Goal: Task Accomplishment & Management: Manage account settings

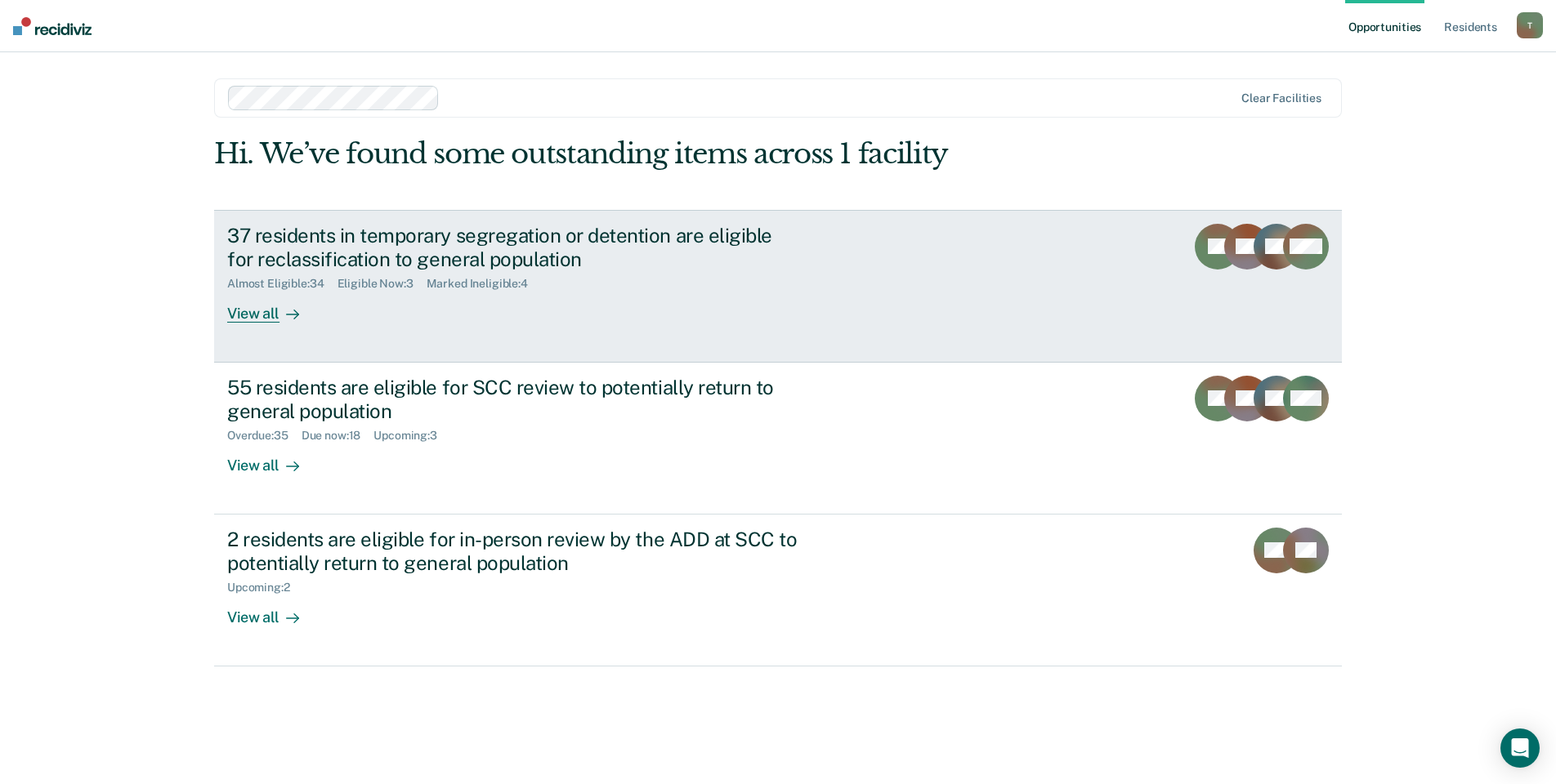
click at [256, 310] on div "View all" at bounding box center [273, 306] width 91 height 31
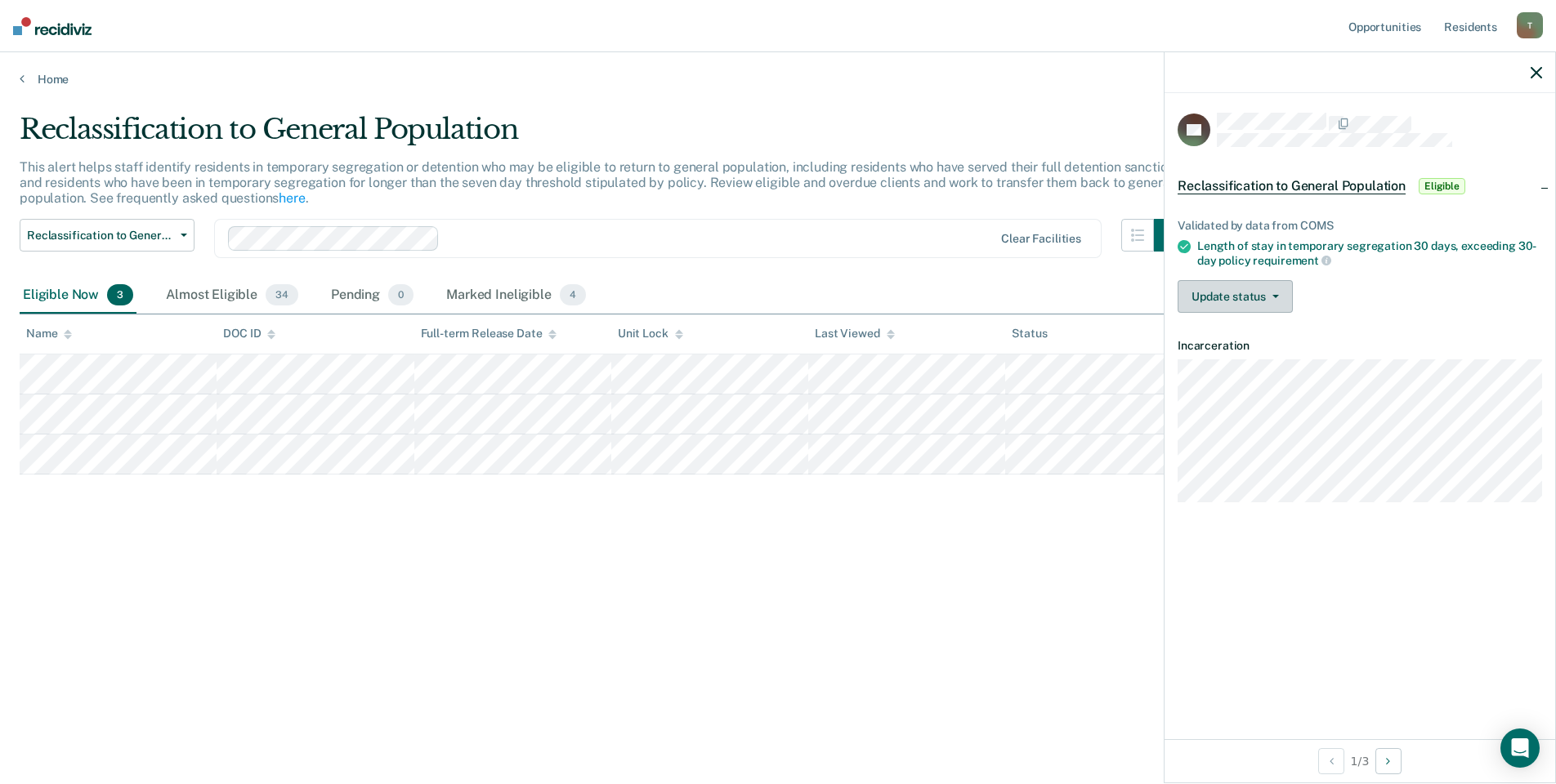
click at [1246, 296] on button "Update status" at bounding box center [1235, 296] width 115 height 32
click at [1241, 363] on button "Mark Ineligible" at bounding box center [1256, 362] width 158 height 26
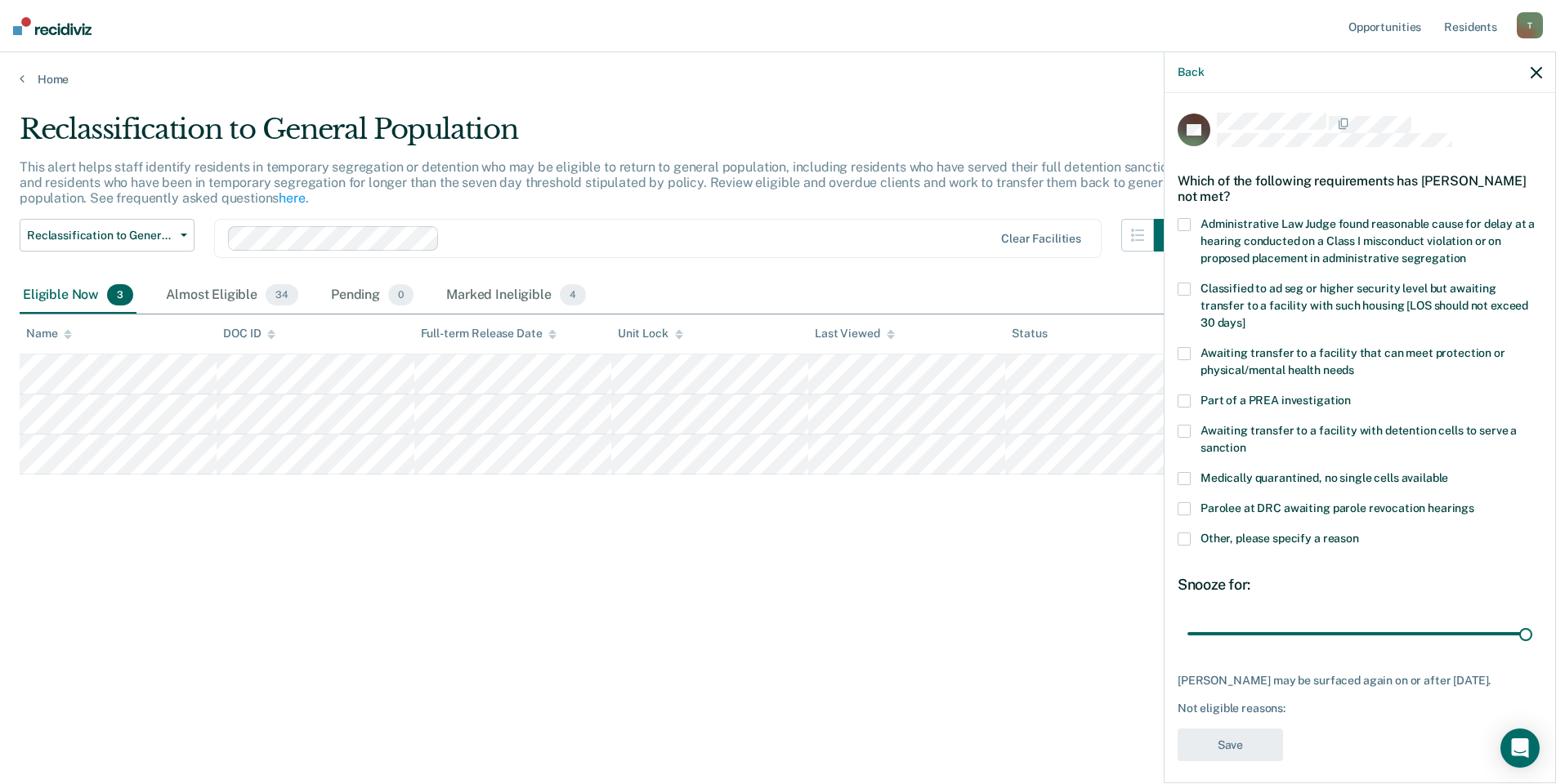
click at [1186, 351] on span at bounding box center [1184, 353] width 13 height 13
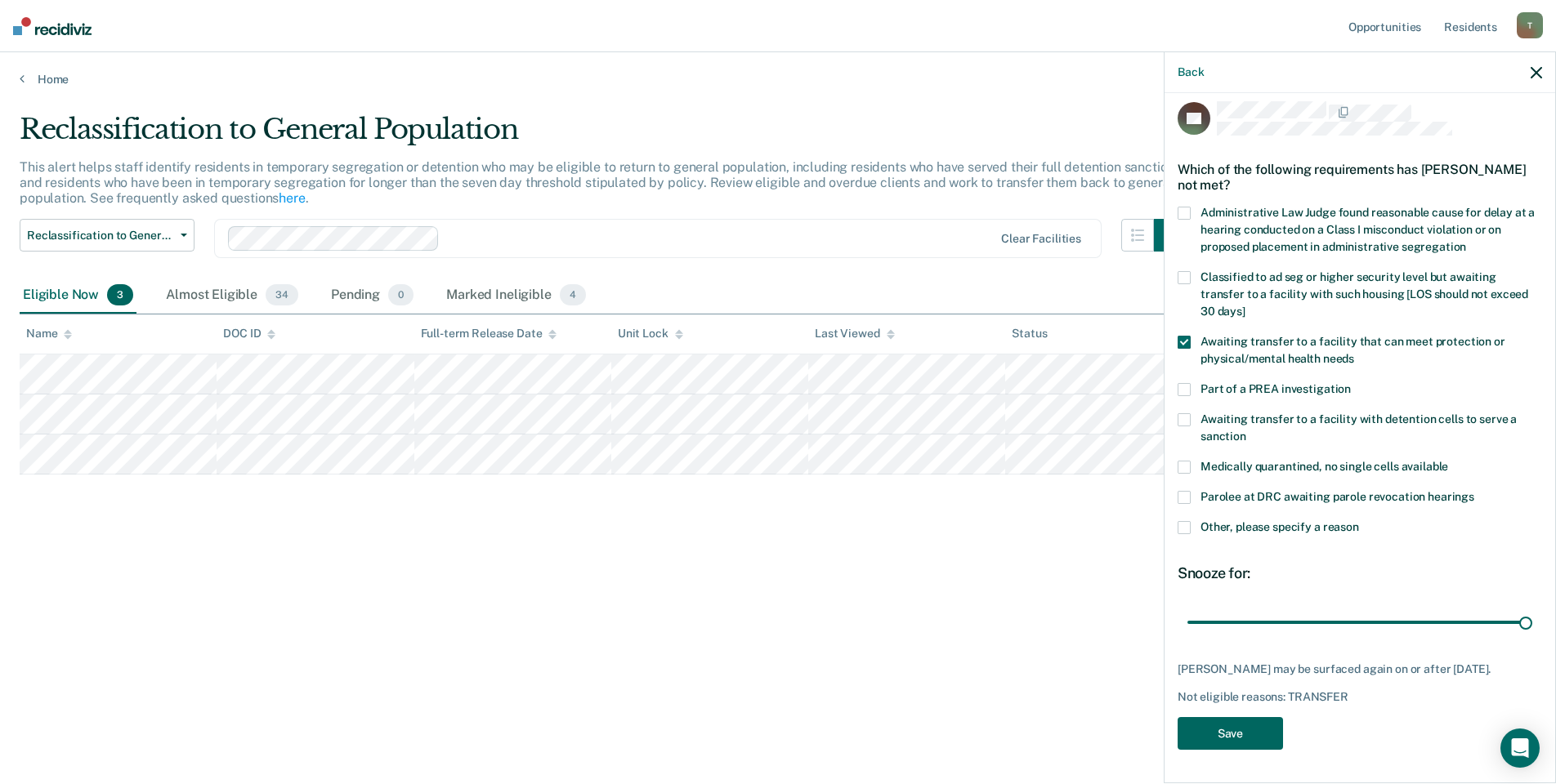
scroll to position [23, 0]
click at [1236, 731] on button "Save" at bounding box center [1231, 733] width 106 height 33
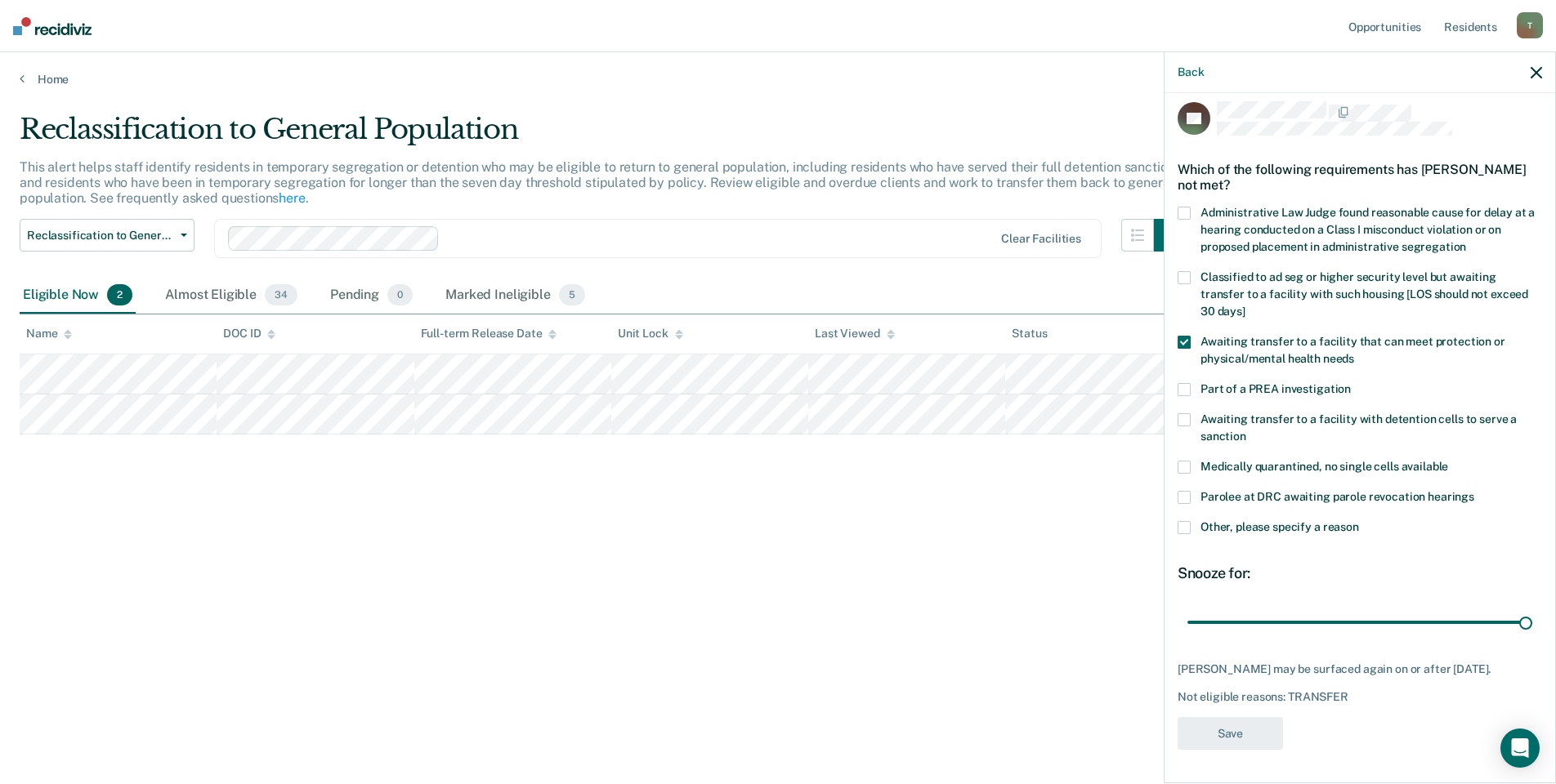
scroll to position [0, 0]
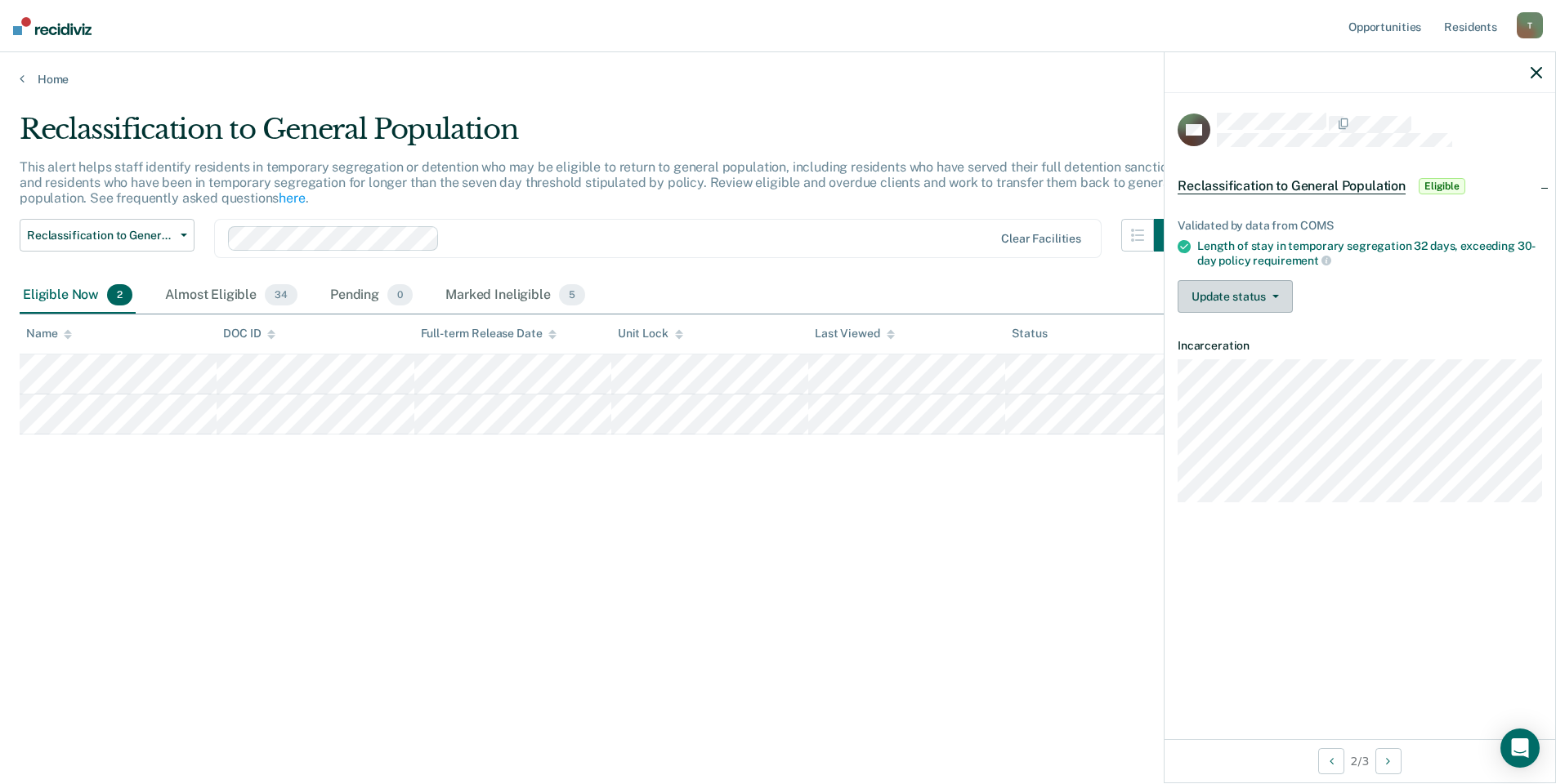
click at [1269, 295] on span "button" at bounding box center [1272, 296] width 13 height 3
click at [1252, 363] on button "Mark Ineligible" at bounding box center [1256, 362] width 158 height 26
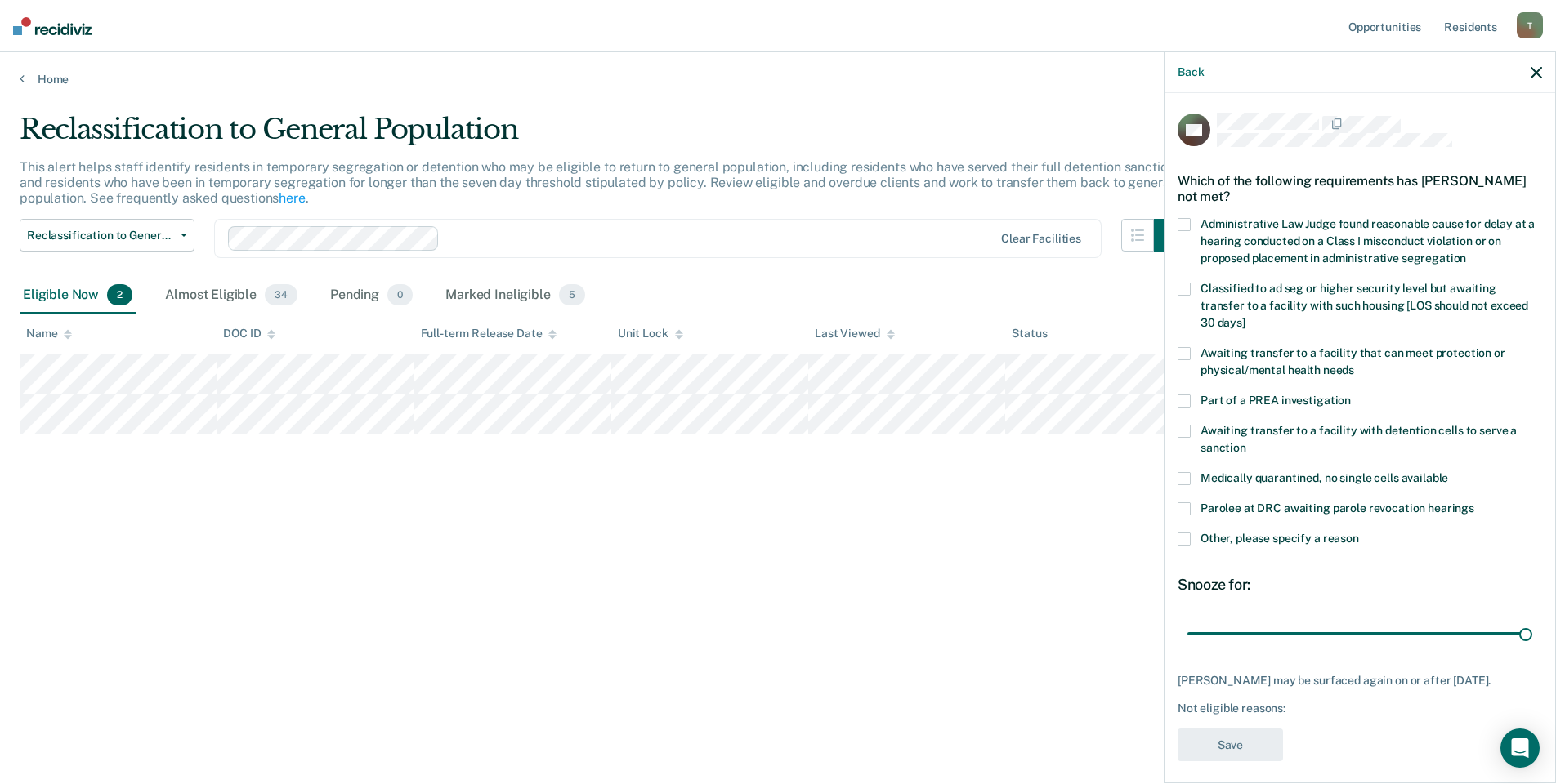
click at [1190, 428] on span at bounding box center [1184, 431] width 13 height 13
click at [1188, 349] on span at bounding box center [1184, 353] width 13 height 13
click at [1183, 432] on span at bounding box center [1184, 431] width 13 height 13
click at [1231, 760] on button "Save" at bounding box center [1231, 745] width 106 height 33
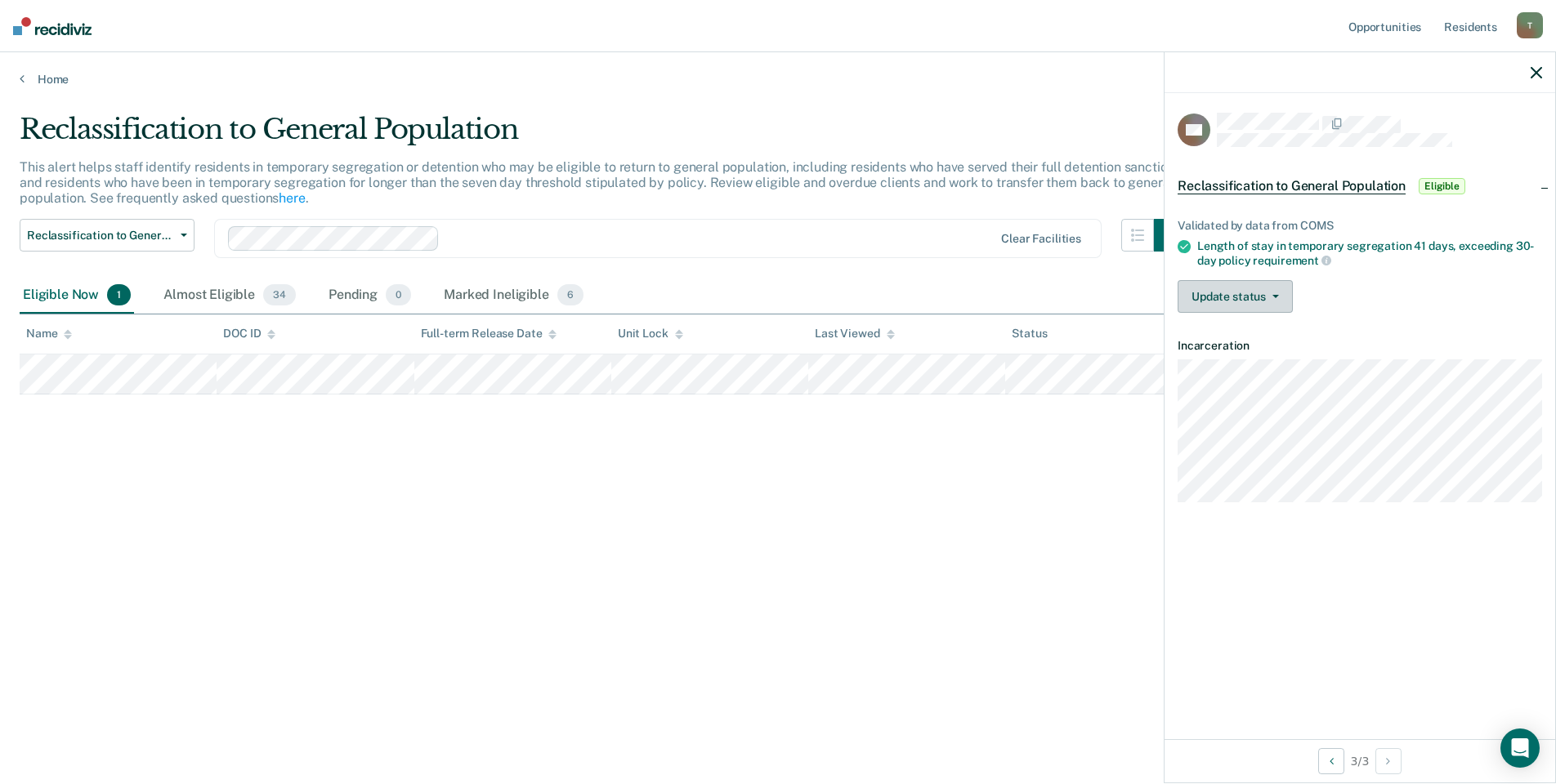
click at [1264, 300] on button "Update status" at bounding box center [1235, 296] width 115 height 32
click at [1249, 360] on button "Mark Ineligible" at bounding box center [1256, 362] width 158 height 26
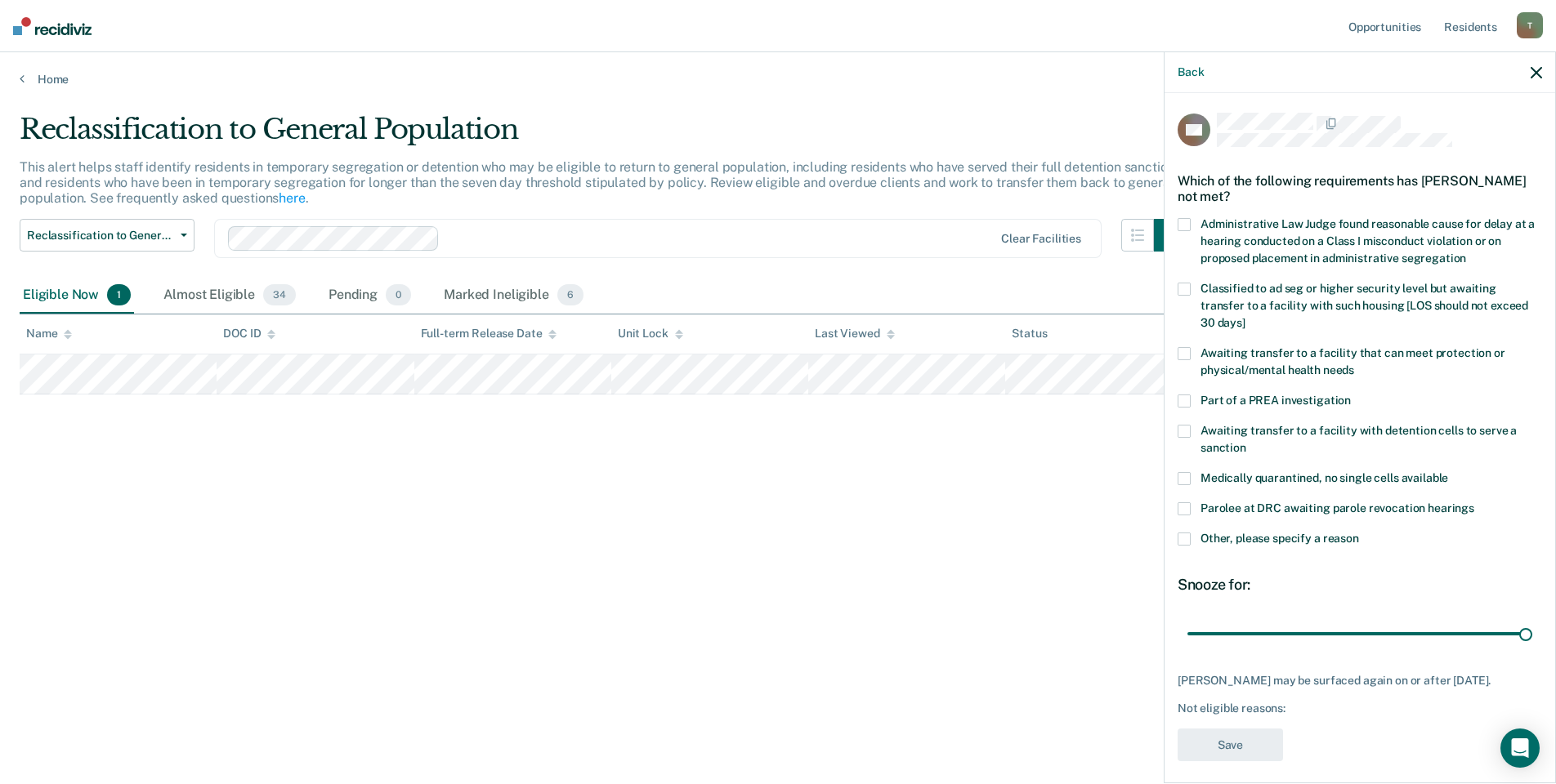
click at [1185, 538] on span at bounding box center [1184, 539] width 13 height 13
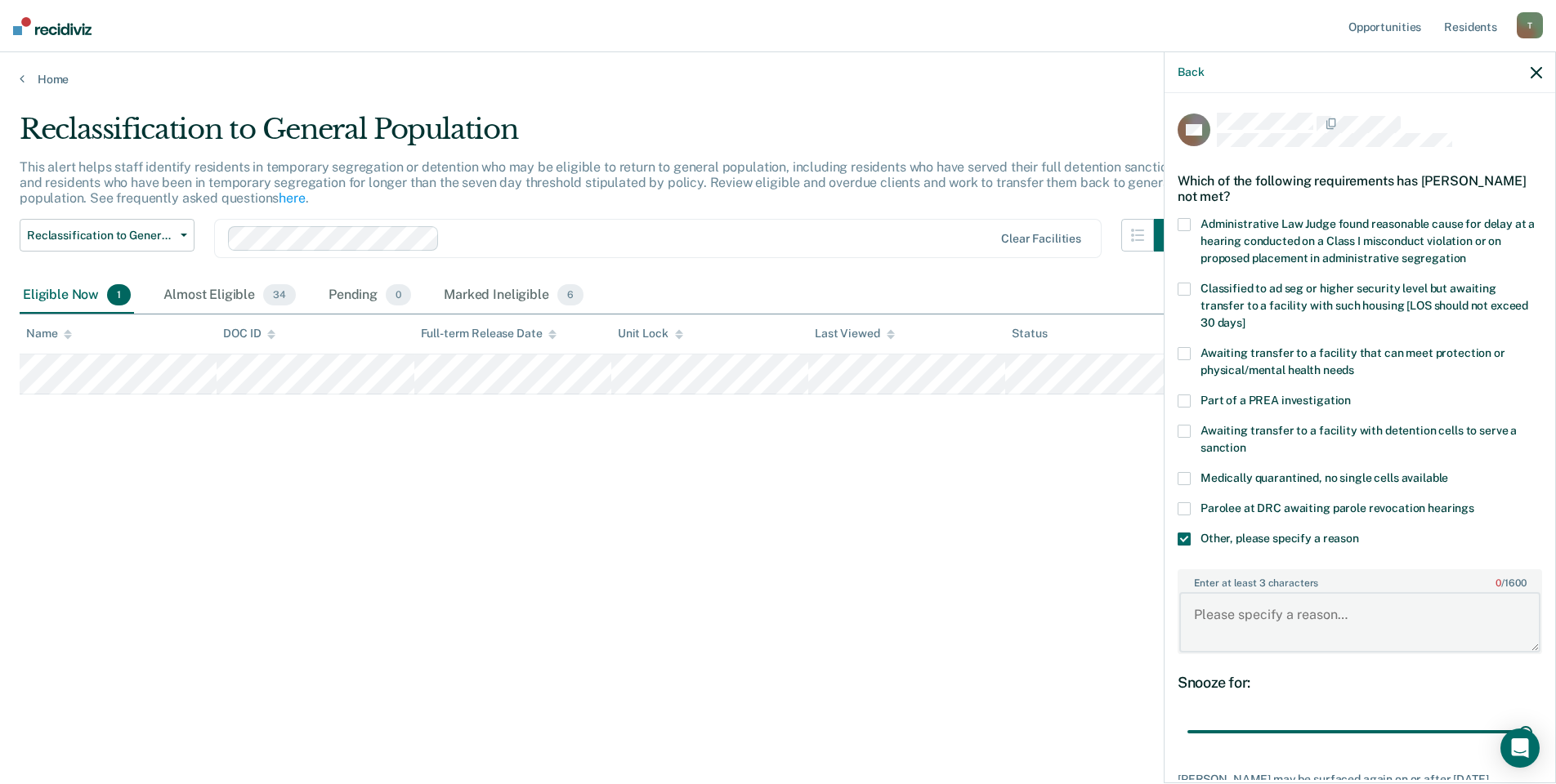
click at [1203, 630] on textarea "Enter at least 3 characters 0 / 1600" at bounding box center [1359, 622] width 361 height 60
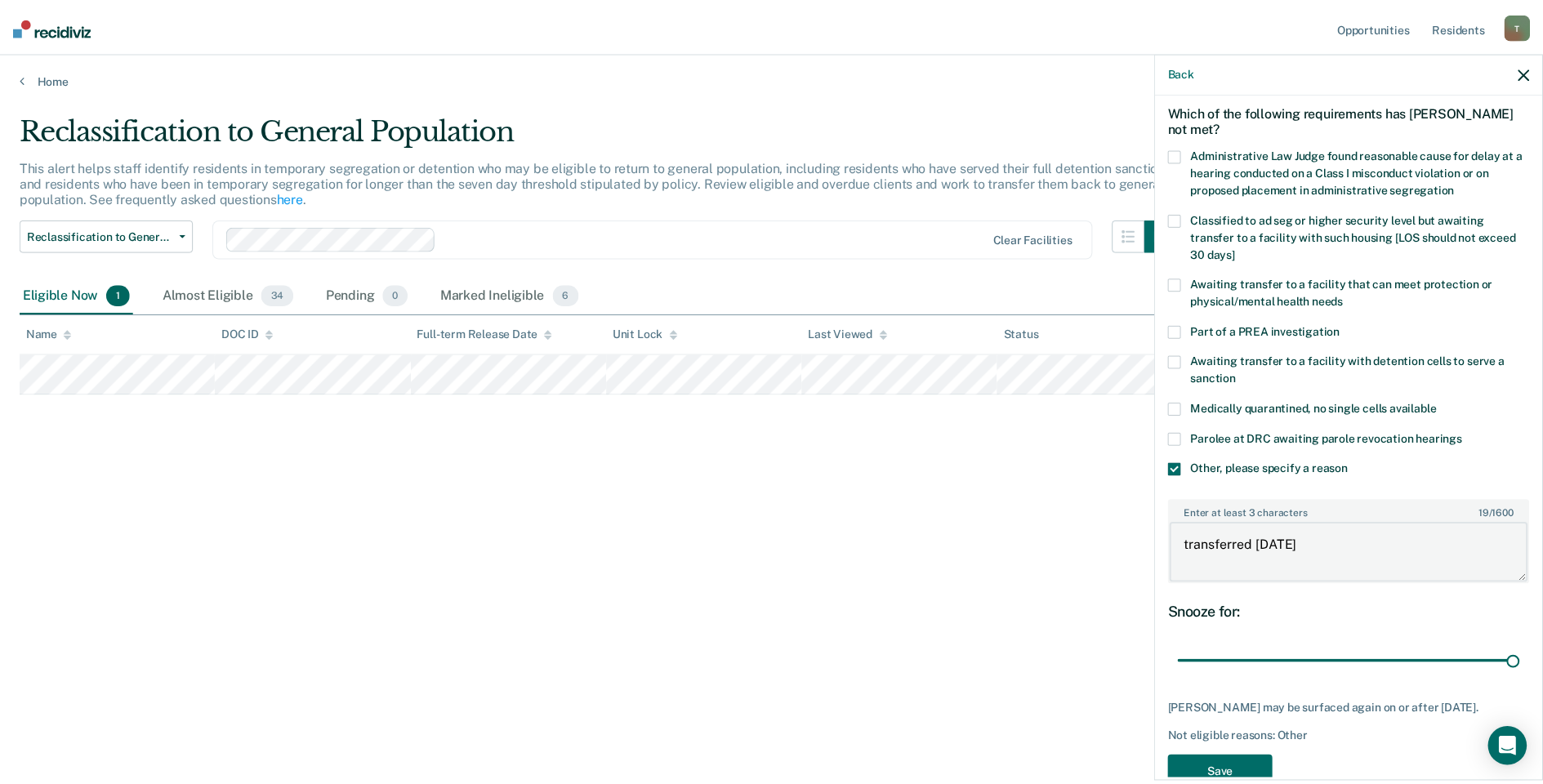
scroll to position [122, 0]
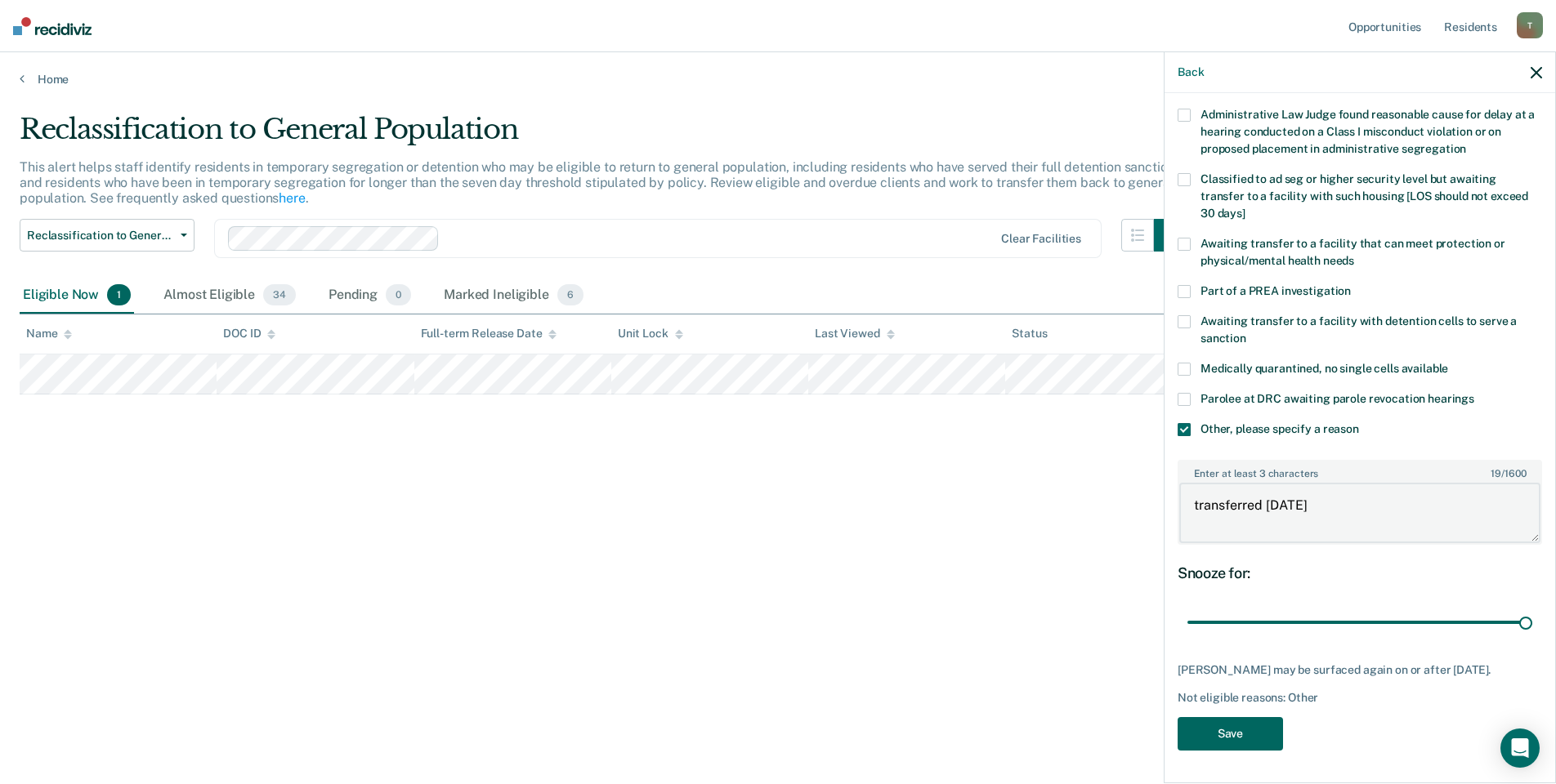
type textarea "transferred [DATE]"
click at [1219, 741] on button "Save" at bounding box center [1231, 733] width 106 height 33
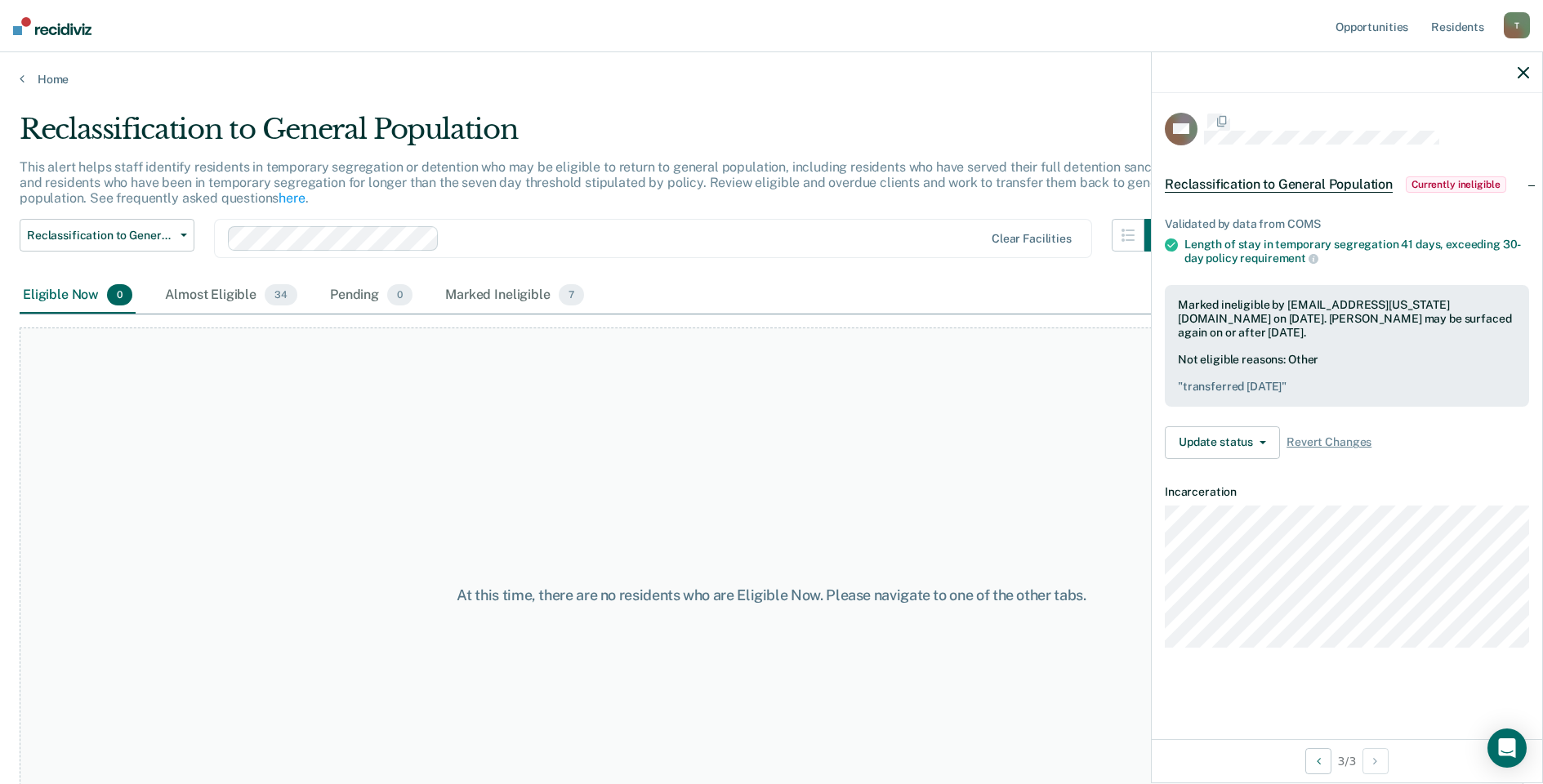
scroll to position [0, 0]
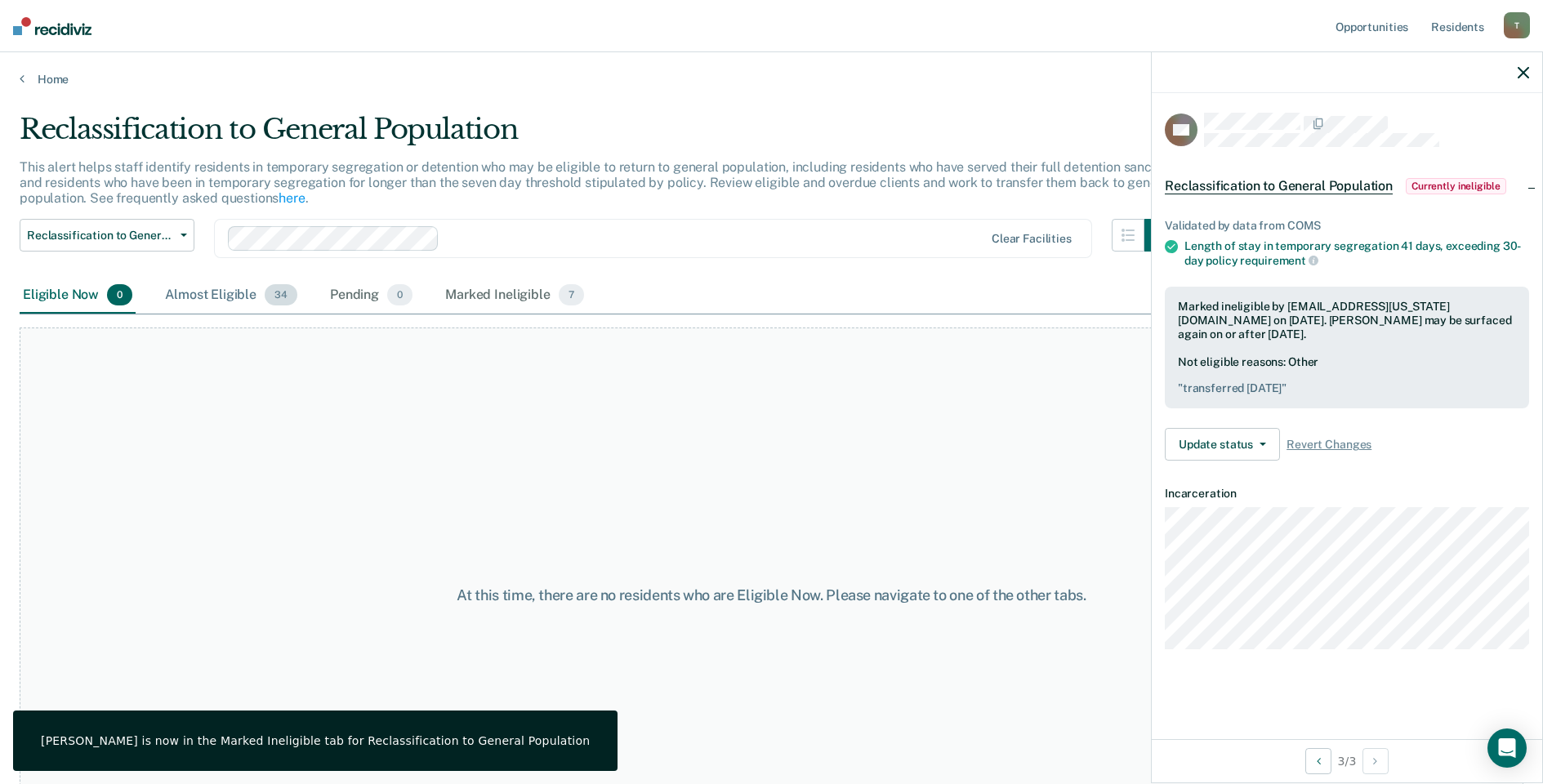
click at [237, 292] on div "Almost Eligible 34" at bounding box center [231, 295] width 139 height 36
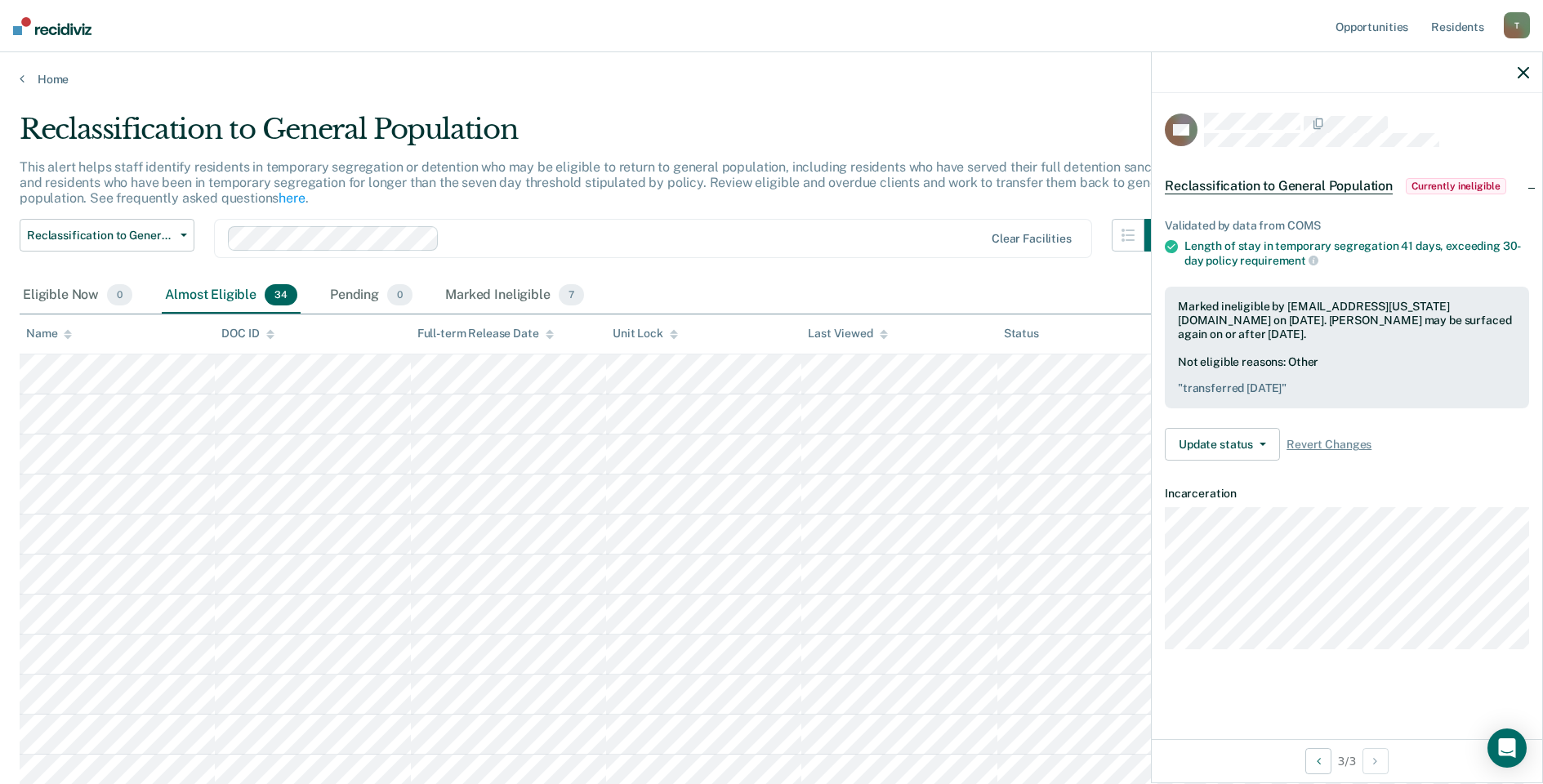
click at [13, 77] on div "Home" at bounding box center [772, 69] width 1543 height 34
click at [20, 80] on icon at bounding box center [22, 77] width 5 height 13
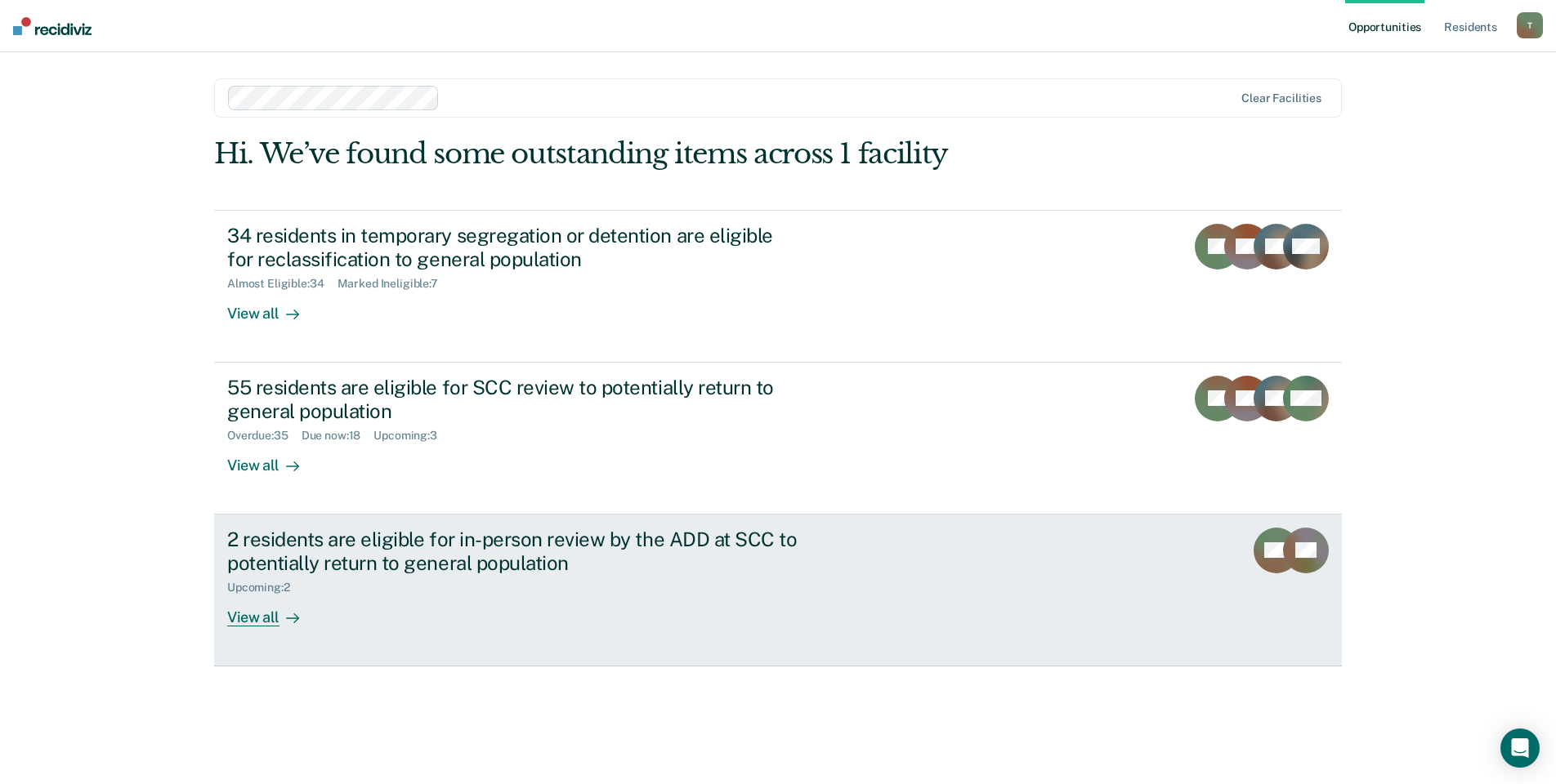
click at [286, 612] on icon at bounding box center [292, 618] width 13 height 13
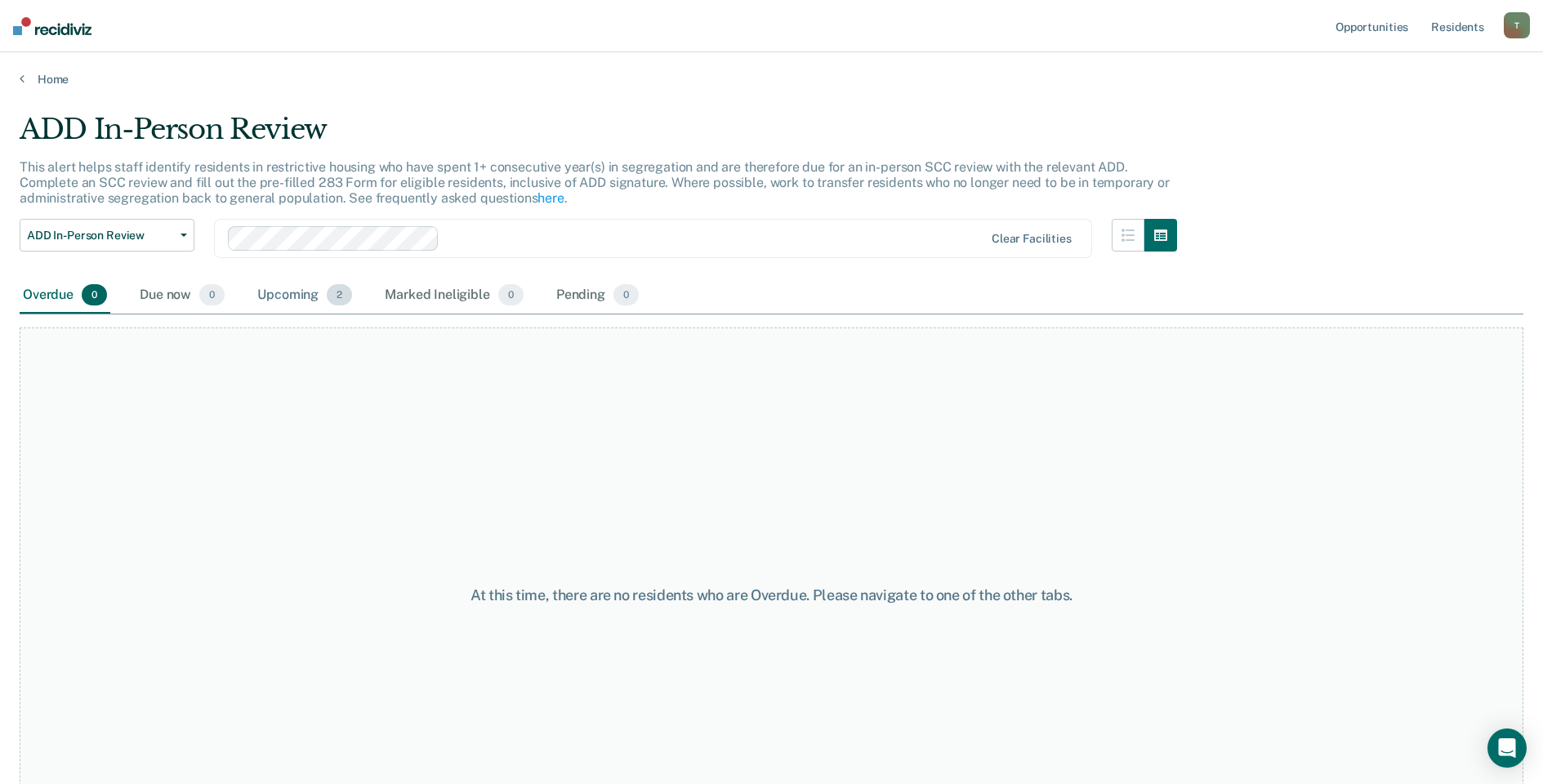
click at [274, 291] on div "Upcoming 2" at bounding box center [304, 295] width 101 height 36
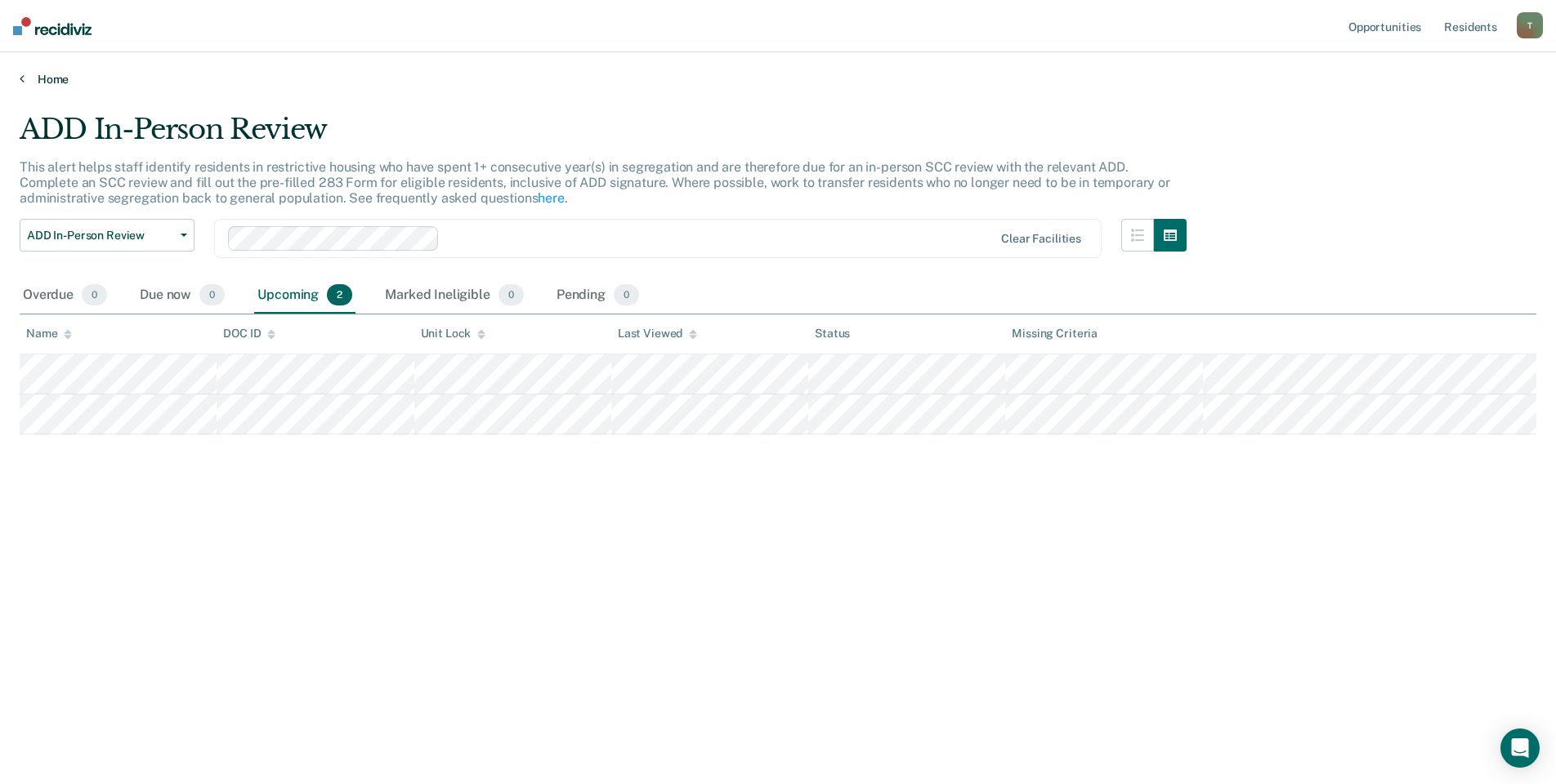
click at [20, 74] on icon at bounding box center [22, 77] width 5 height 13
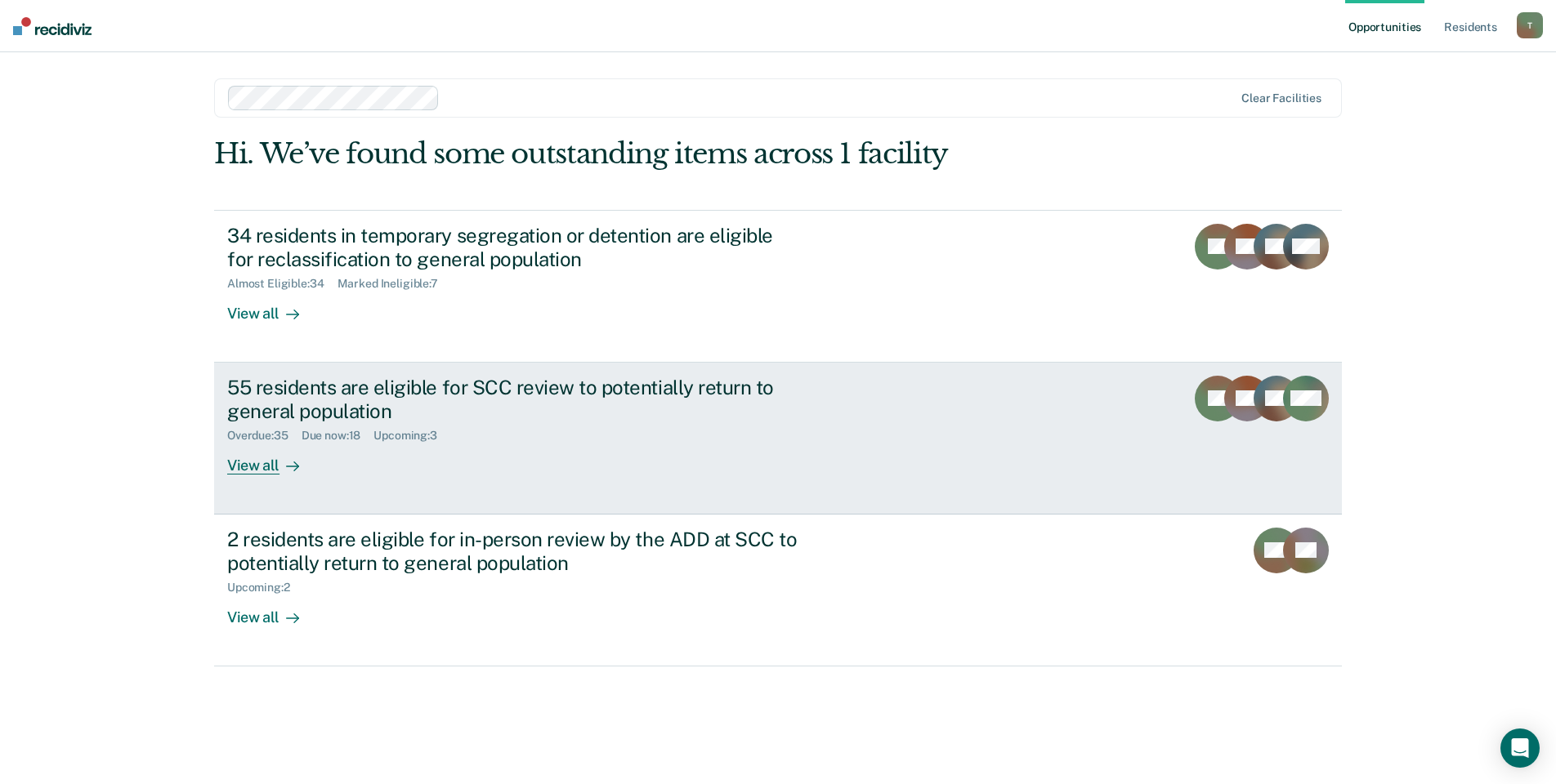
click at [266, 461] on div "View all" at bounding box center [273, 458] width 91 height 31
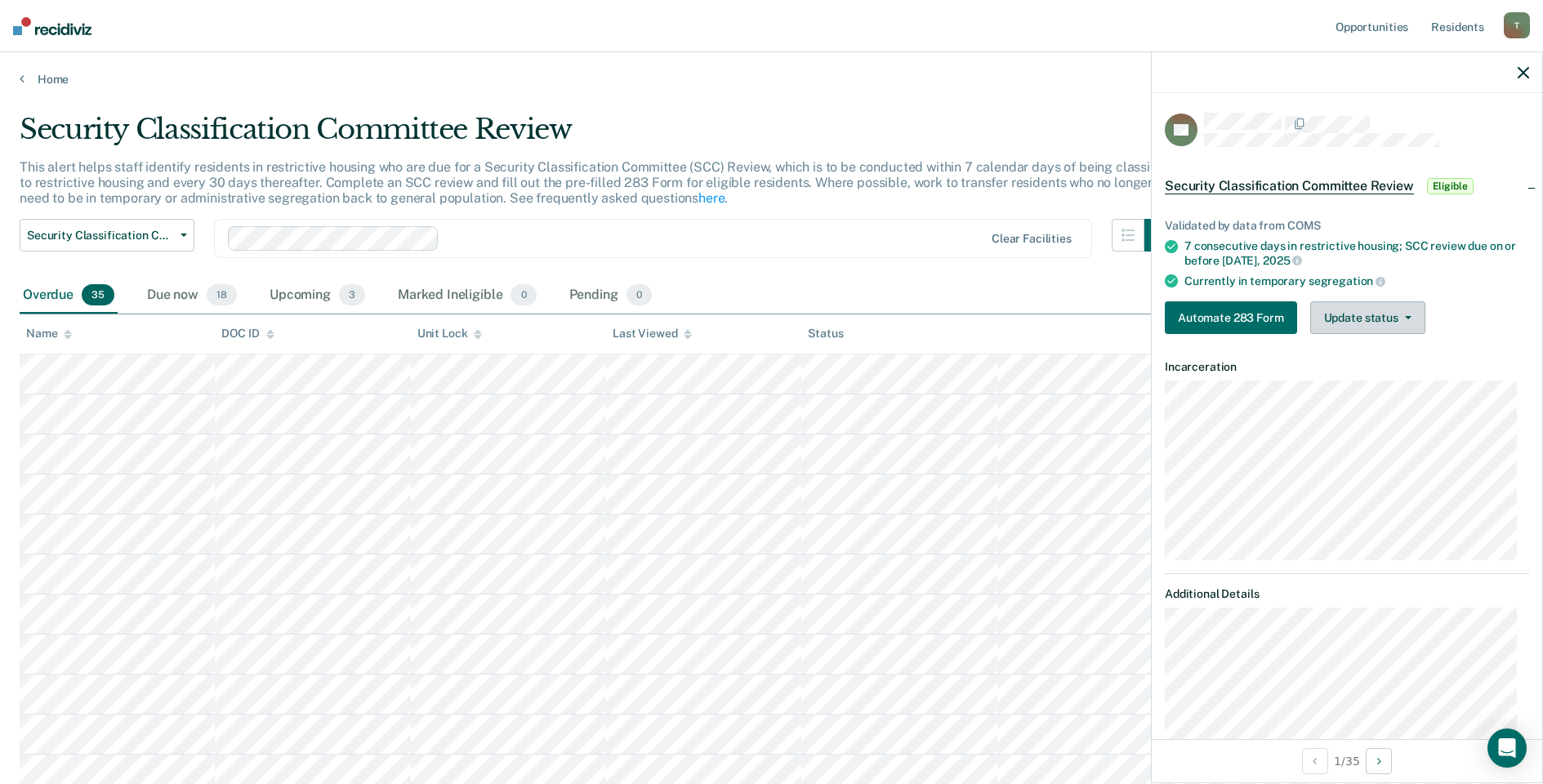
click at [1368, 316] on button "Update status" at bounding box center [1368, 318] width 115 height 32
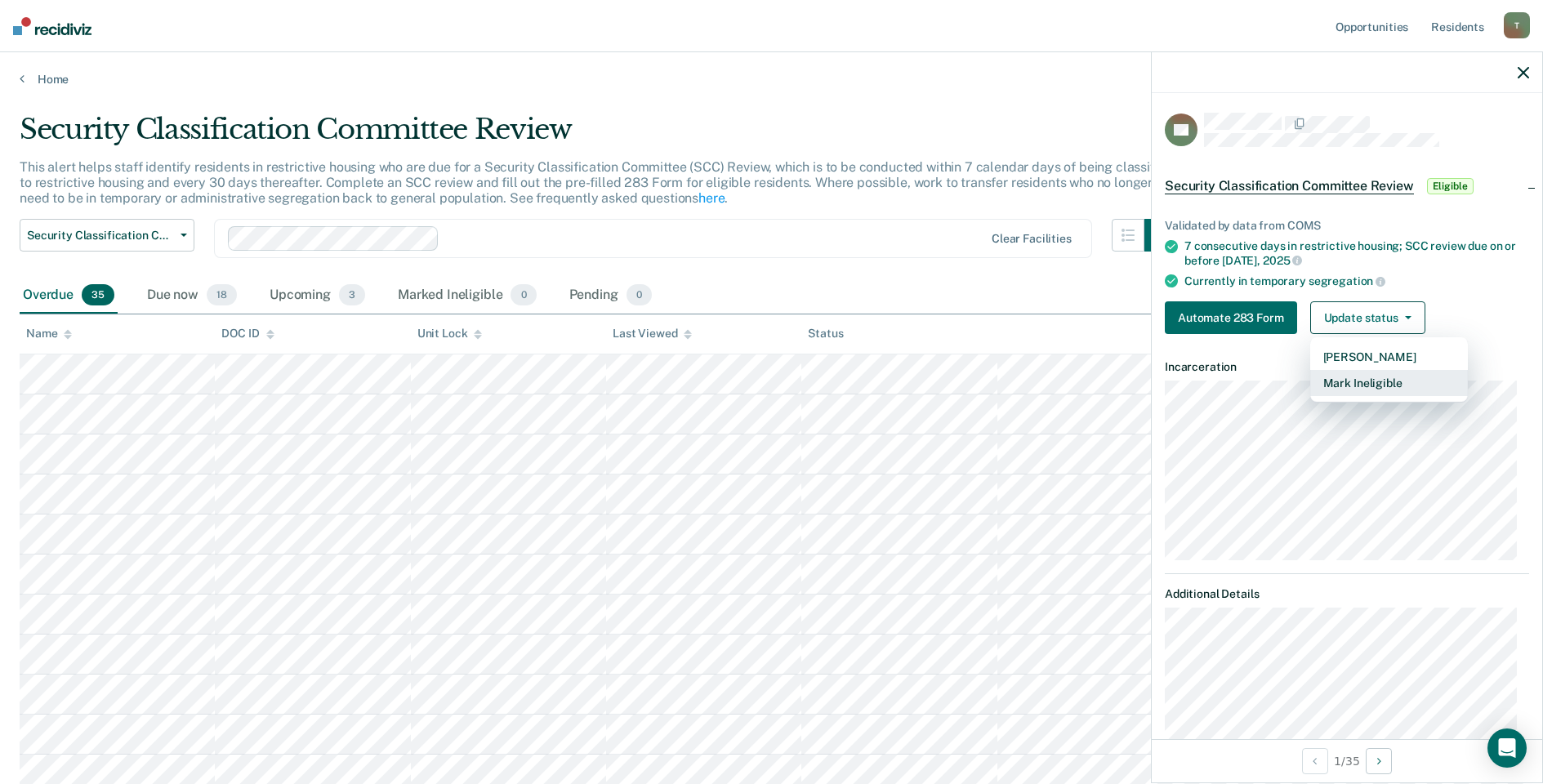
click at [1355, 384] on button "Mark Ineligible" at bounding box center [1389, 383] width 158 height 26
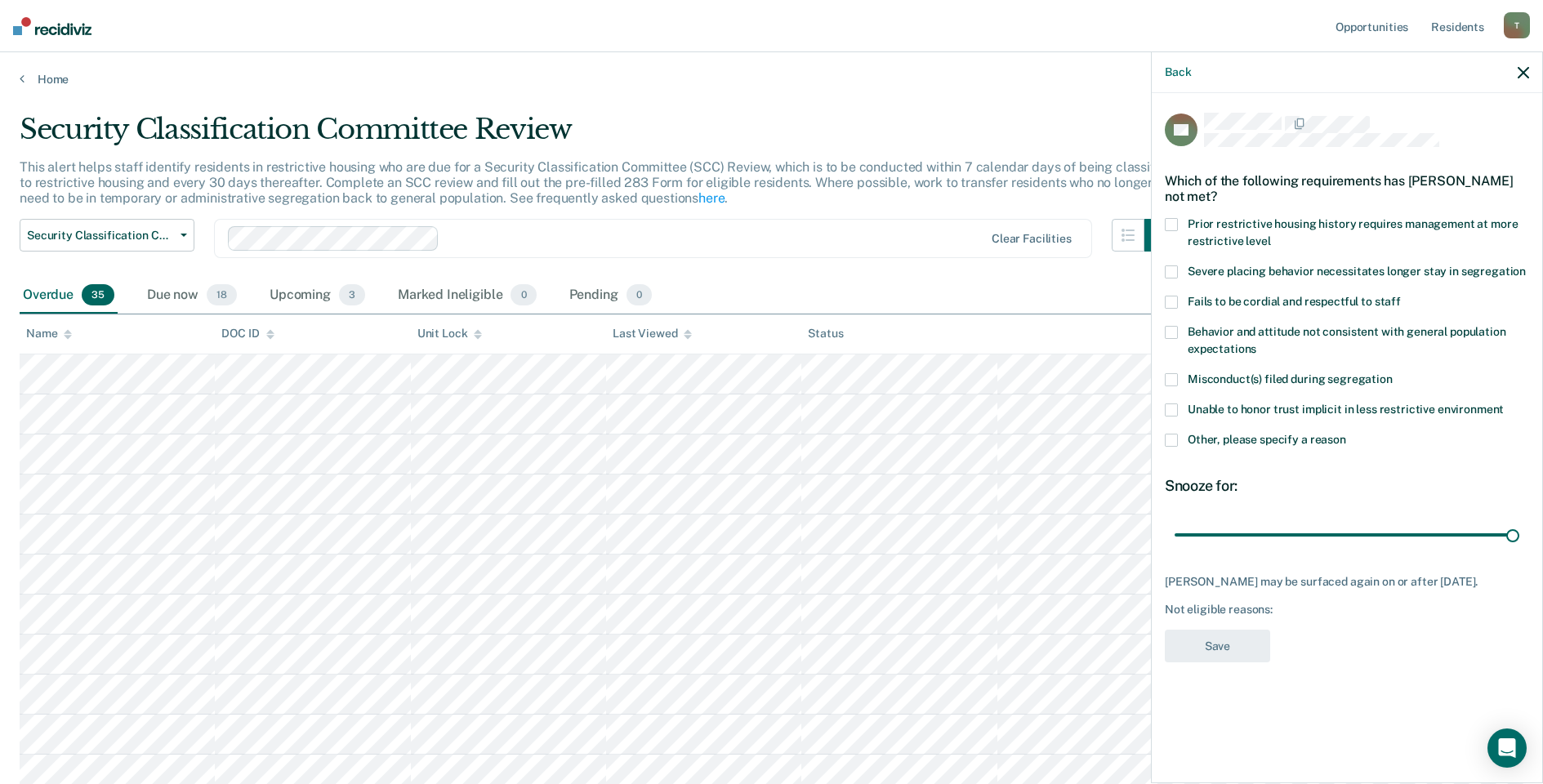
click at [1176, 433] on span at bounding box center [1171, 439] width 13 height 13
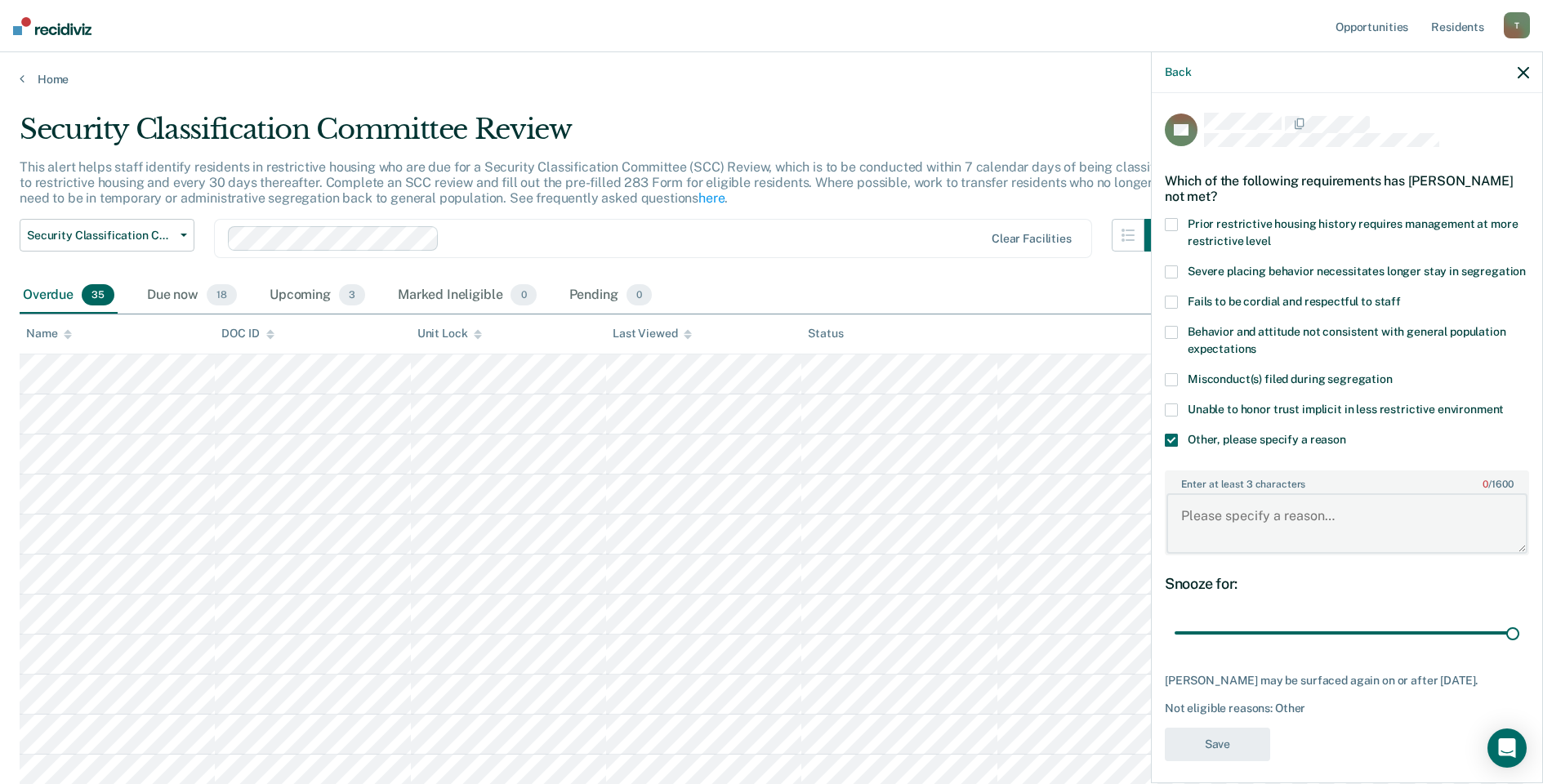
click at [1219, 528] on textarea "Enter at least 3 characters 0 / 1600" at bounding box center [1347, 523] width 361 height 60
type textarea "Pending Court"
click at [1229, 754] on button "Save" at bounding box center [1218, 744] width 106 height 33
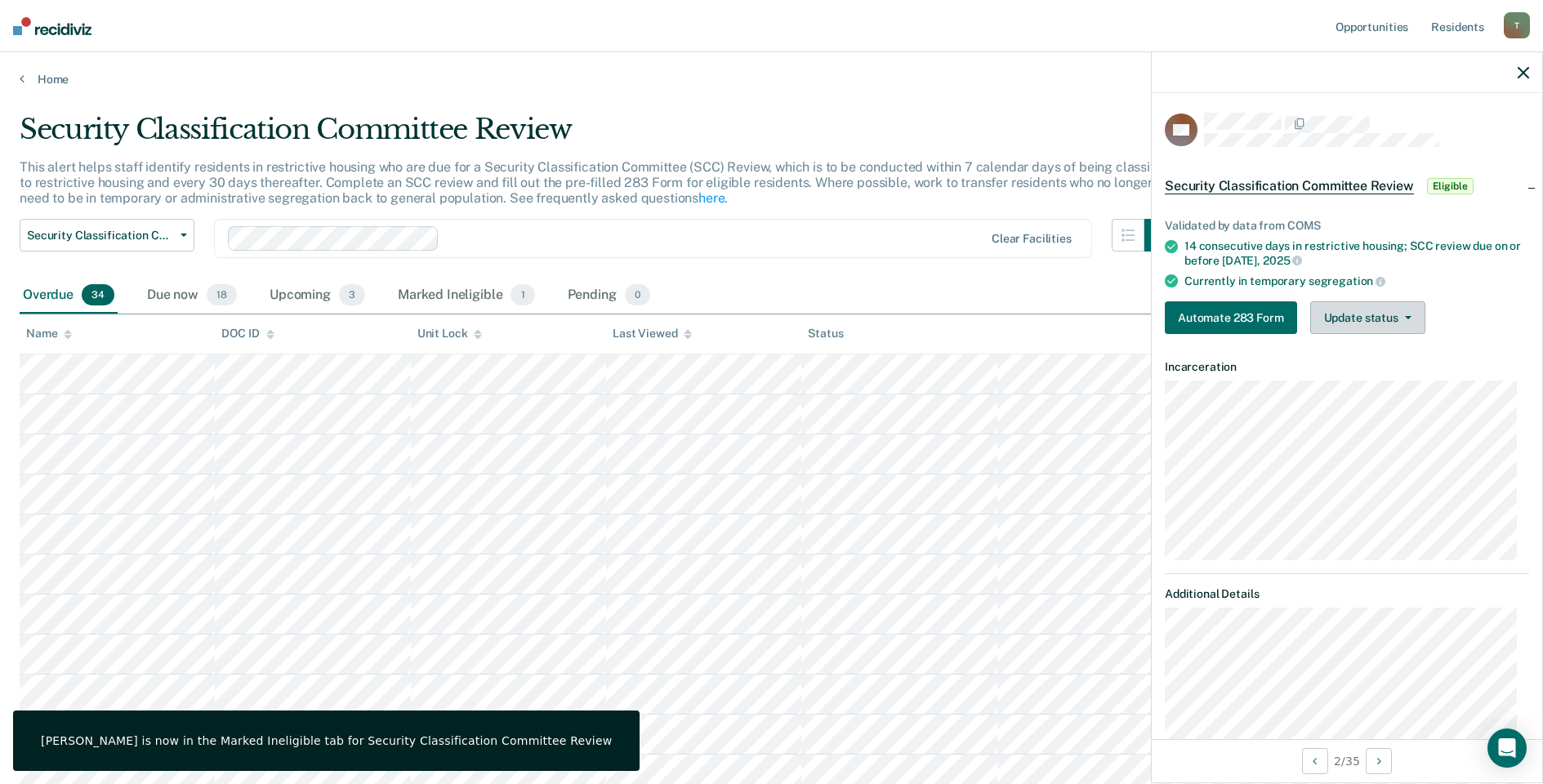
click at [1340, 317] on button "Update status" at bounding box center [1368, 318] width 115 height 32
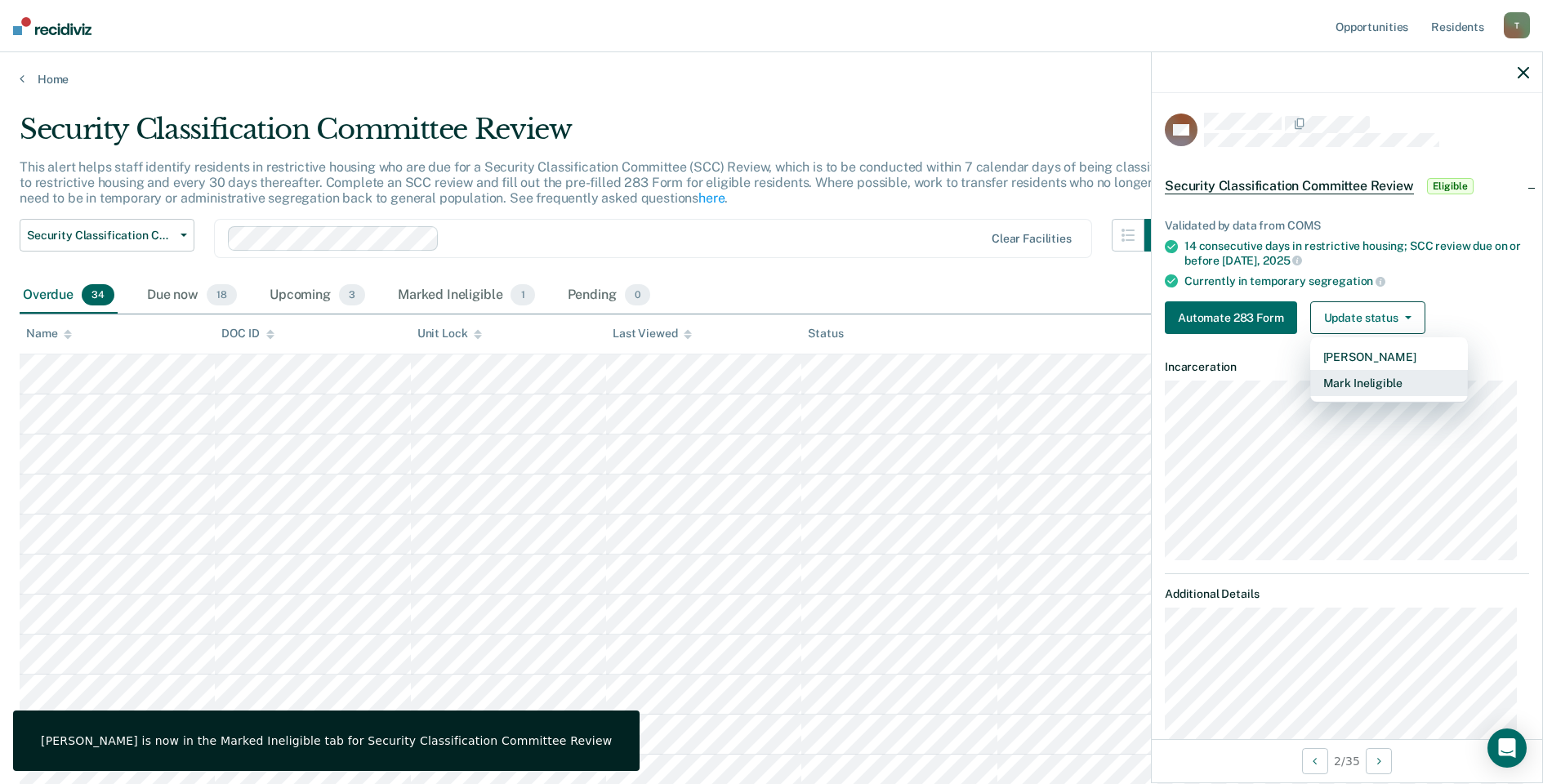
click at [1339, 381] on button "Mark Ineligible" at bounding box center [1389, 383] width 158 height 26
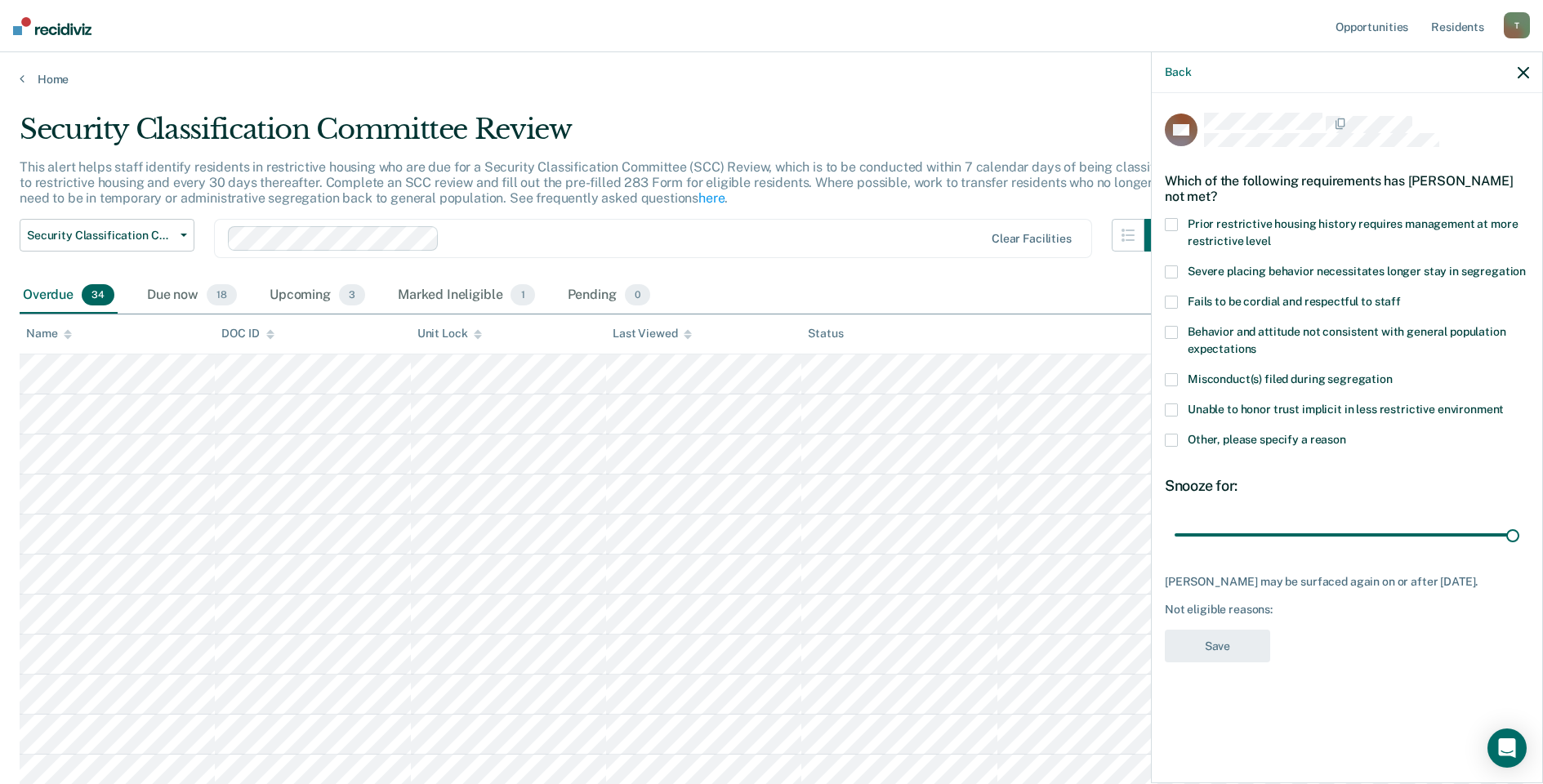
click at [1169, 438] on span at bounding box center [1171, 439] width 13 height 13
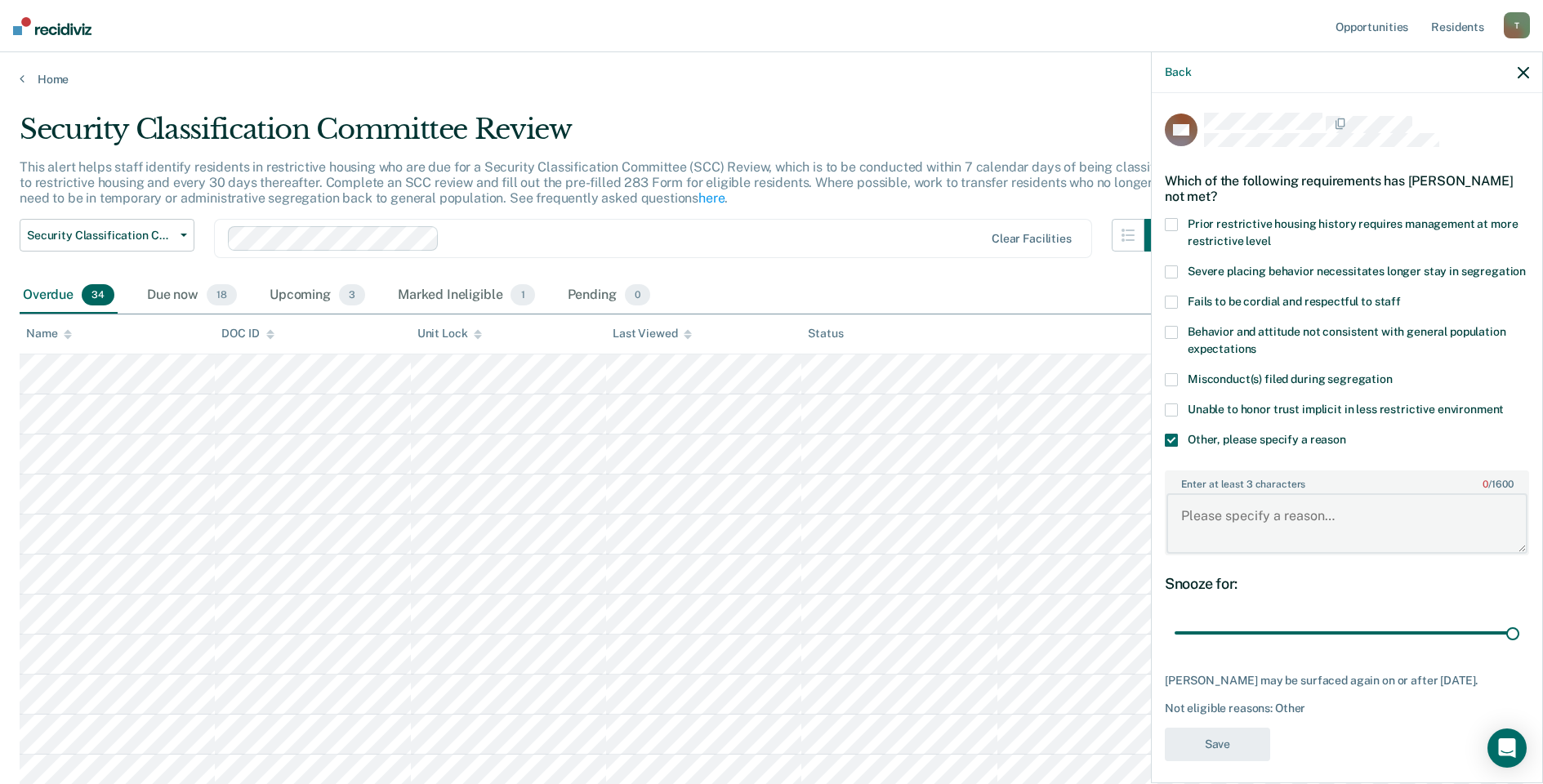
click at [1221, 521] on textarea "Enter at least 3 characters 0 / 1600" at bounding box center [1347, 523] width 361 height 60
type textarea "Refusing GP"
click at [1225, 761] on button "Save" at bounding box center [1218, 744] width 106 height 33
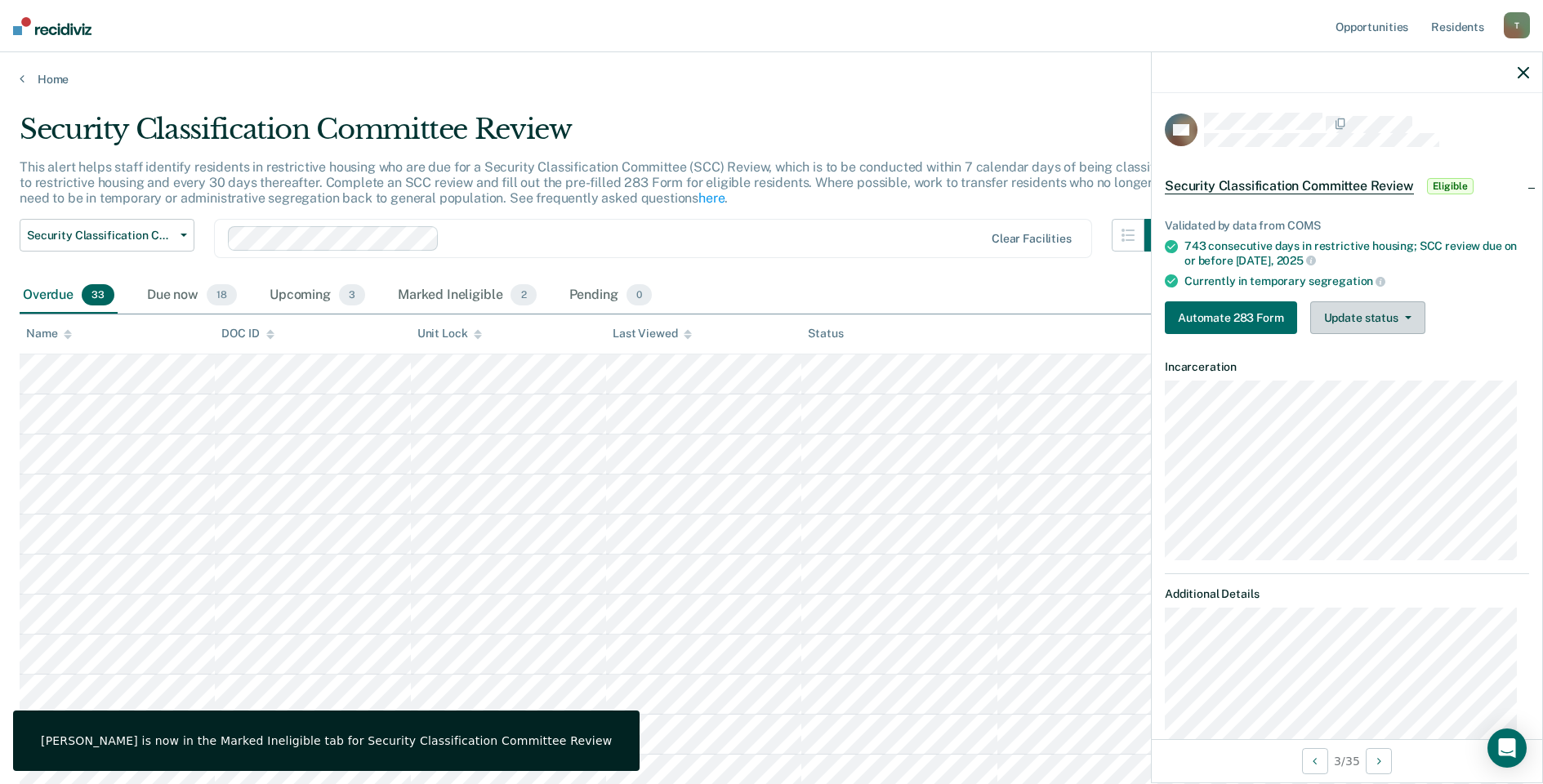
click at [1389, 309] on button "Update status" at bounding box center [1368, 318] width 115 height 32
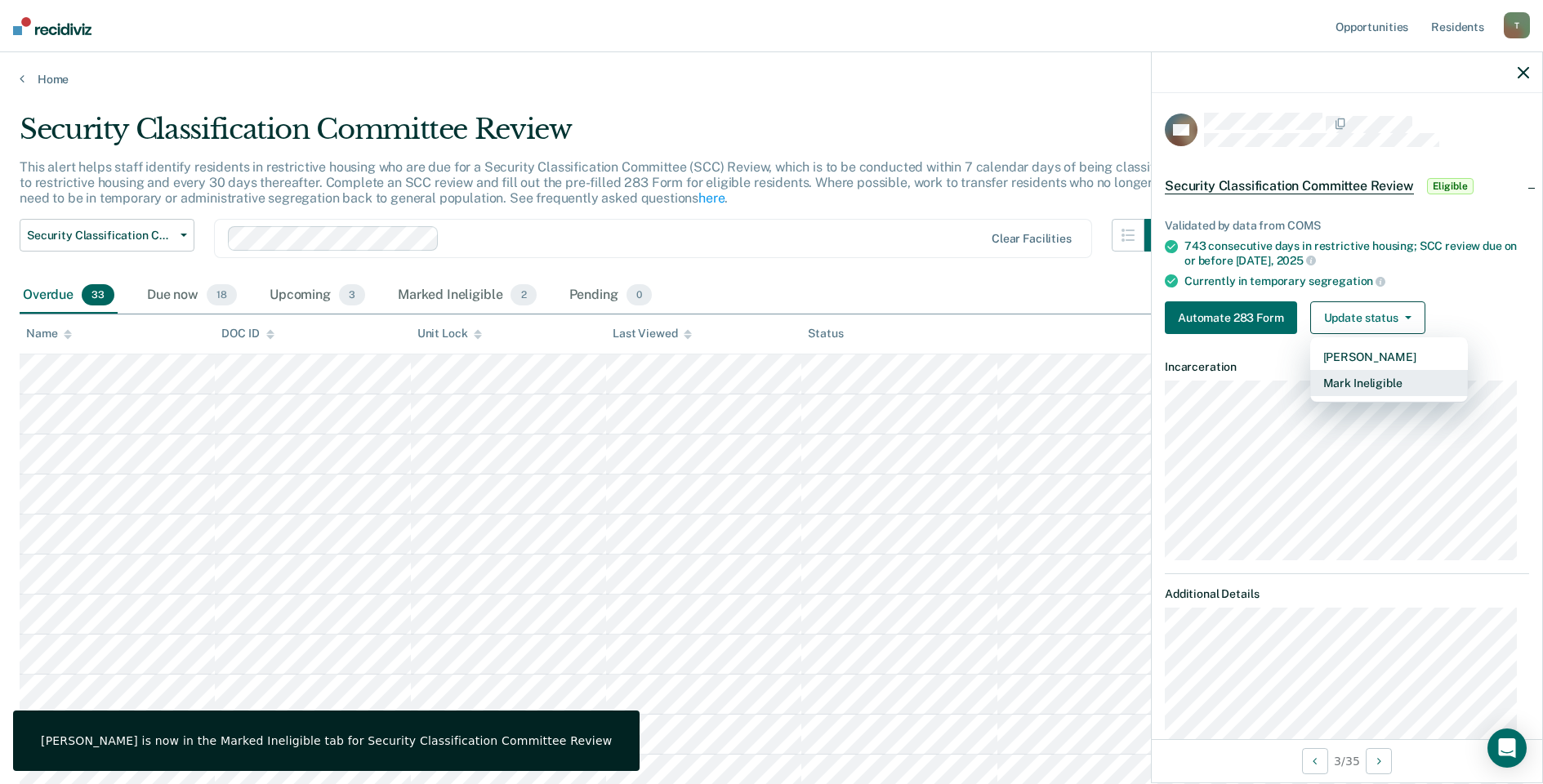
click at [1363, 378] on button "Mark Ineligible" at bounding box center [1389, 383] width 158 height 26
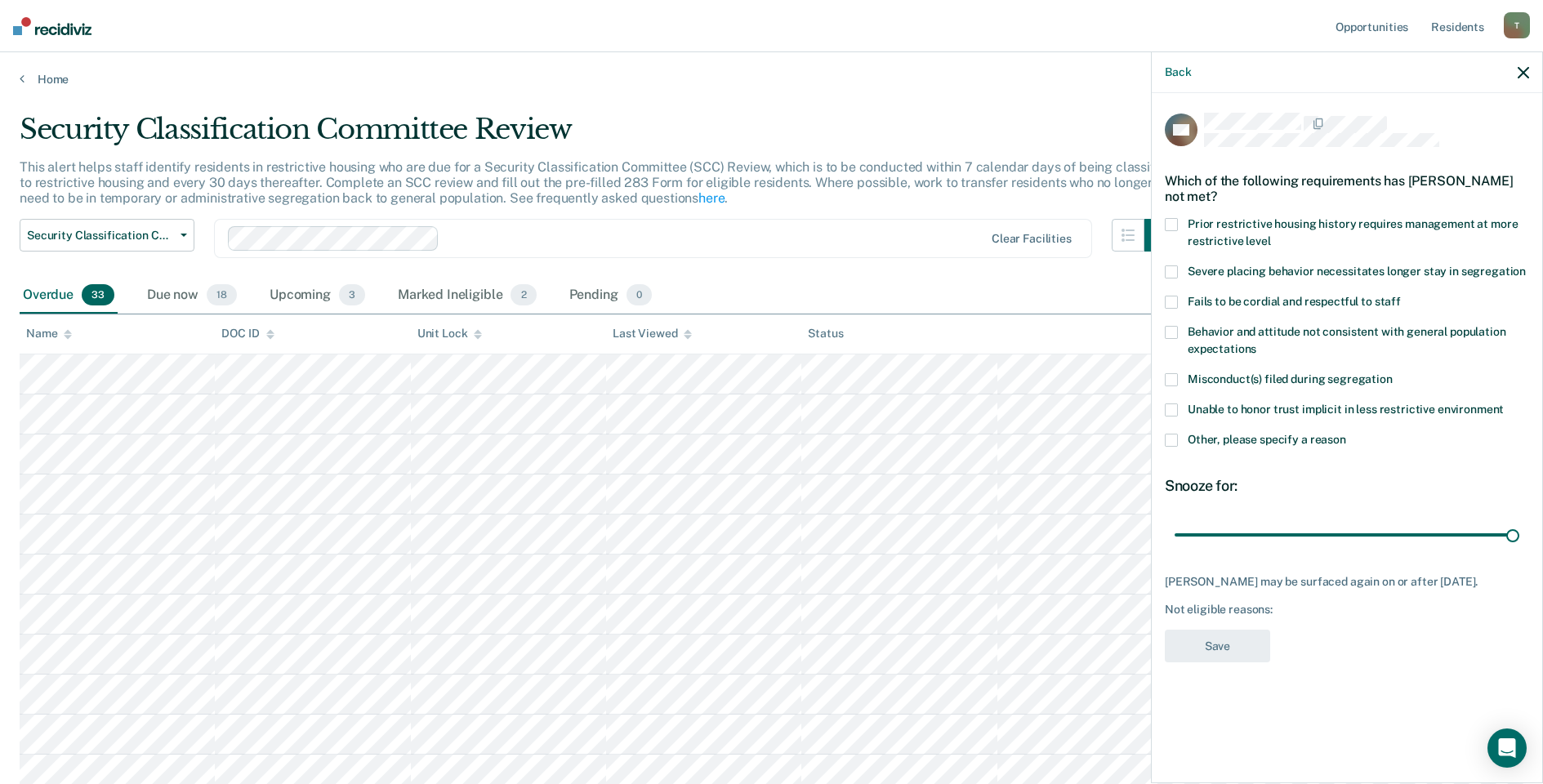
click at [1173, 438] on span at bounding box center [1171, 439] width 13 height 13
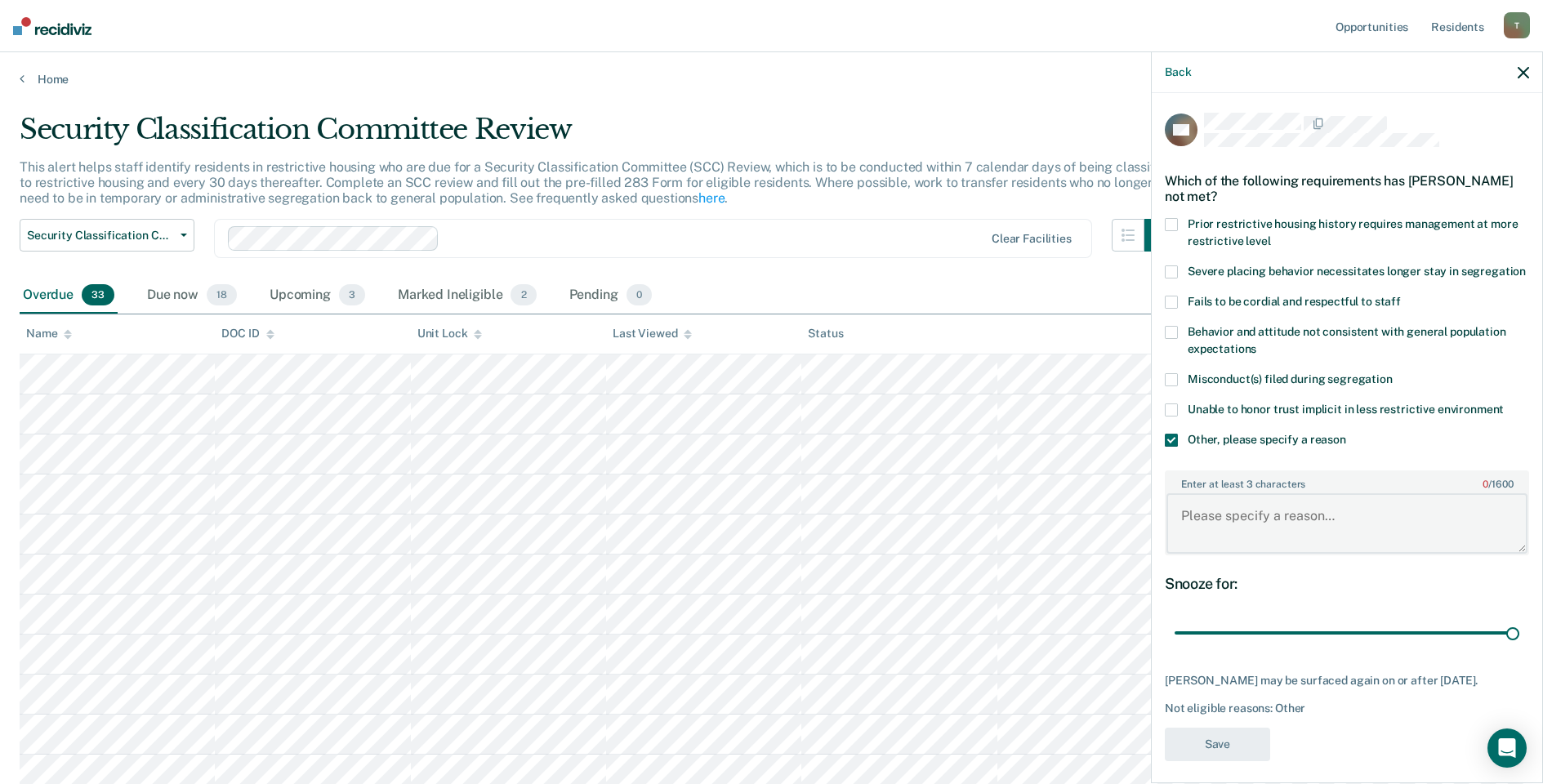
click at [1253, 535] on textarea "Enter at least 3 characters 0 / 1600" at bounding box center [1347, 523] width 361 height 60
type textarea "Pending release to ECF START / Bedspace"
click at [1207, 761] on button "Save" at bounding box center [1218, 744] width 106 height 33
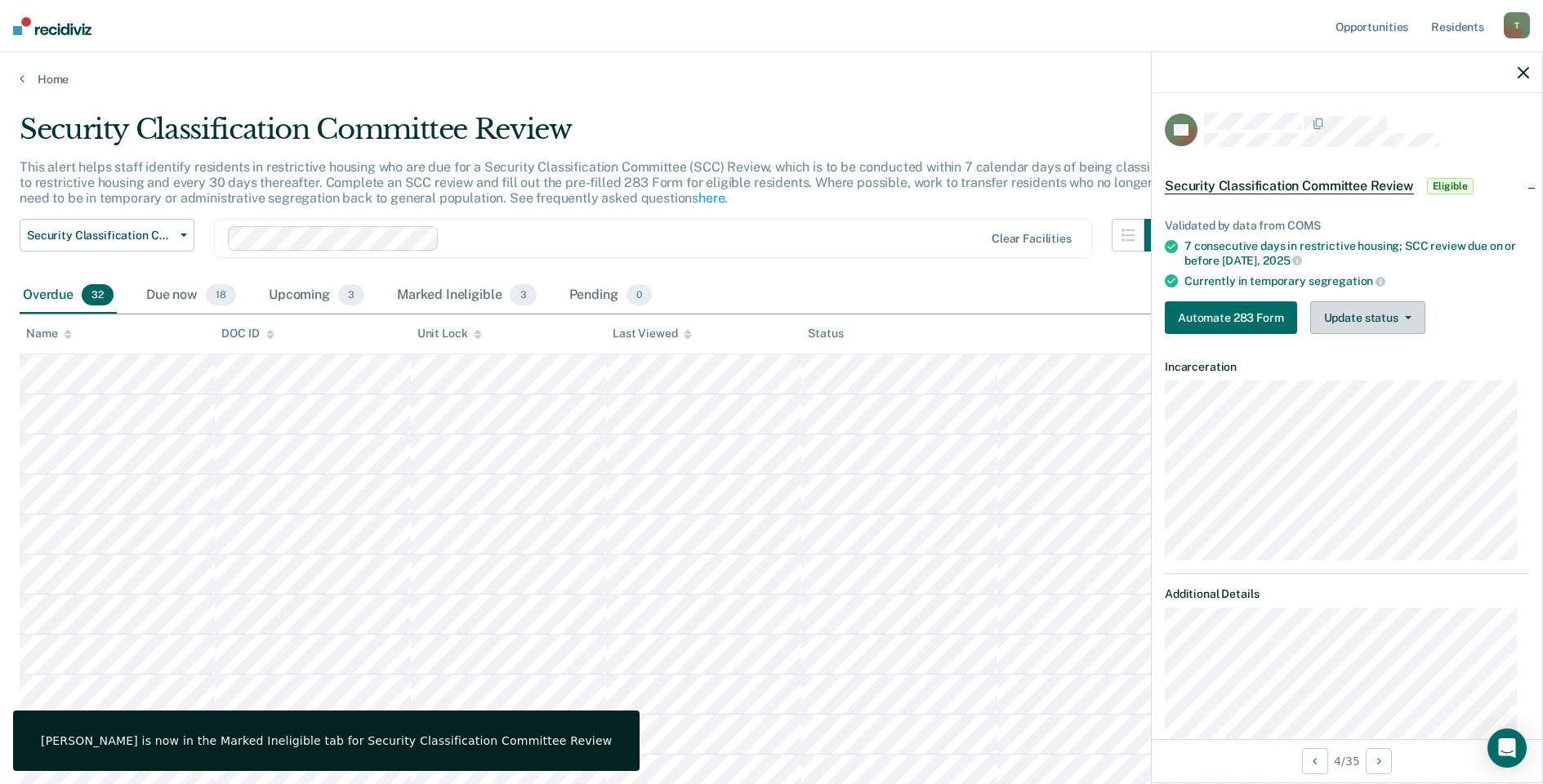
click at [1347, 313] on button "Update status" at bounding box center [1368, 318] width 115 height 32
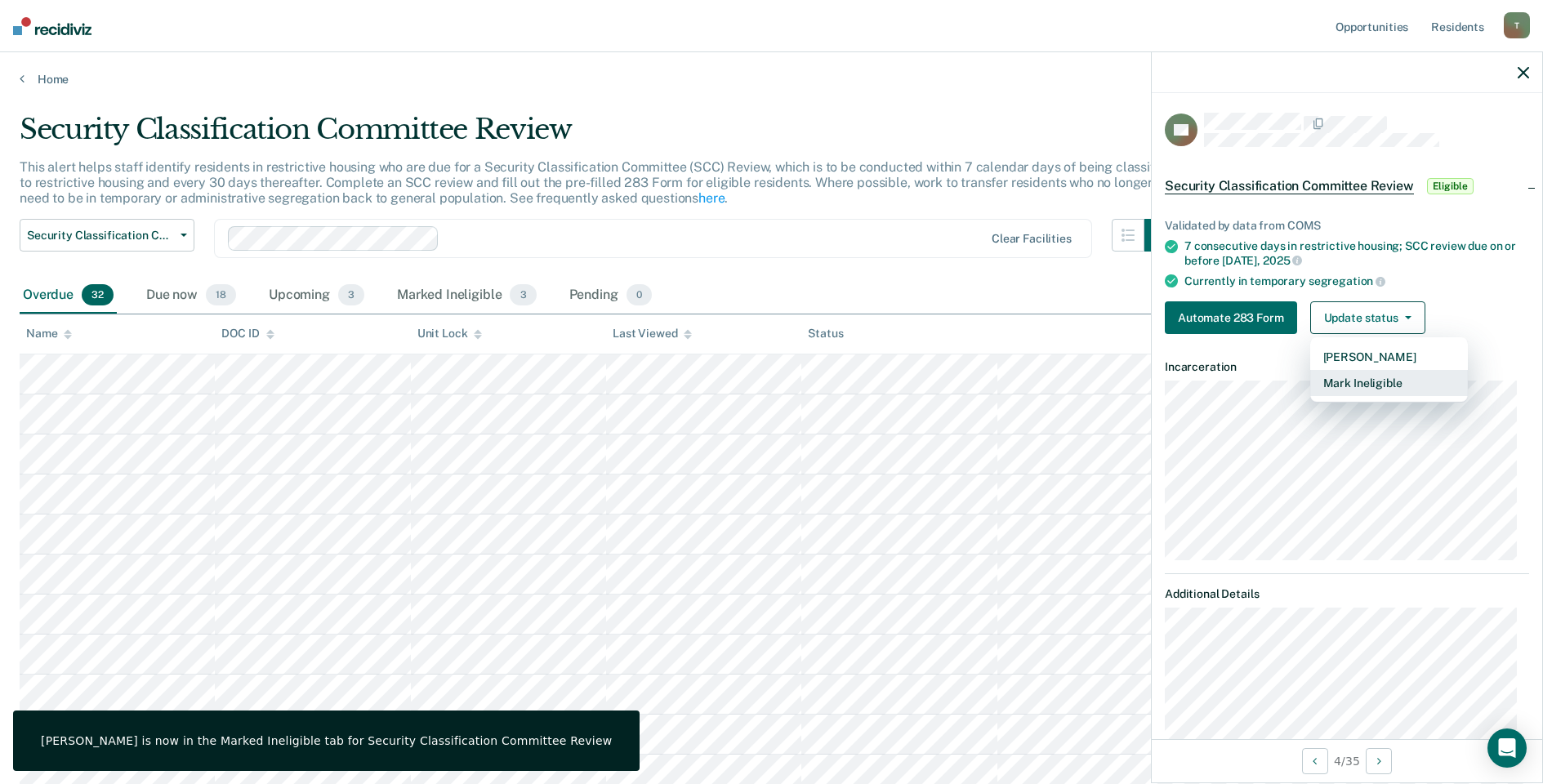
click at [1349, 380] on button "Mark Ineligible" at bounding box center [1389, 383] width 158 height 26
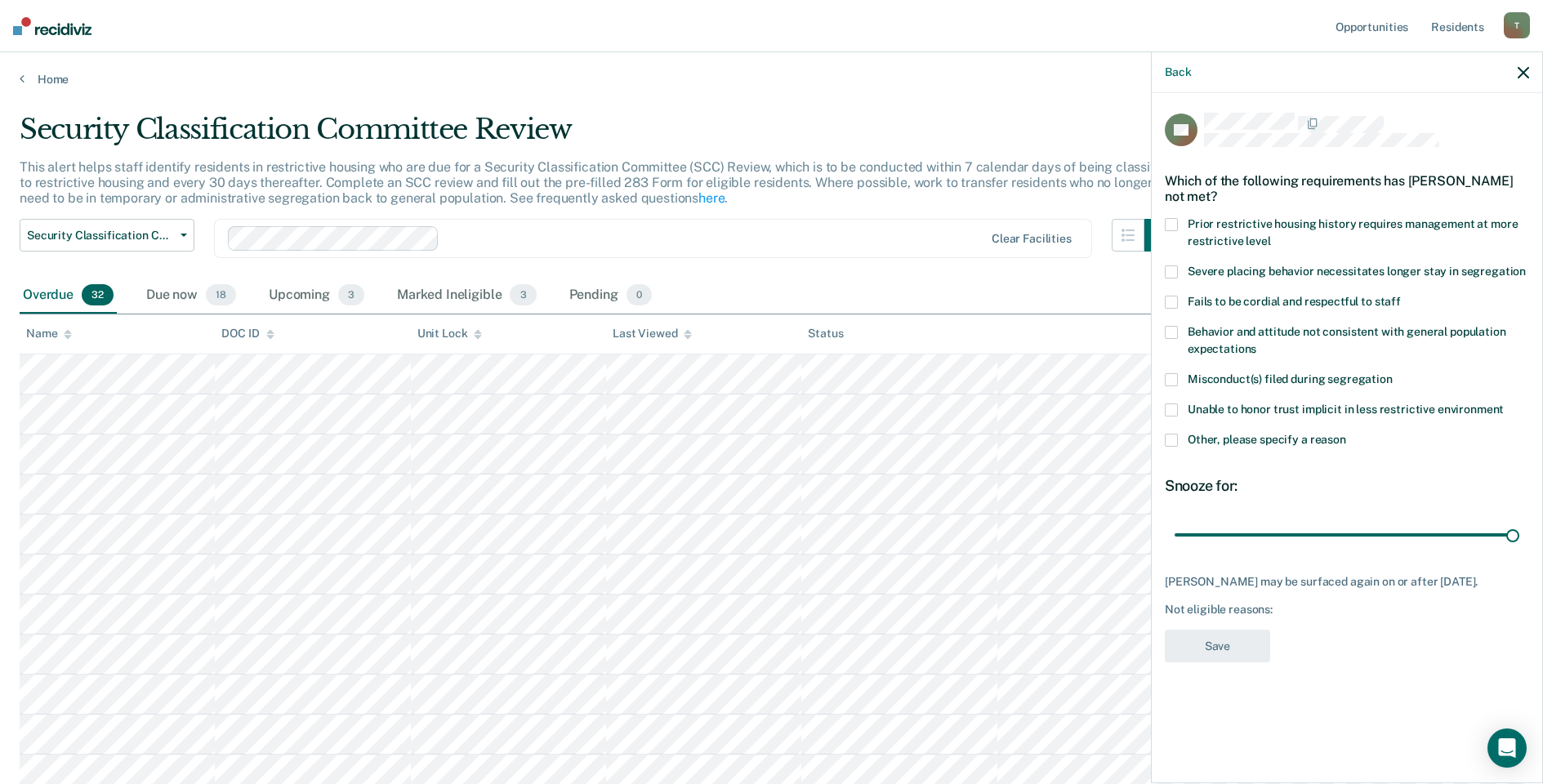
click at [1168, 438] on span at bounding box center [1171, 439] width 13 height 13
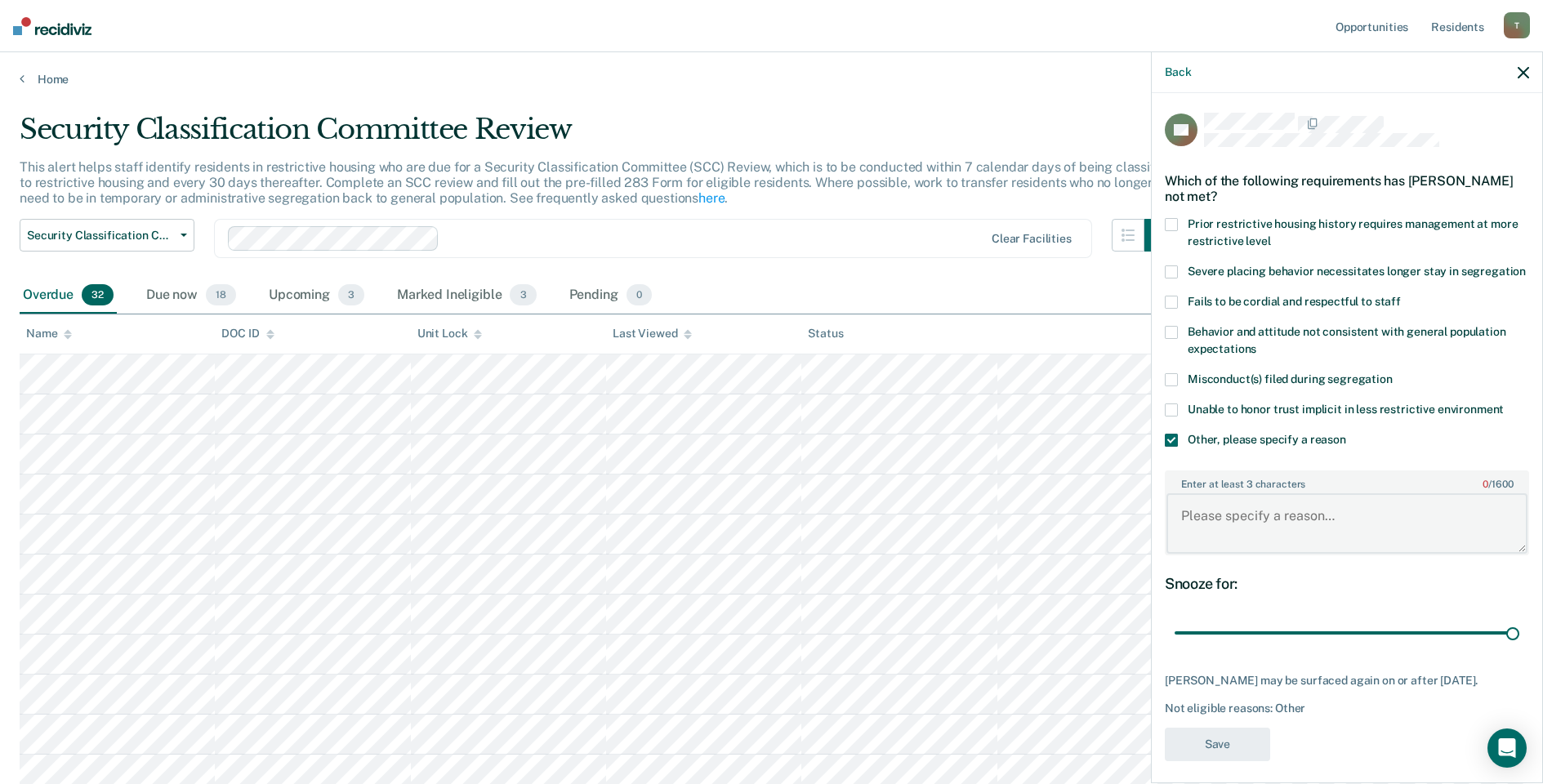
click at [1253, 532] on textarea "Enter at least 3 characters 0 / 1600" at bounding box center [1347, 523] width 361 height 60
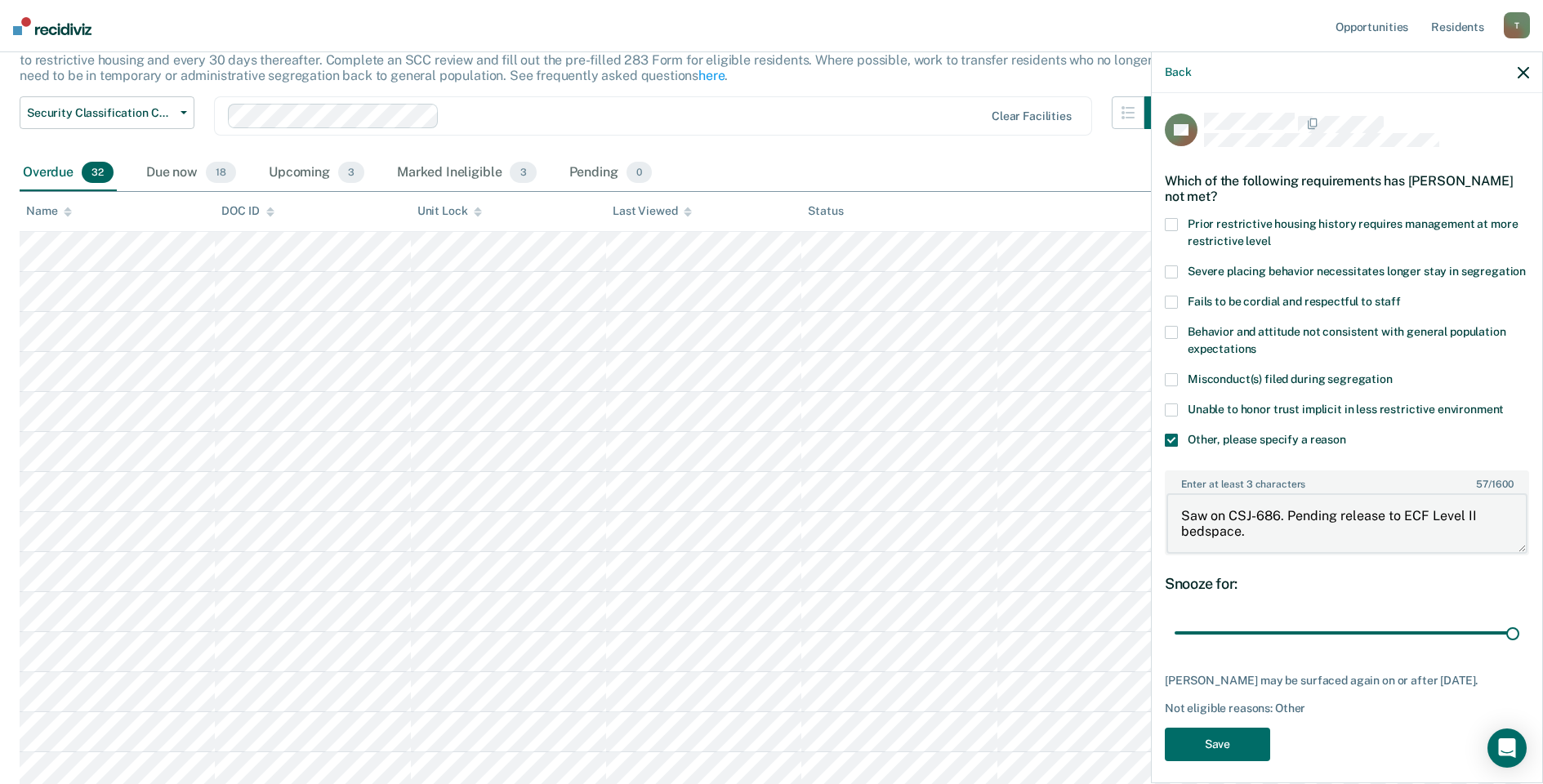
scroll to position [245, 0]
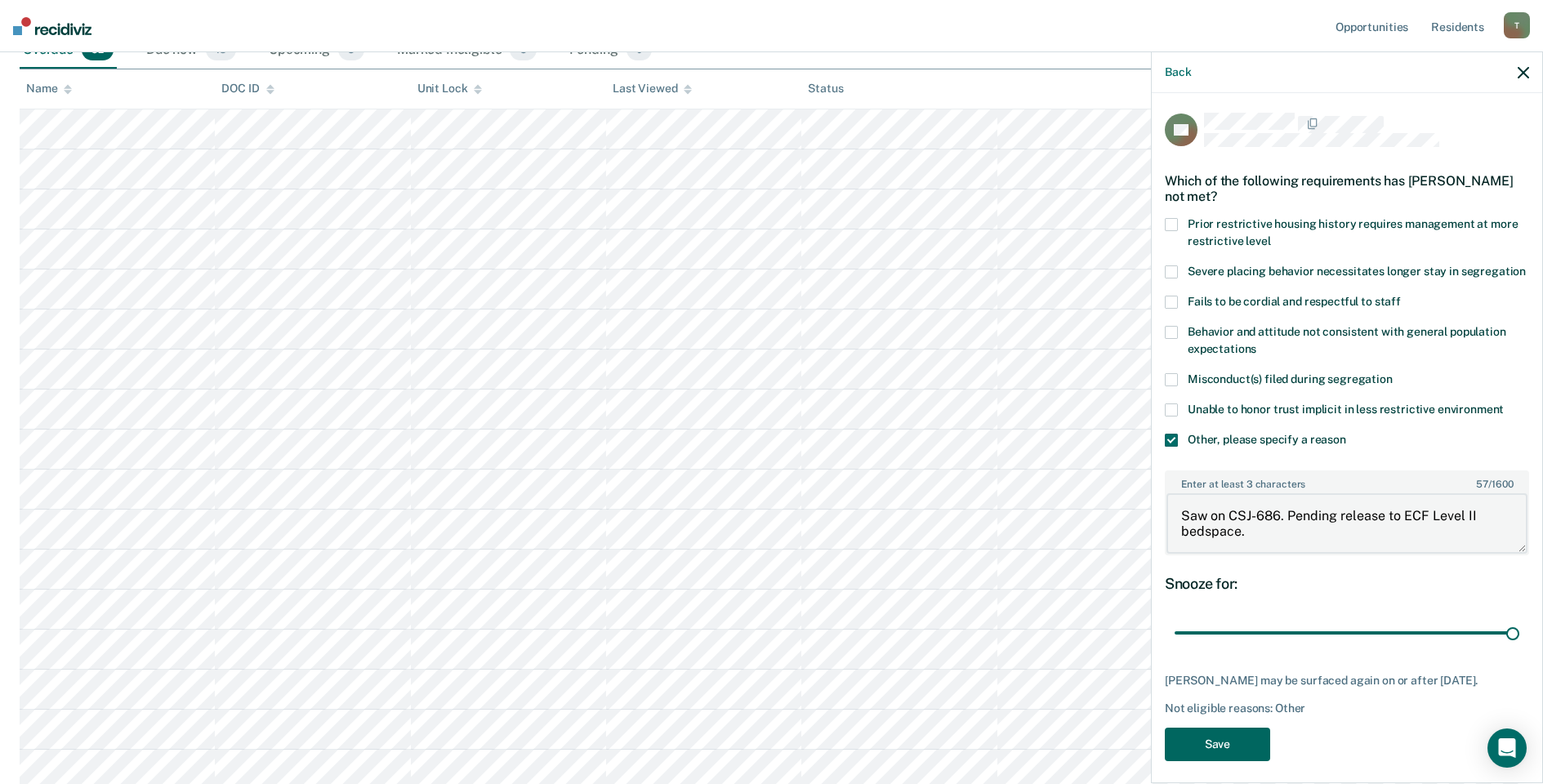
type textarea "Saw on CSJ-686. Pending release to ECF Level II bedspace."
click at [1238, 761] on button "Save" at bounding box center [1218, 744] width 106 height 33
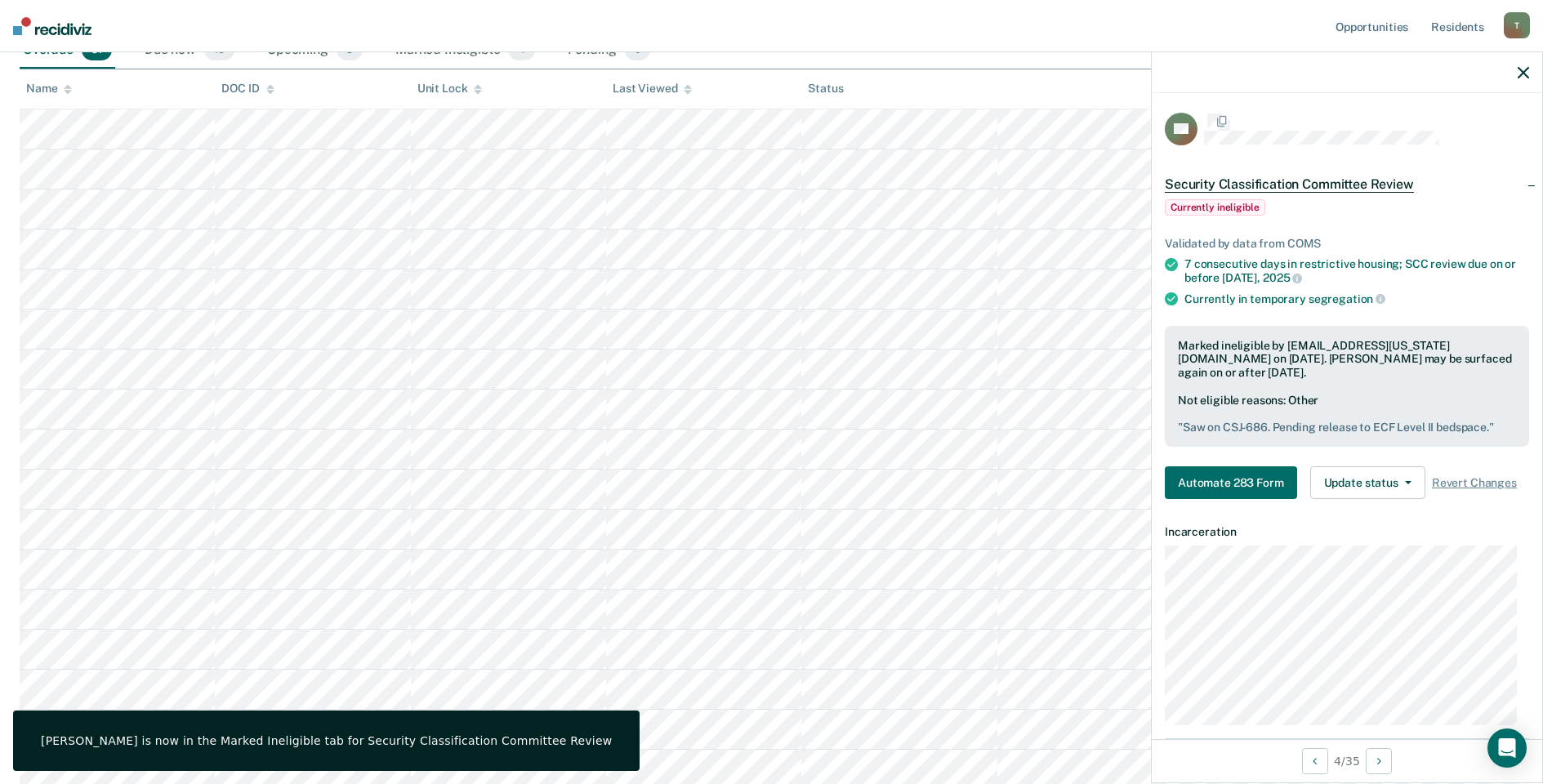
scroll to position [0, 0]
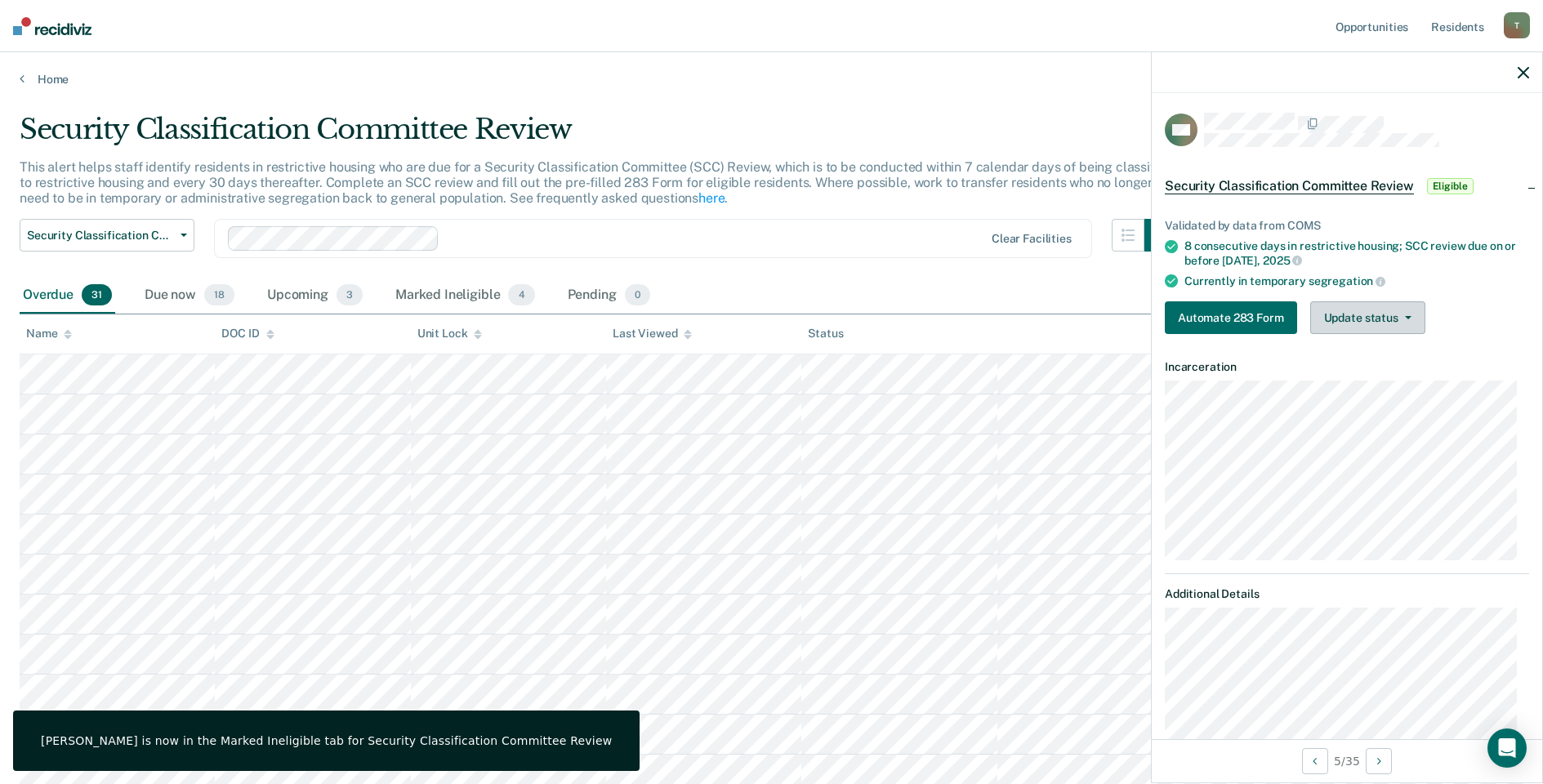
click at [1362, 319] on button "Update status" at bounding box center [1368, 318] width 115 height 32
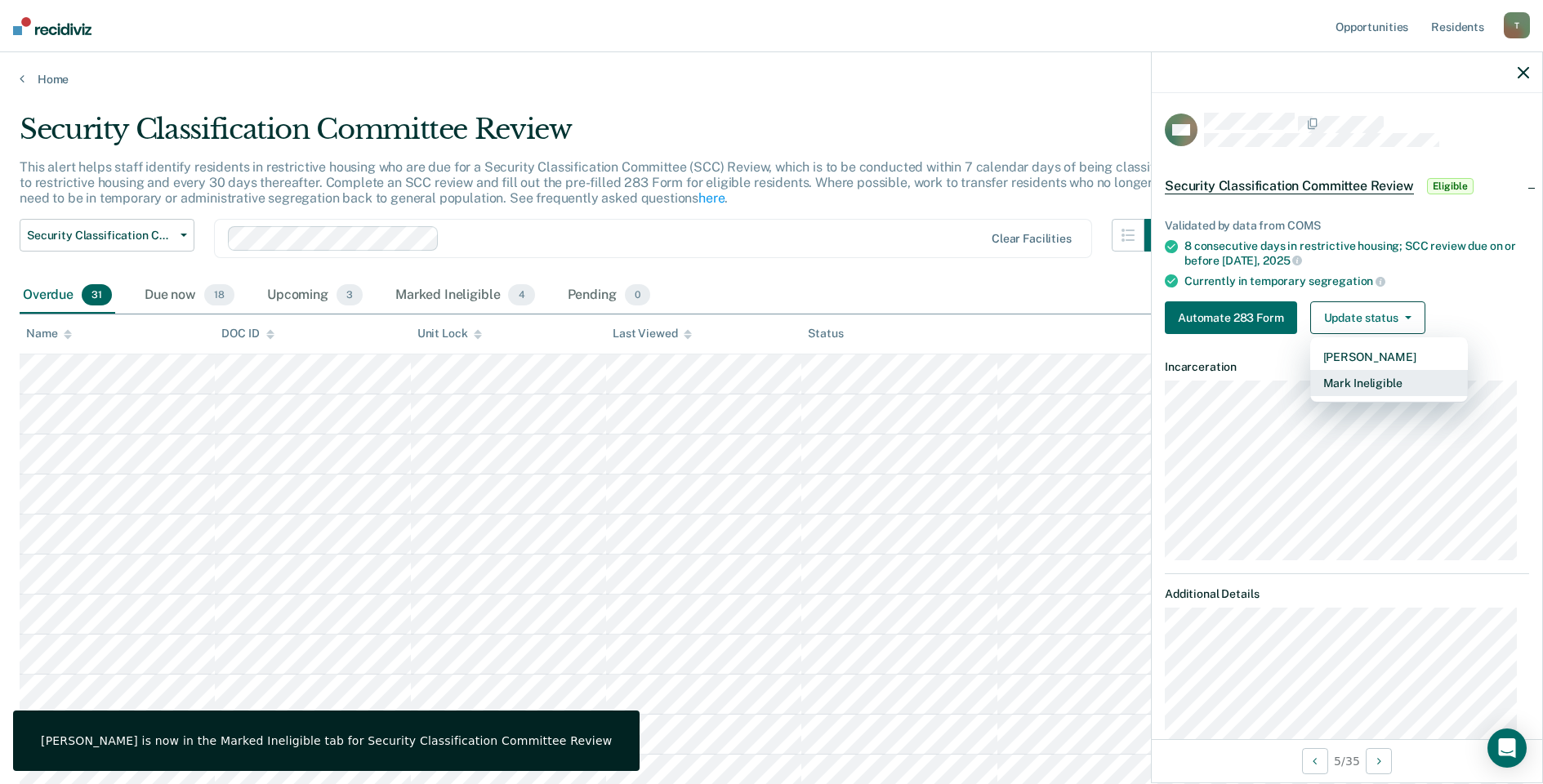
click at [1352, 388] on button "Mark Ineligible" at bounding box center [1389, 383] width 158 height 26
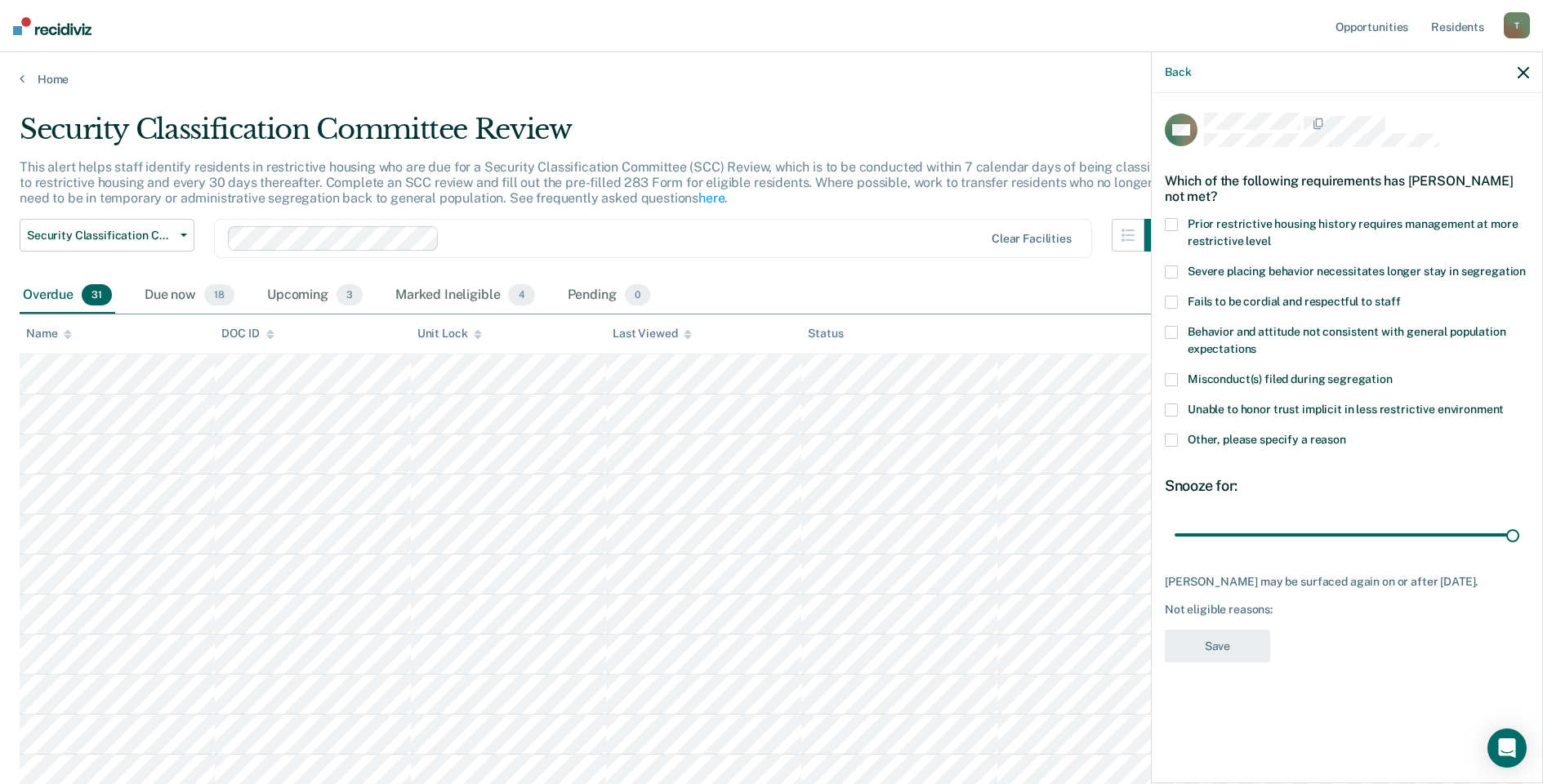
click at [1170, 440] on span at bounding box center [1171, 439] width 13 height 13
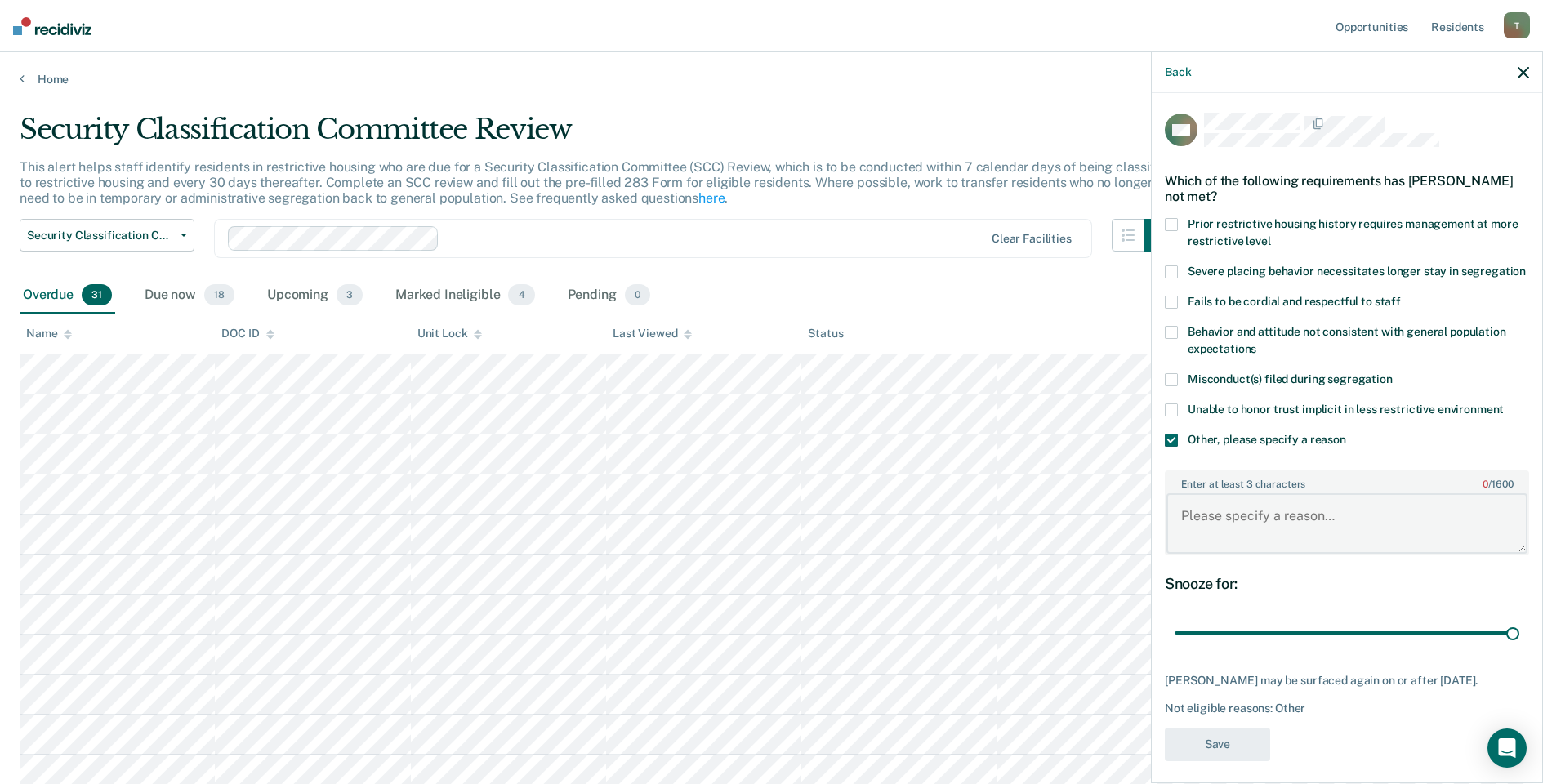
click at [1248, 525] on textarea "Enter at least 3 characters 0 / 1600" at bounding box center [1347, 523] width 361 height 60
type textarea "r"
type textarea "Refused release to level IV GP"
click at [1219, 761] on button "Save" at bounding box center [1218, 744] width 106 height 33
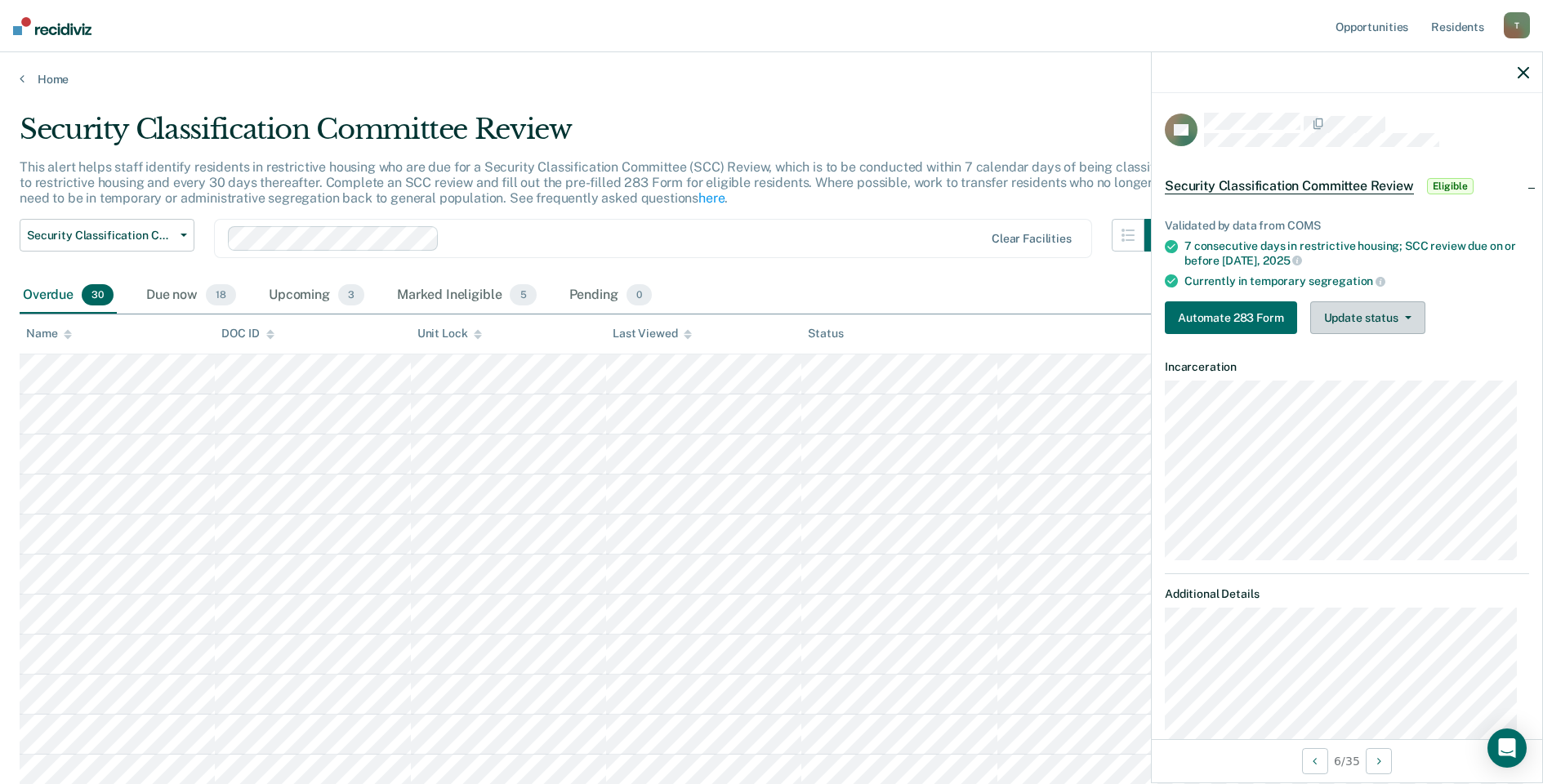
click at [1380, 312] on button "Update status" at bounding box center [1368, 318] width 115 height 32
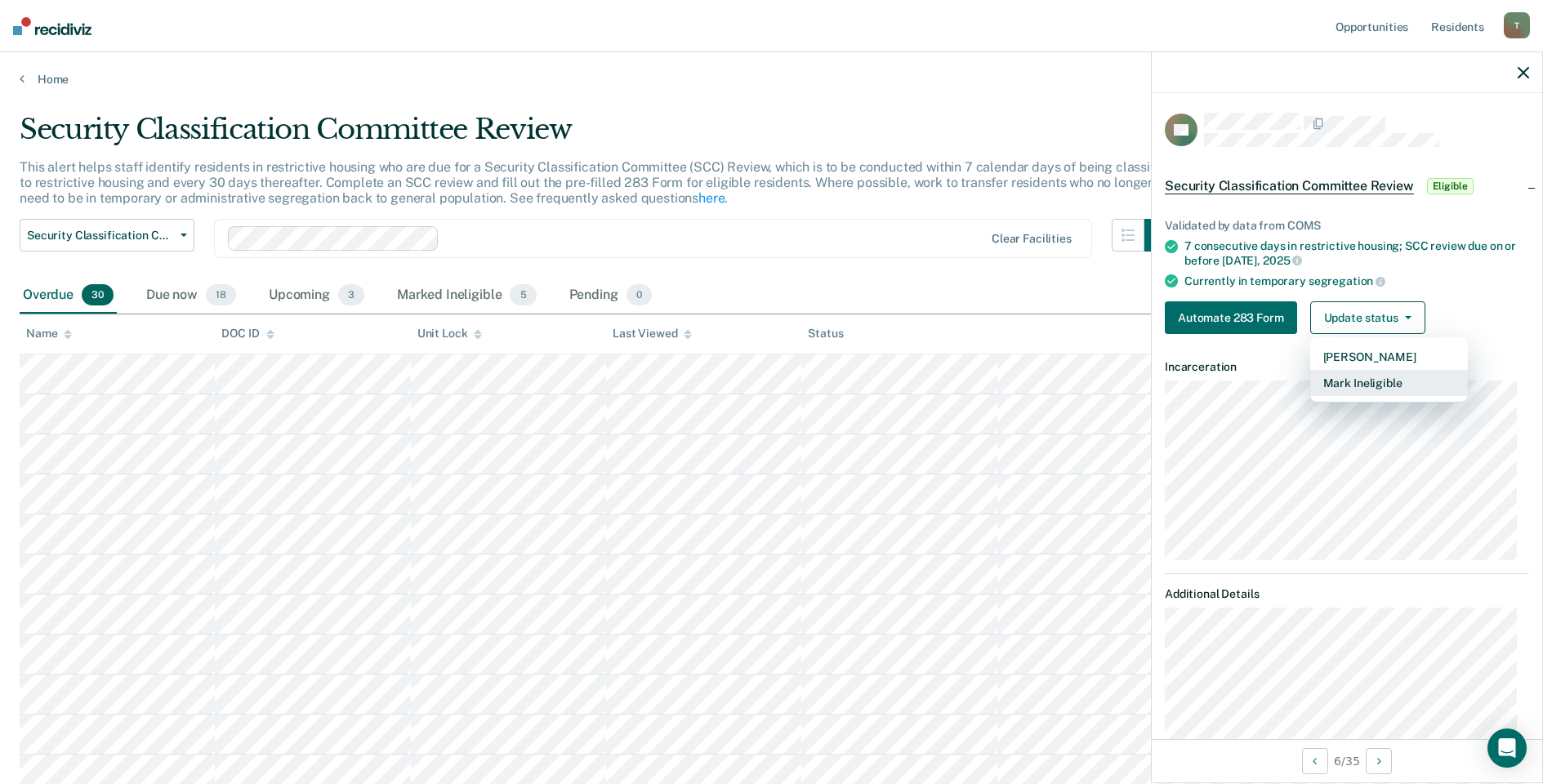
click at [1338, 380] on button "Mark Ineligible" at bounding box center [1389, 383] width 158 height 26
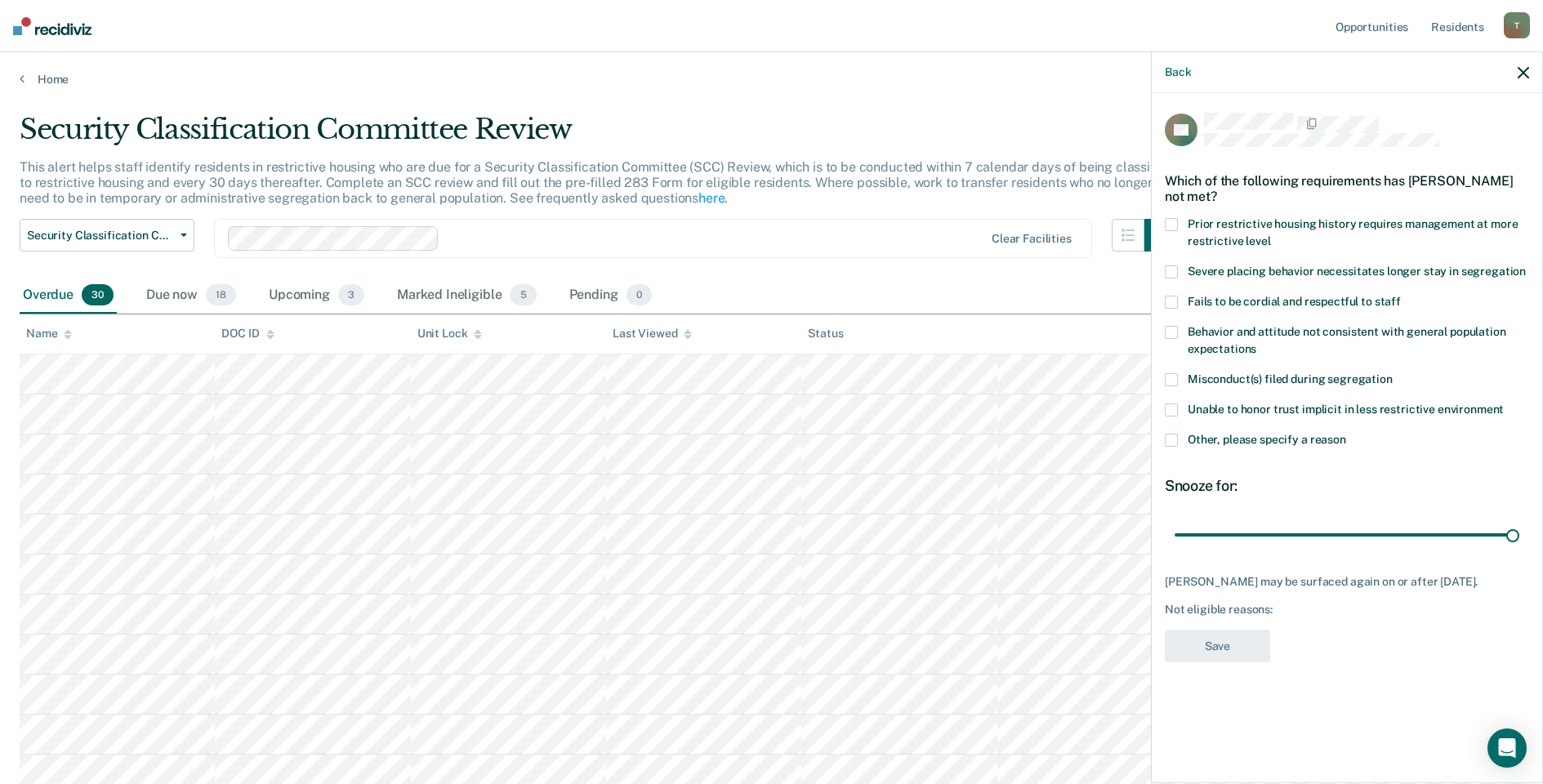
click at [1175, 435] on span at bounding box center [1171, 439] width 13 height 13
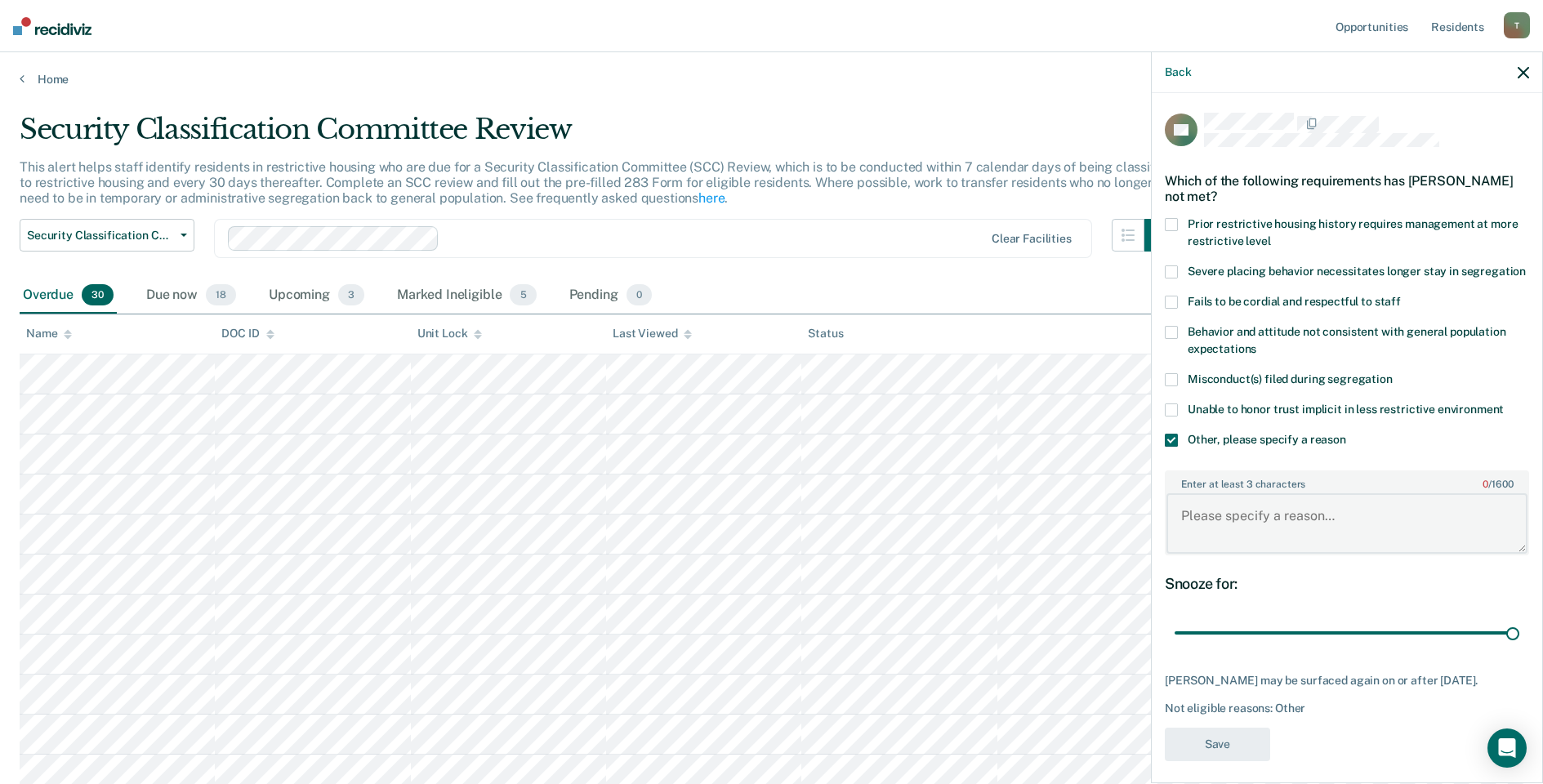
click at [1259, 520] on textarea "Enter at least 3 characters 0 / 1600" at bounding box center [1347, 523] width 361 height 60
type textarea "Pending Court"
click at [1220, 761] on button "Save" at bounding box center [1218, 744] width 106 height 33
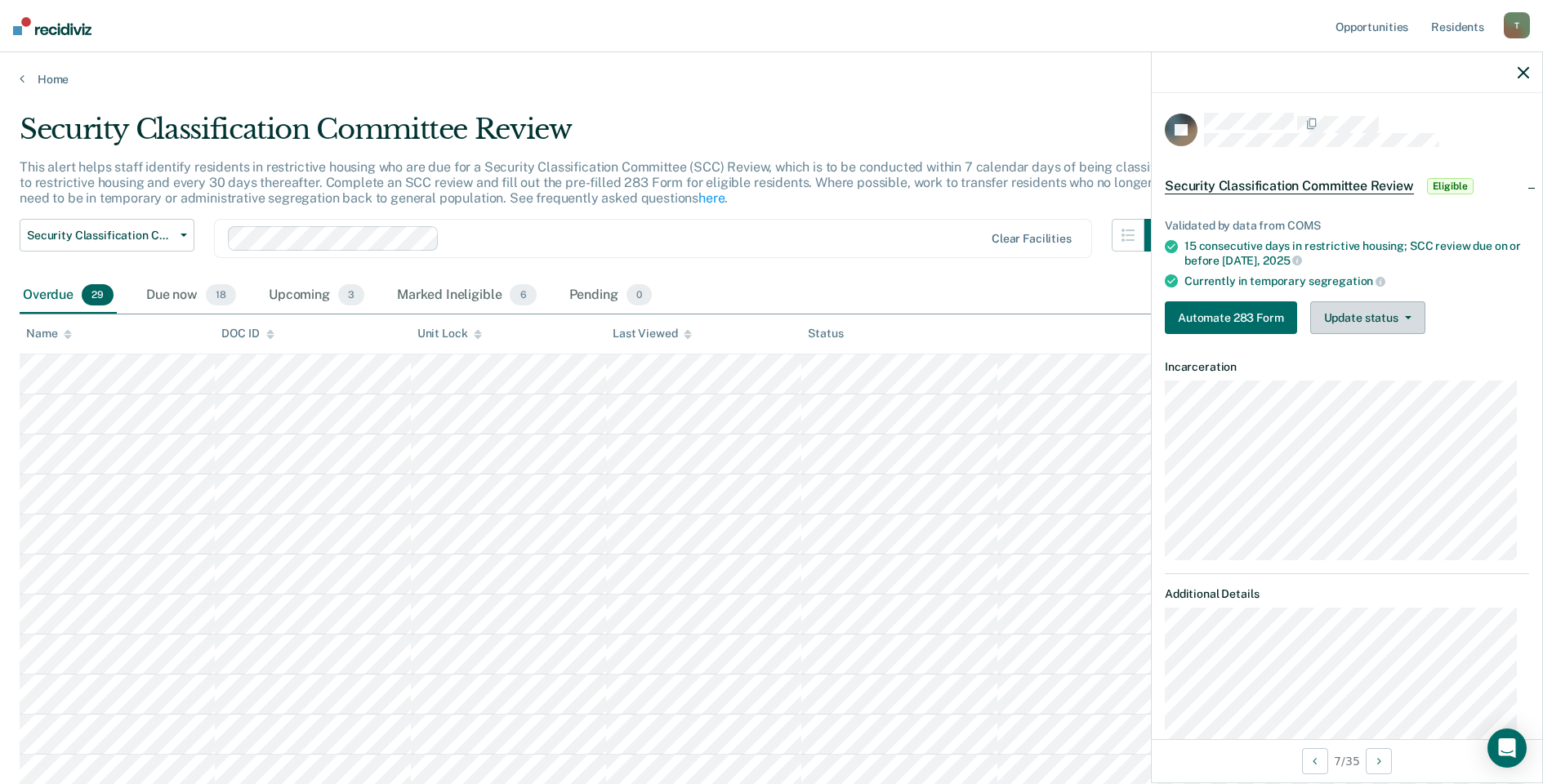
click at [1376, 320] on button "Update status" at bounding box center [1368, 318] width 115 height 32
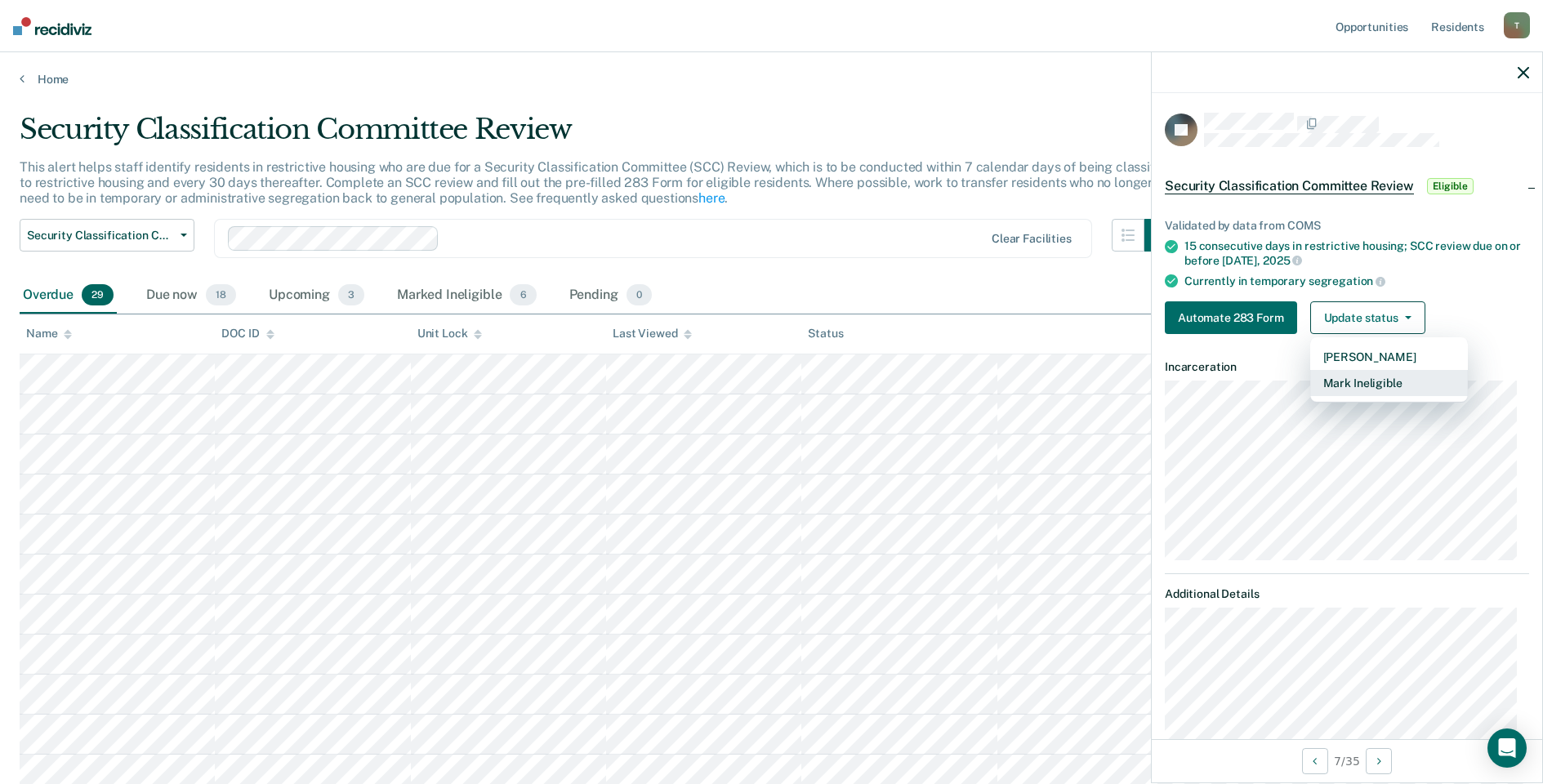
click at [1378, 386] on button "Mark Ineligible" at bounding box center [1389, 383] width 158 height 26
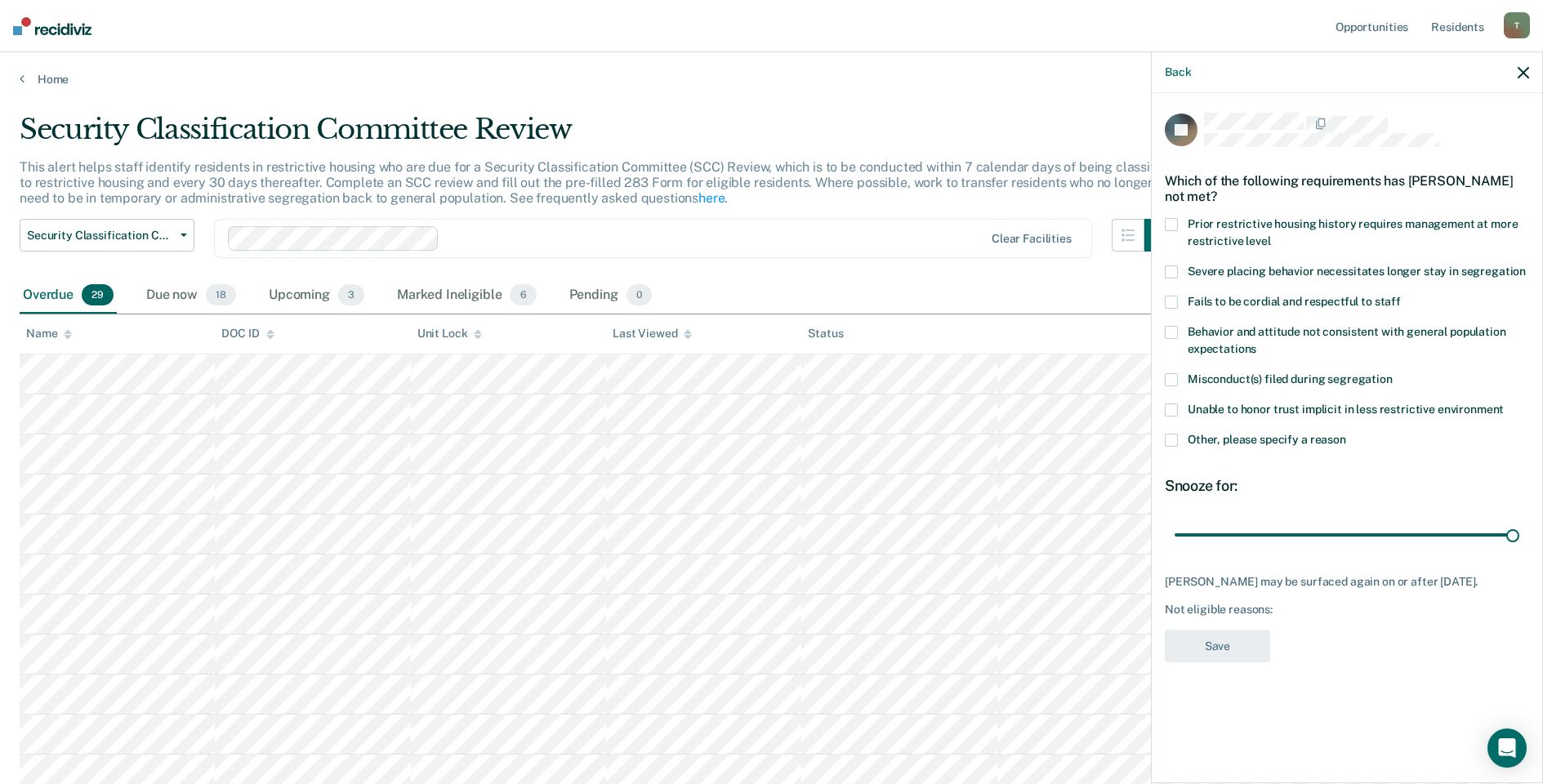
click at [1176, 438] on span at bounding box center [1171, 439] width 13 height 13
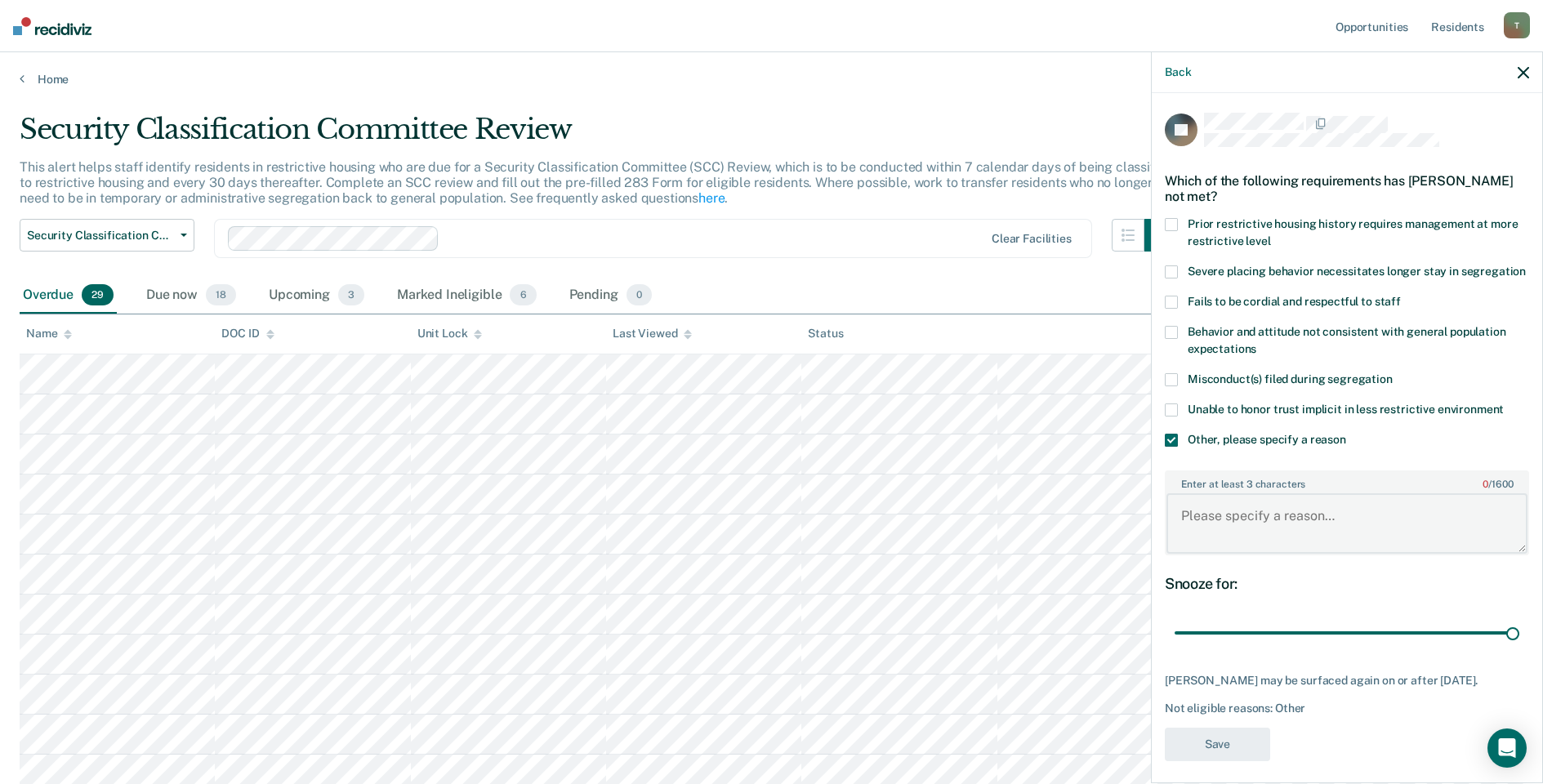
click at [1239, 514] on textarea "Enter at least 3 characters 0 / 1600" at bounding box center [1347, 523] width 361 height 60
type textarea "Detention Status"
click at [1213, 761] on button "Save" at bounding box center [1218, 744] width 106 height 33
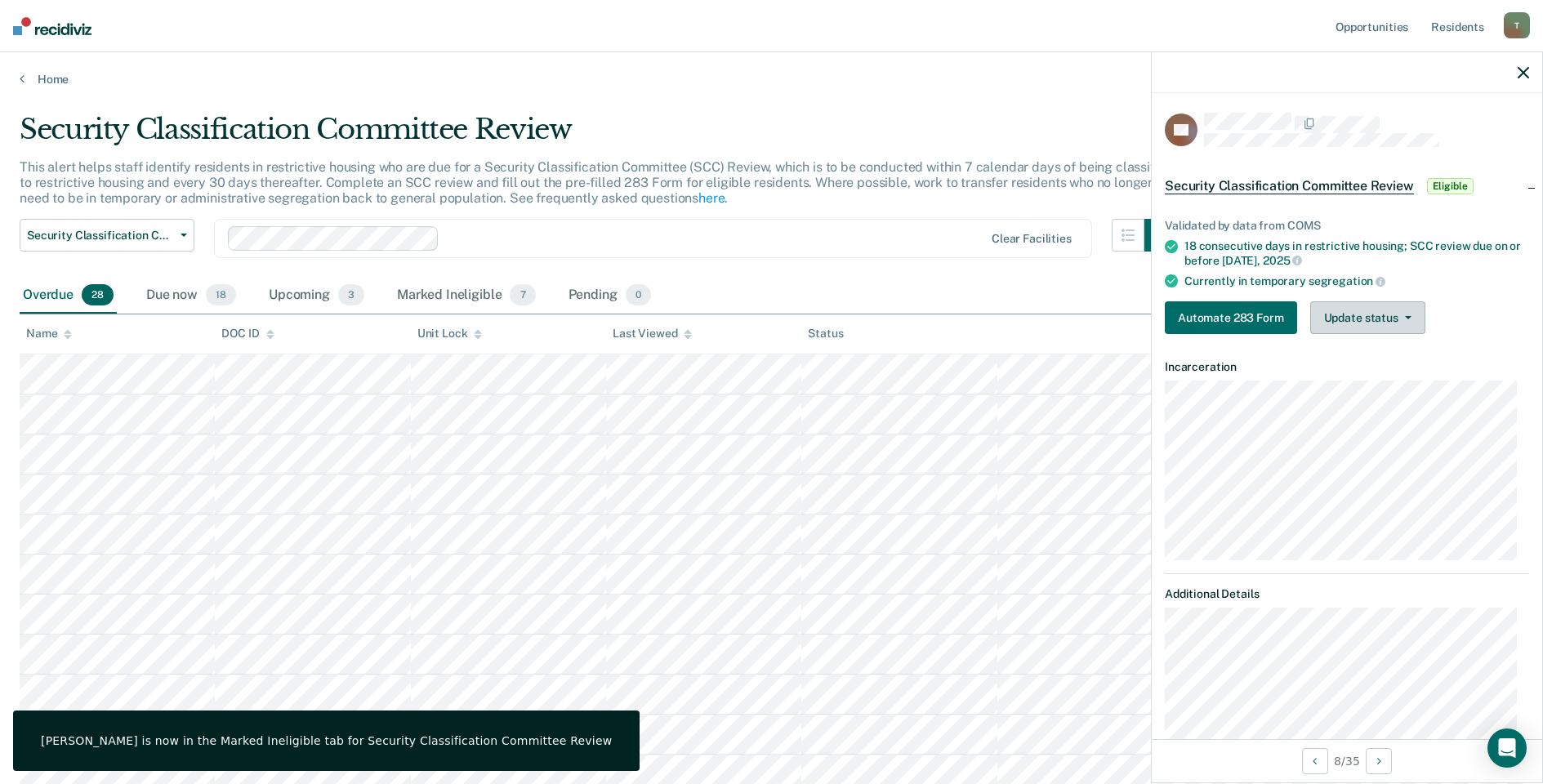
click at [1359, 321] on button "Update status" at bounding box center [1368, 318] width 115 height 32
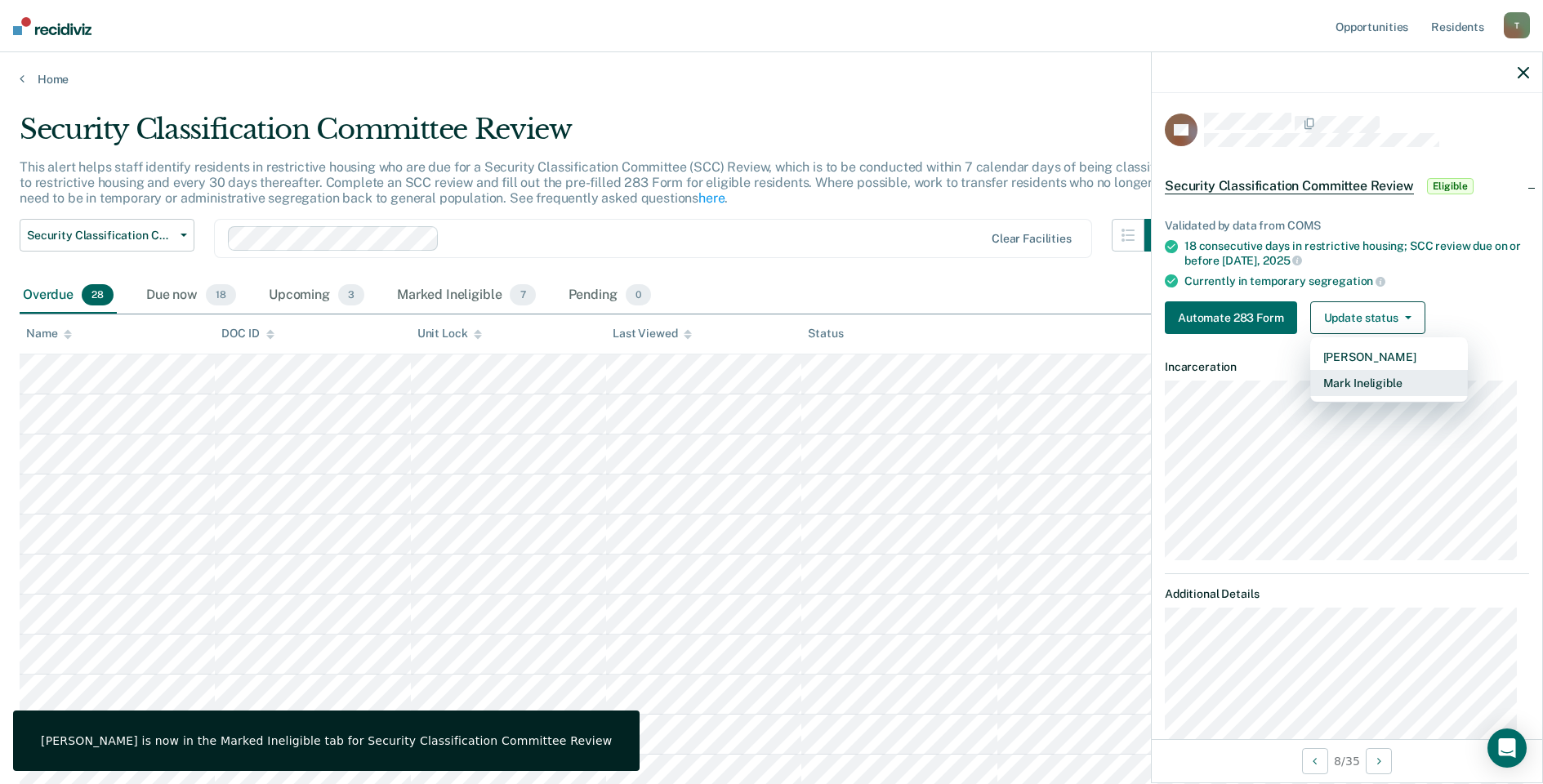
click at [1352, 386] on button "Mark Ineligible" at bounding box center [1389, 383] width 158 height 26
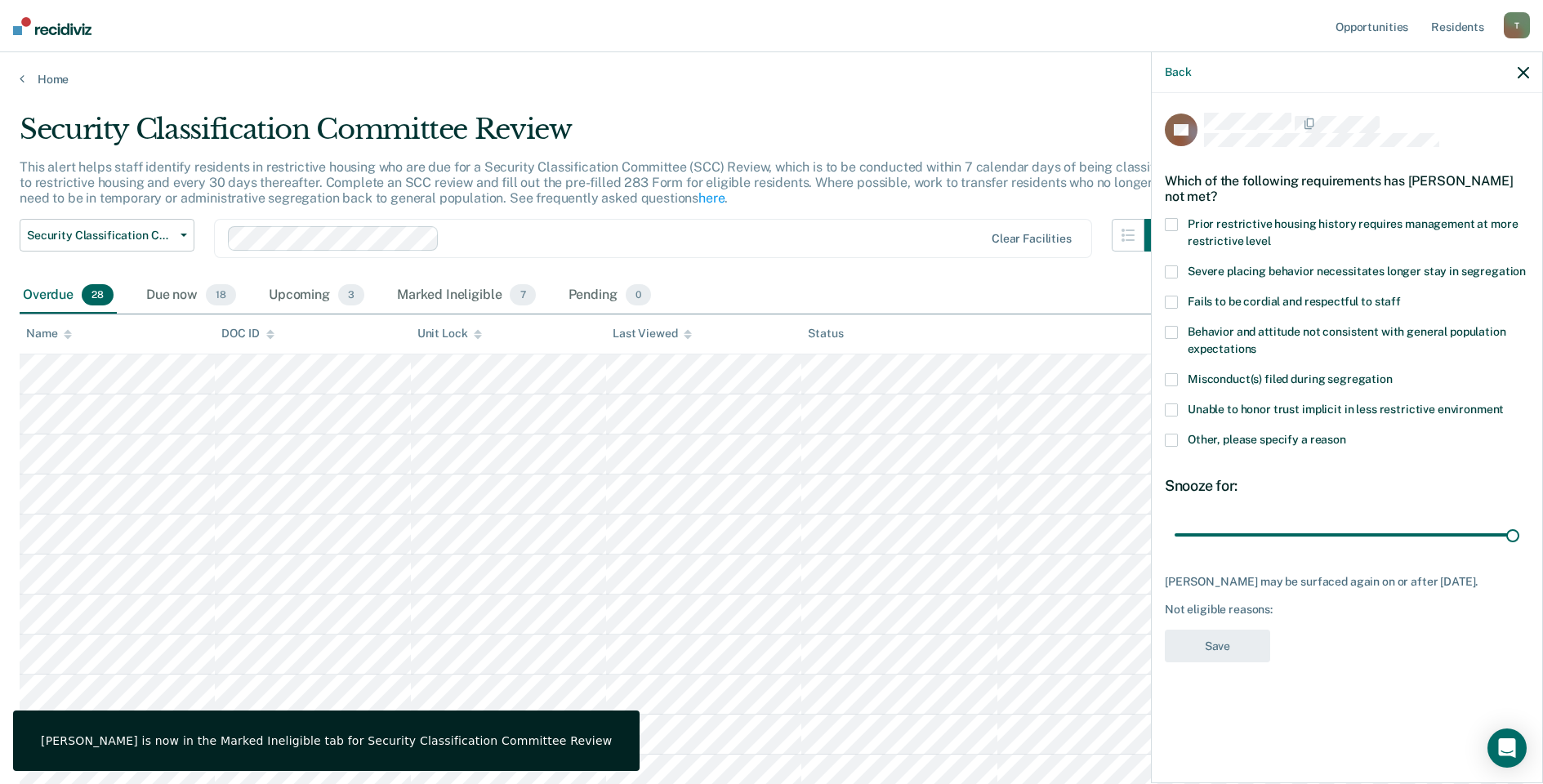
click at [1167, 439] on span at bounding box center [1171, 439] width 13 height 13
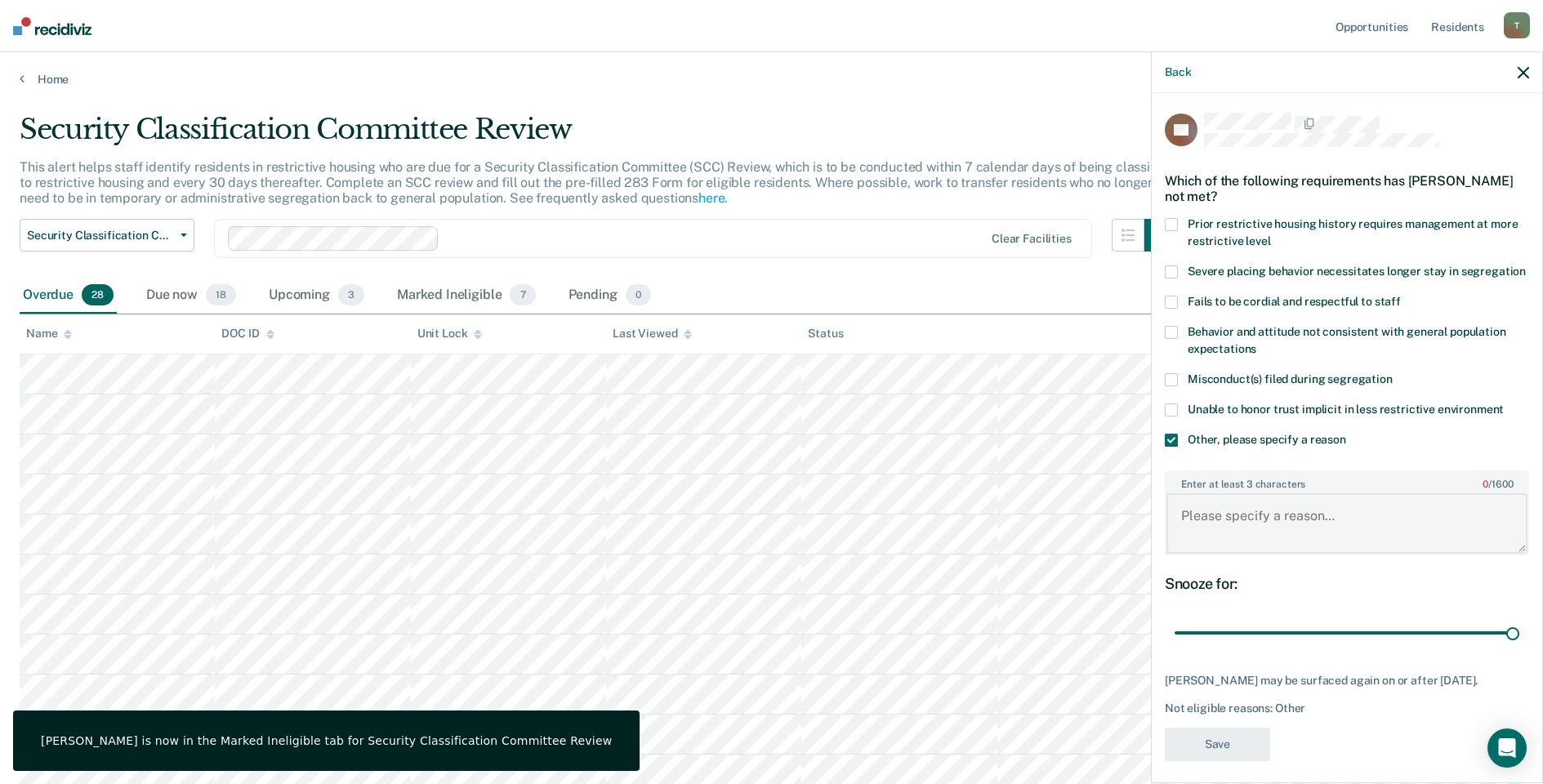
click at [1243, 535] on textarea "Enter at least 3 characters 0 / 1600" at bounding box center [1347, 523] width 361 height 60
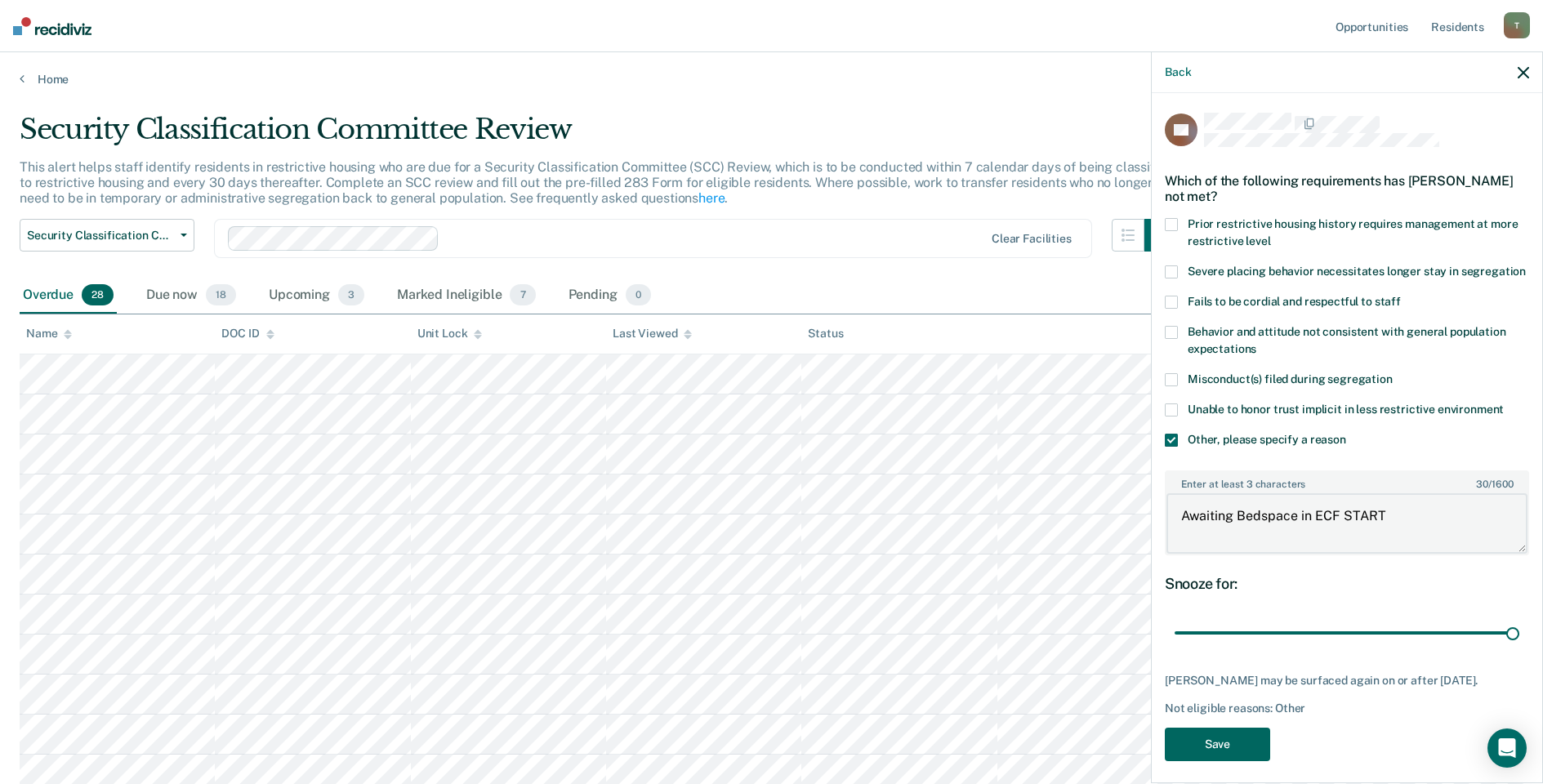
type textarea "Awaiting Bedspace in ECF START"
click at [1225, 761] on button "Save" at bounding box center [1218, 744] width 106 height 33
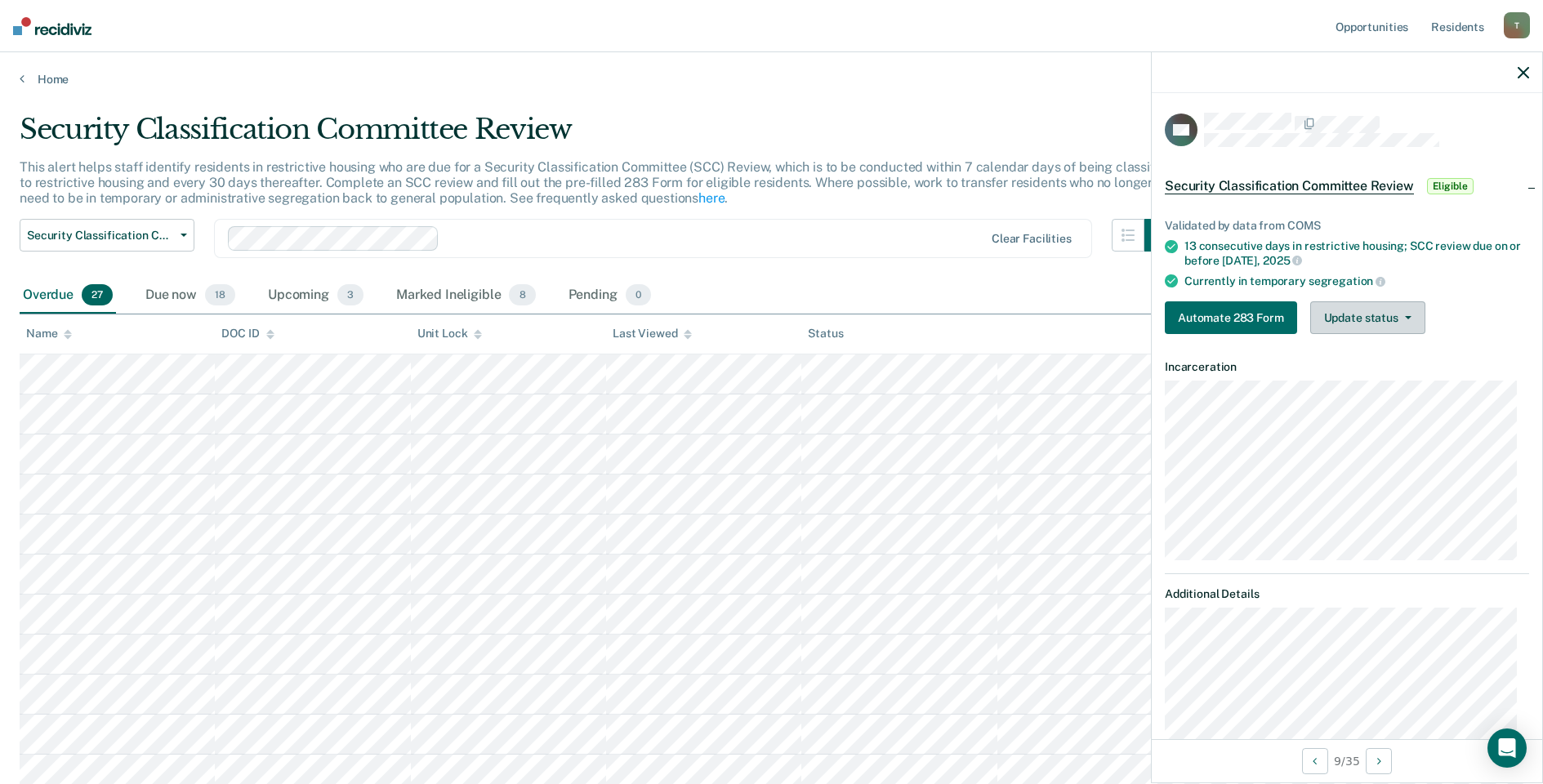
click at [1378, 312] on button "Update status" at bounding box center [1368, 318] width 115 height 32
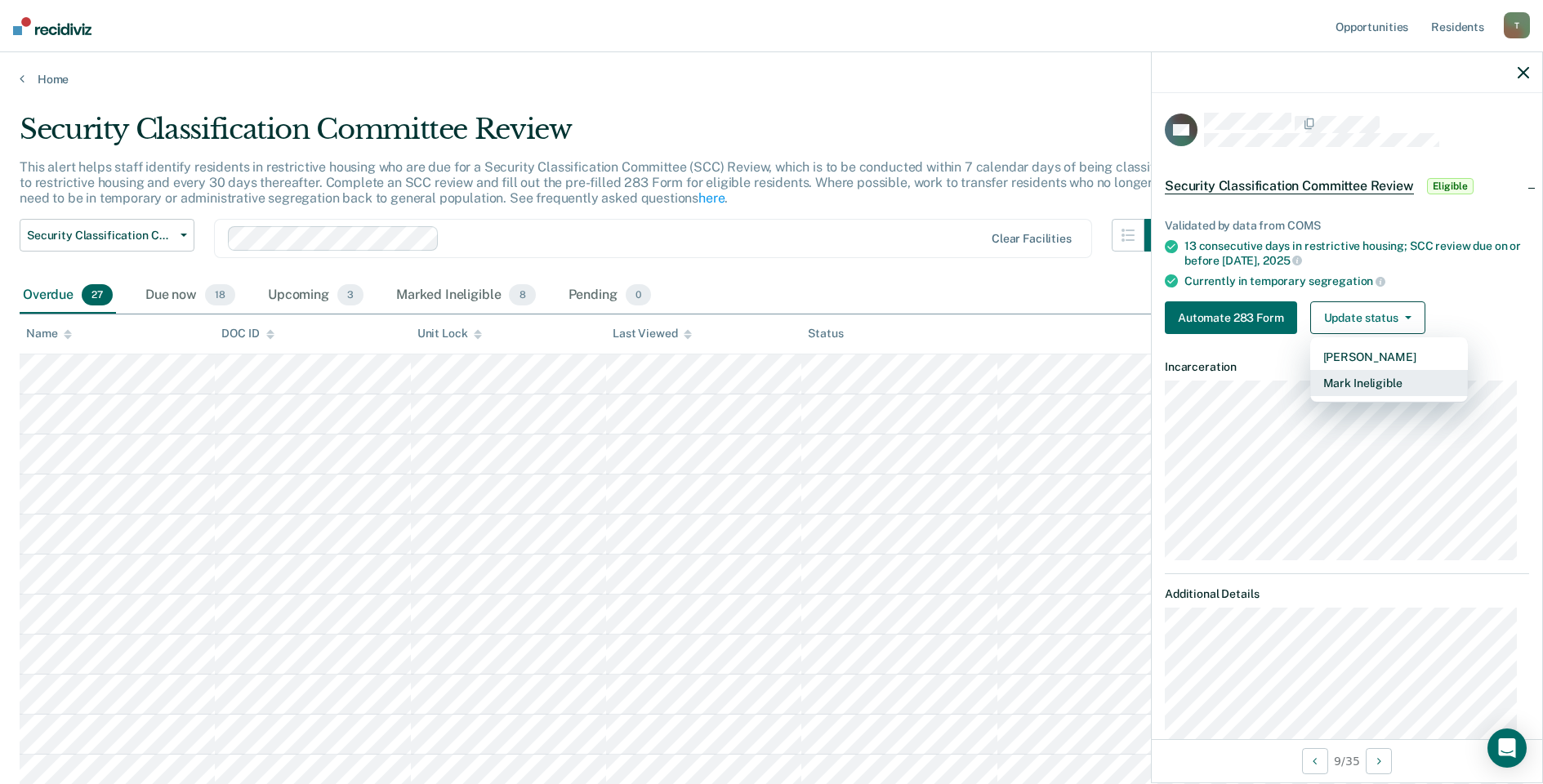
click at [1344, 385] on button "Mark Ineligible" at bounding box center [1389, 383] width 158 height 26
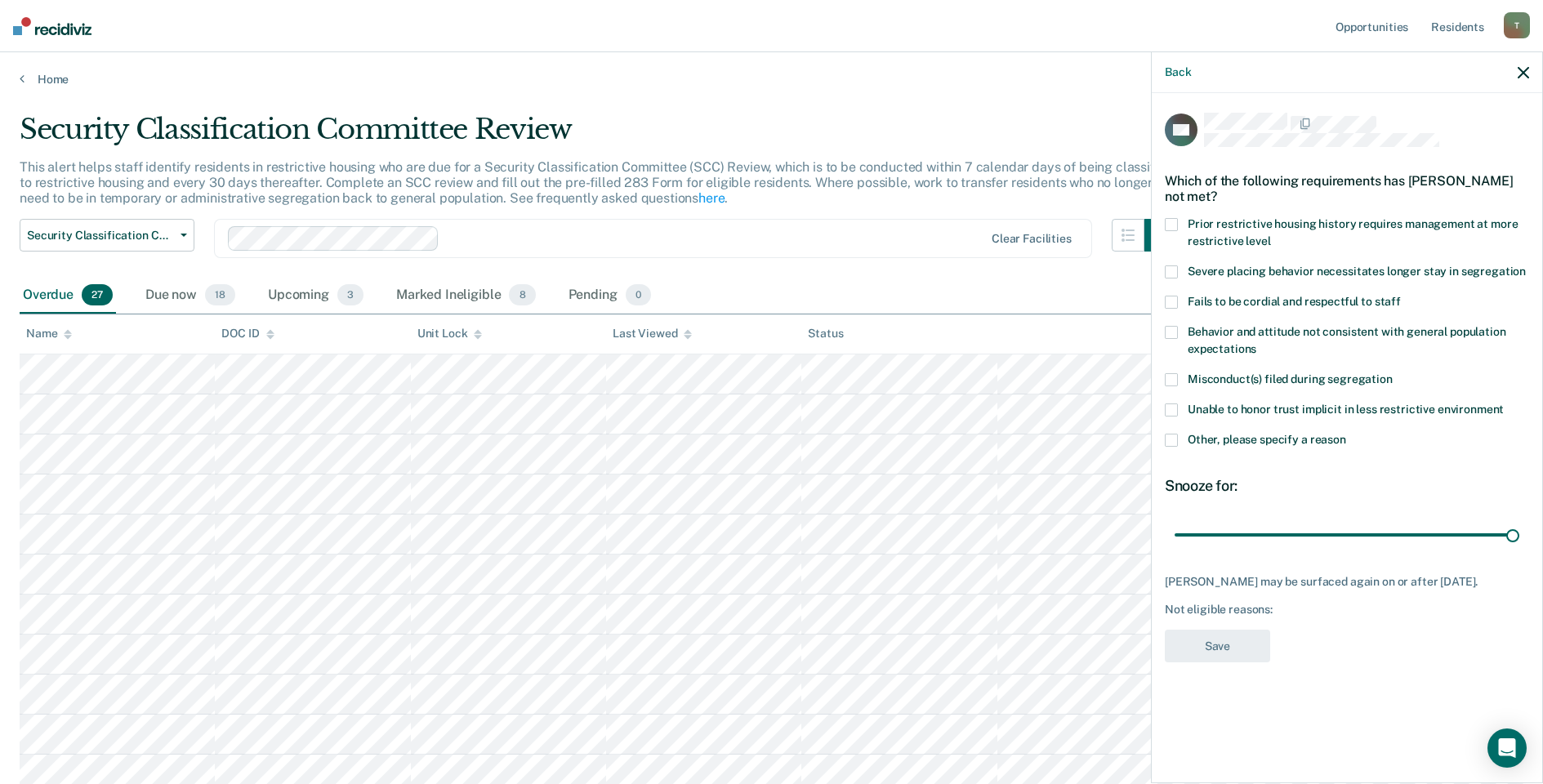
click at [1178, 441] on span at bounding box center [1171, 439] width 13 height 13
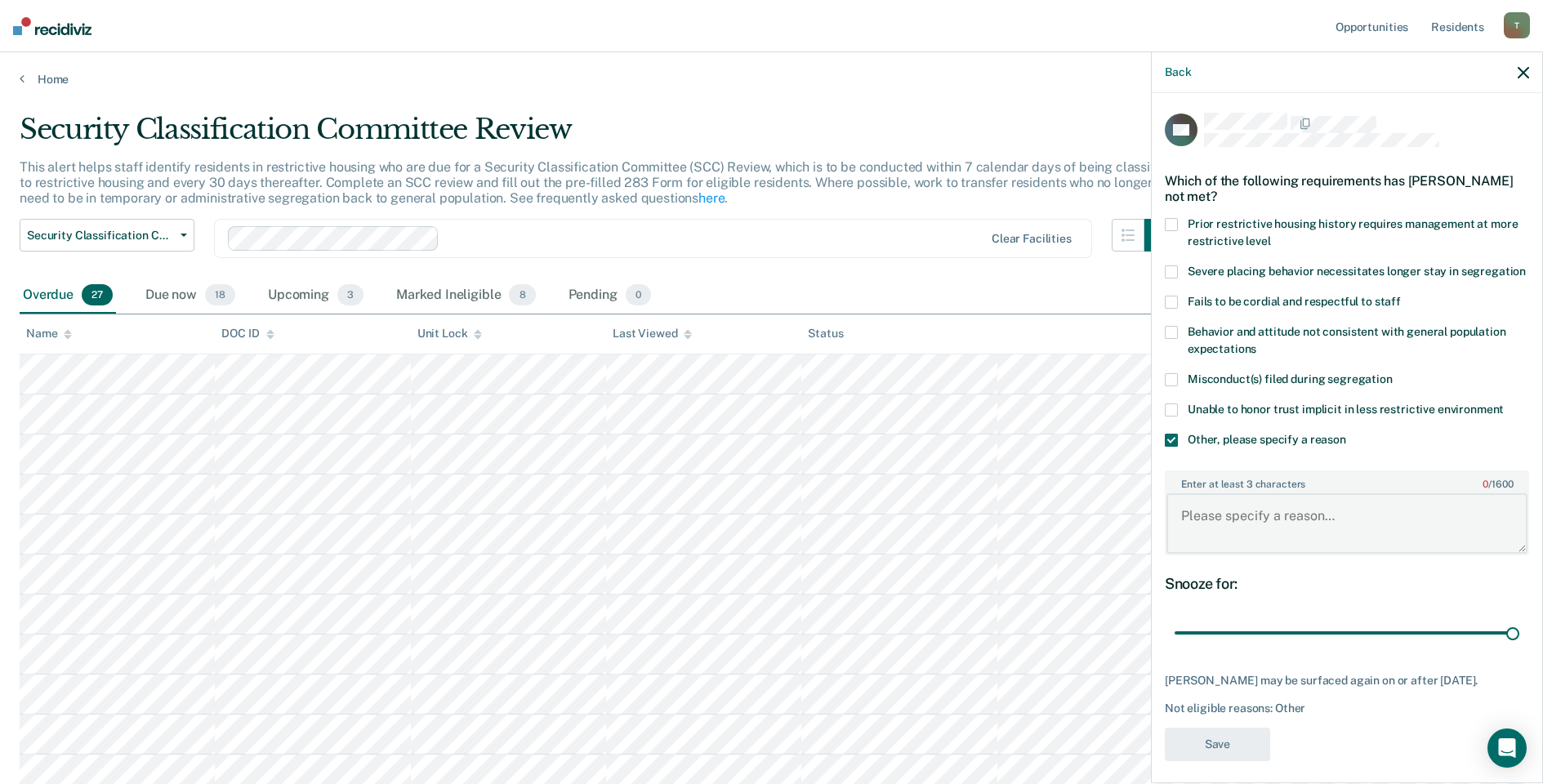
click at [1271, 520] on textarea "Enter at least 3 characters 0 / 1600" at bounding box center [1347, 523] width 361 height 60
type textarea "I"
type textarea "Released to ECF GP"
click at [1204, 761] on button "Save" at bounding box center [1218, 744] width 106 height 33
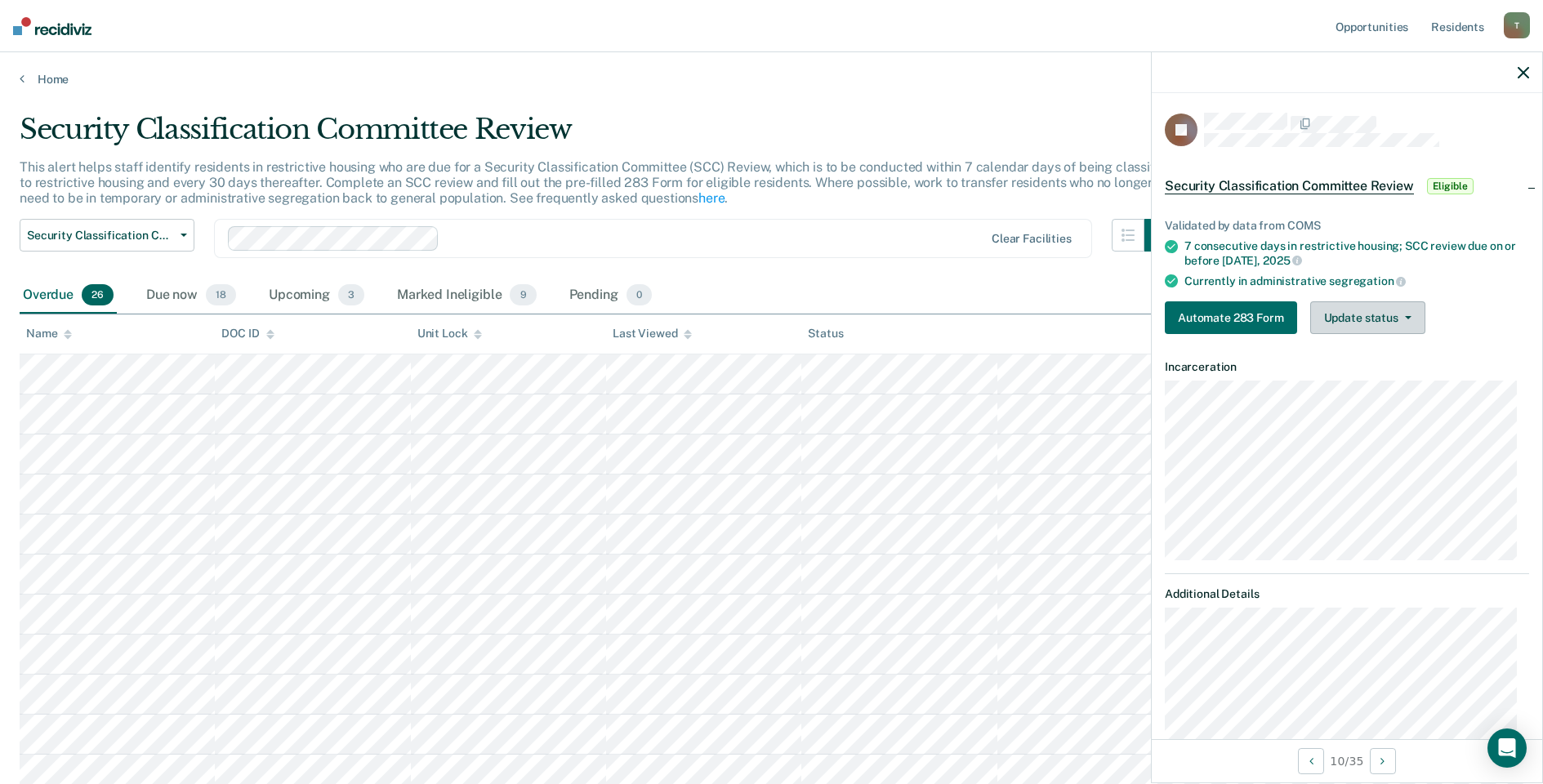
click at [1385, 306] on button "Update status" at bounding box center [1368, 318] width 115 height 32
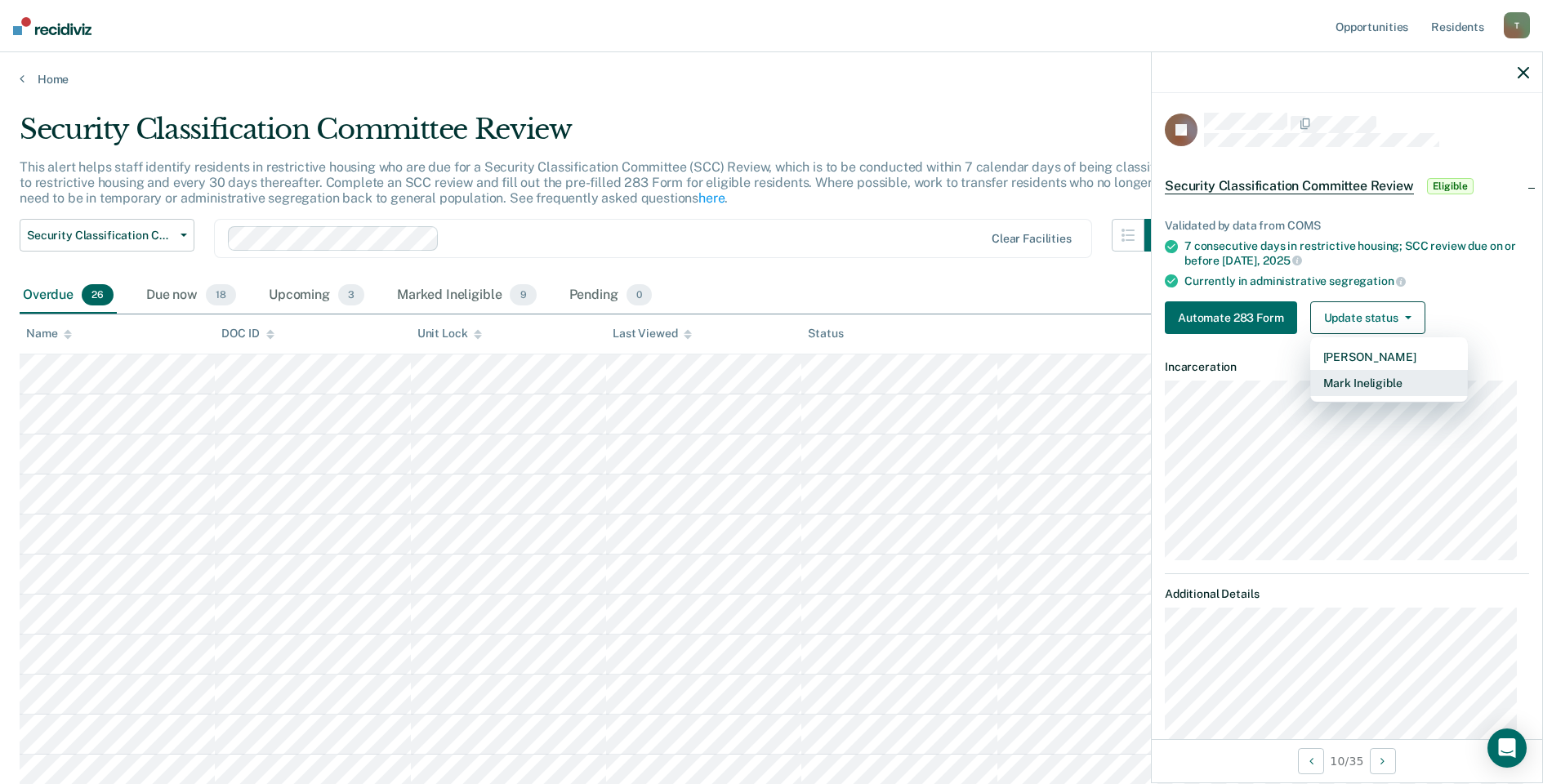
click at [1368, 386] on button "Mark Ineligible" at bounding box center [1389, 383] width 158 height 26
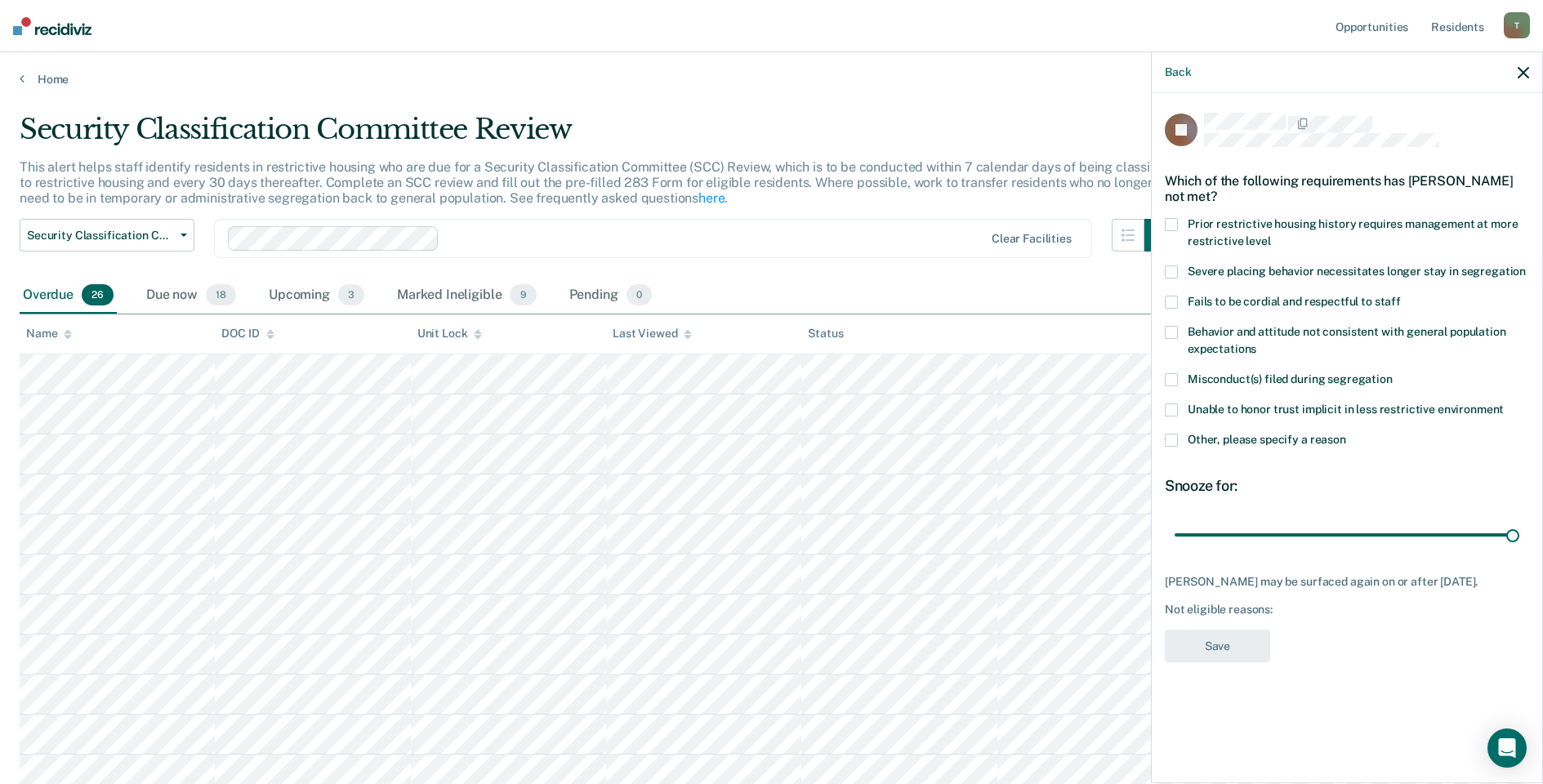
click at [1172, 439] on span at bounding box center [1171, 439] width 13 height 13
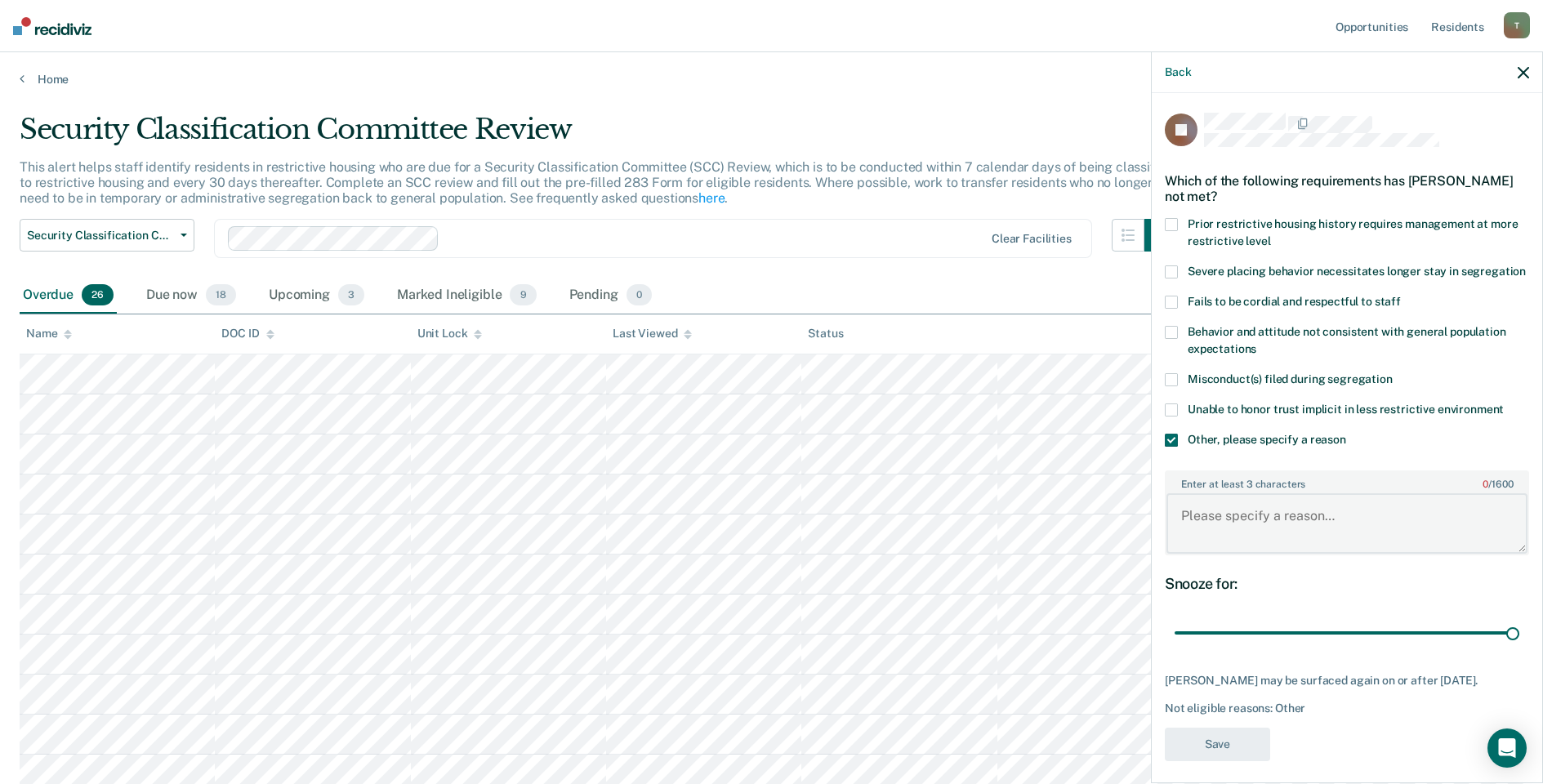
click at [1242, 539] on textarea "Enter at least 3 characters 0 / 1600" at bounding box center [1347, 523] width 361 height 60
type textarea "Detention Status"
click at [1225, 761] on button "Save" at bounding box center [1218, 744] width 106 height 33
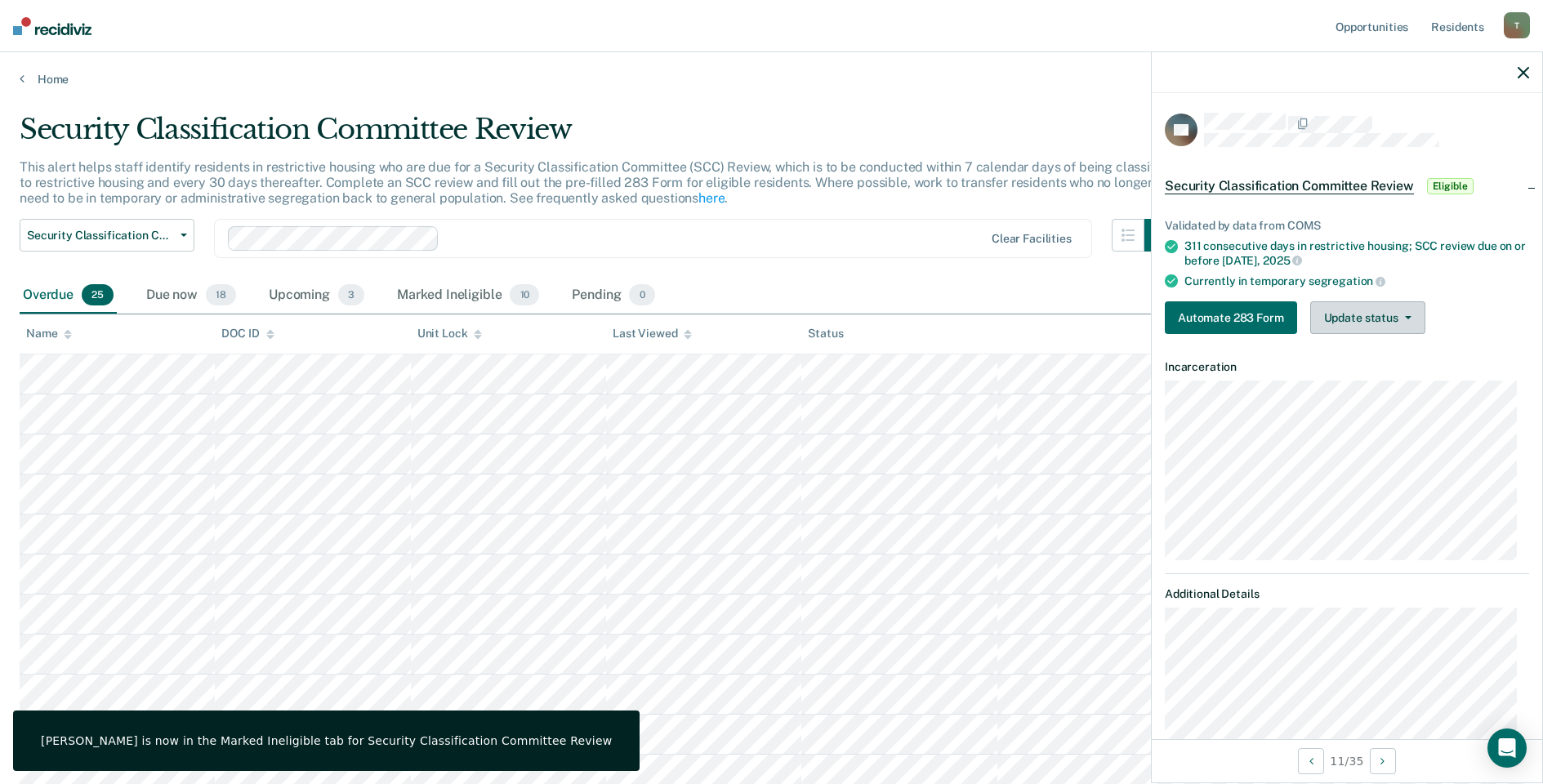
click at [1368, 312] on button "Update status" at bounding box center [1368, 318] width 115 height 32
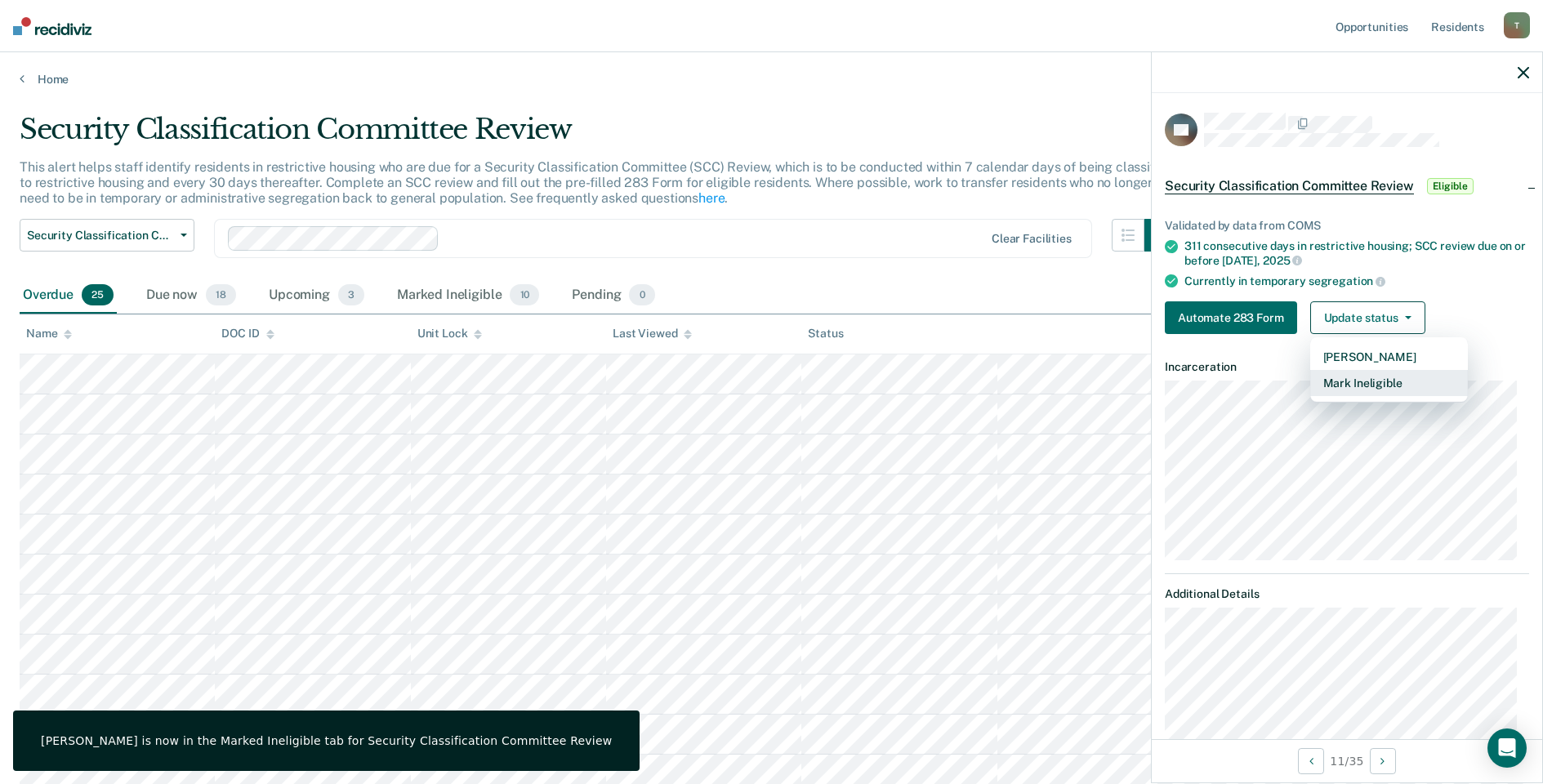
click at [1357, 390] on button "Mark Ineligible" at bounding box center [1389, 383] width 158 height 26
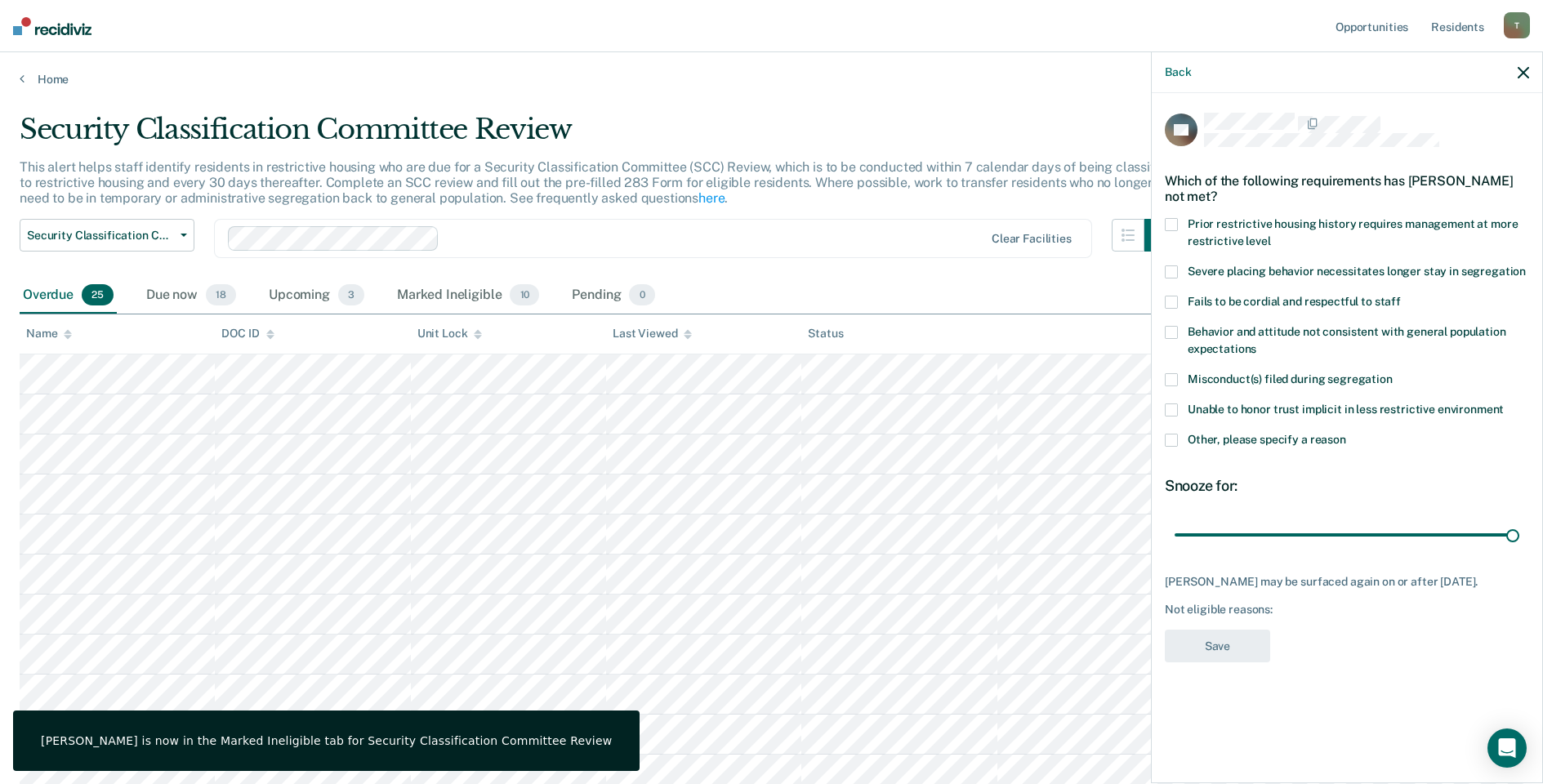
click at [1172, 437] on span at bounding box center [1171, 439] width 13 height 13
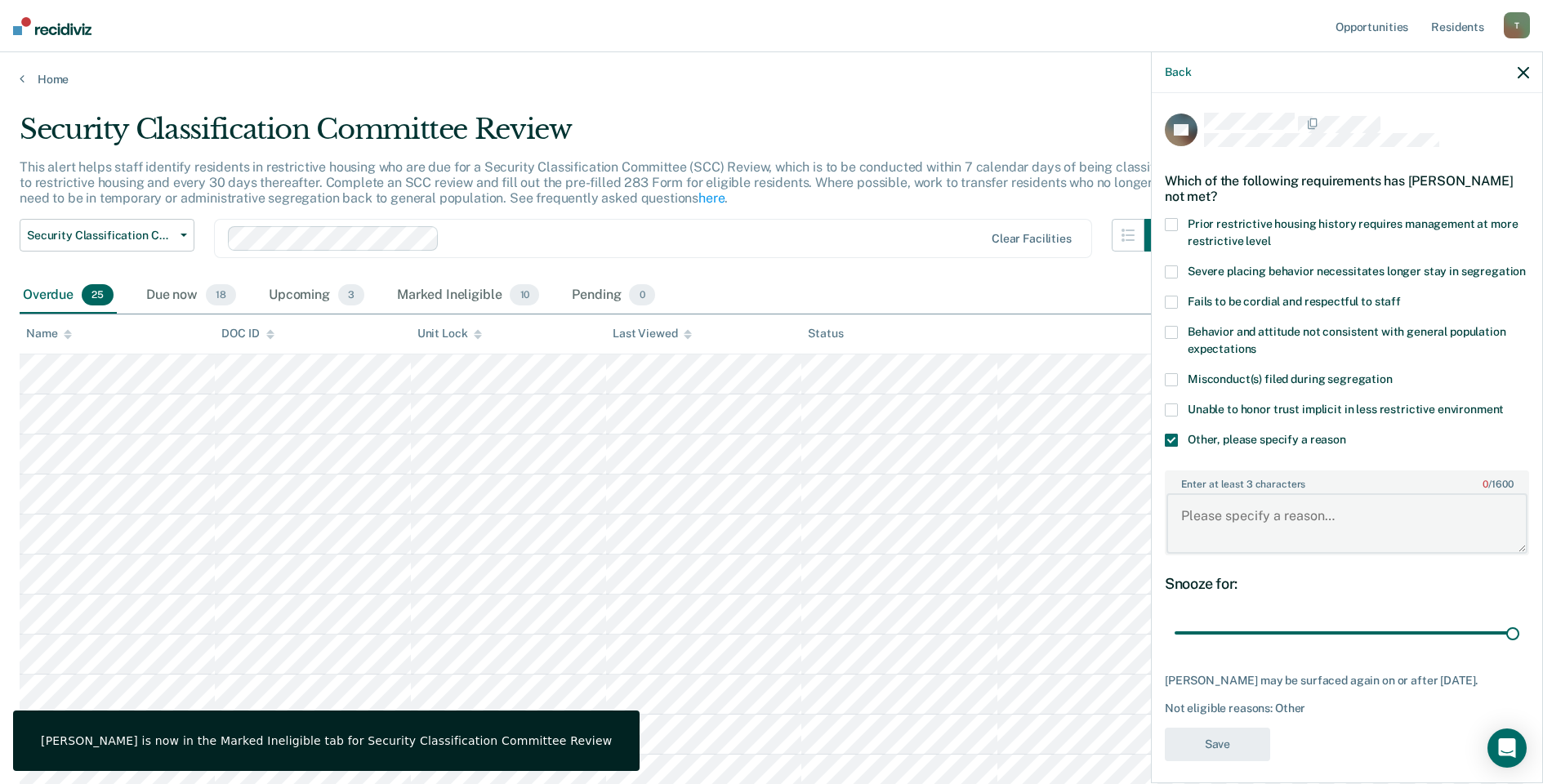
click at [1251, 544] on textarea "Enter at least 3 characters 0 / 1600" at bounding box center [1347, 523] width 361 height 60
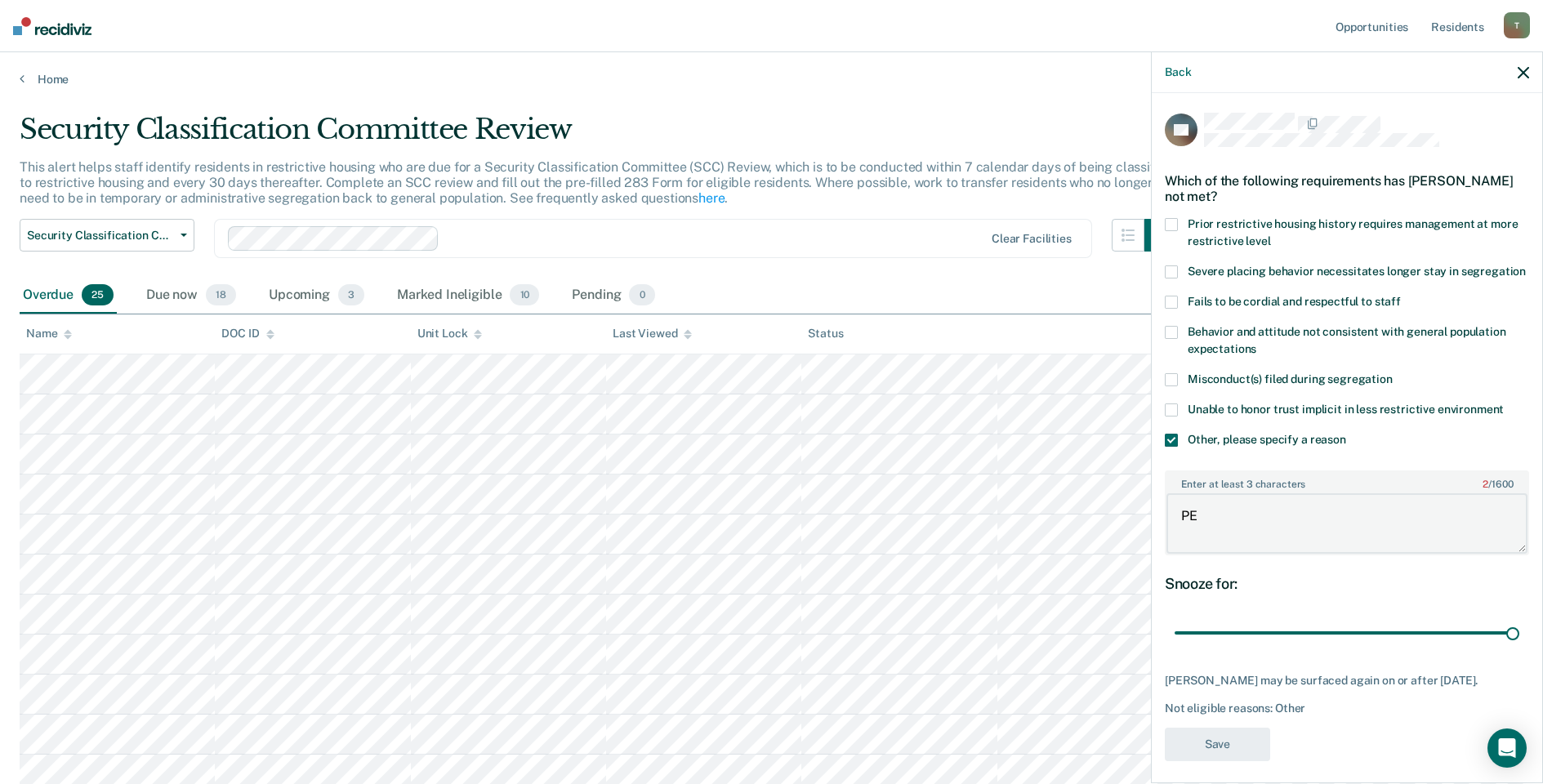
type textarea "P"
type textarea "Detention Status"
click at [1207, 761] on button "Save" at bounding box center [1218, 744] width 106 height 33
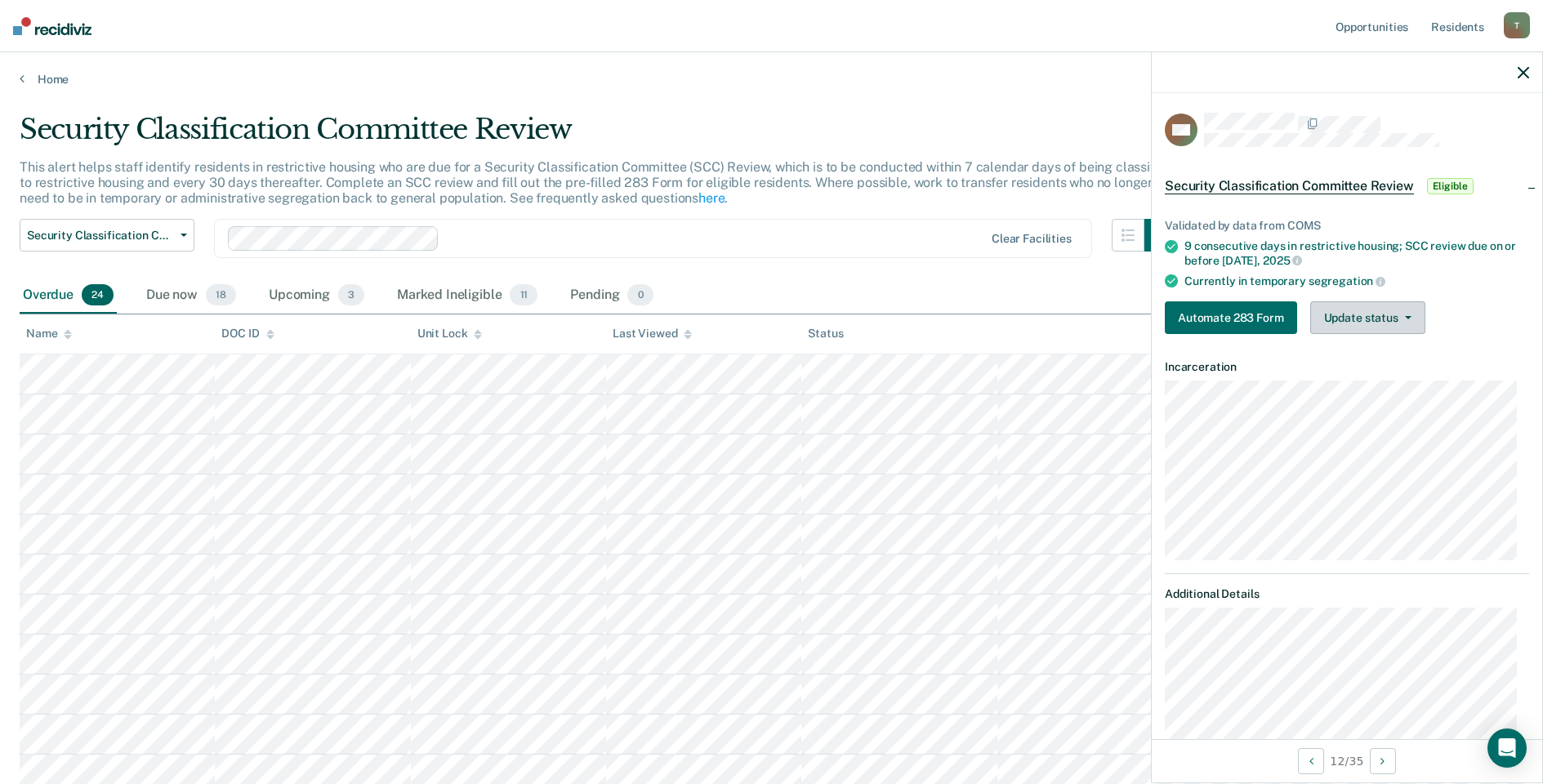
click at [1380, 317] on button "Update status" at bounding box center [1368, 318] width 115 height 32
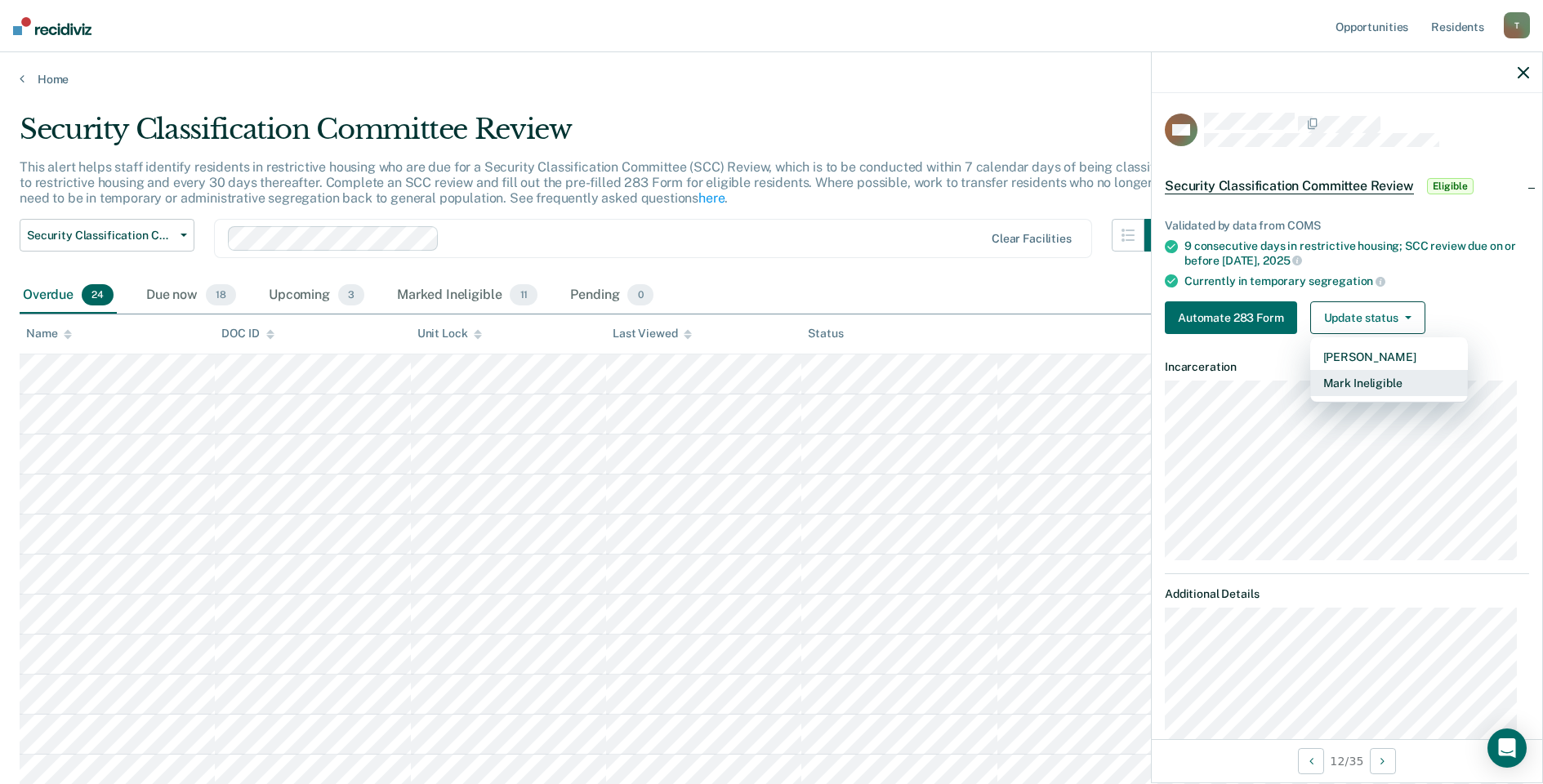
click at [1359, 387] on button "Mark Ineligible" at bounding box center [1389, 383] width 158 height 26
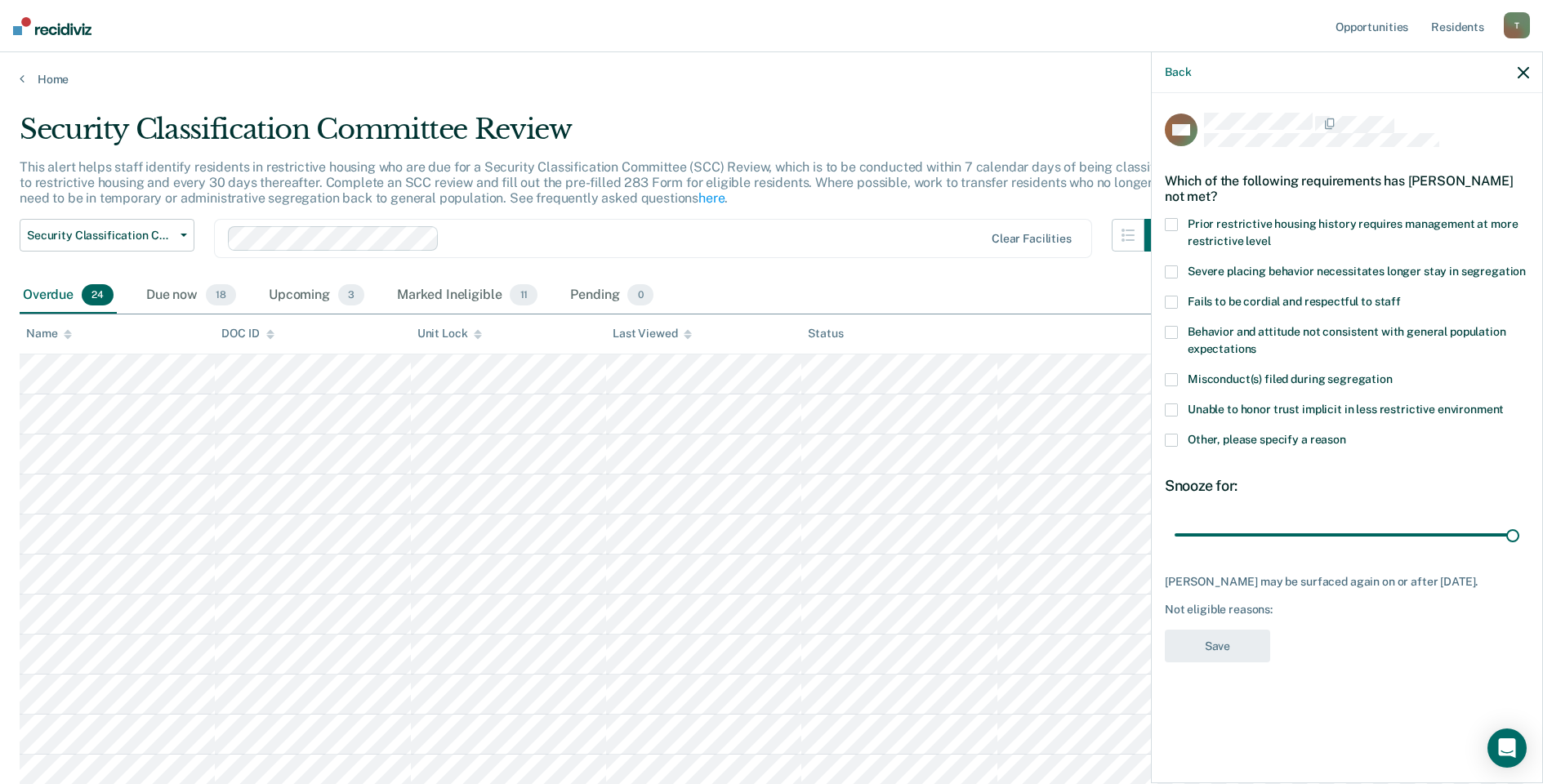
click at [1164, 441] on div "DM Which of the following requirements has [PERSON_NAME] not met? Prior restric…" at bounding box center [1347, 436] width 391 height 687
click at [1168, 441] on span at bounding box center [1171, 439] width 13 height 13
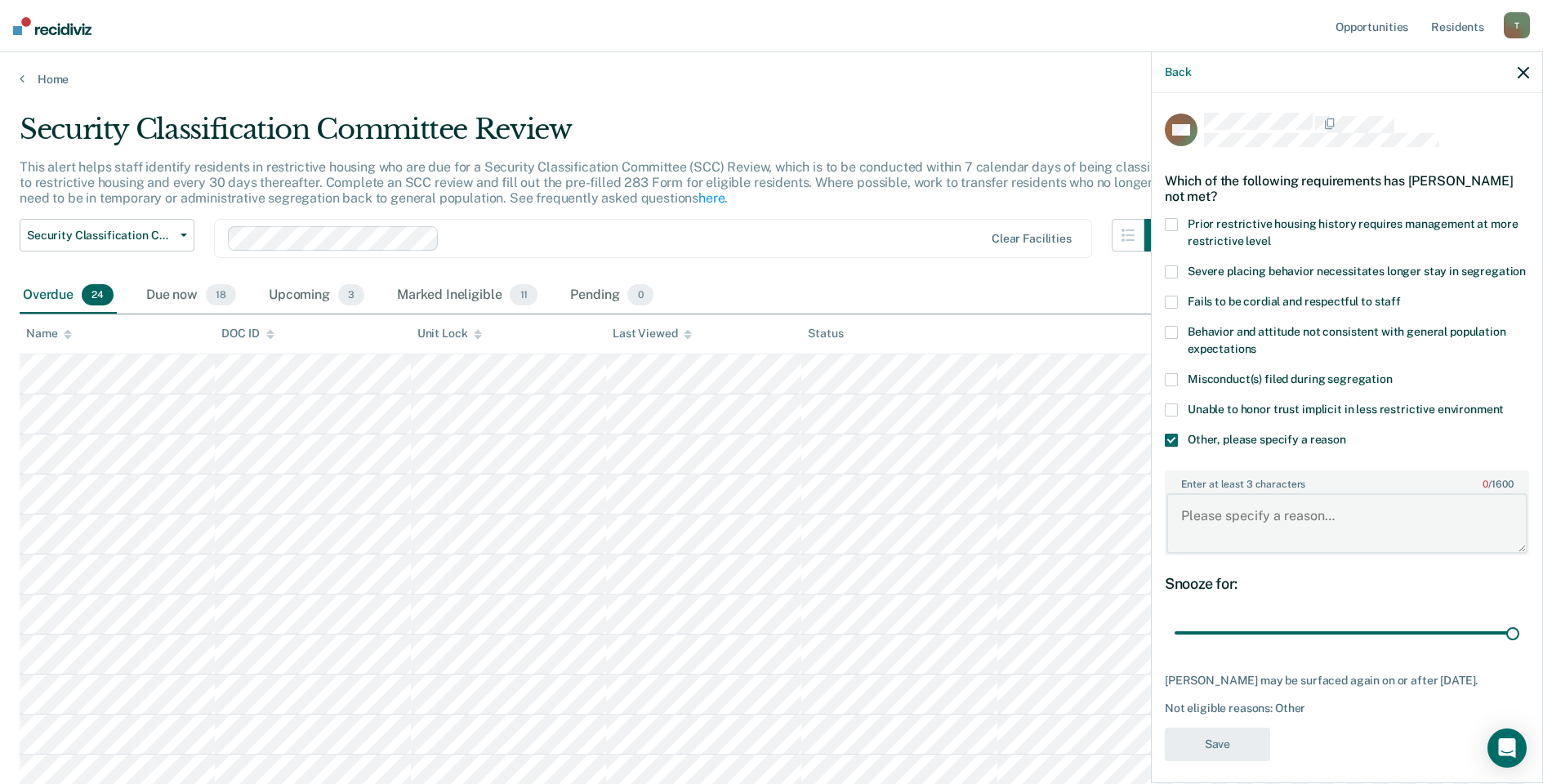
click at [1242, 534] on textarea "Enter at least 3 characters 0 / 1600" at bounding box center [1347, 523] width 361 height 60
type textarea "Released to level IV GP"
click at [1225, 761] on button "Save" at bounding box center [1218, 744] width 106 height 33
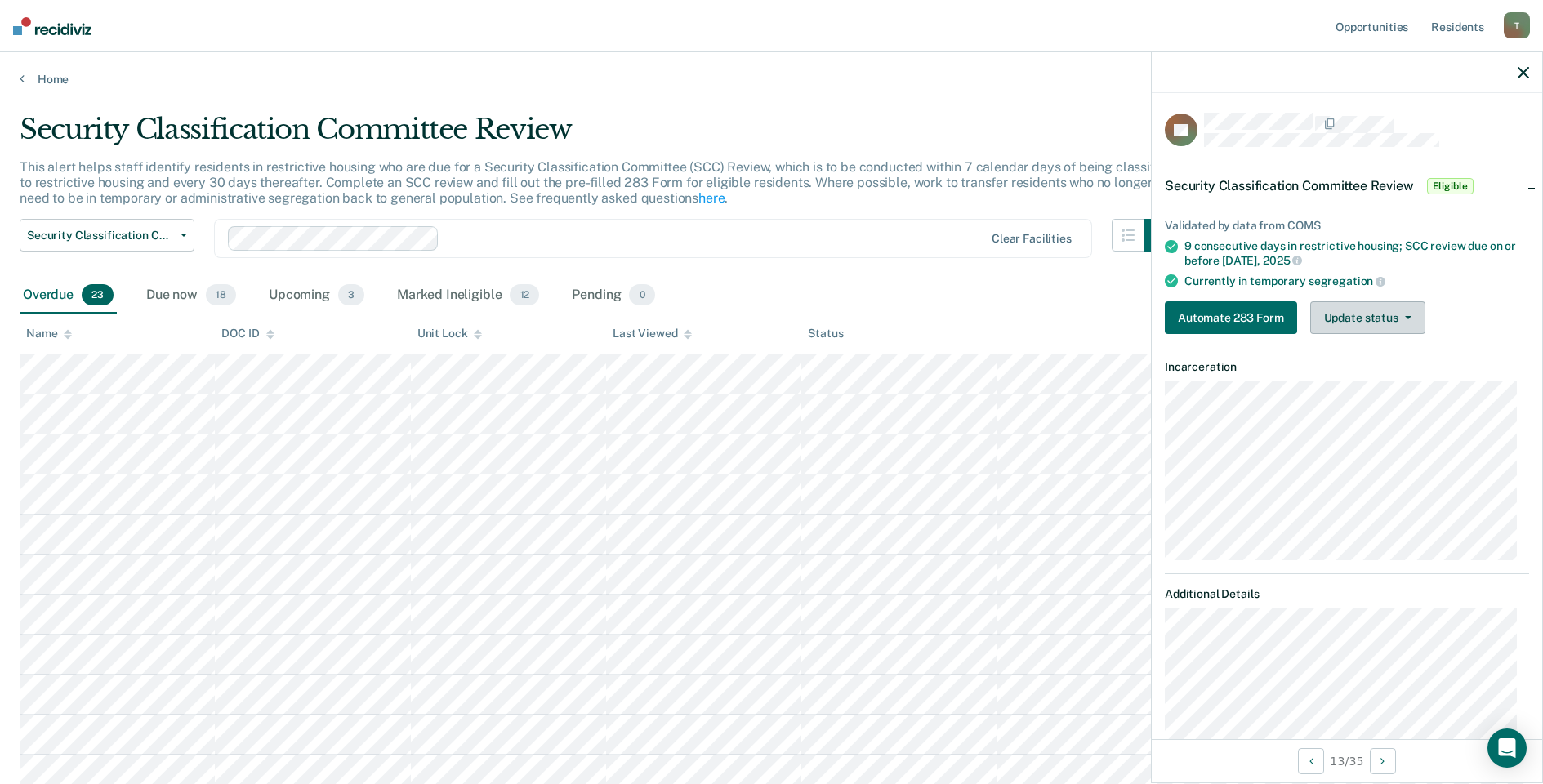
click at [1345, 328] on button "Update status" at bounding box center [1368, 318] width 115 height 32
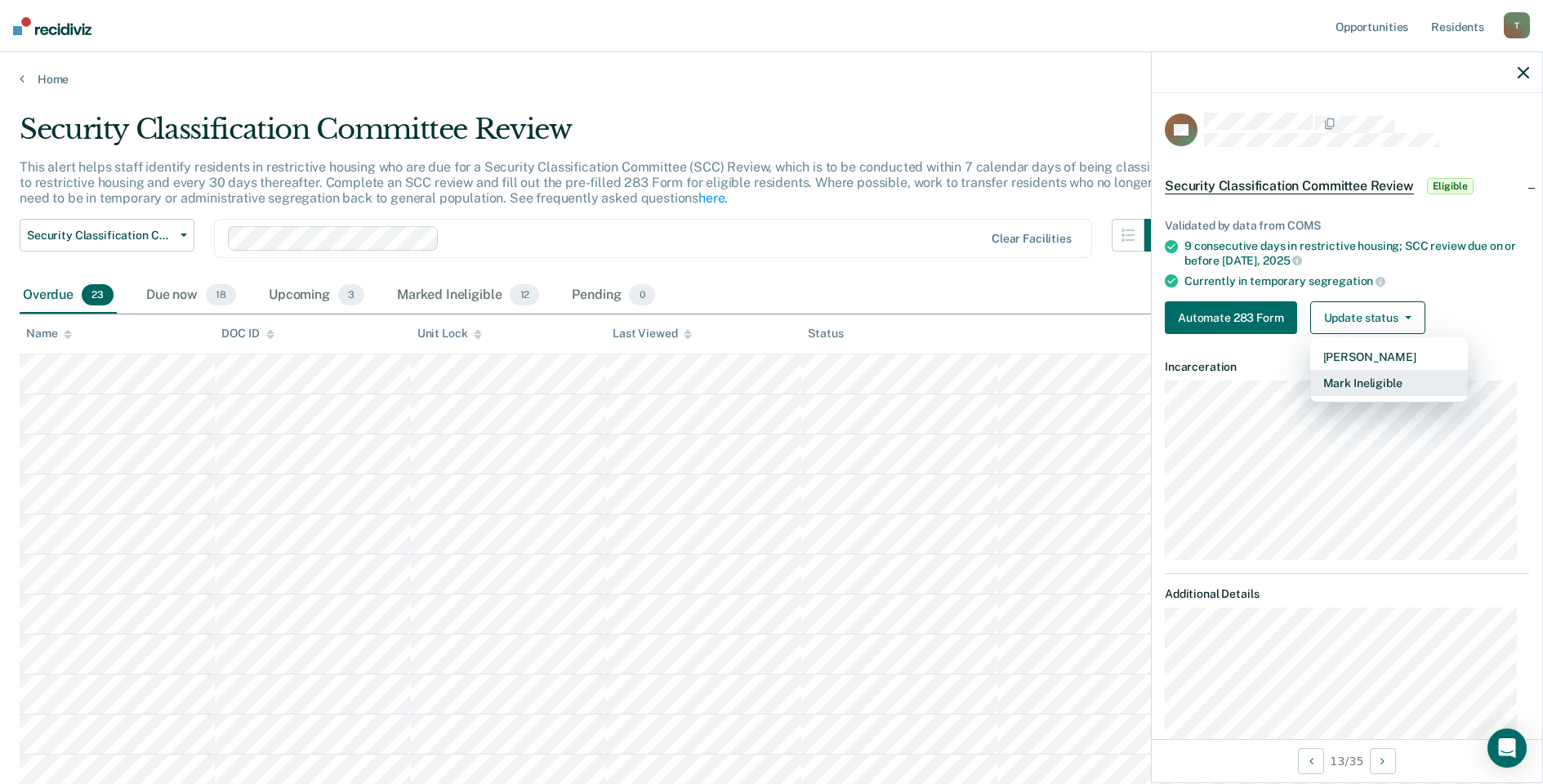
click at [1339, 381] on button "Mark Ineligible" at bounding box center [1389, 383] width 158 height 26
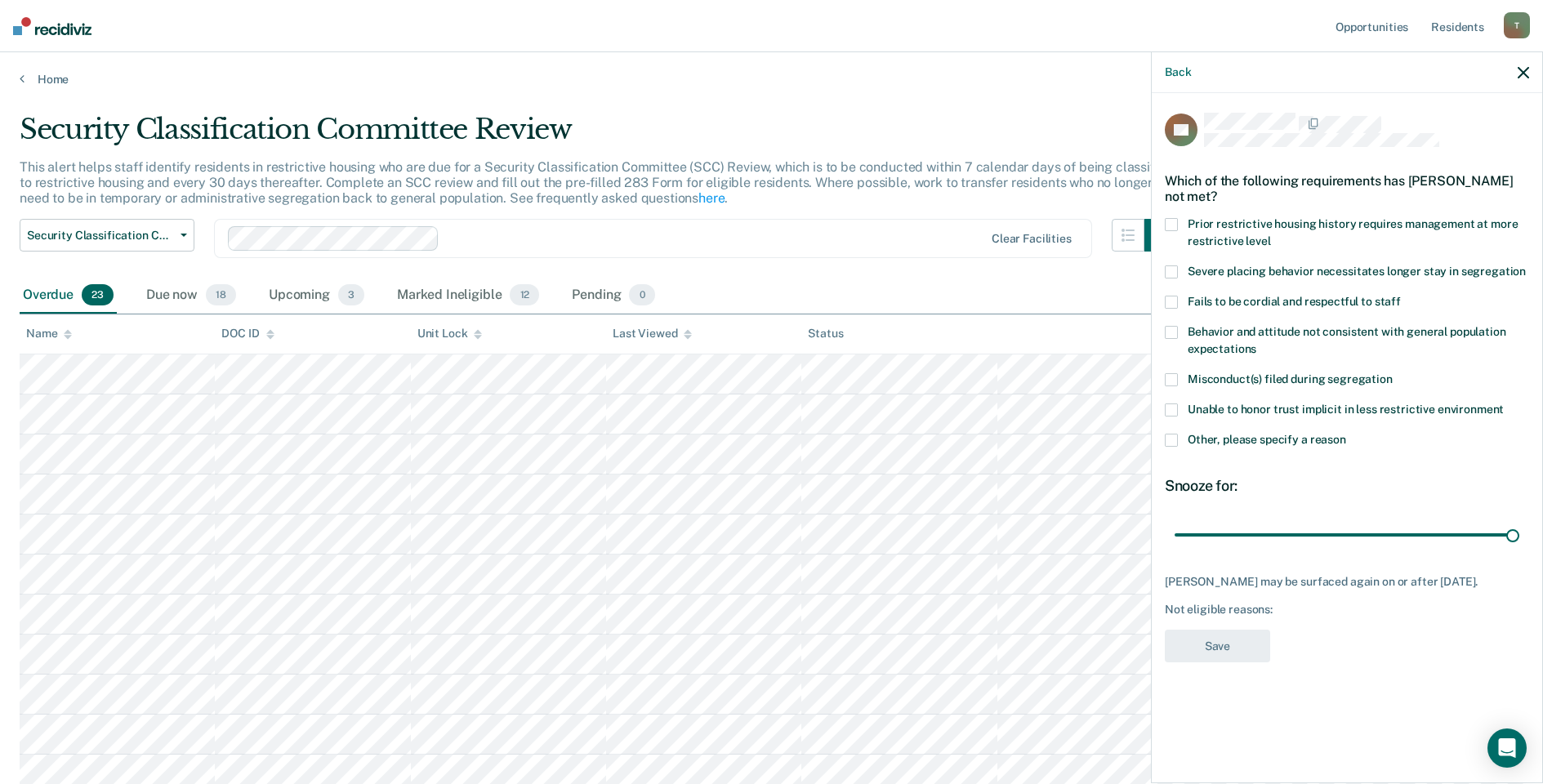
click at [1178, 440] on label "Other, please specify a reason" at bounding box center [1347, 442] width 364 height 17
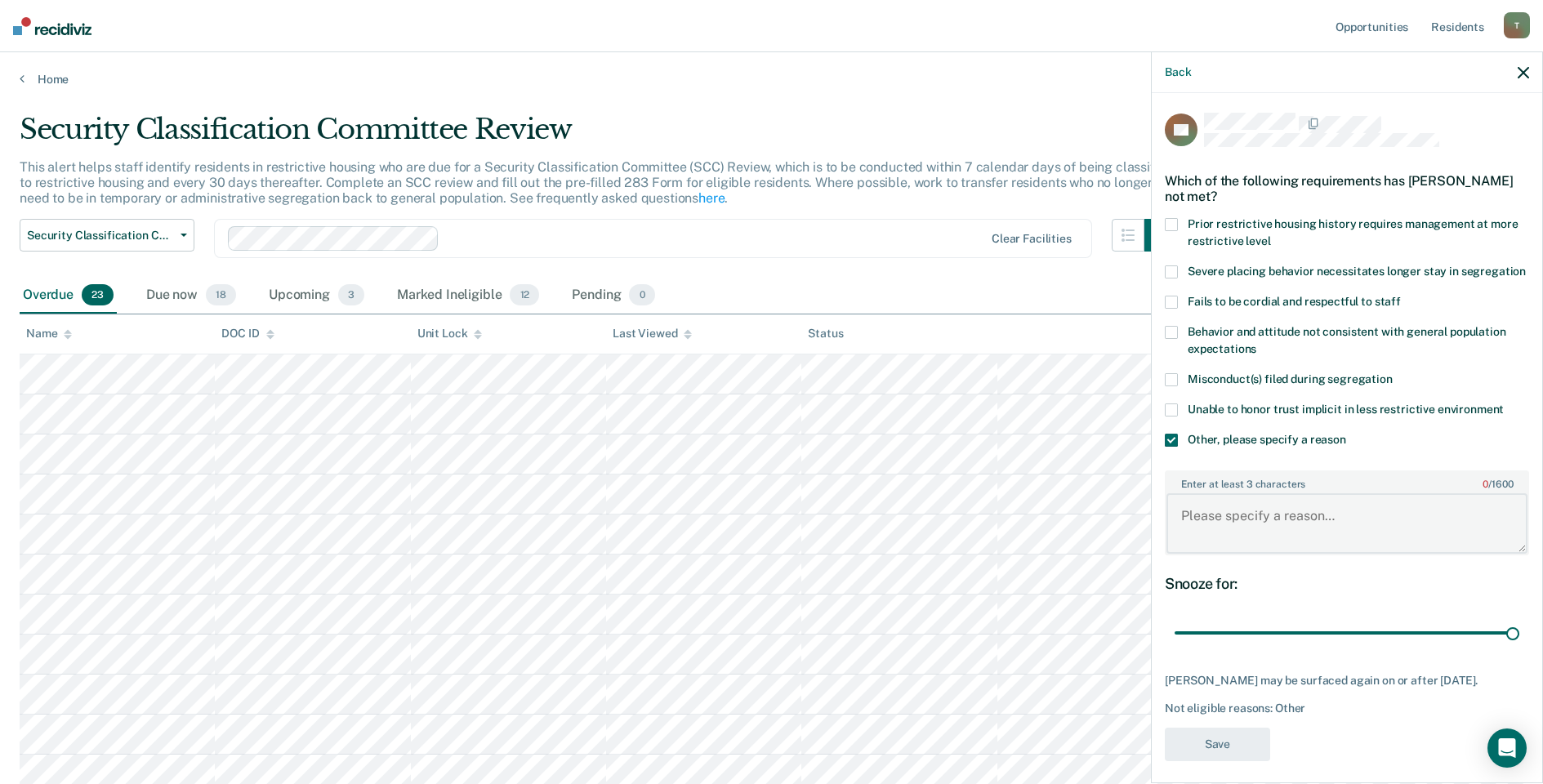
click at [1264, 545] on textarea "Enter at least 3 characters 0 / 1600" at bounding box center [1347, 523] width 361 height 60
type textarea "Released to ECF PH."
click at [1225, 761] on button "Save" at bounding box center [1218, 744] width 106 height 33
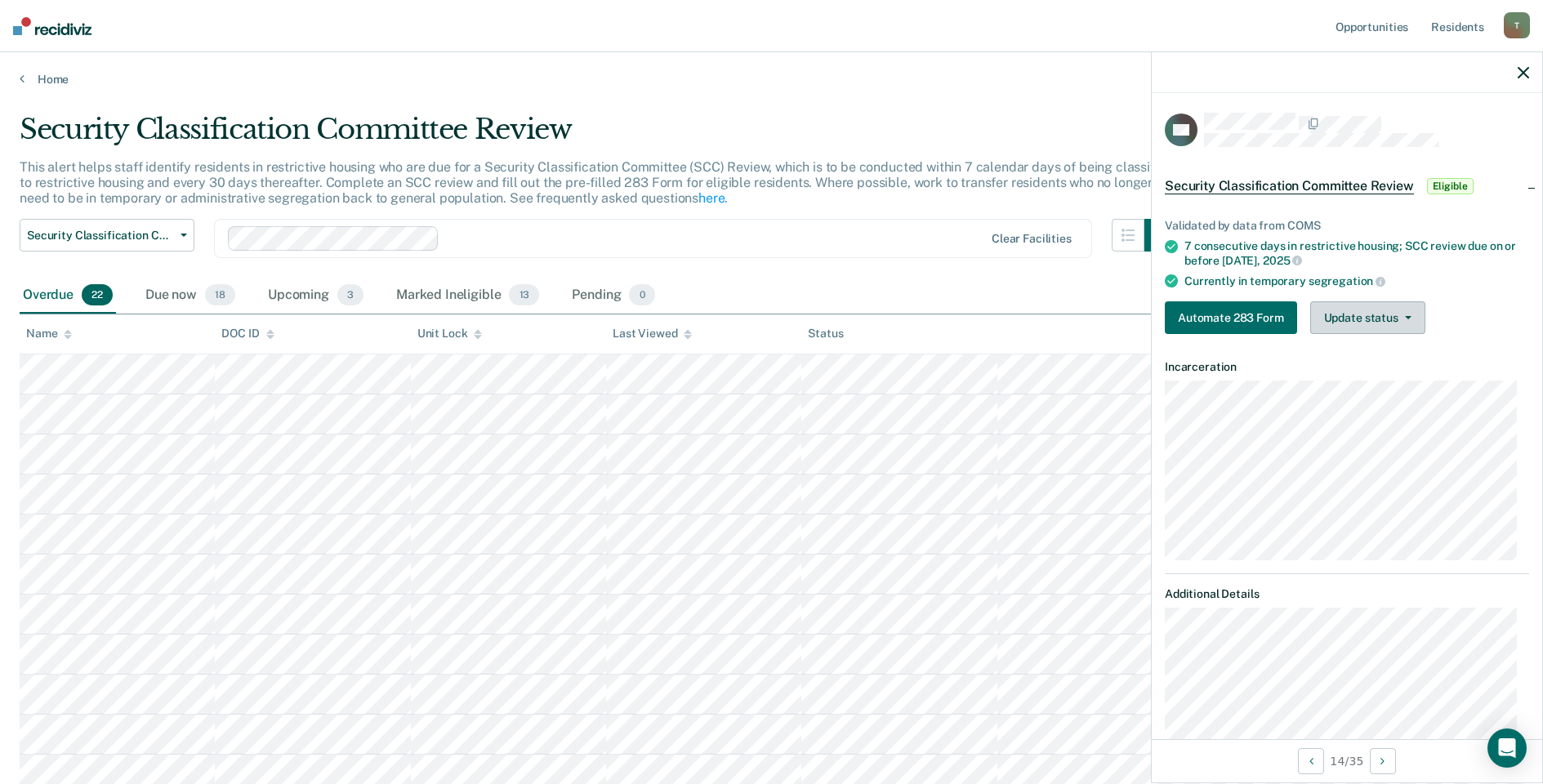
click at [1360, 319] on button "Update status" at bounding box center [1368, 318] width 115 height 32
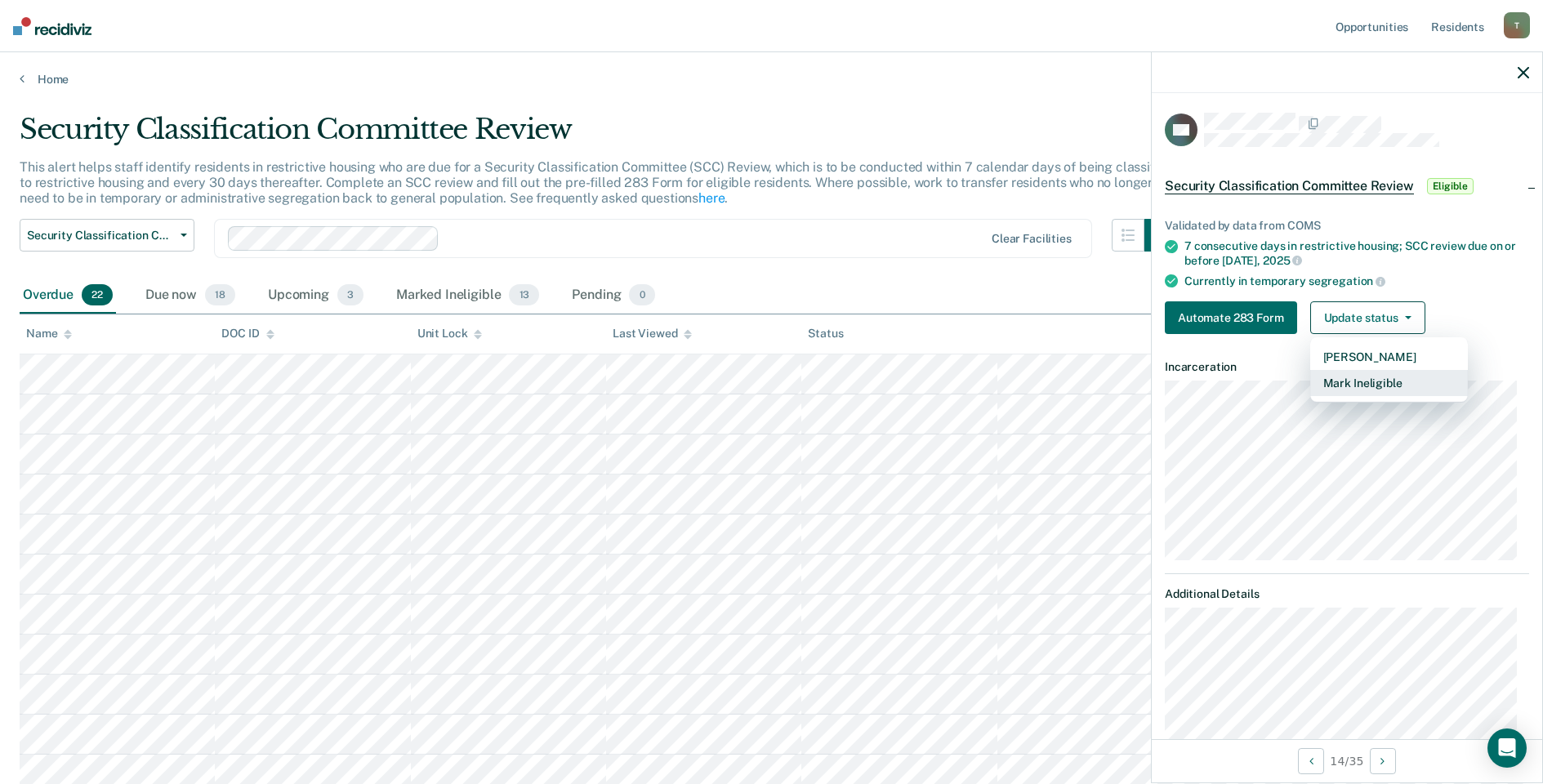
click at [1338, 386] on button "Mark Ineligible" at bounding box center [1389, 383] width 158 height 26
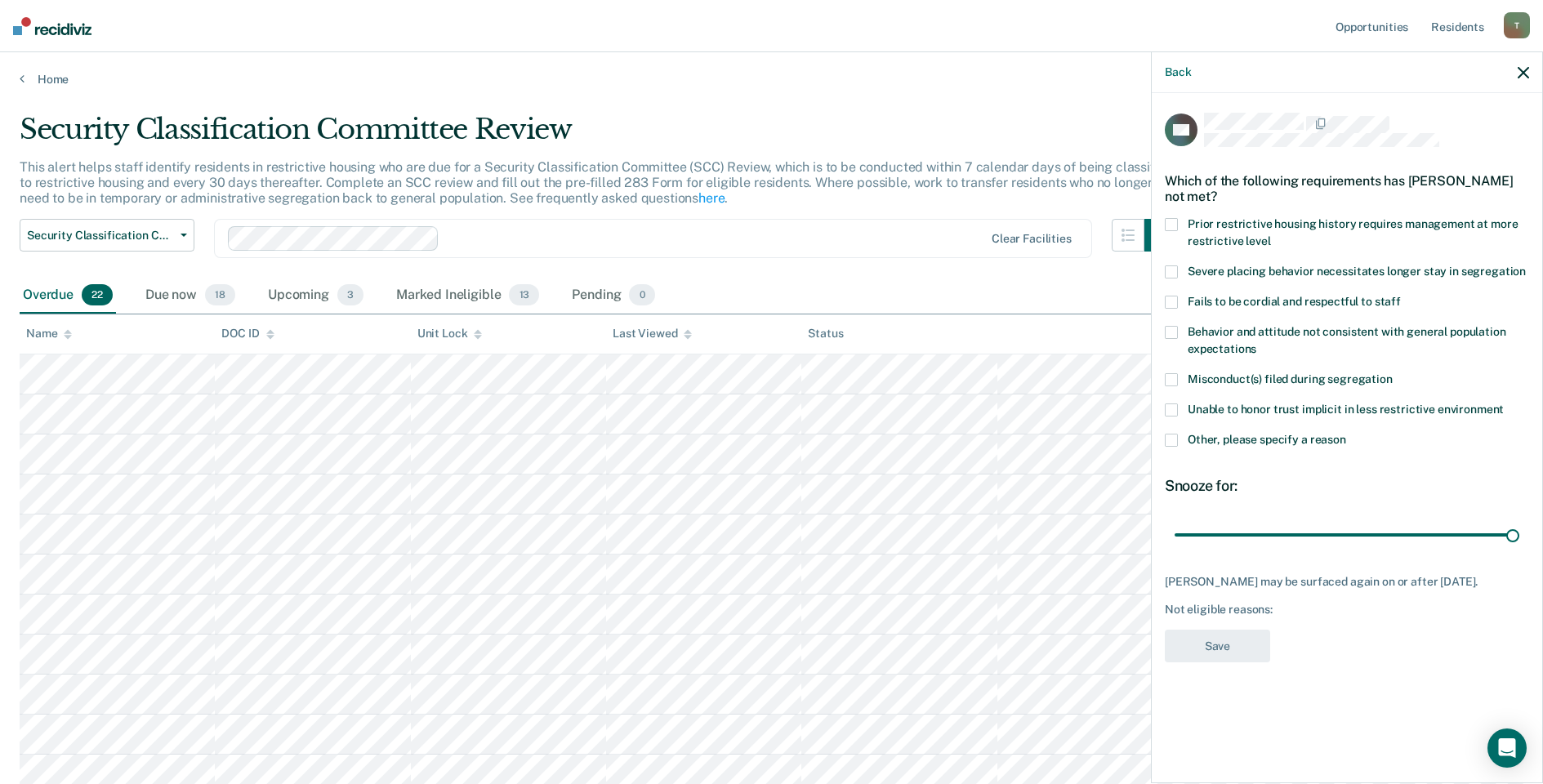
click at [1169, 439] on span at bounding box center [1171, 439] width 13 height 13
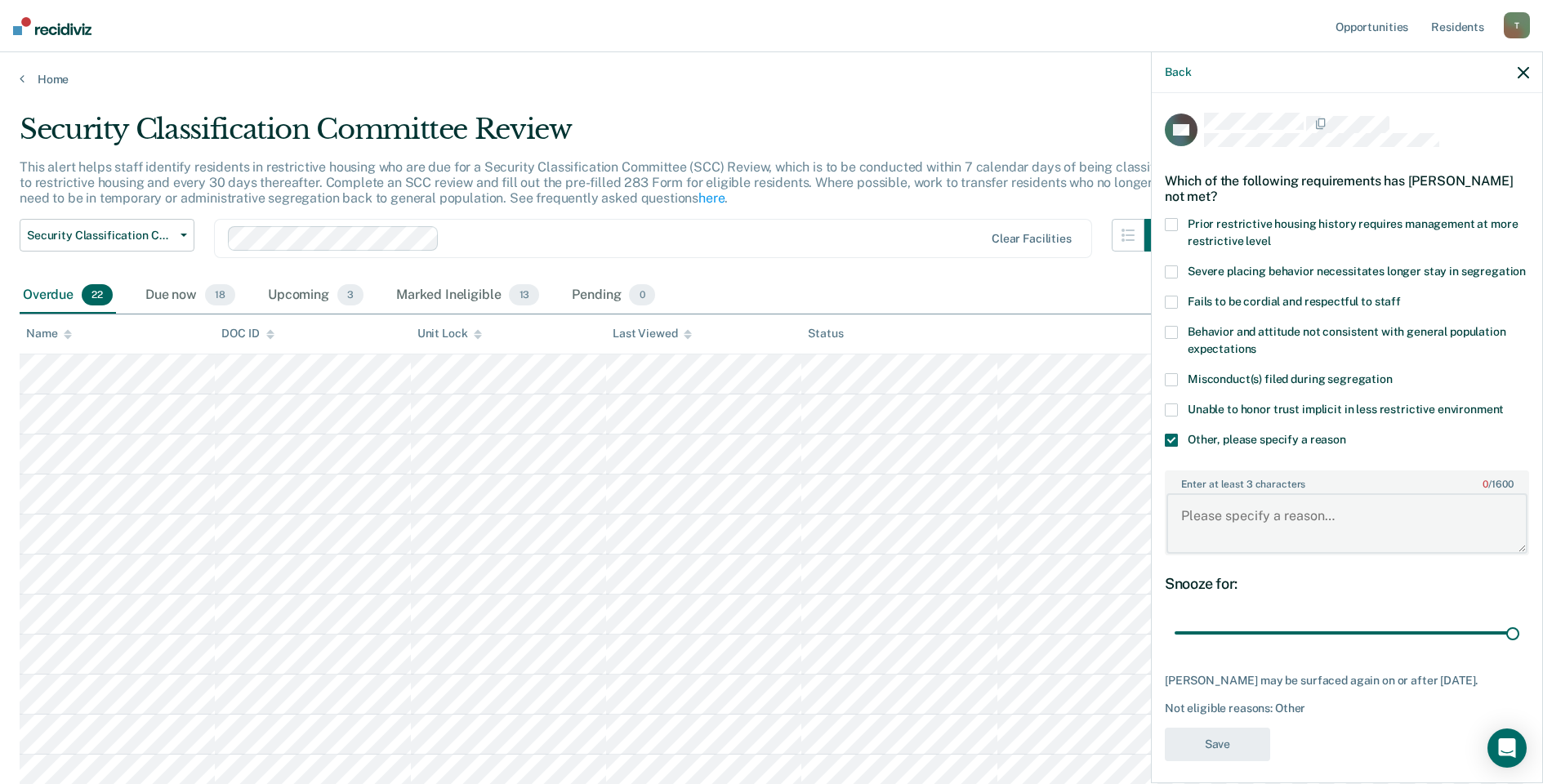
click at [1241, 532] on textarea "Enter at least 3 characters 0 / 1600" at bounding box center [1347, 523] width 361 height 60
type textarea "Pending Court"
click at [1218, 761] on button "Save" at bounding box center [1218, 744] width 106 height 33
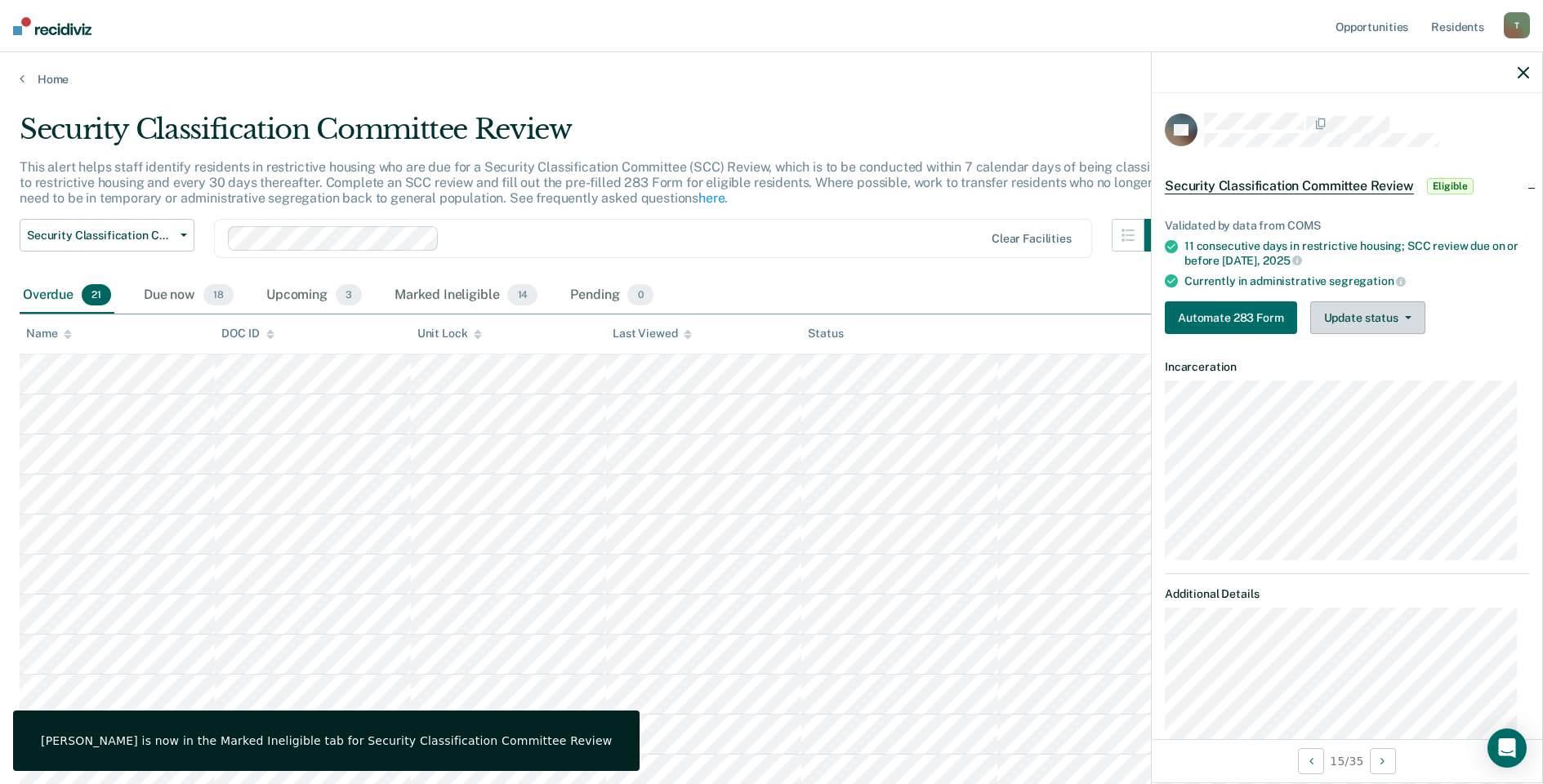
click at [1353, 318] on button "Update status" at bounding box center [1368, 318] width 115 height 32
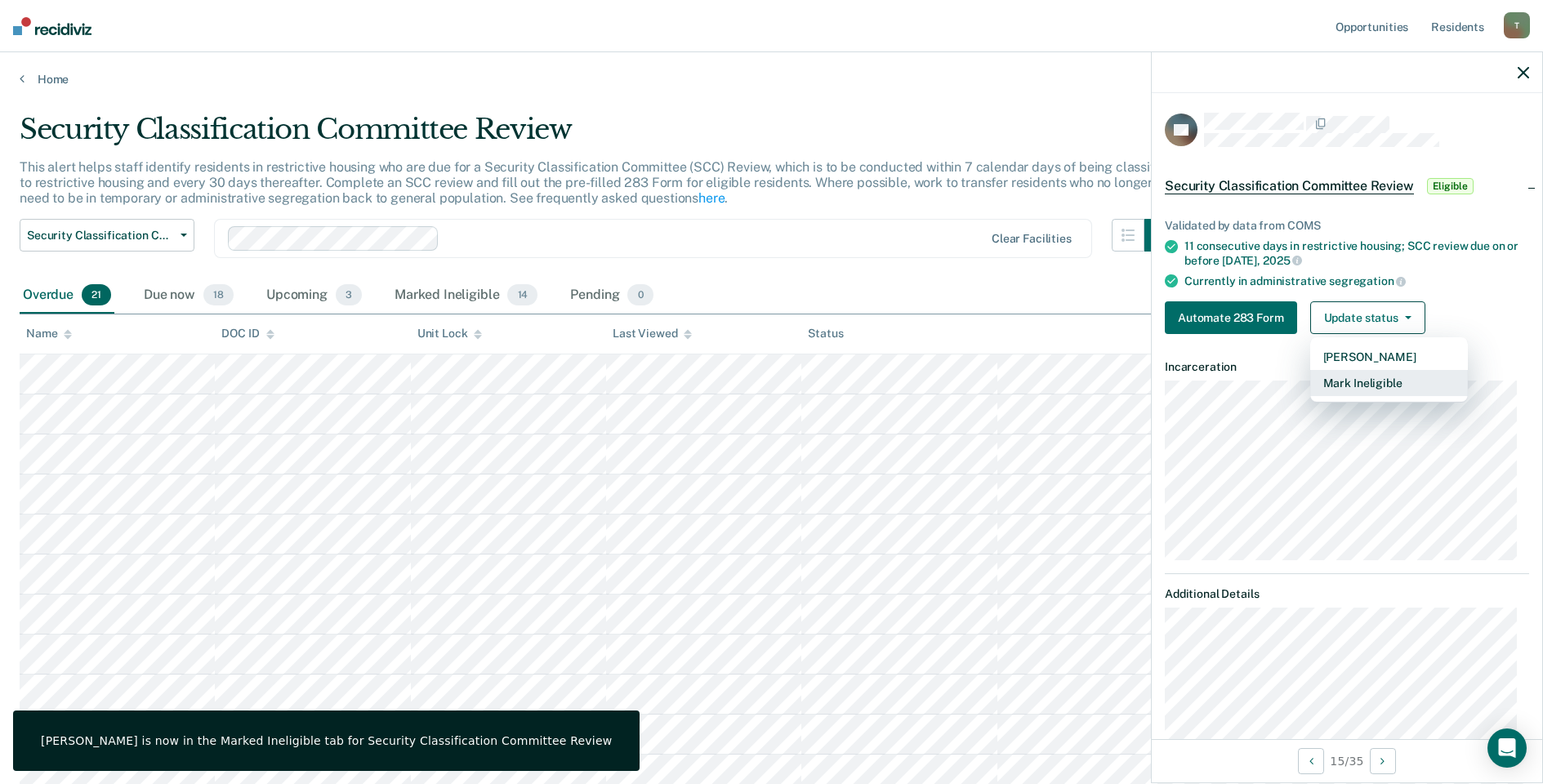
click at [1354, 387] on button "Mark Ineligible" at bounding box center [1389, 383] width 158 height 26
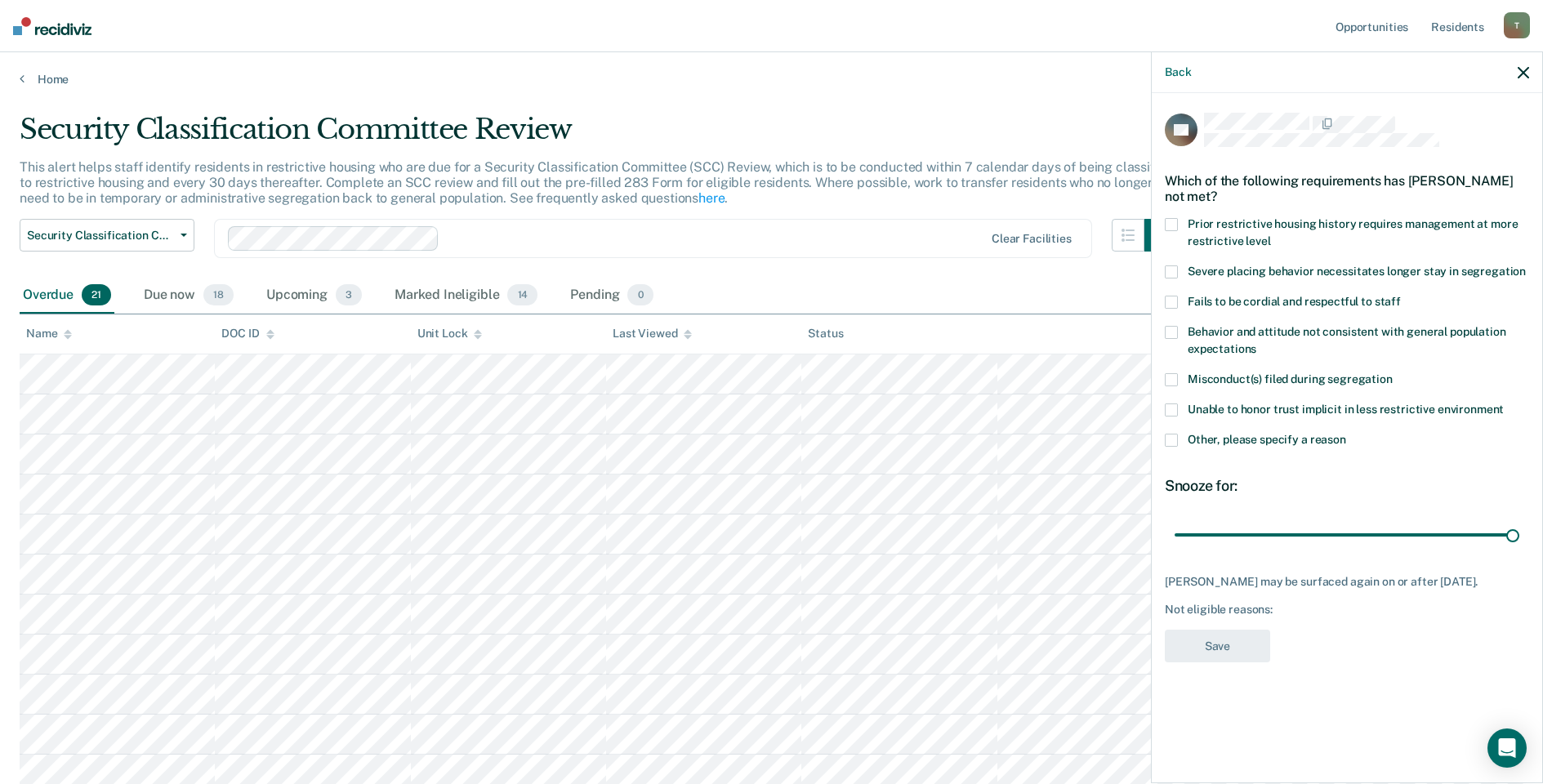
click at [1172, 440] on span at bounding box center [1171, 439] width 13 height 13
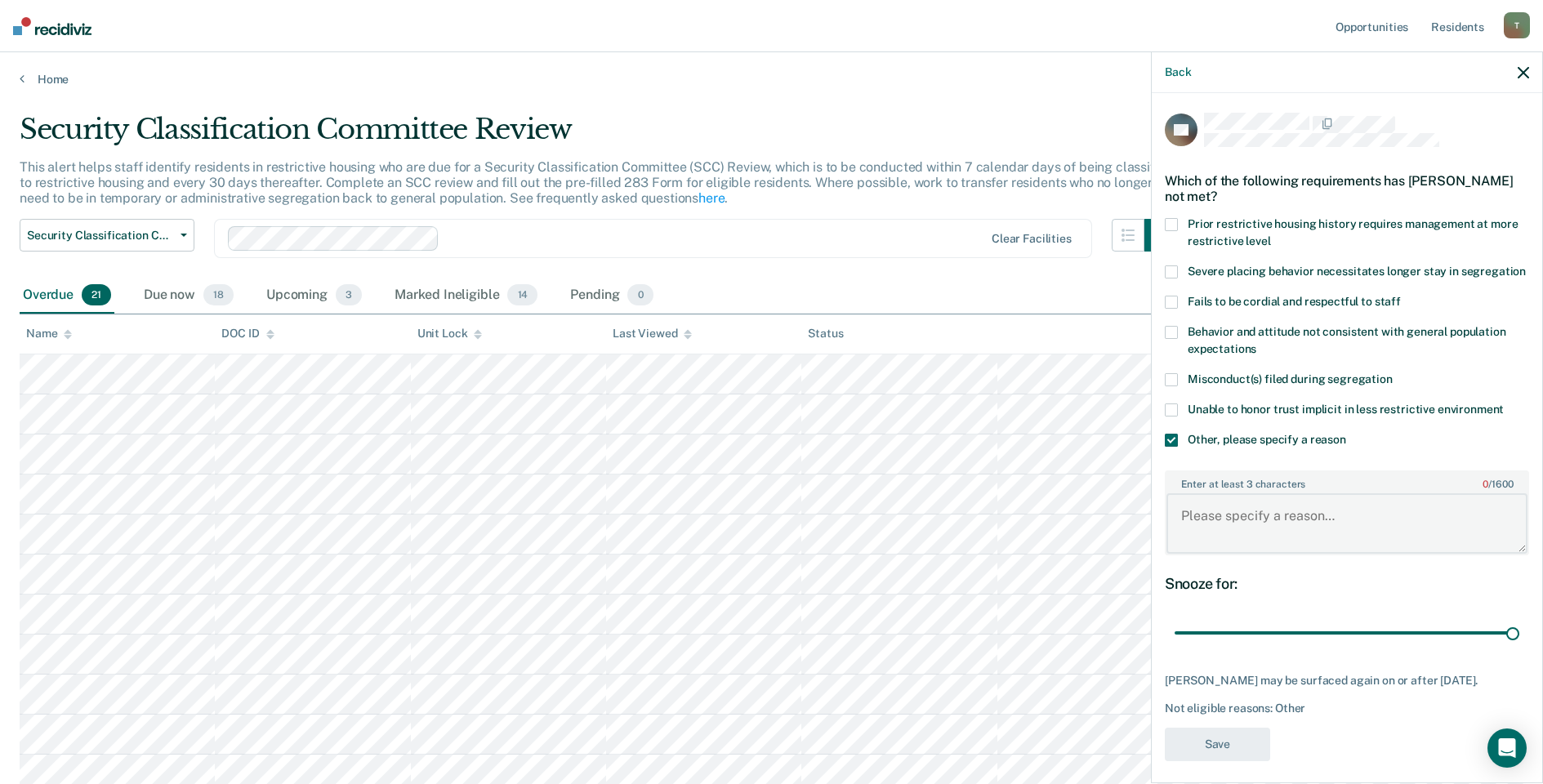
click at [1248, 547] on textarea "Enter at least 3 characters 0 / 1600" at bounding box center [1347, 523] width 361 height 60
type textarea "Detention Status"
click at [1217, 761] on button "Save" at bounding box center [1218, 744] width 106 height 33
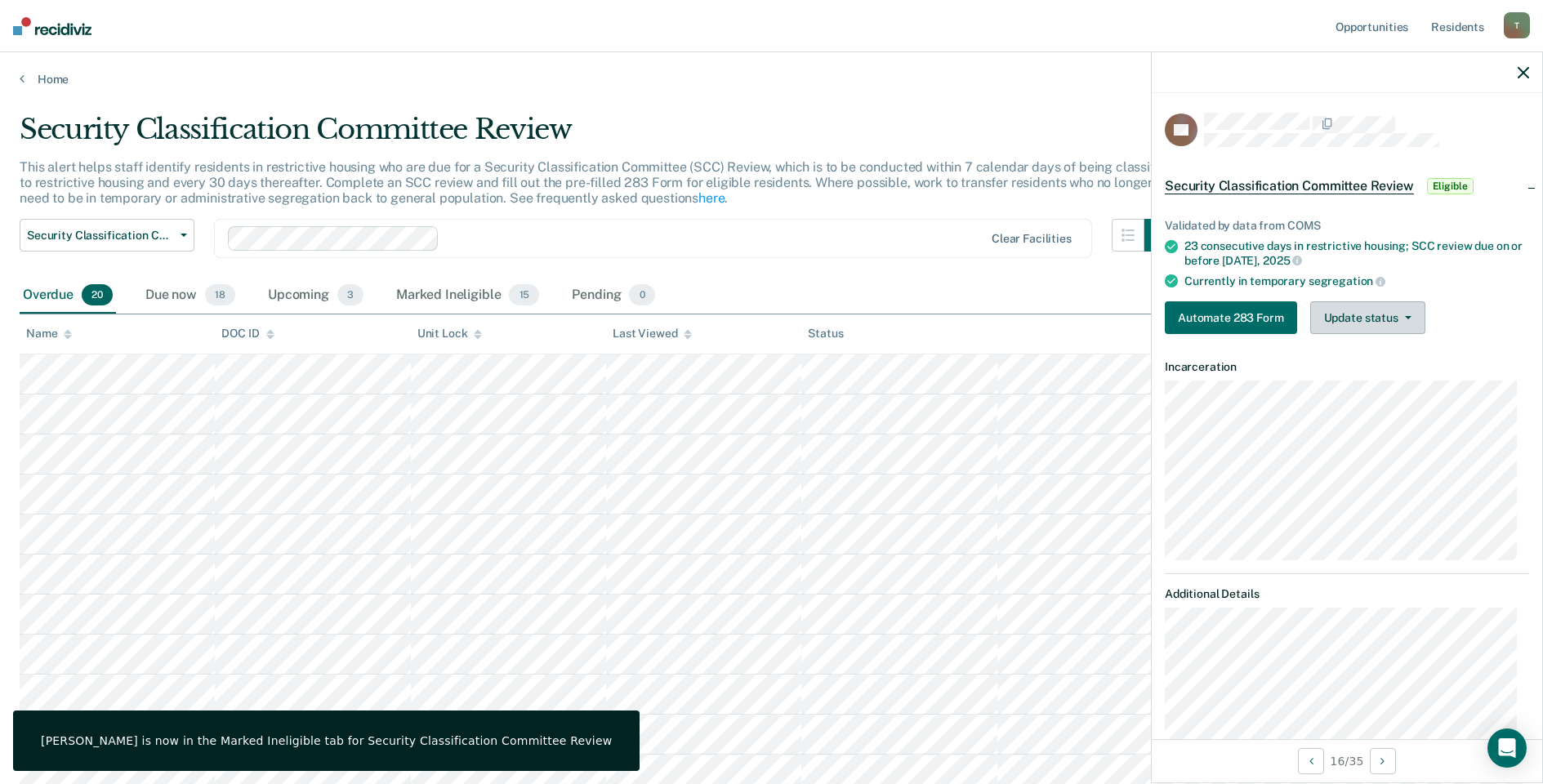
click at [1345, 323] on button "Update status" at bounding box center [1368, 318] width 115 height 32
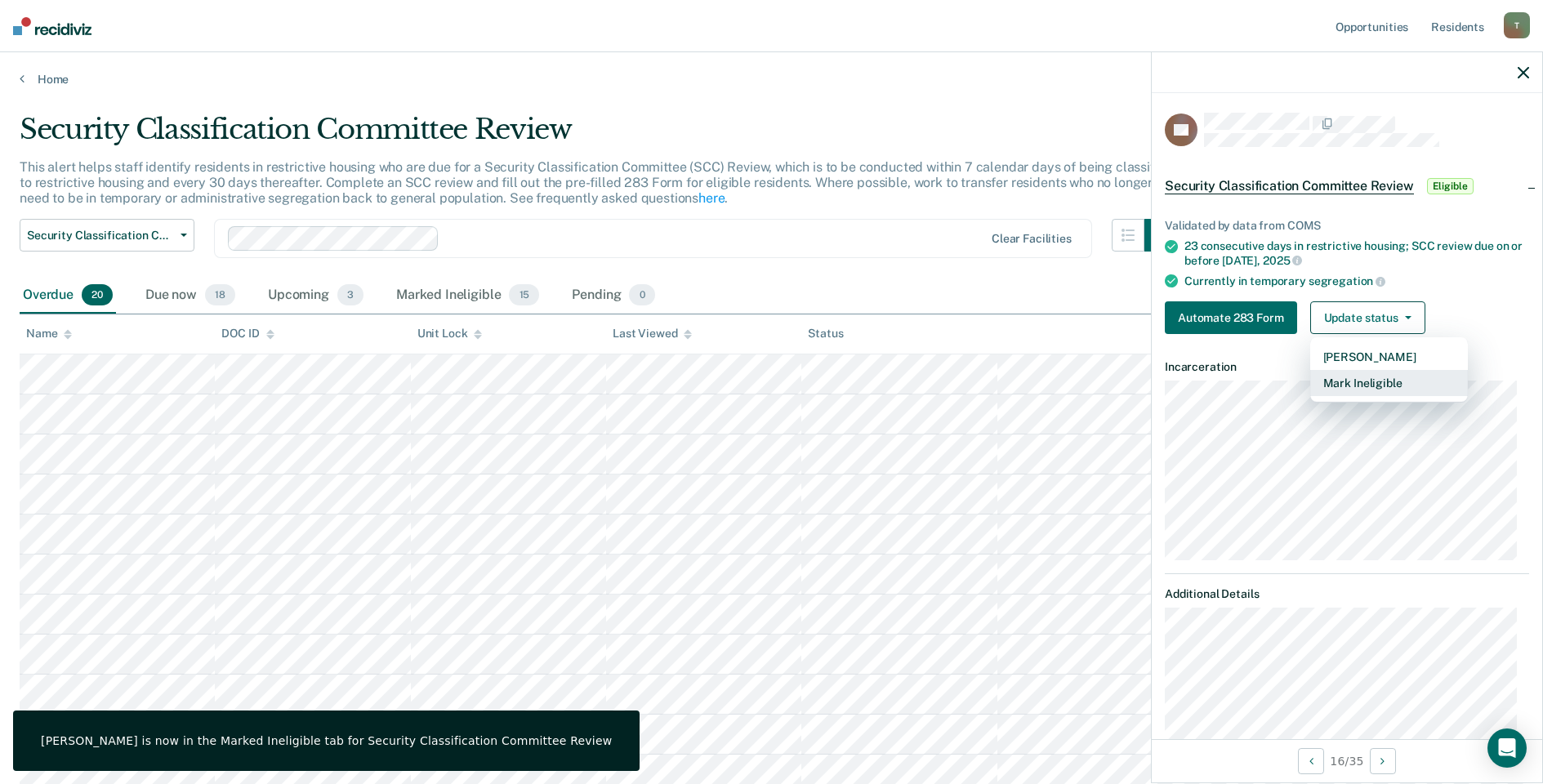
click at [1351, 380] on button "Mark Ineligible" at bounding box center [1389, 383] width 158 height 26
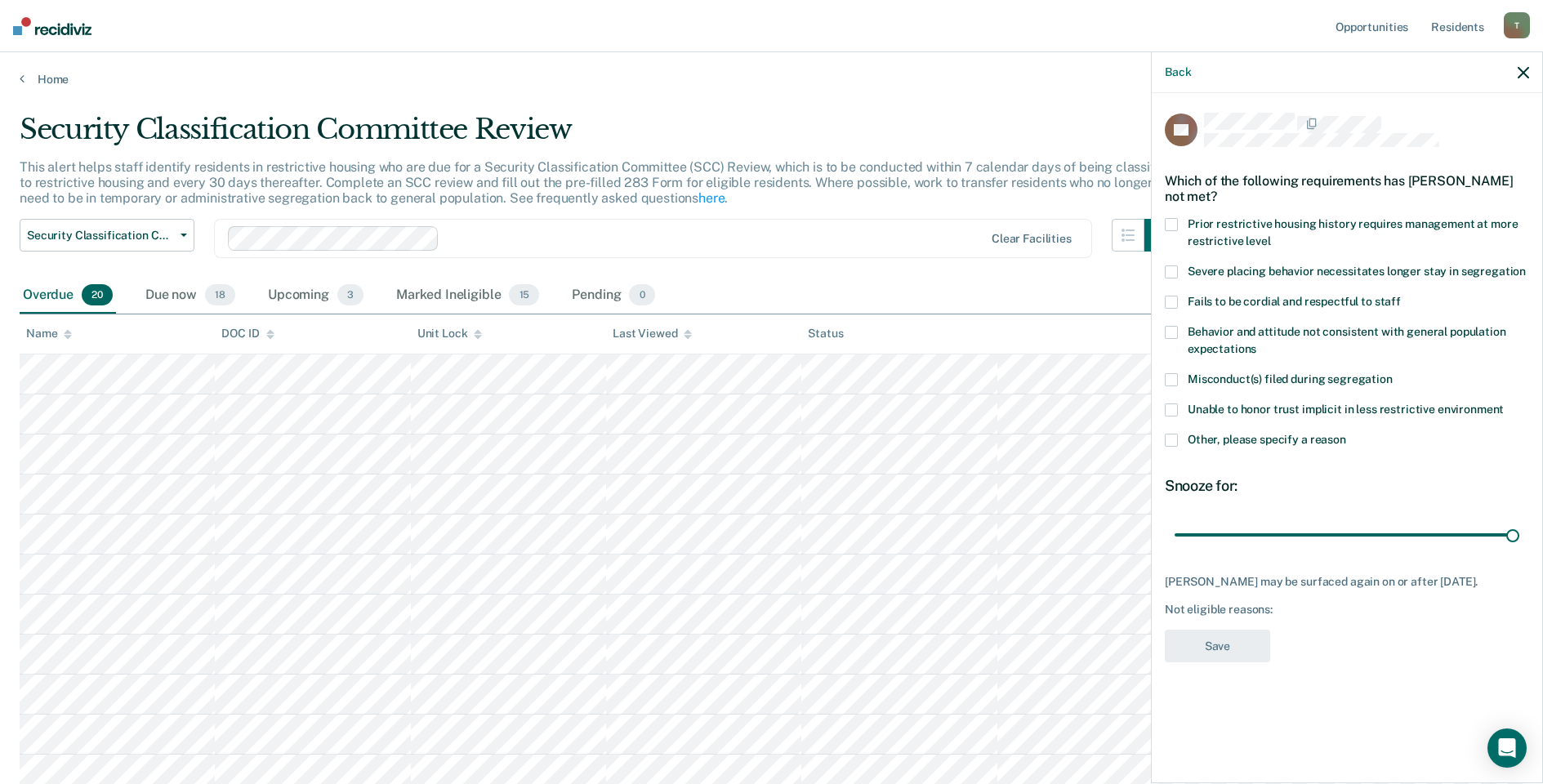
click at [1165, 438] on span at bounding box center [1171, 439] width 13 height 13
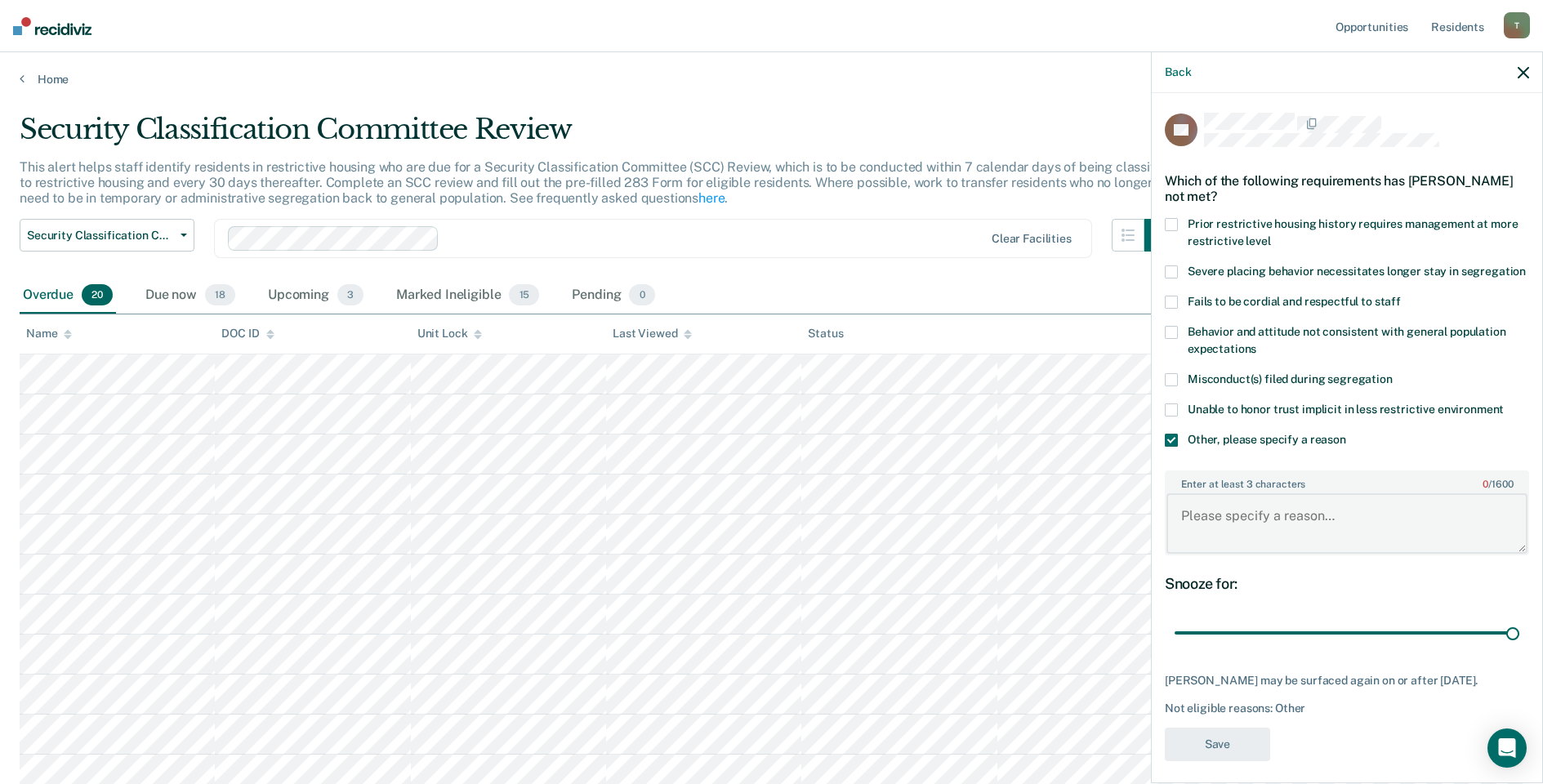
click at [1222, 535] on textarea "Enter at least 3 characters 0 / 1600" at bounding box center [1347, 523] width 361 height 60
type textarea "Pending Transfer"
click at [1221, 761] on button "Save" at bounding box center [1218, 744] width 106 height 33
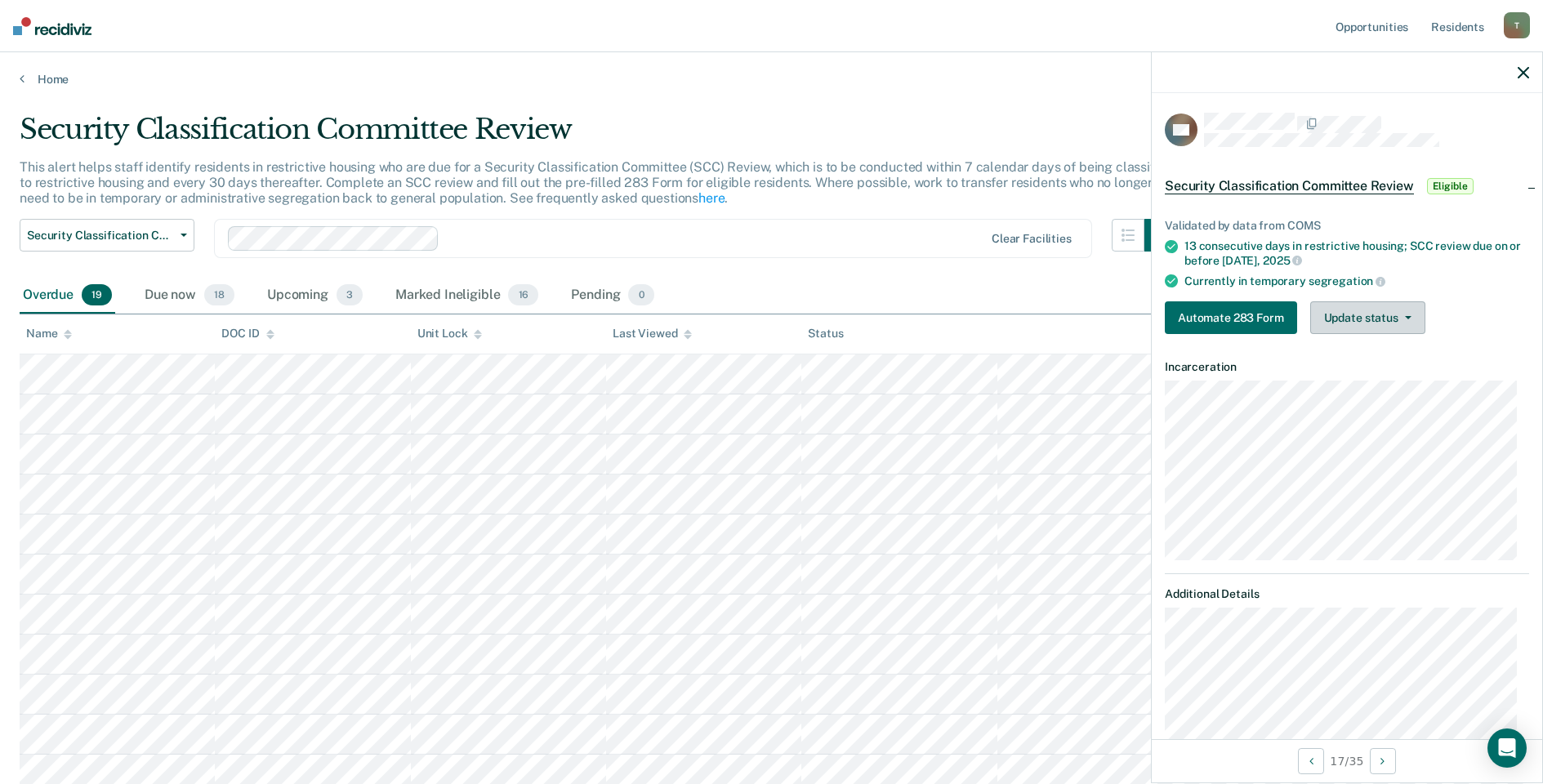
click at [1333, 321] on button "Update status" at bounding box center [1368, 318] width 115 height 32
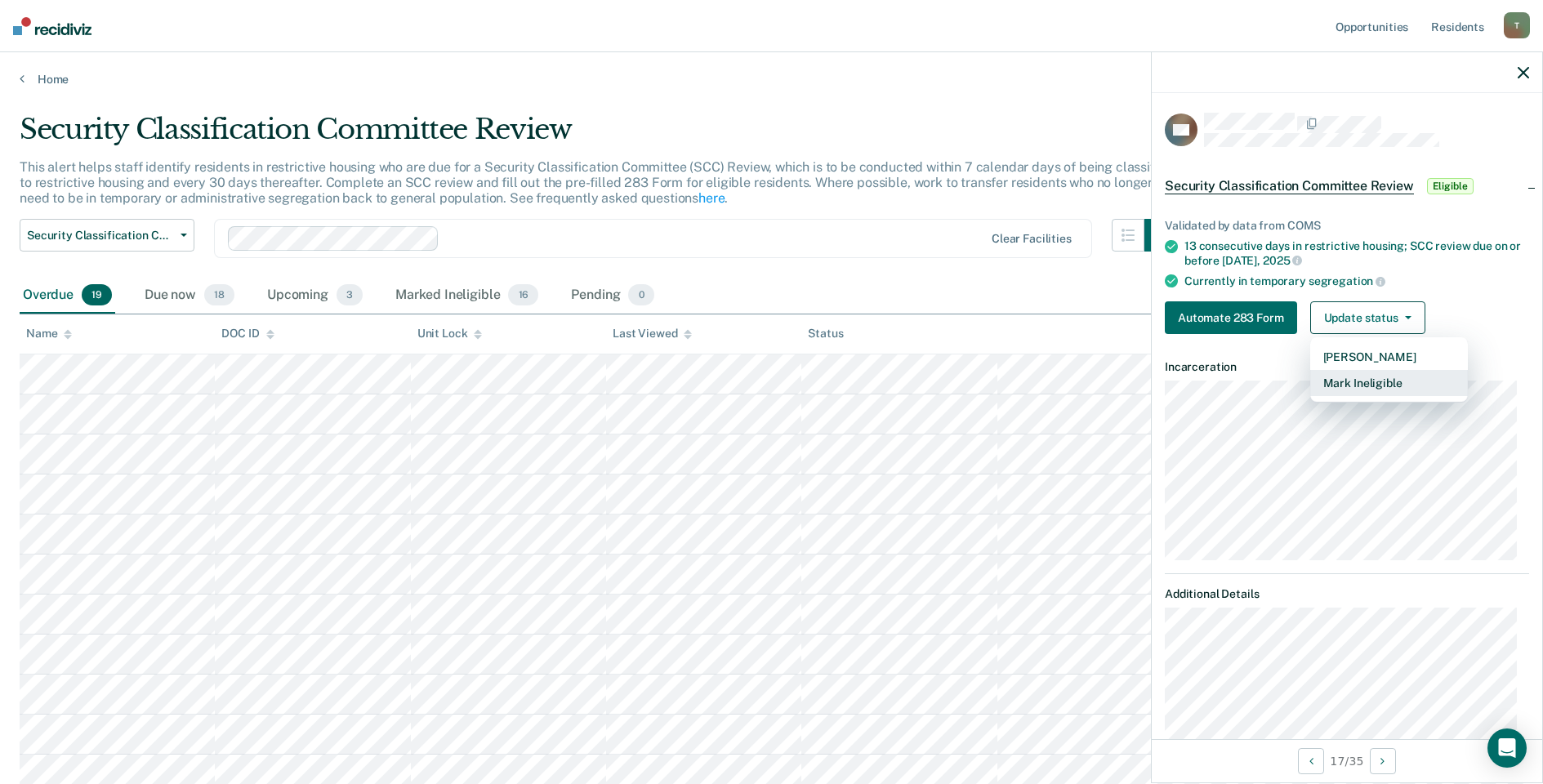
click at [1331, 381] on button "Mark Ineligible" at bounding box center [1389, 383] width 158 height 26
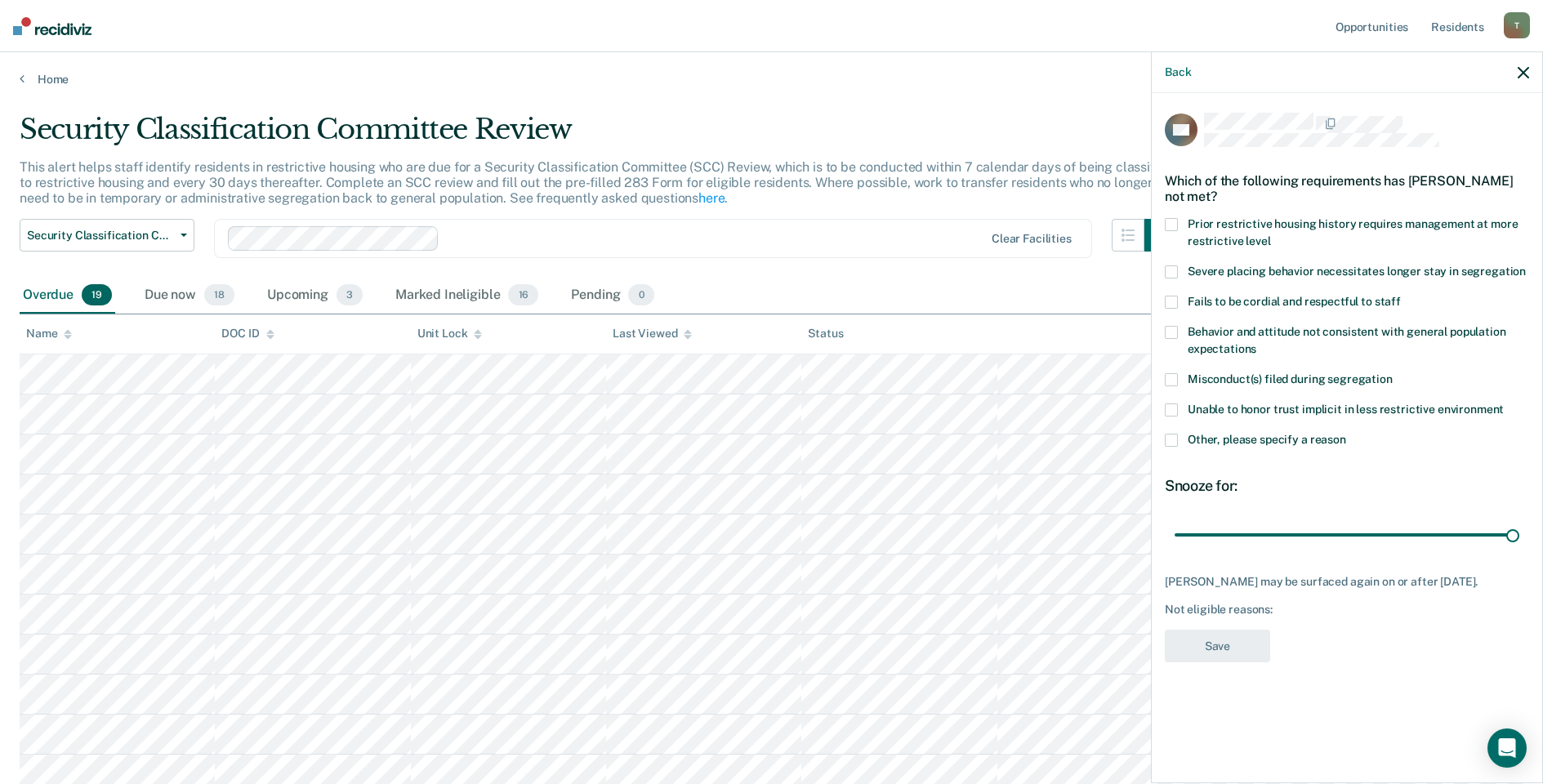
click at [1178, 441] on span at bounding box center [1171, 439] width 13 height 13
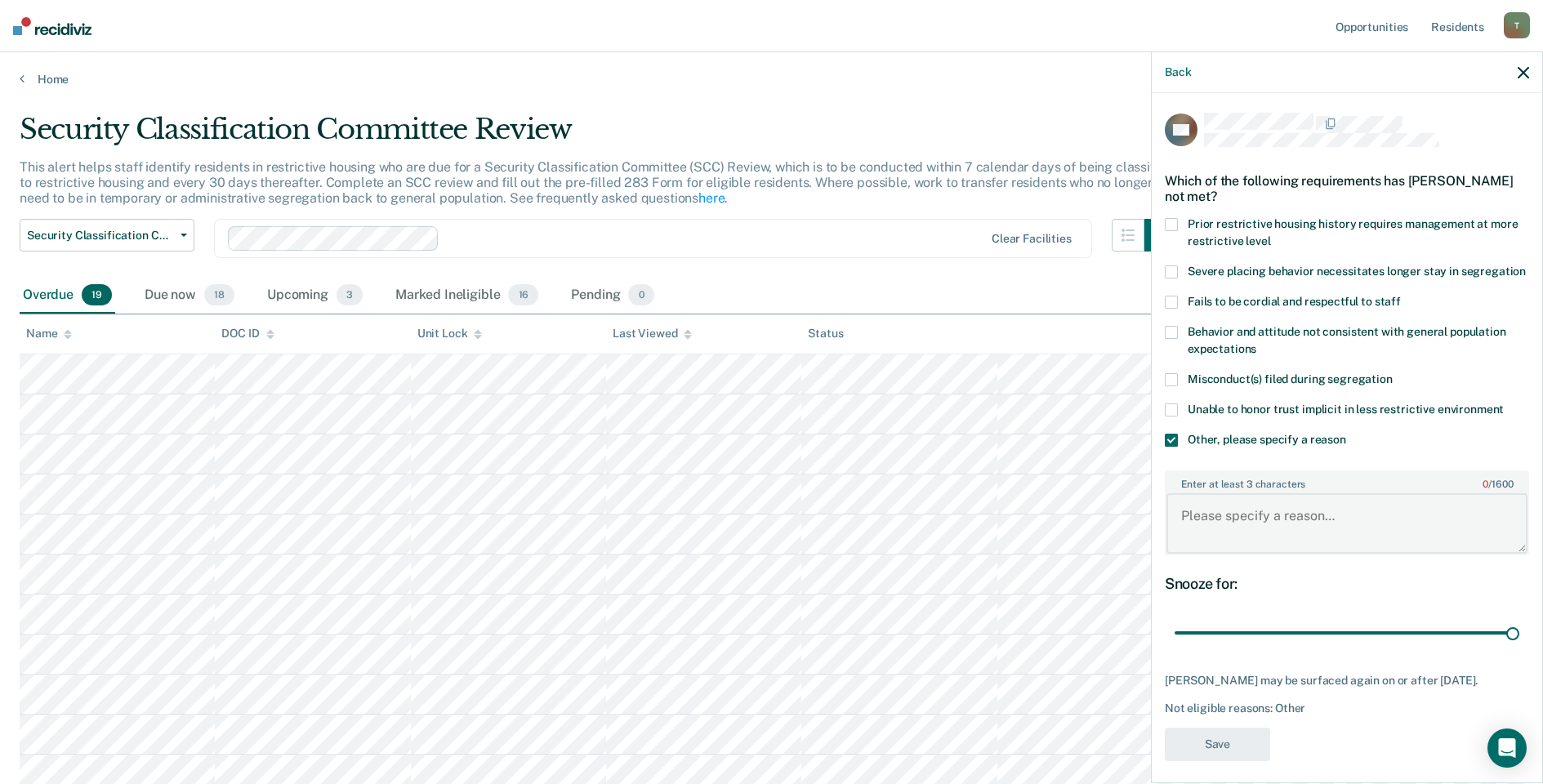
click at [1235, 528] on textarea "Enter at least 3 characters 0 / 1600" at bounding box center [1347, 523] width 361 height 60
type textarea "Detention Status"
click at [1226, 761] on button "Save" at bounding box center [1218, 744] width 106 height 33
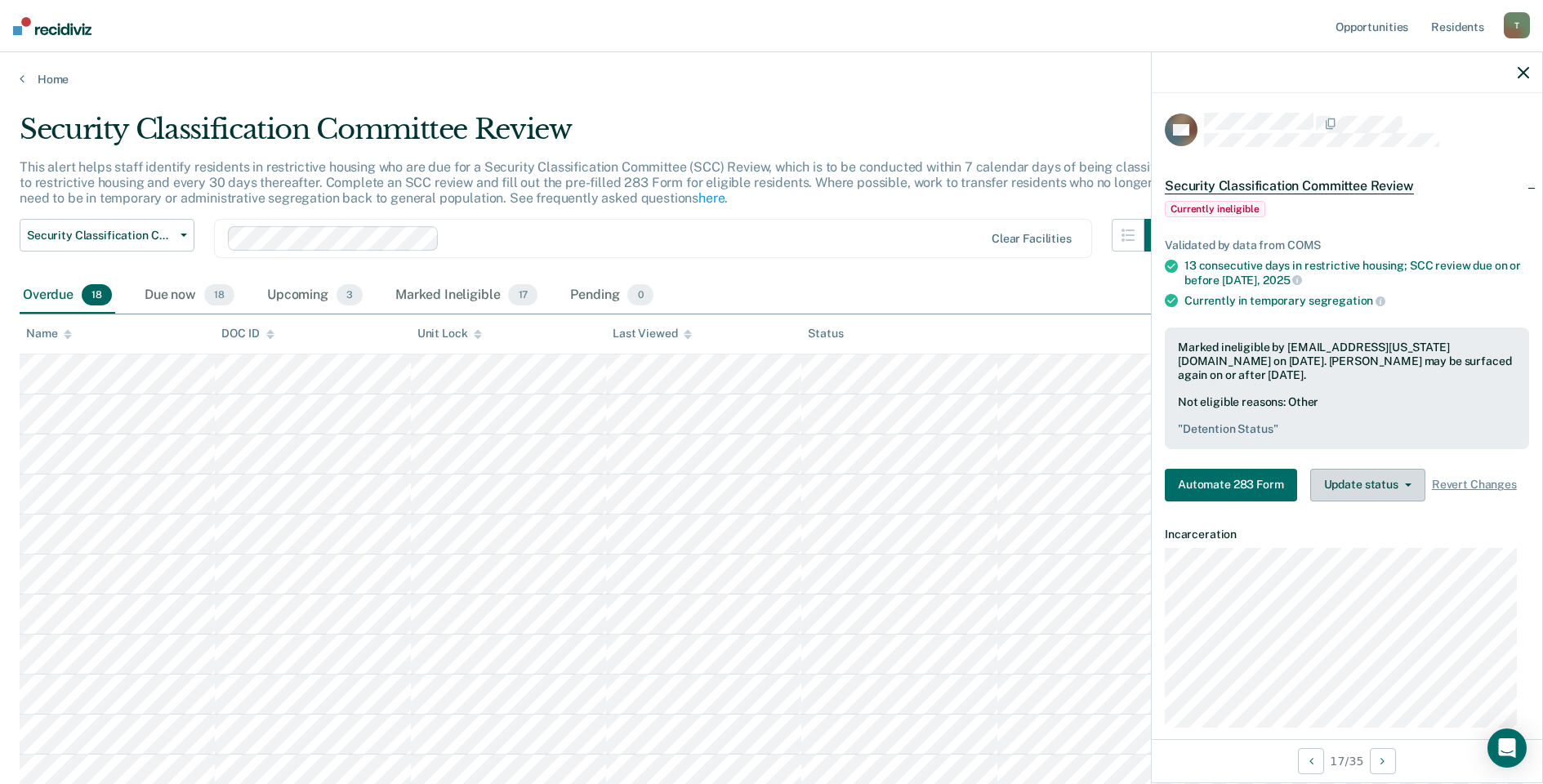
click at [1382, 478] on button "Update status" at bounding box center [1368, 485] width 115 height 32
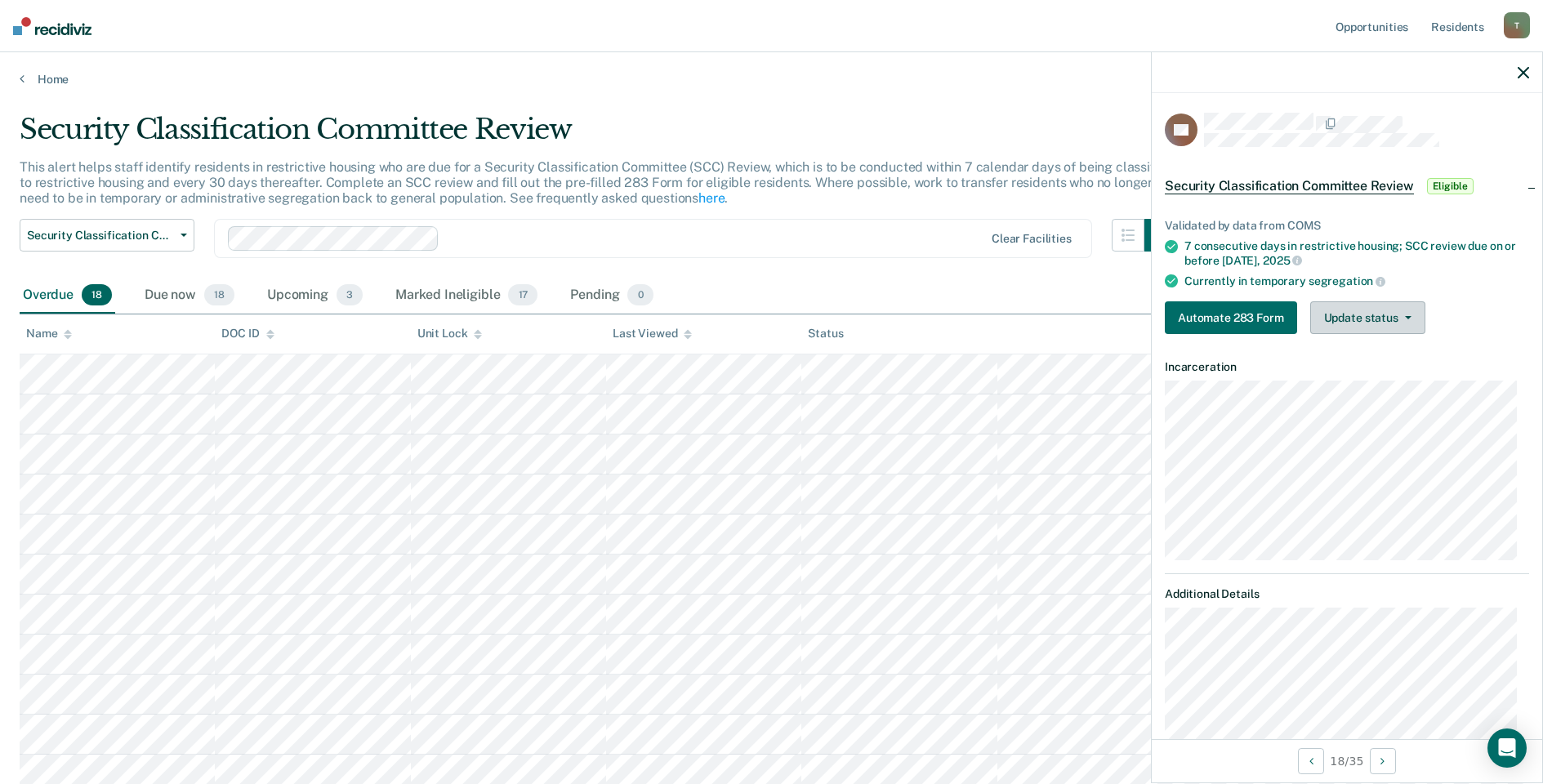
click at [1407, 316] on icon "button" at bounding box center [1408, 318] width 7 height 3
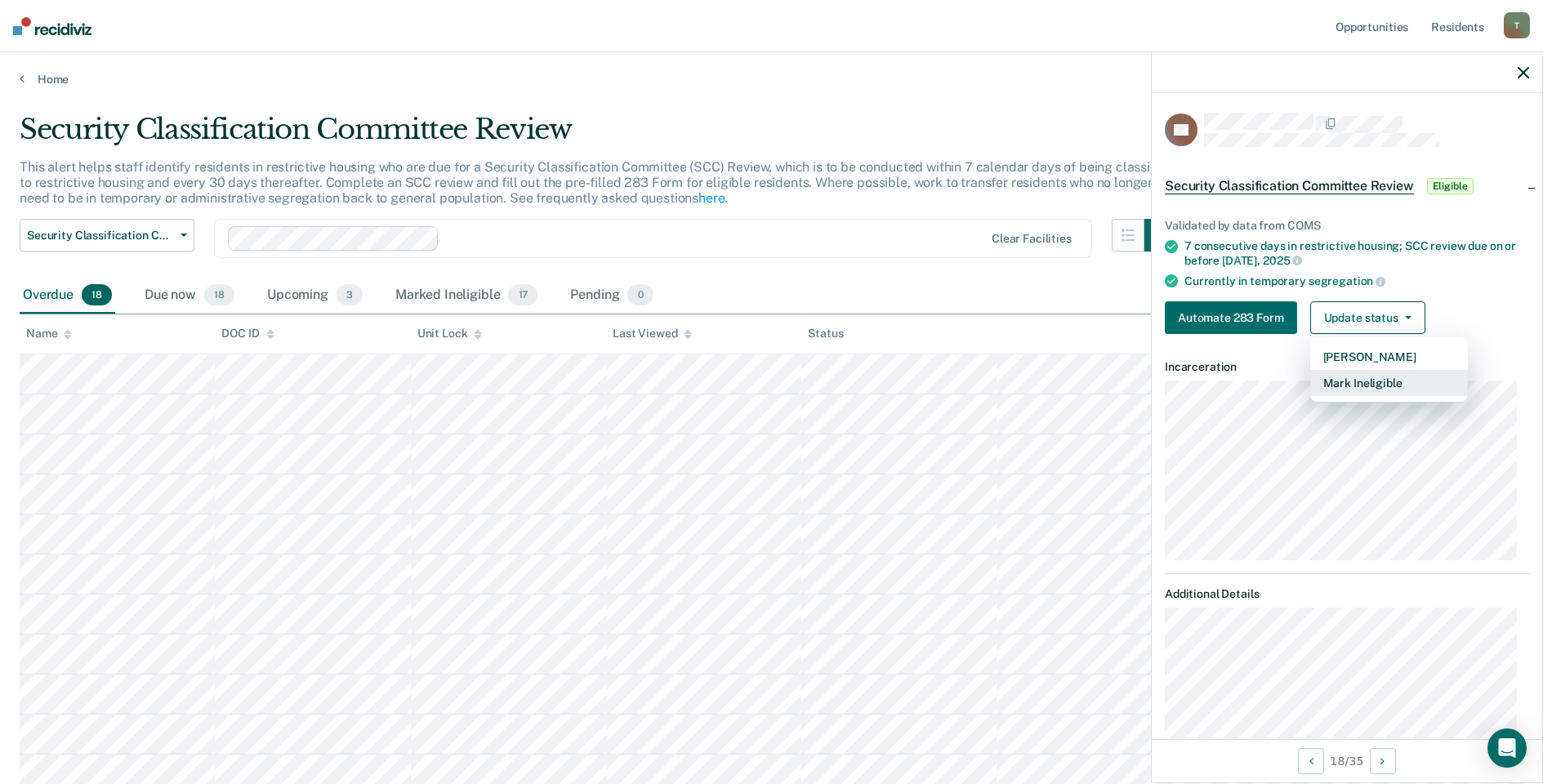
click at [1374, 376] on button "Mark Ineligible" at bounding box center [1389, 383] width 158 height 26
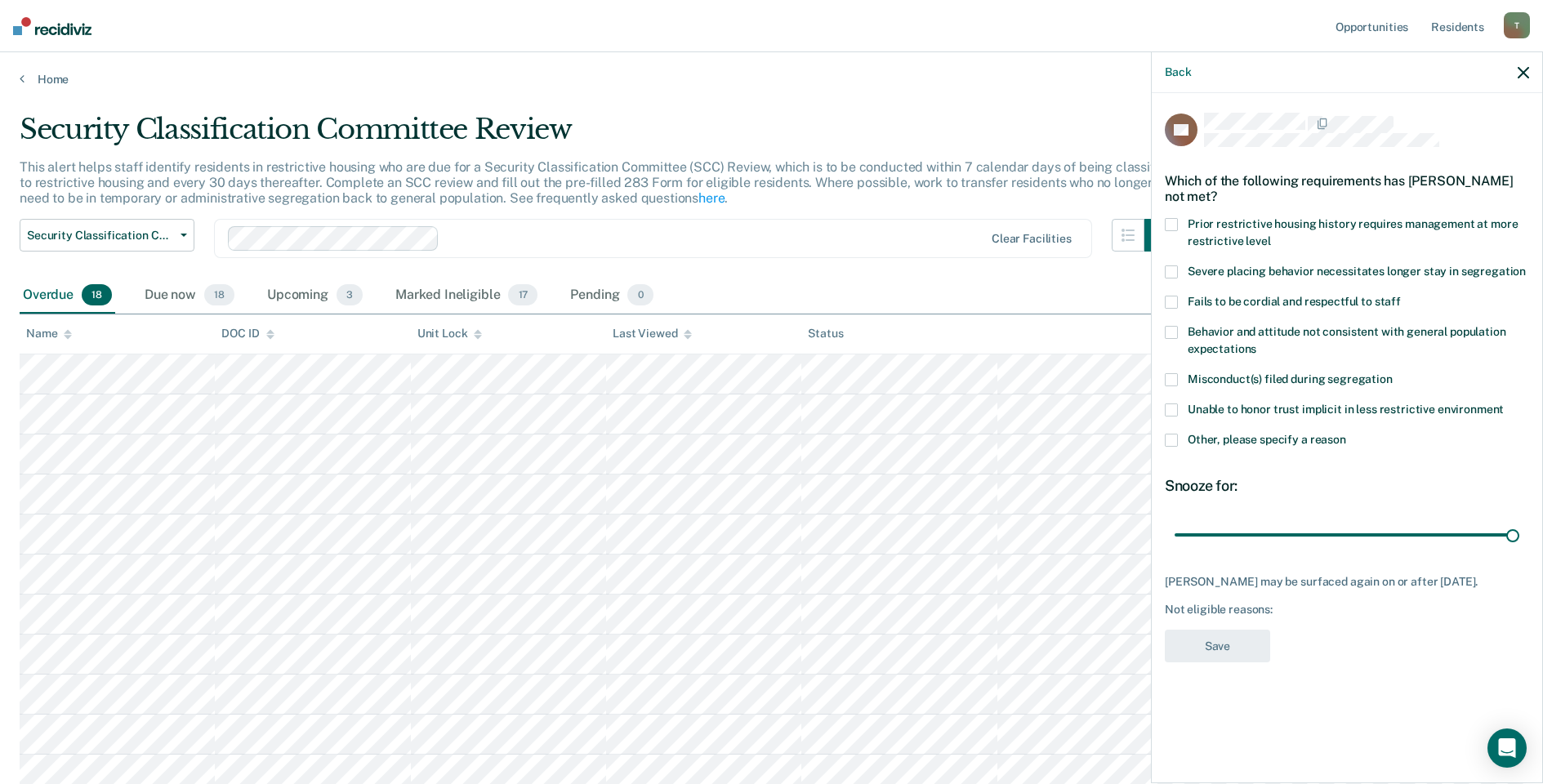
click at [1173, 438] on span at bounding box center [1171, 439] width 13 height 13
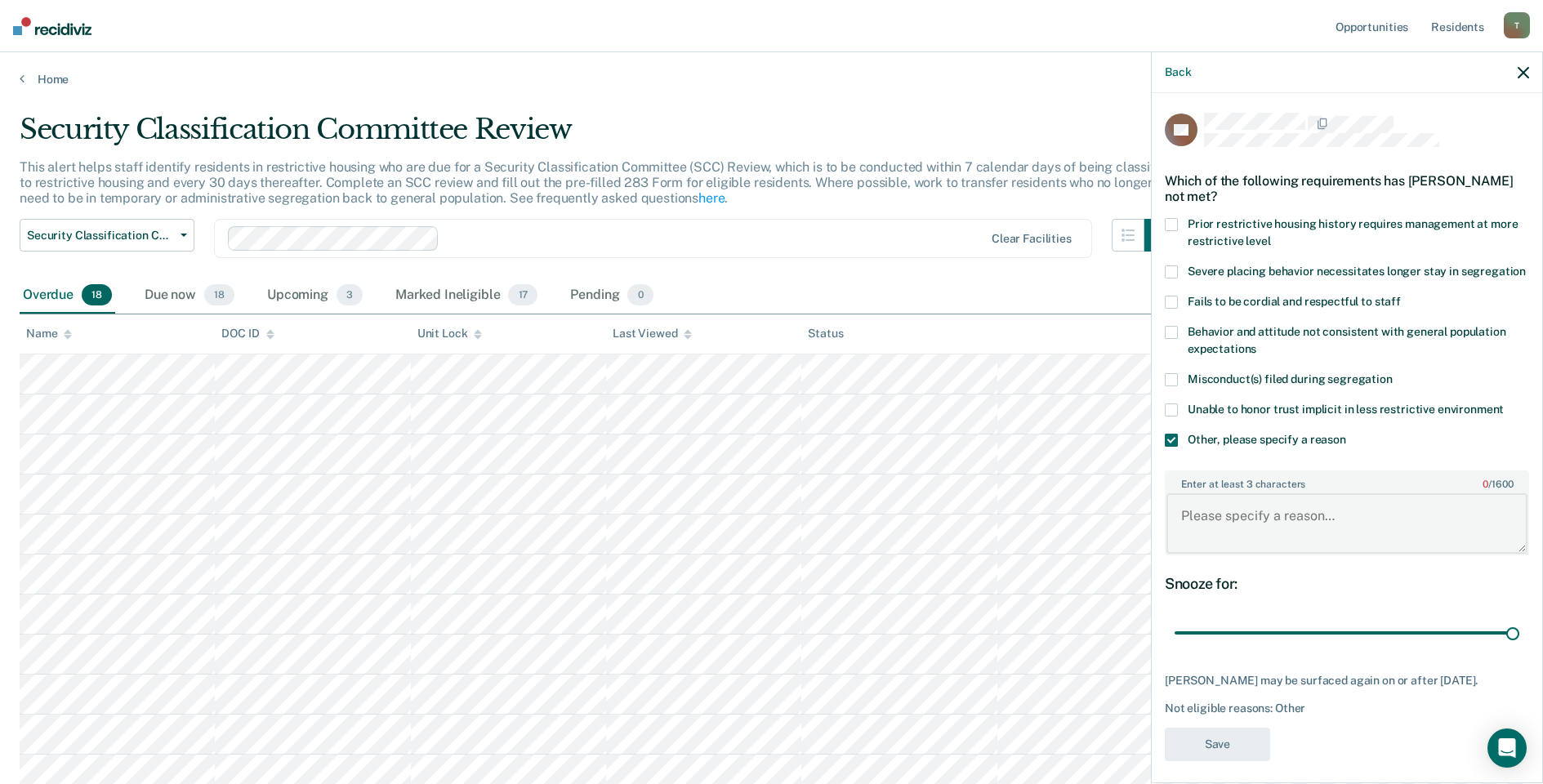
click at [1267, 545] on textarea "Enter at least 3 characters 0 / 1600" at bounding box center [1347, 523] width 361 height 60
type textarea "Pending Court"
click at [1225, 761] on button "Save" at bounding box center [1218, 744] width 106 height 33
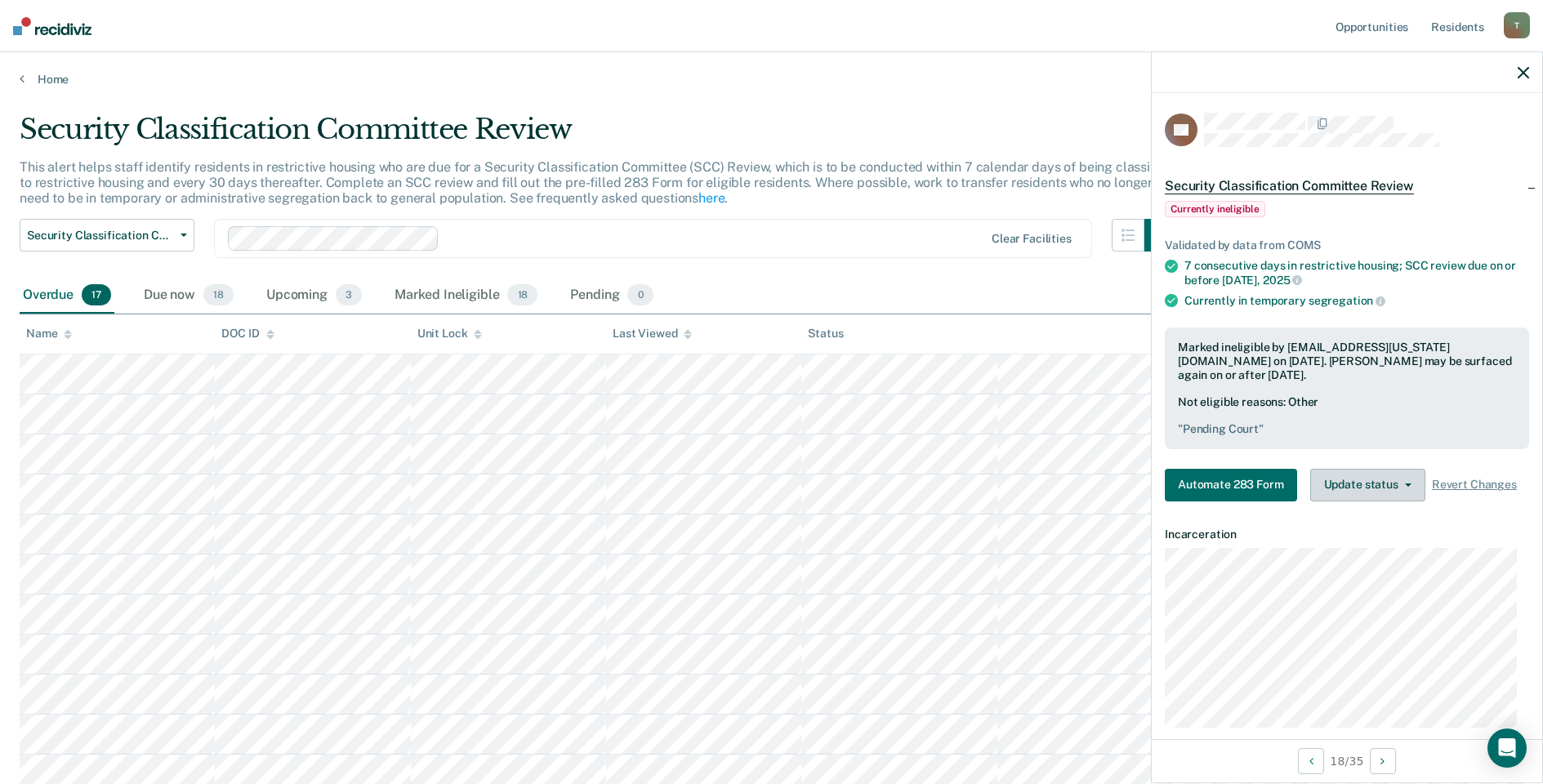
click at [1361, 478] on button "Update status" at bounding box center [1368, 485] width 115 height 32
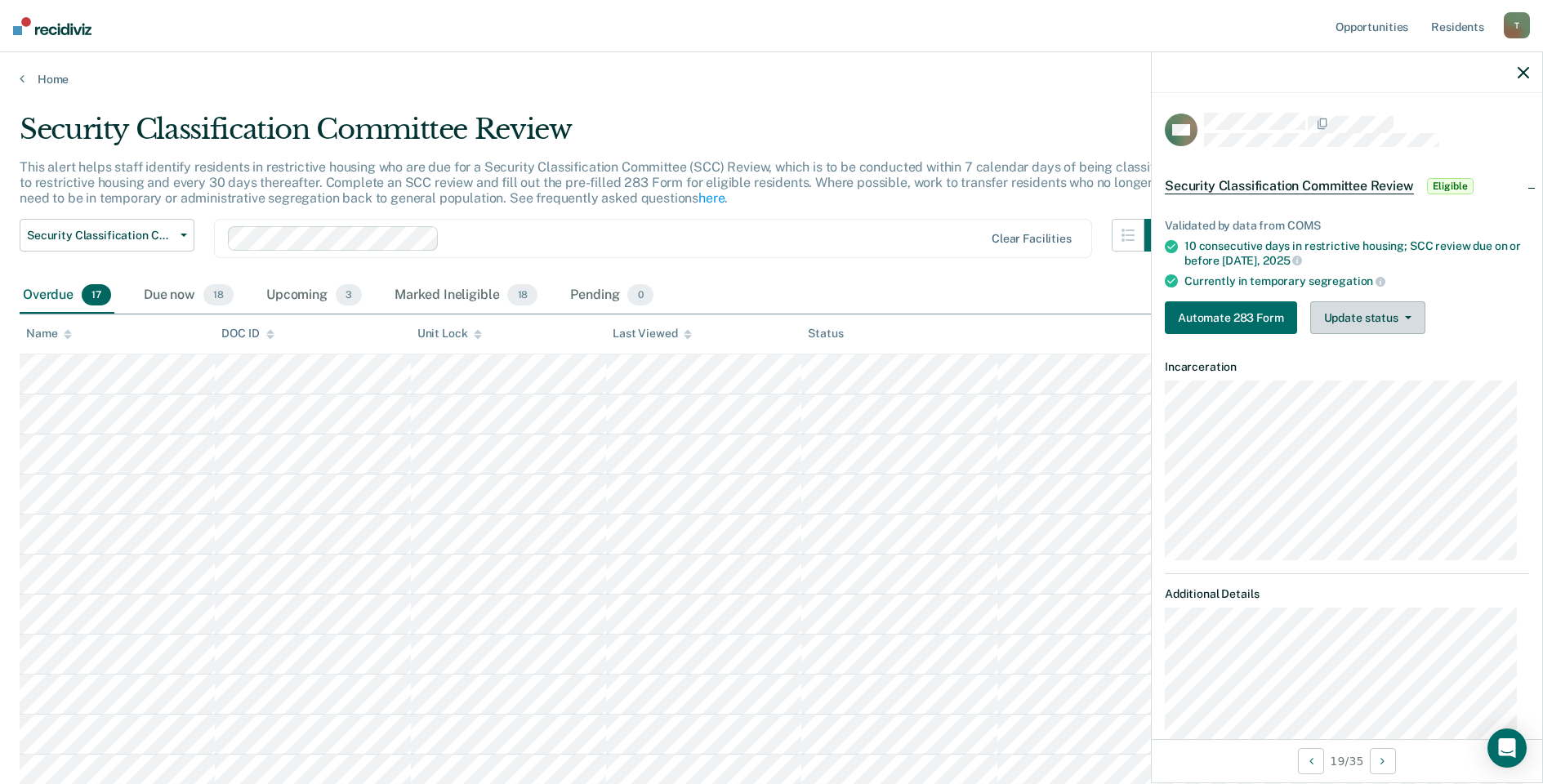
click at [1339, 313] on button "Update status" at bounding box center [1368, 318] width 115 height 32
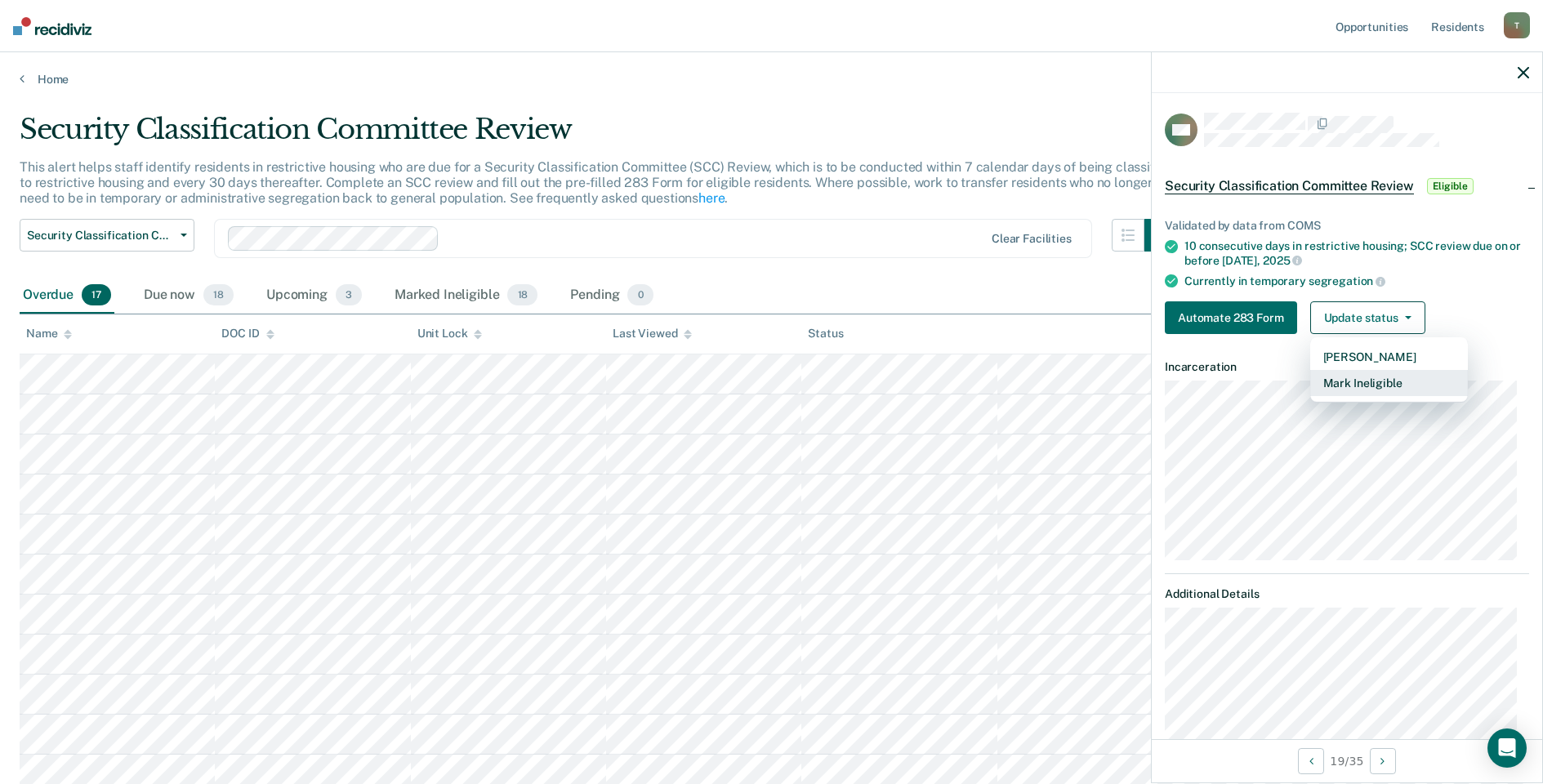
click at [1339, 382] on button "Mark Ineligible" at bounding box center [1389, 383] width 158 height 26
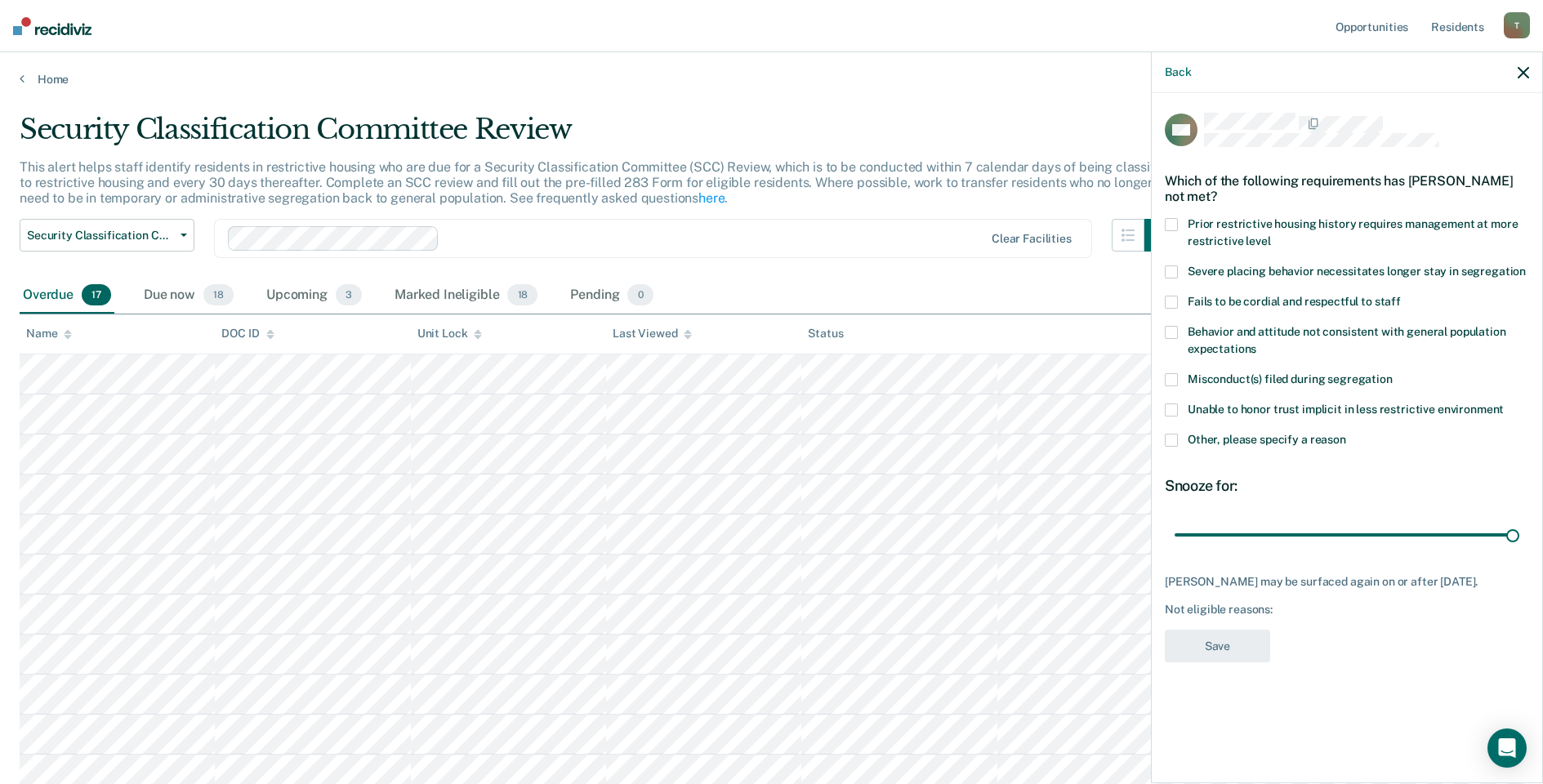
click at [1175, 439] on span at bounding box center [1171, 439] width 13 height 13
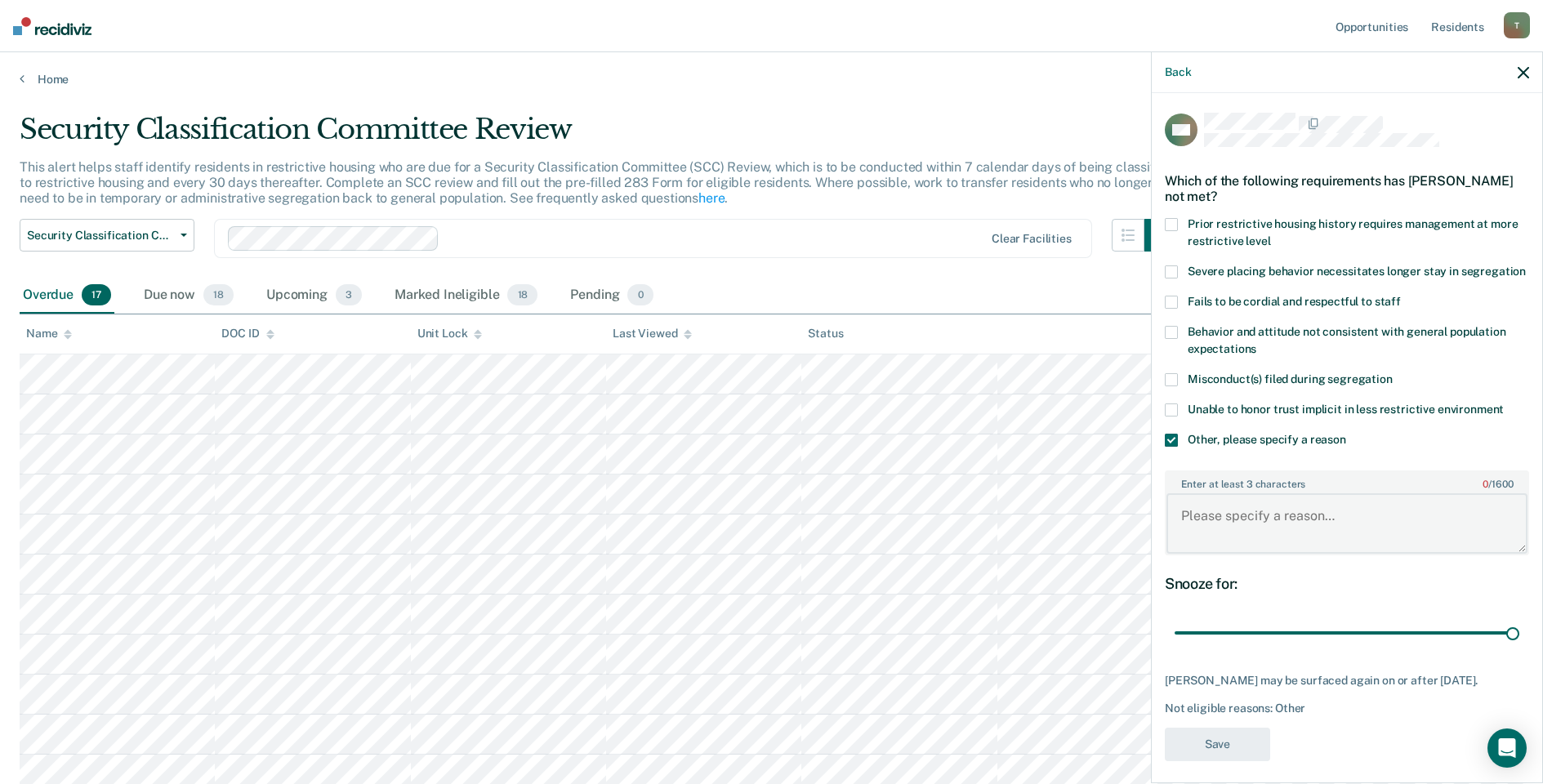
click at [1281, 543] on textarea "Enter at least 3 characters 0 / 1600" at bounding box center [1347, 523] width 361 height 60
type textarea "Detention Status"
click at [1219, 761] on button "Save" at bounding box center [1218, 744] width 106 height 33
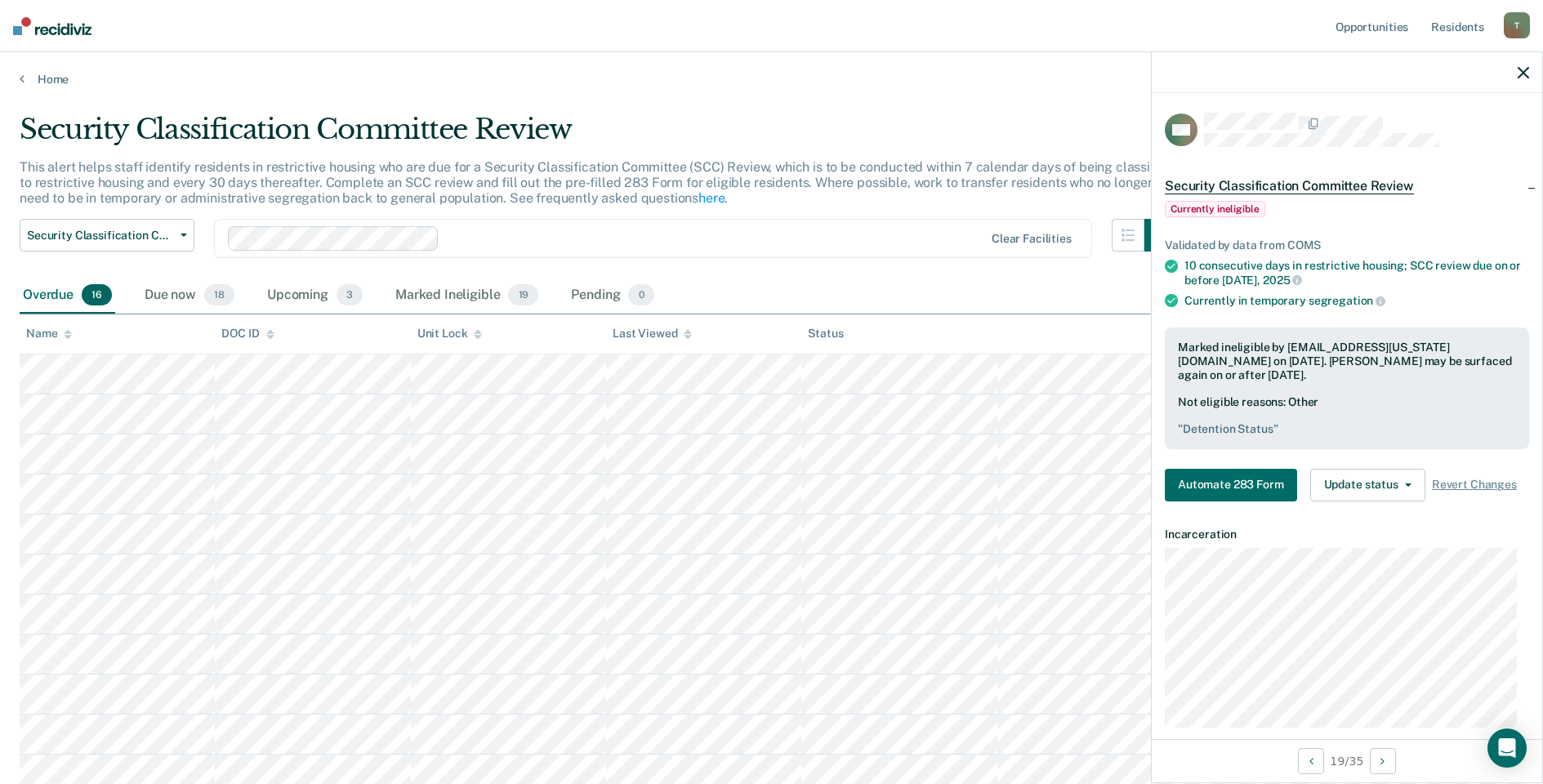
click at [512, 353] on th "Unit Lock" at bounding box center [508, 334] width 195 height 40
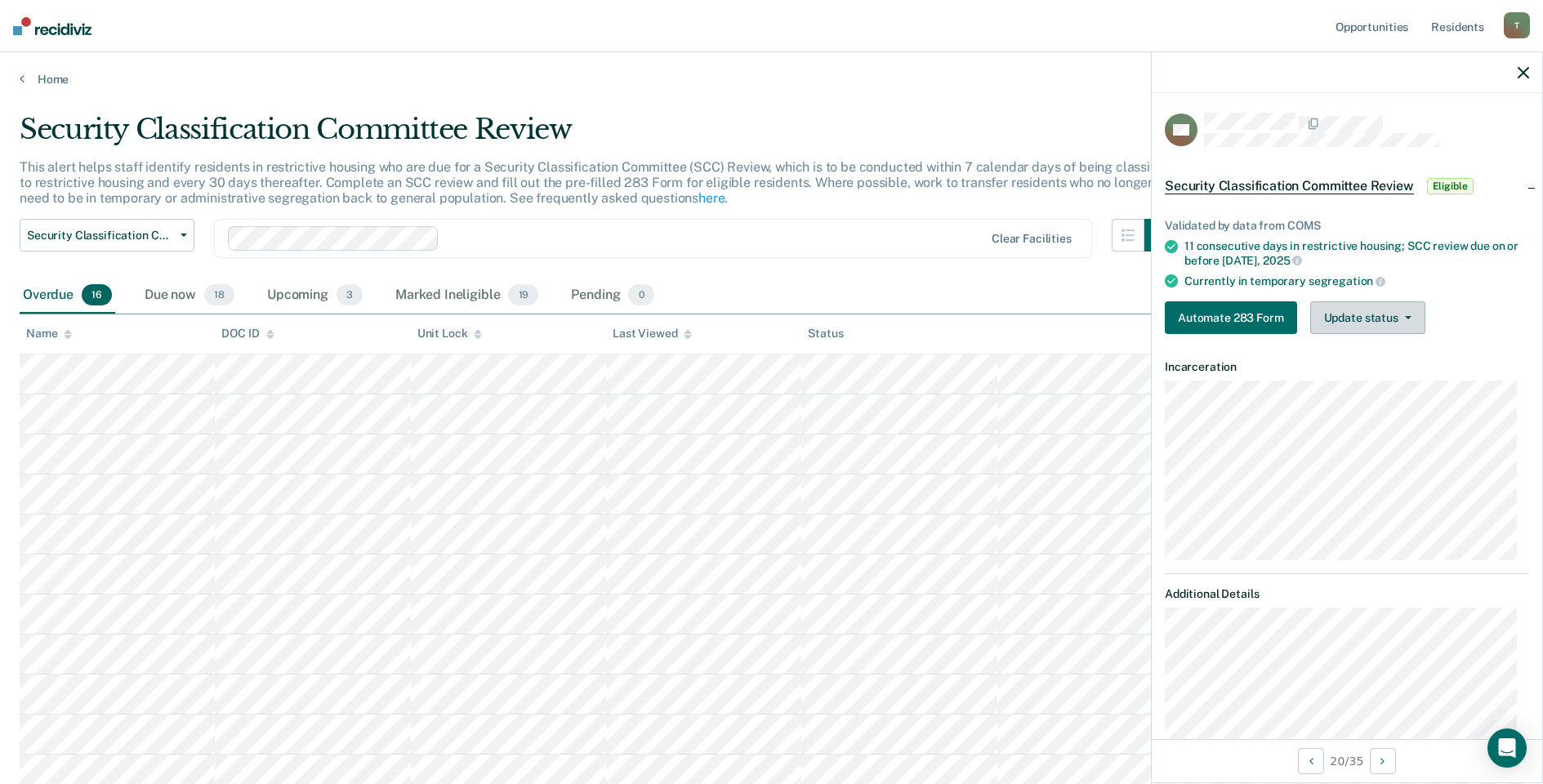
click at [1370, 315] on button "Update status" at bounding box center [1368, 318] width 115 height 32
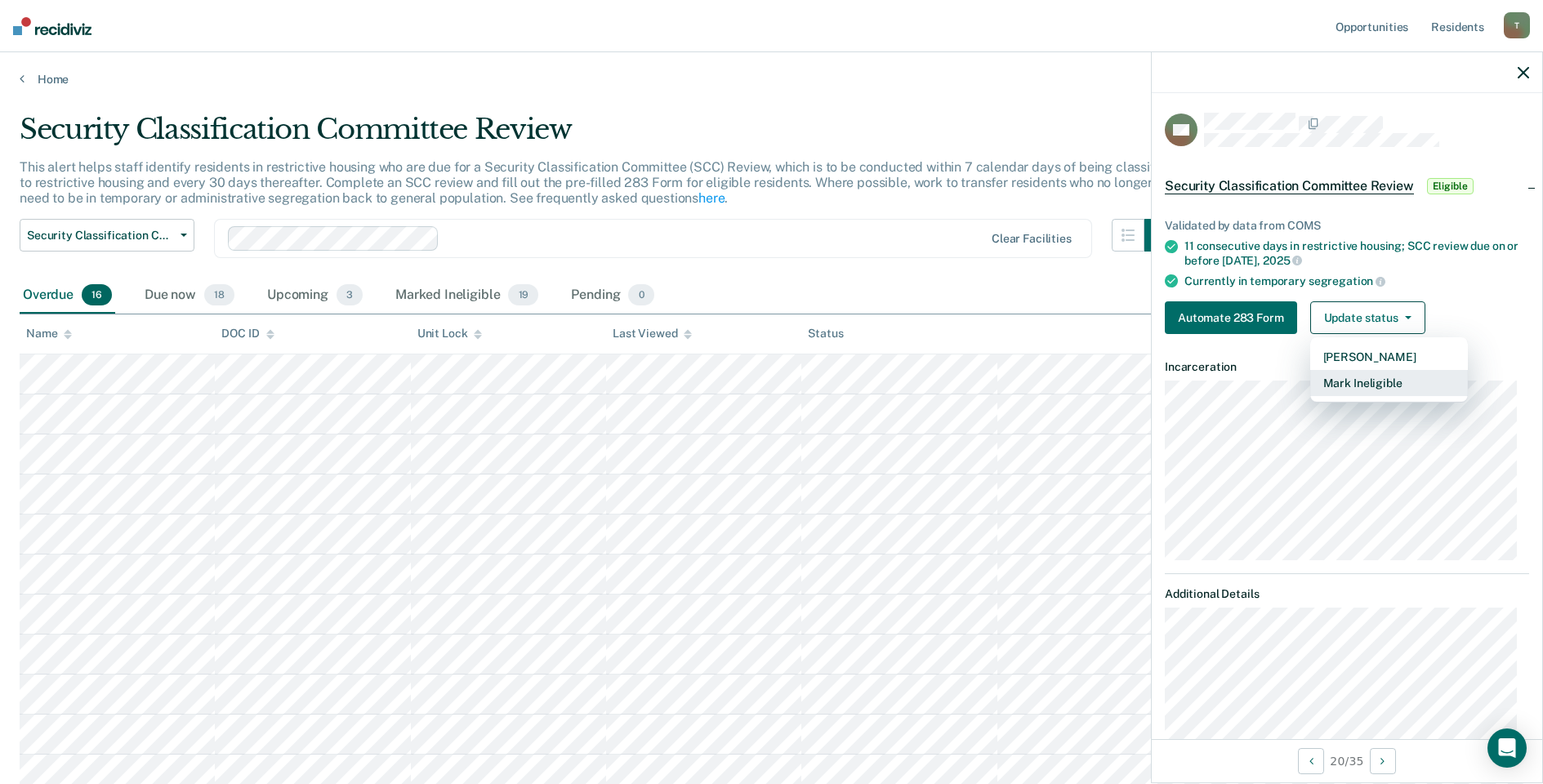
click at [1371, 380] on button "Mark Ineligible" at bounding box center [1389, 383] width 158 height 26
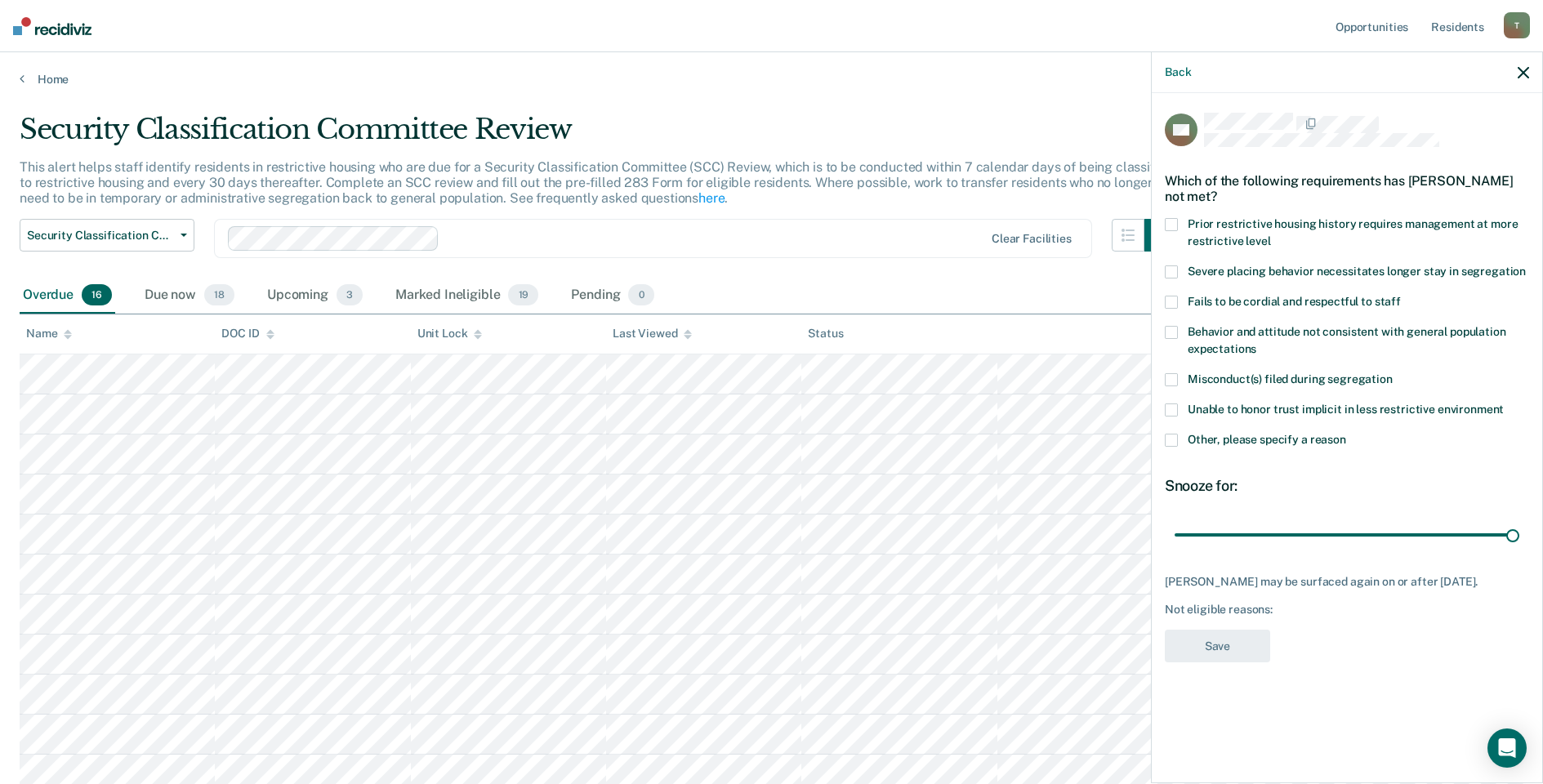
click at [1167, 439] on span at bounding box center [1171, 439] width 13 height 13
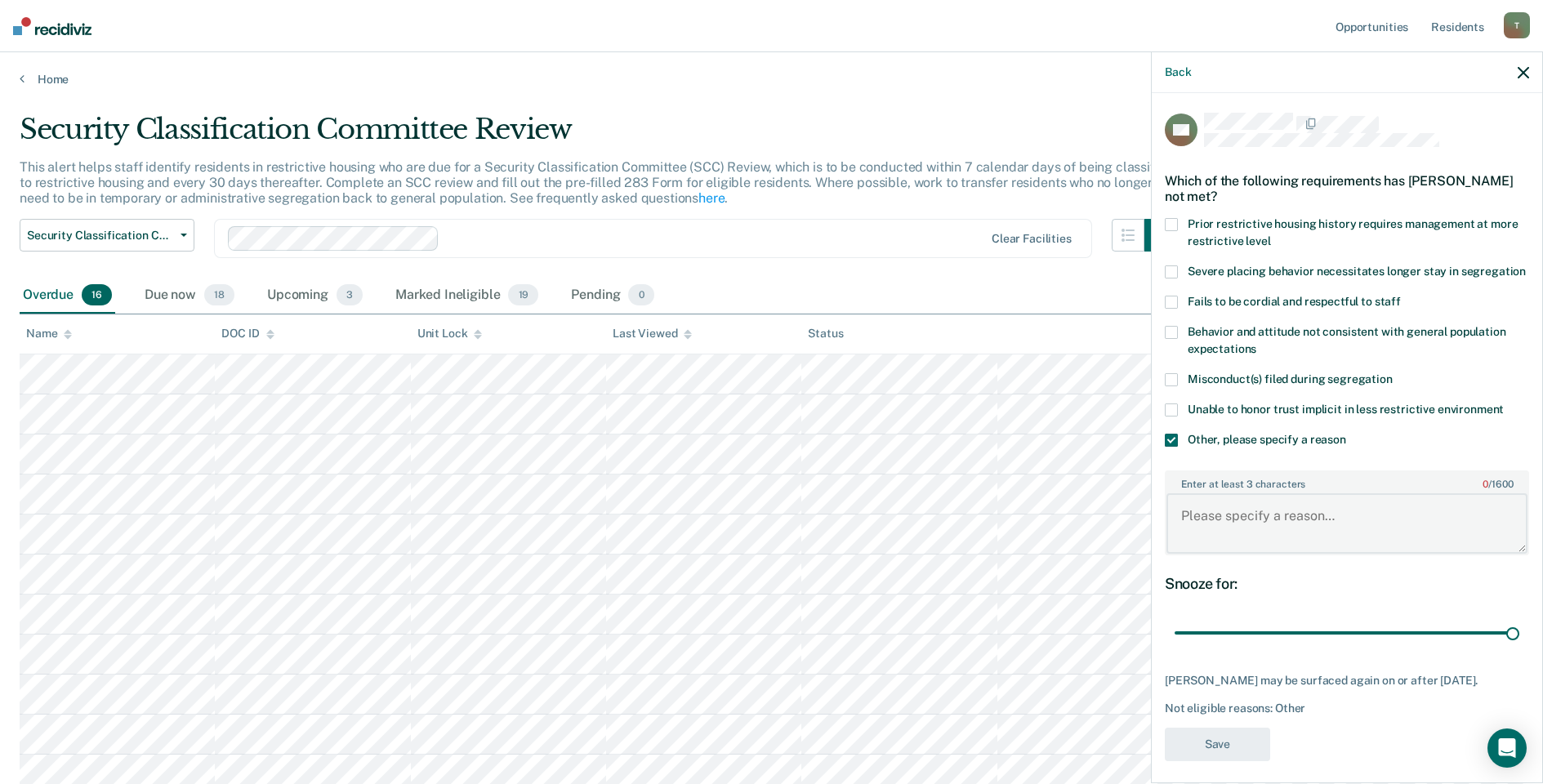
click at [1249, 531] on textarea "Enter at least 3 characters 0 / 1600" at bounding box center [1347, 523] width 361 height 60
type textarea "Detention Status"
click at [1243, 761] on button "Save" at bounding box center [1218, 744] width 106 height 33
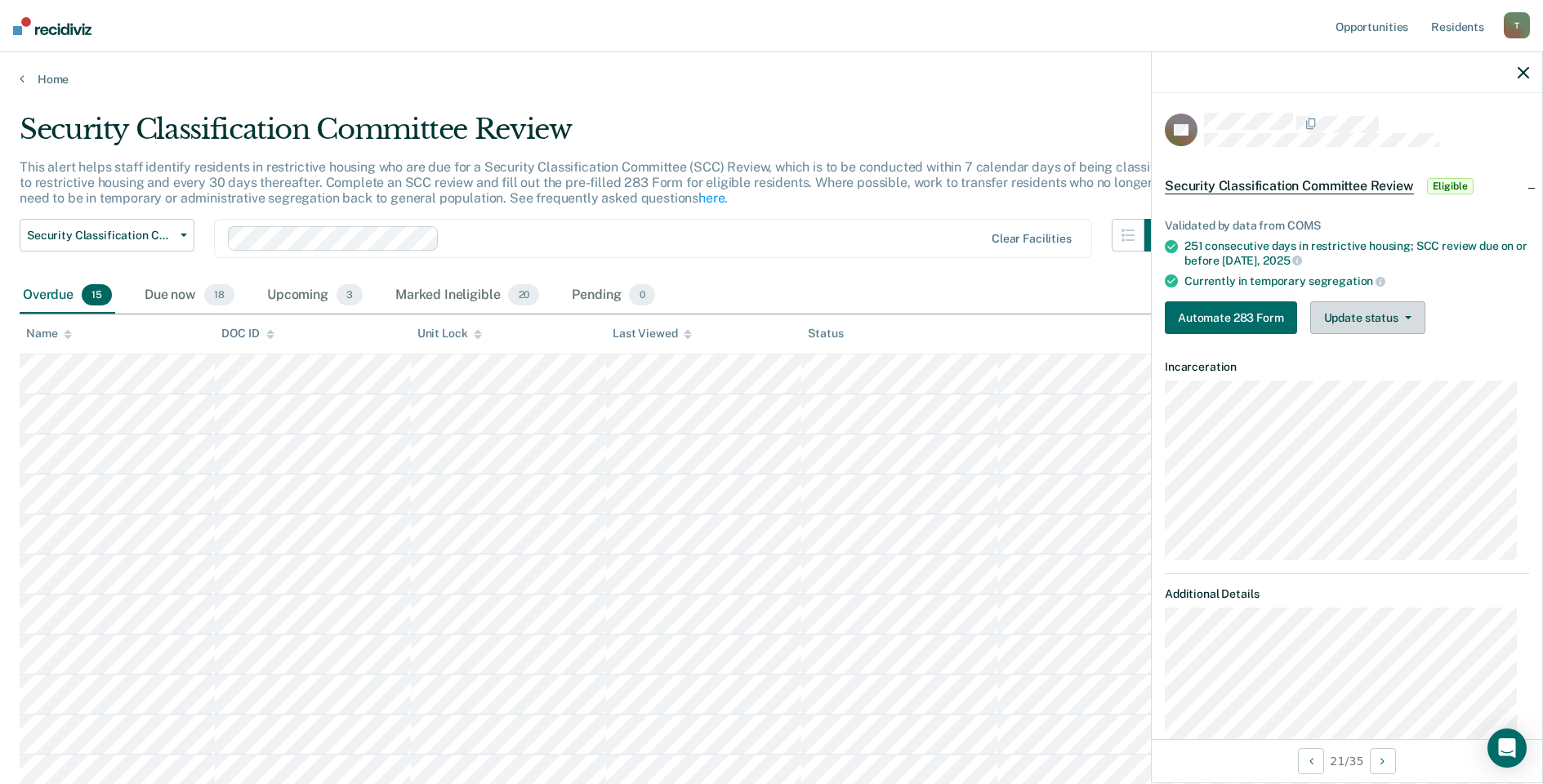
click at [1400, 312] on button "Update status" at bounding box center [1368, 318] width 115 height 32
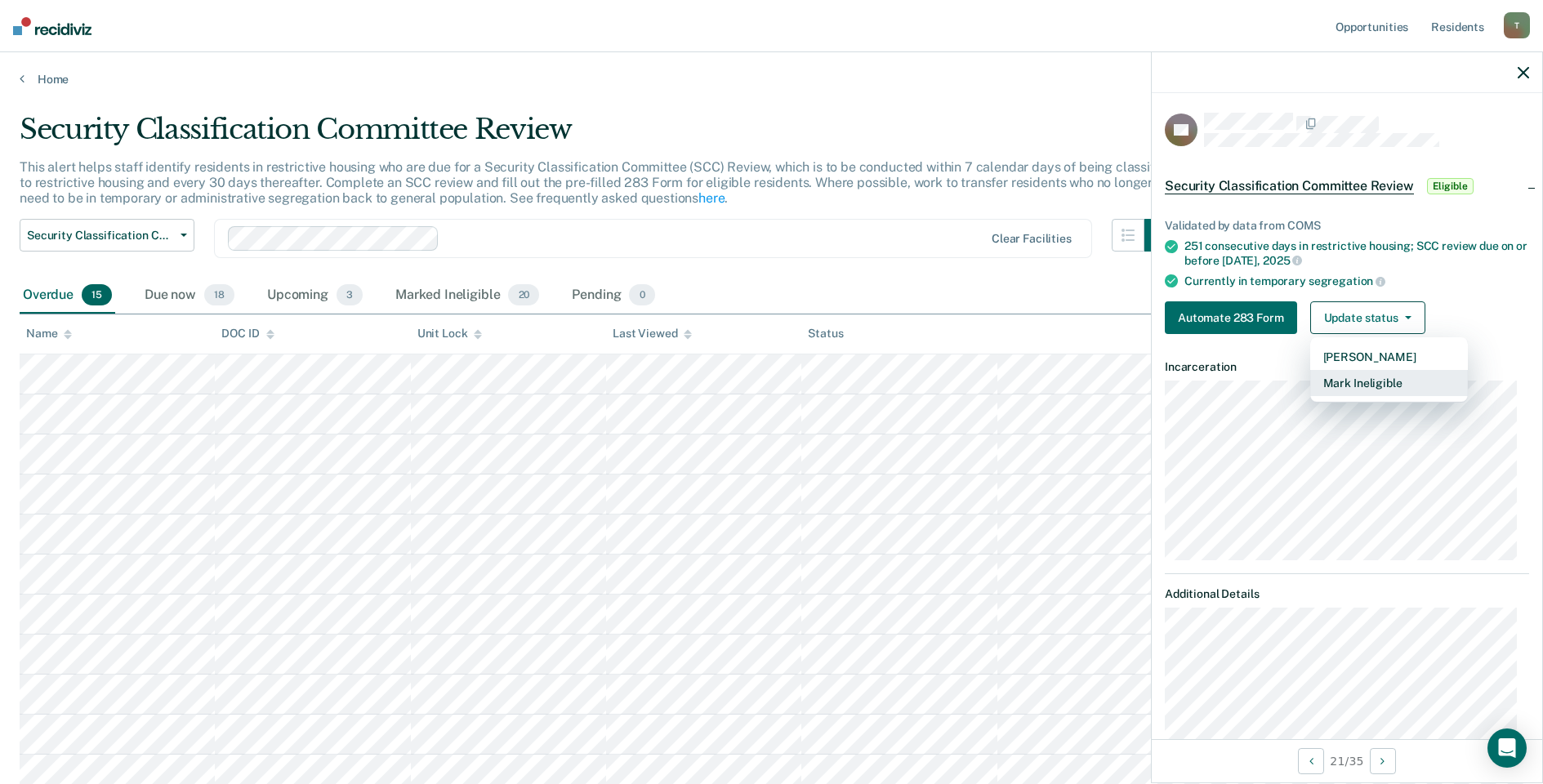
click at [1380, 381] on button "Mark Ineligible" at bounding box center [1389, 383] width 158 height 26
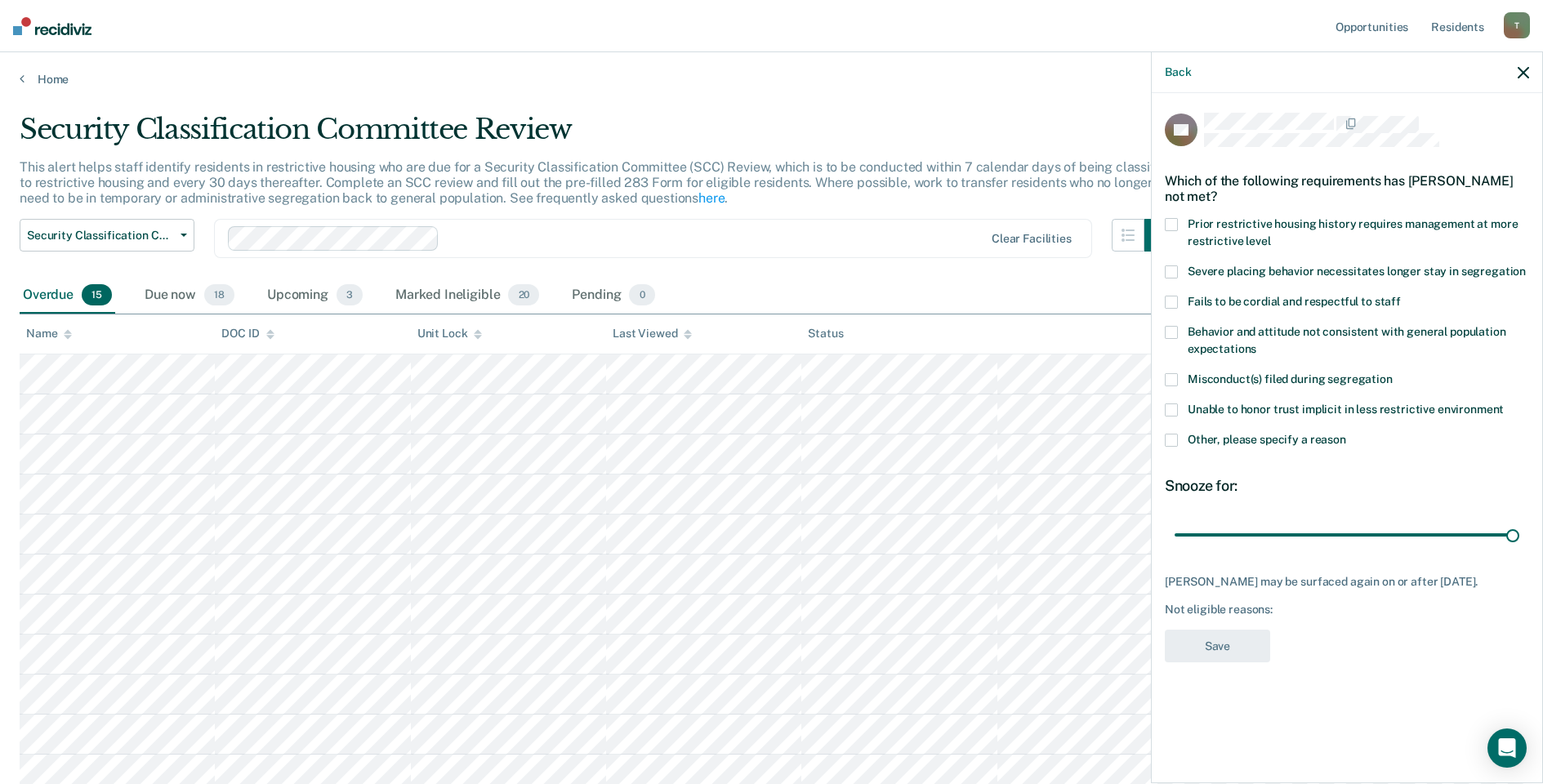
click at [1174, 440] on span at bounding box center [1171, 439] width 13 height 13
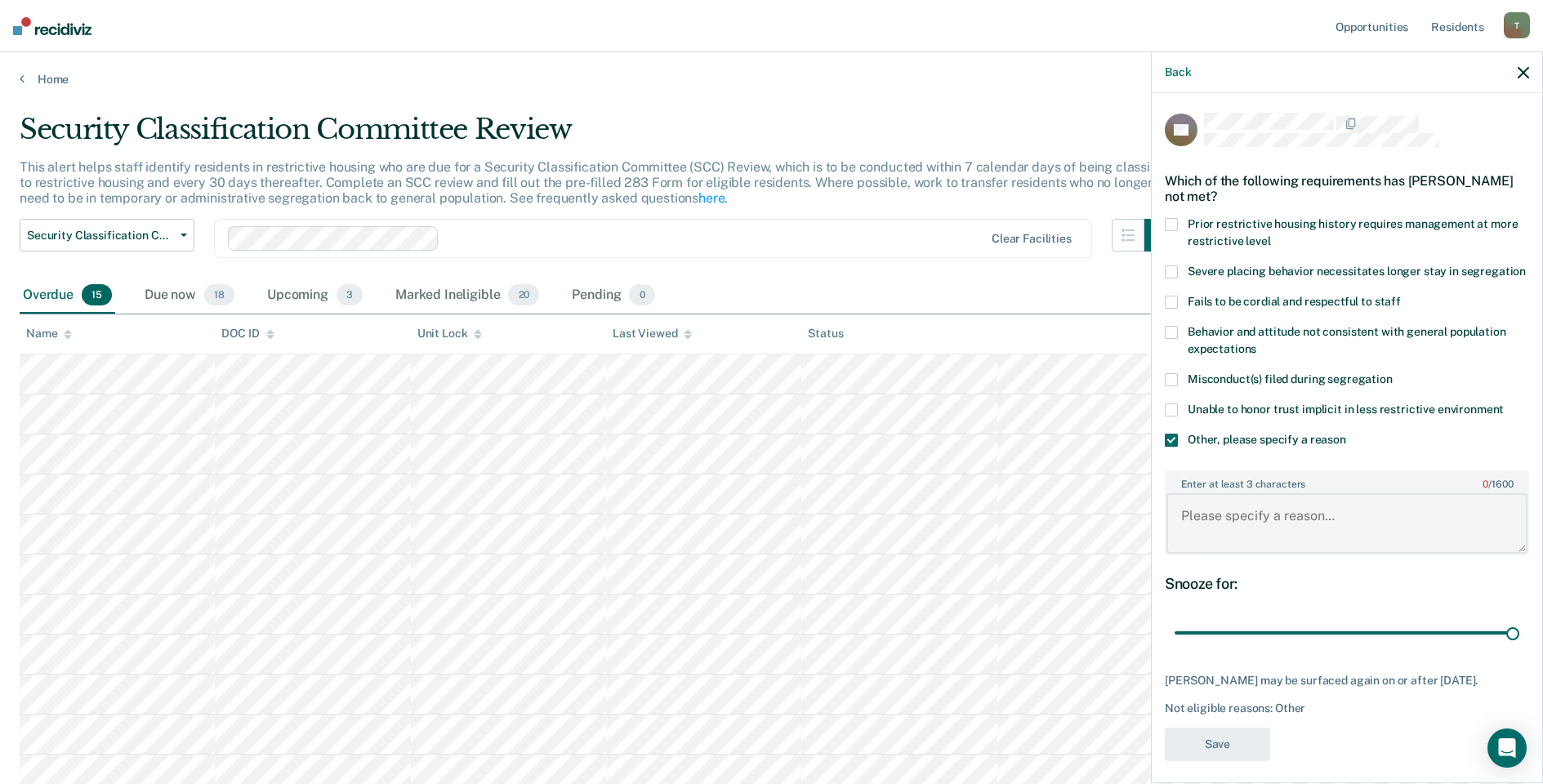
click at [1230, 541] on textarea "Enter at least 3 characters 0 / 1600" at bounding box center [1347, 523] width 361 height 60
type textarea "Pending Bedspace back to ECF START"
click at [1238, 761] on button "Save" at bounding box center [1218, 744] width 106 height 33
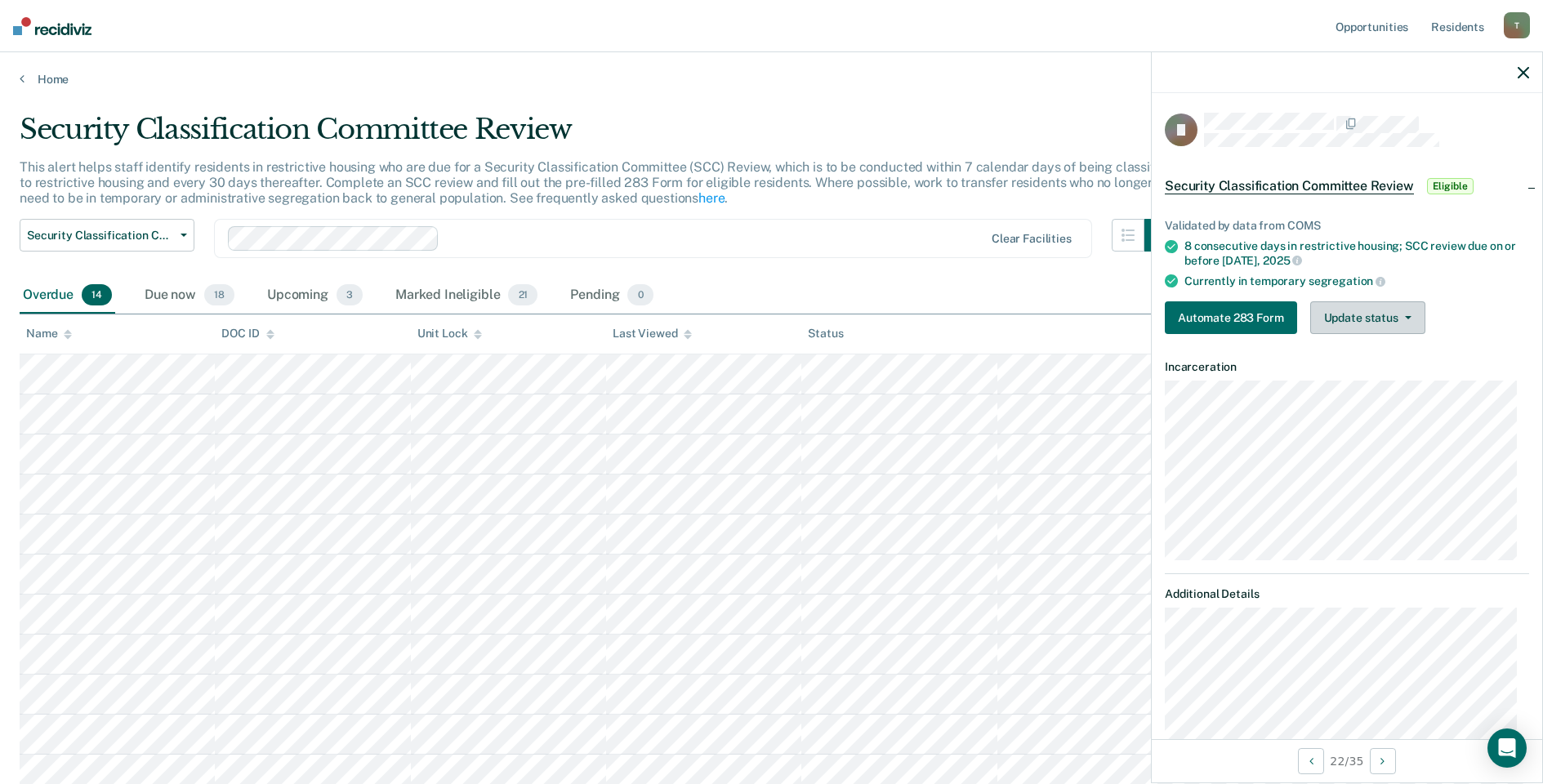
click at [1391, 322] on button "Update status" at bounding box center [1368, 318] width 115 height 32
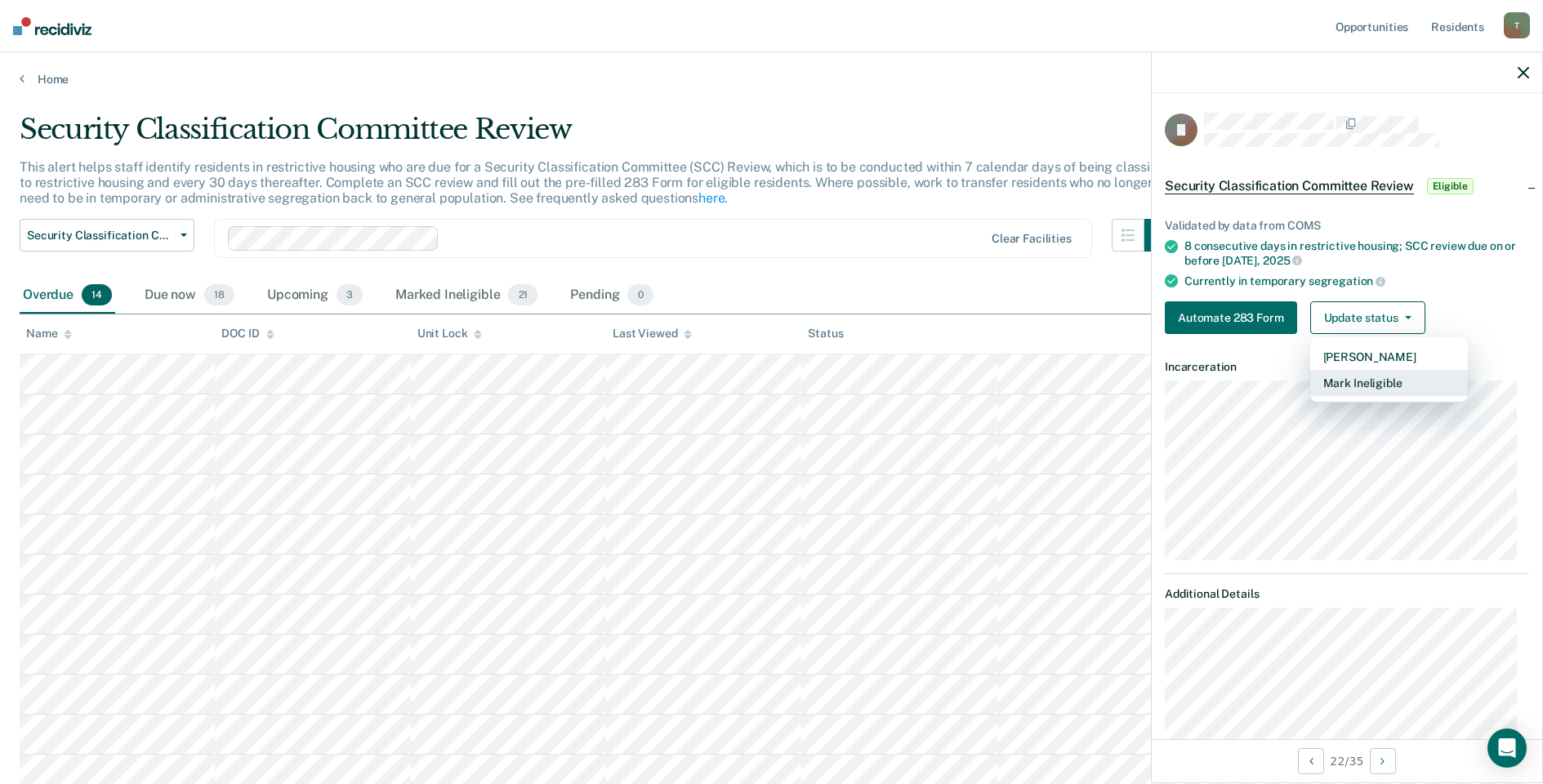
click at [1373, 378] on button "Mark Ineligible" at bounding box center [1389, 383] width 158 height 26
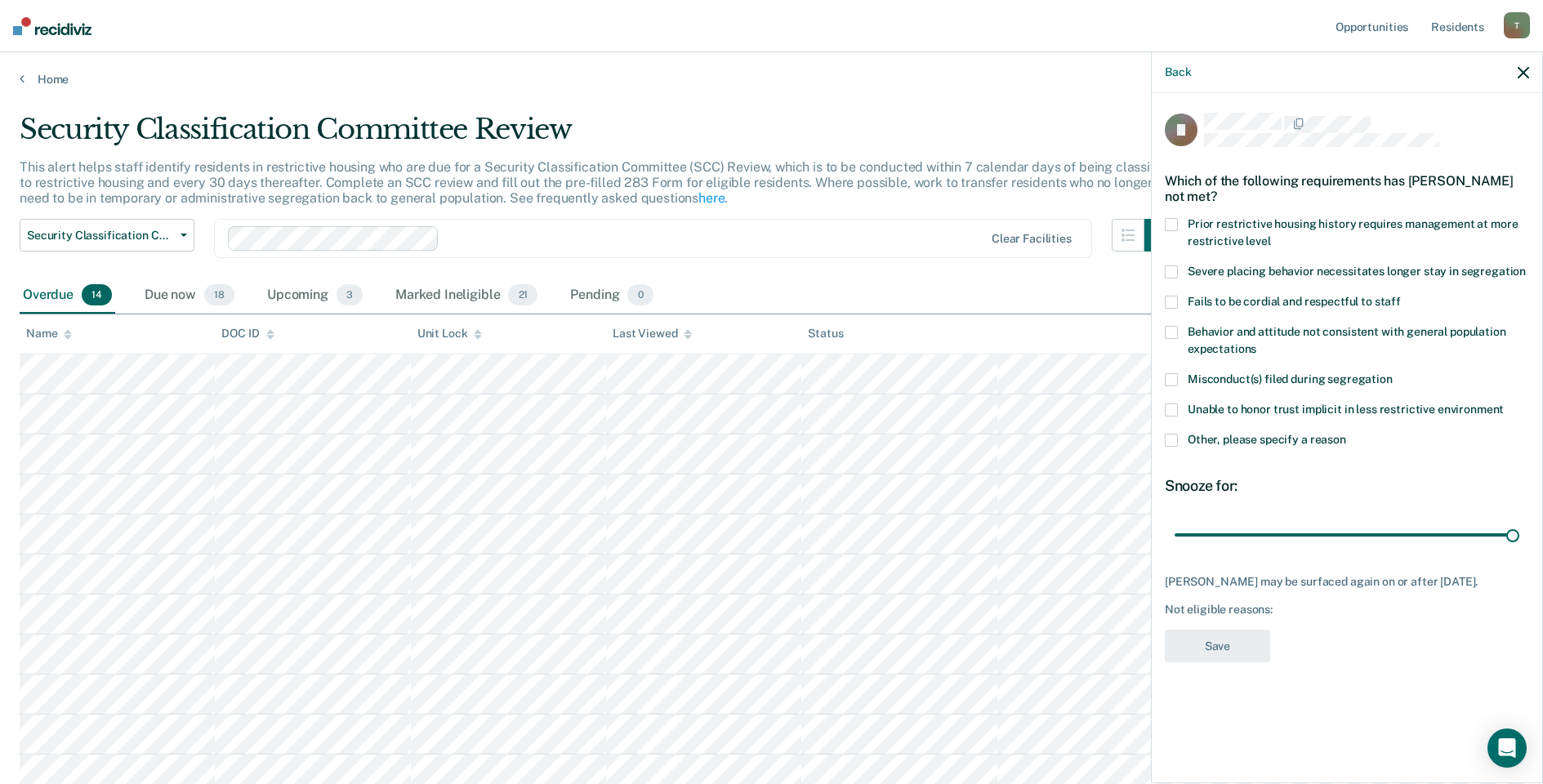
click at [1174, 438] on span at bounding box center [1171, 439] width 13 height 13
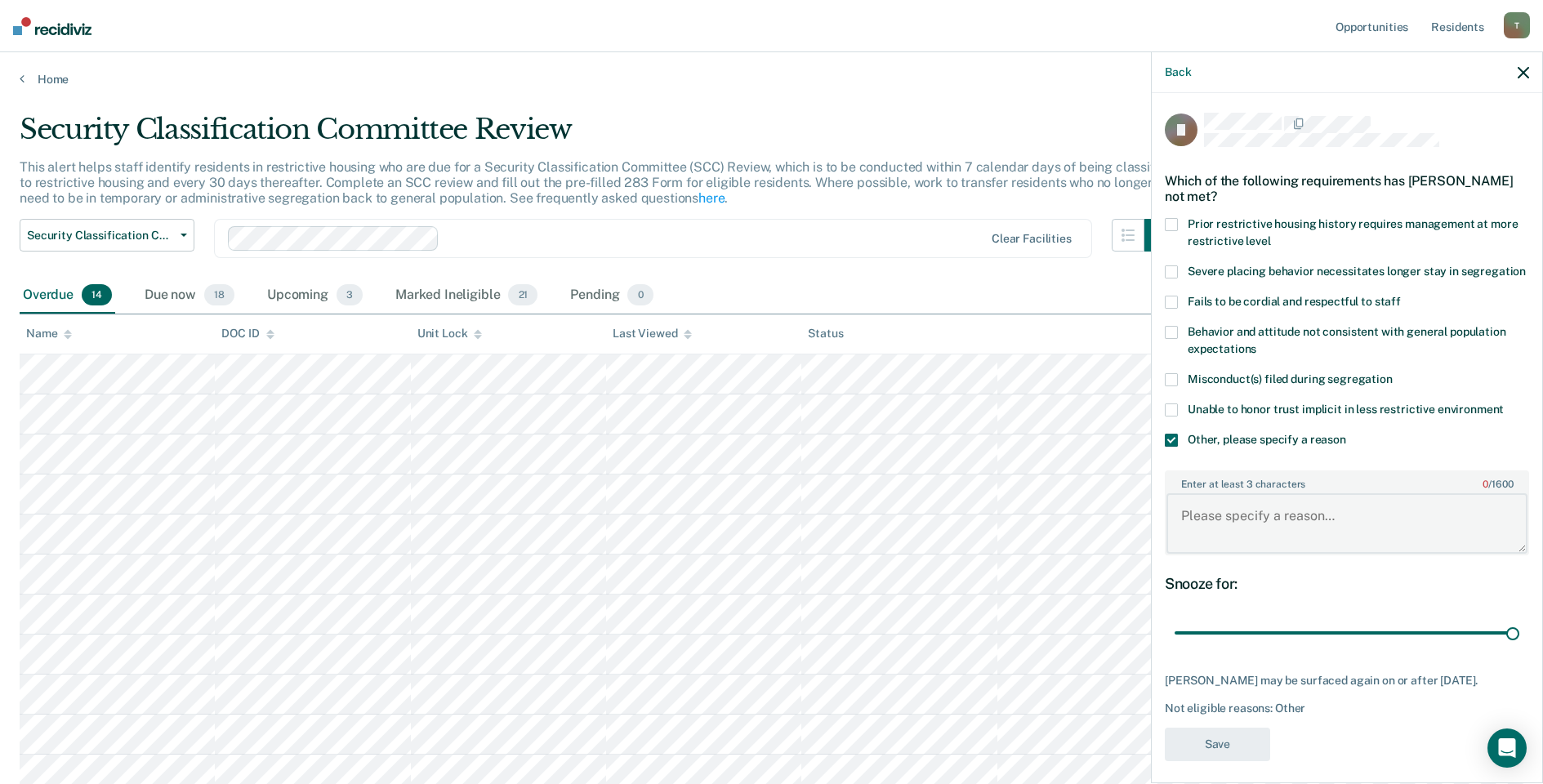
click at [1248, 538] on textarea "Enter at least 3 characters 0 / 1600" at bounding box center [1347, 523] width 361 height 60
type textarea "Detention Status"
click at [1214, 755] on button "Save" at bounding box center [1218, 744] width 106 height 33
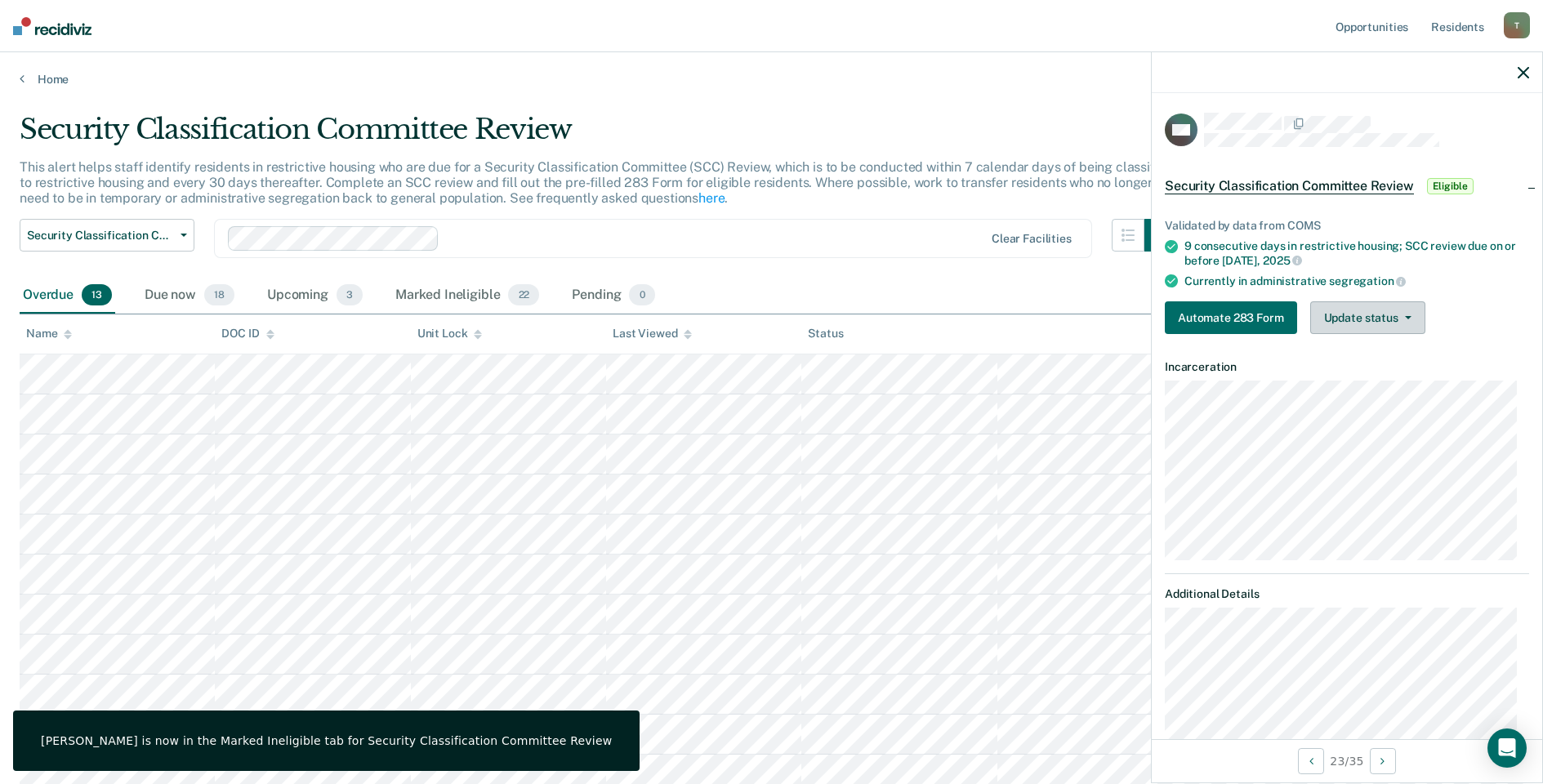
click at [1400, 316] on span "button" at bounding box center [1405, 318] width 13 height 3
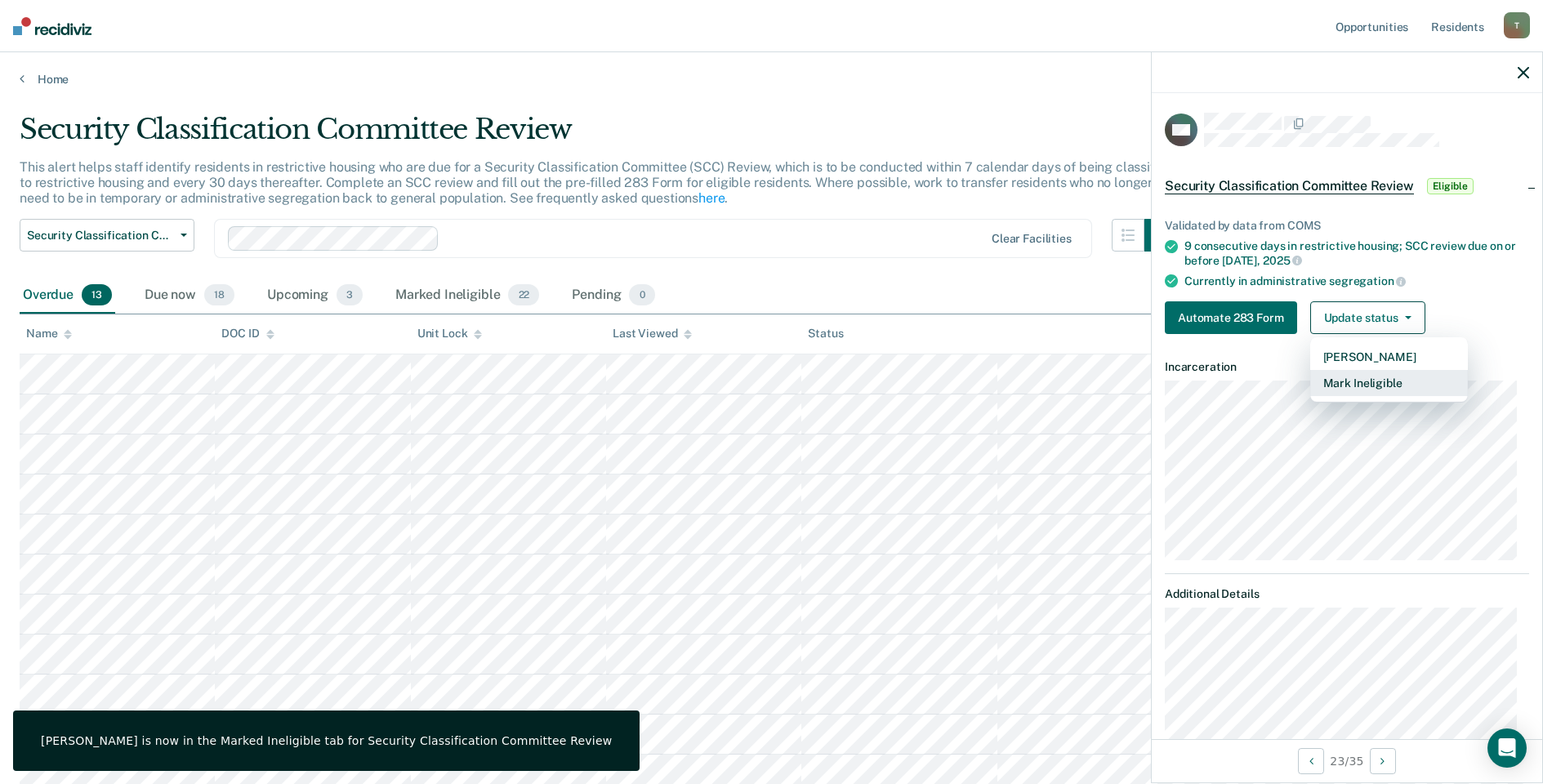
click at [1347, 383] on button "Mark Ineligible" at bounding box center [1389, 383] width 158 height 26
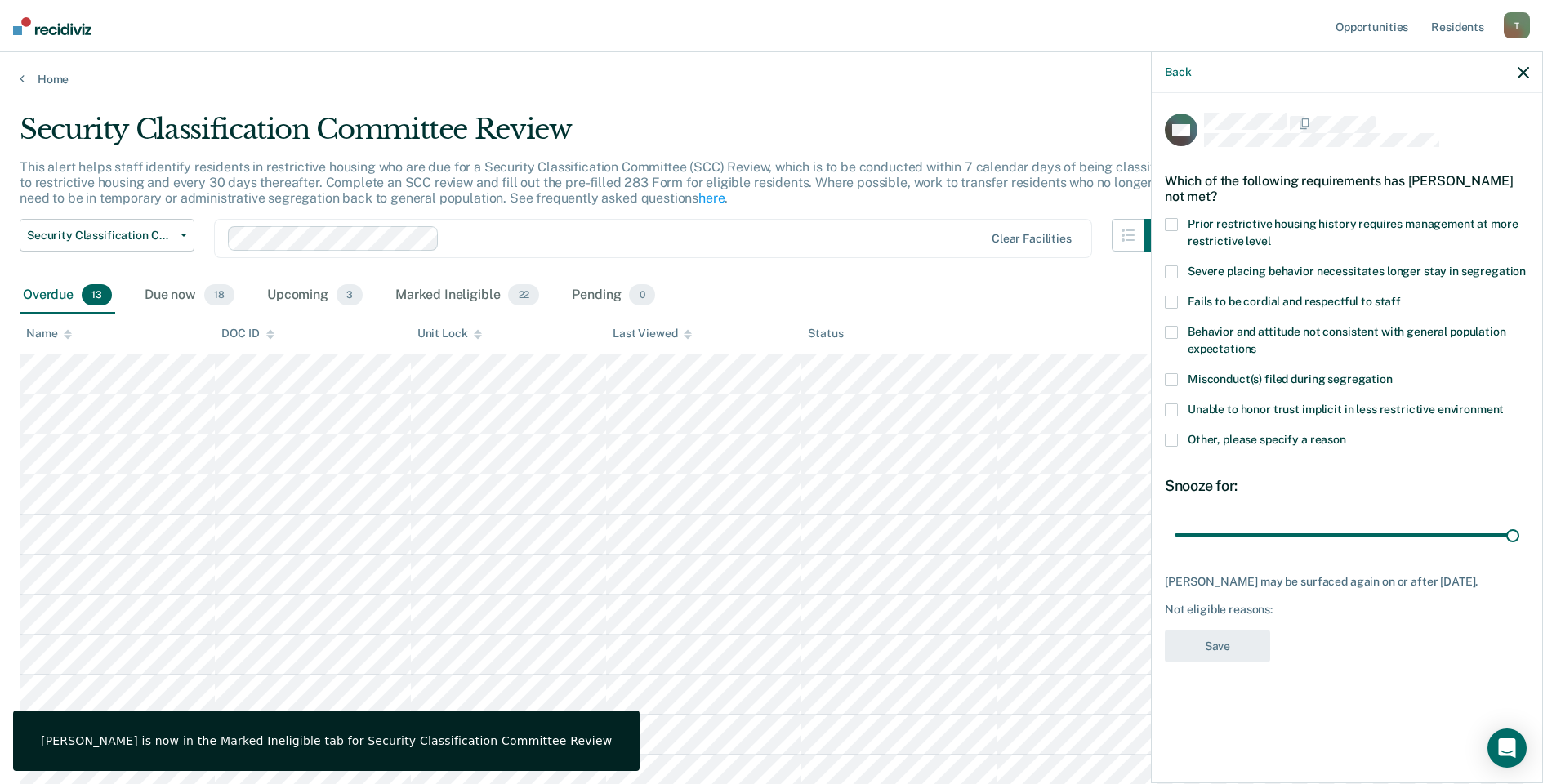
click at [1173, 438] on span at bounding box center [1171, 439] width 13 height 13
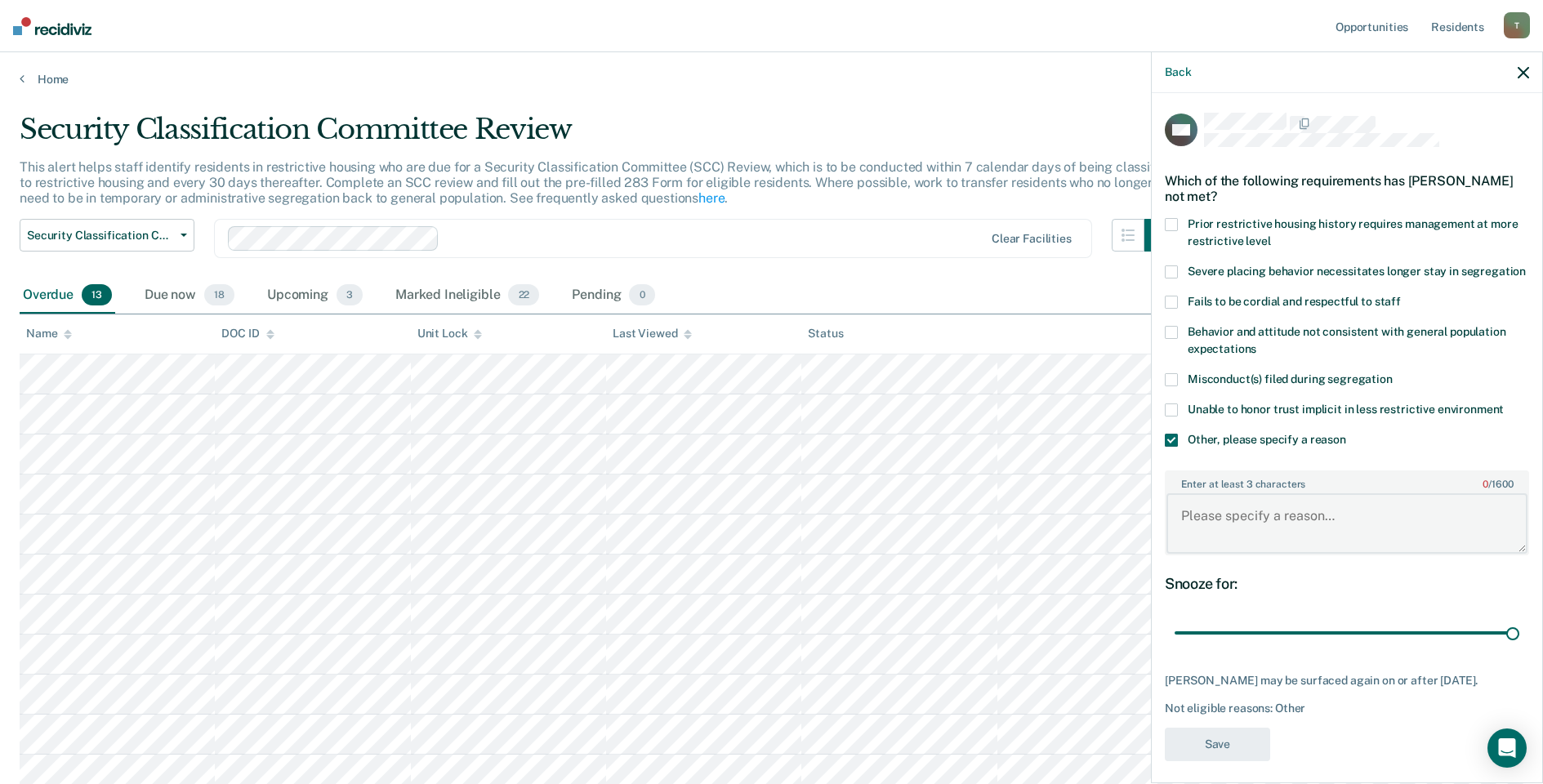
click at [1239, 540] on textarea "Enter at least 3 characters 0 / 1600" at bounding box center [1347, 523] width 361 height 60
type textarea "Detention Status / Ad-Seg Referral."
click at [1208, 761] on button "Save" at bounding box center [1218, 744] width 106 height 33
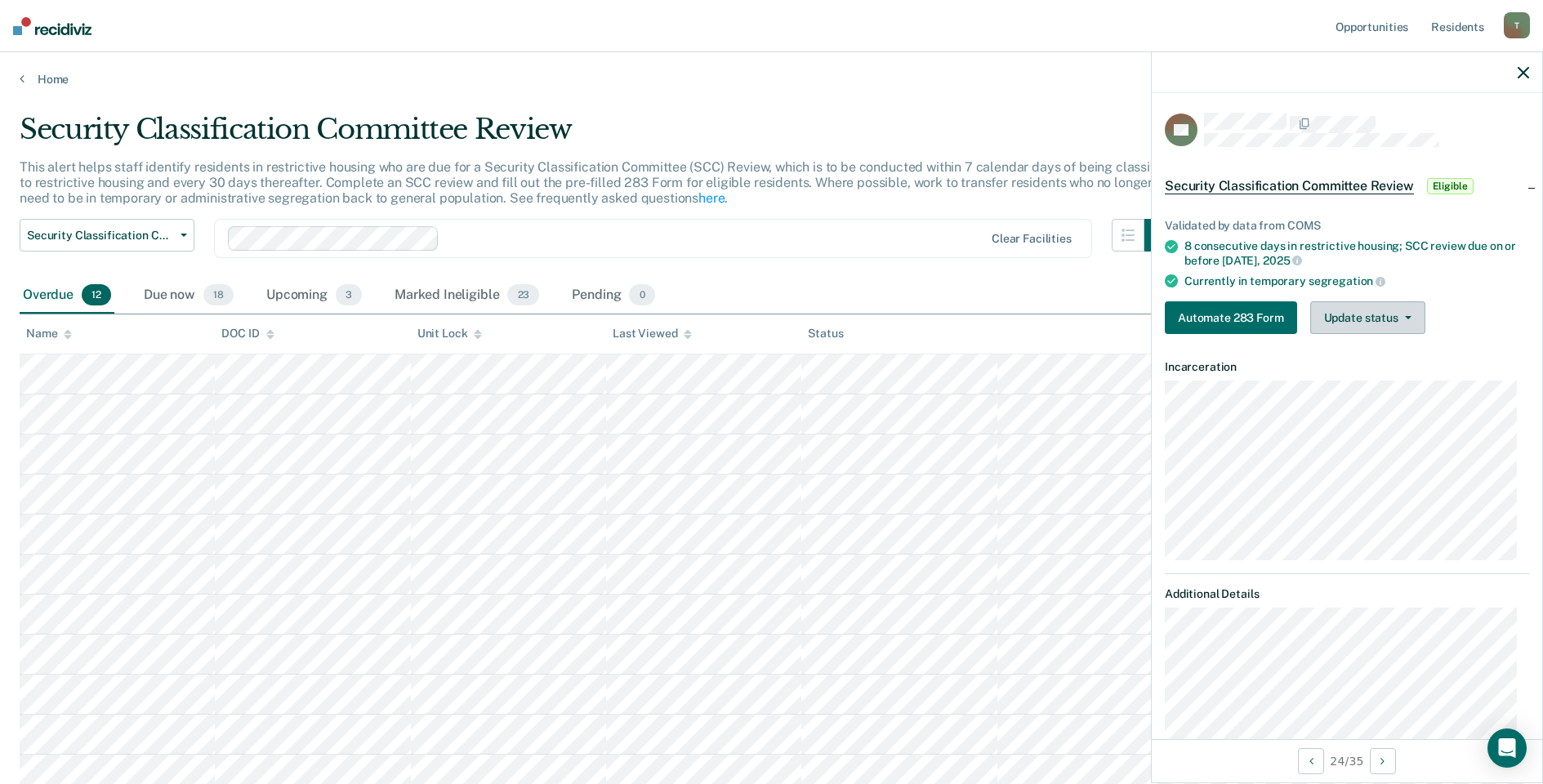
click at [1382, 315] on button "Update status" at bounding box center [1368, 318] width 115 height 32
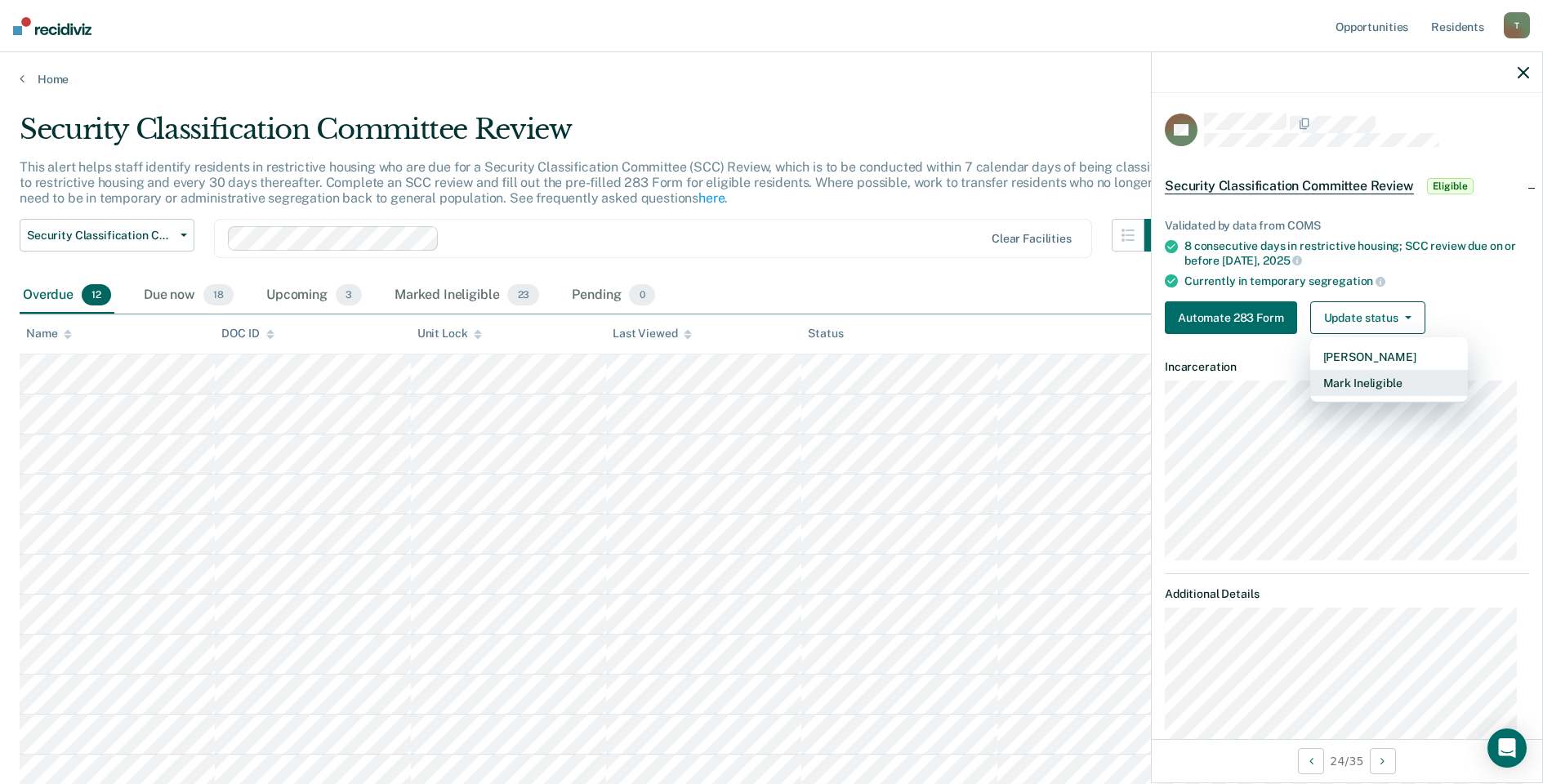
click at [1362, 381] on button "Mark Ineligible" at bounding box center [1389, 383] width 158 height 26
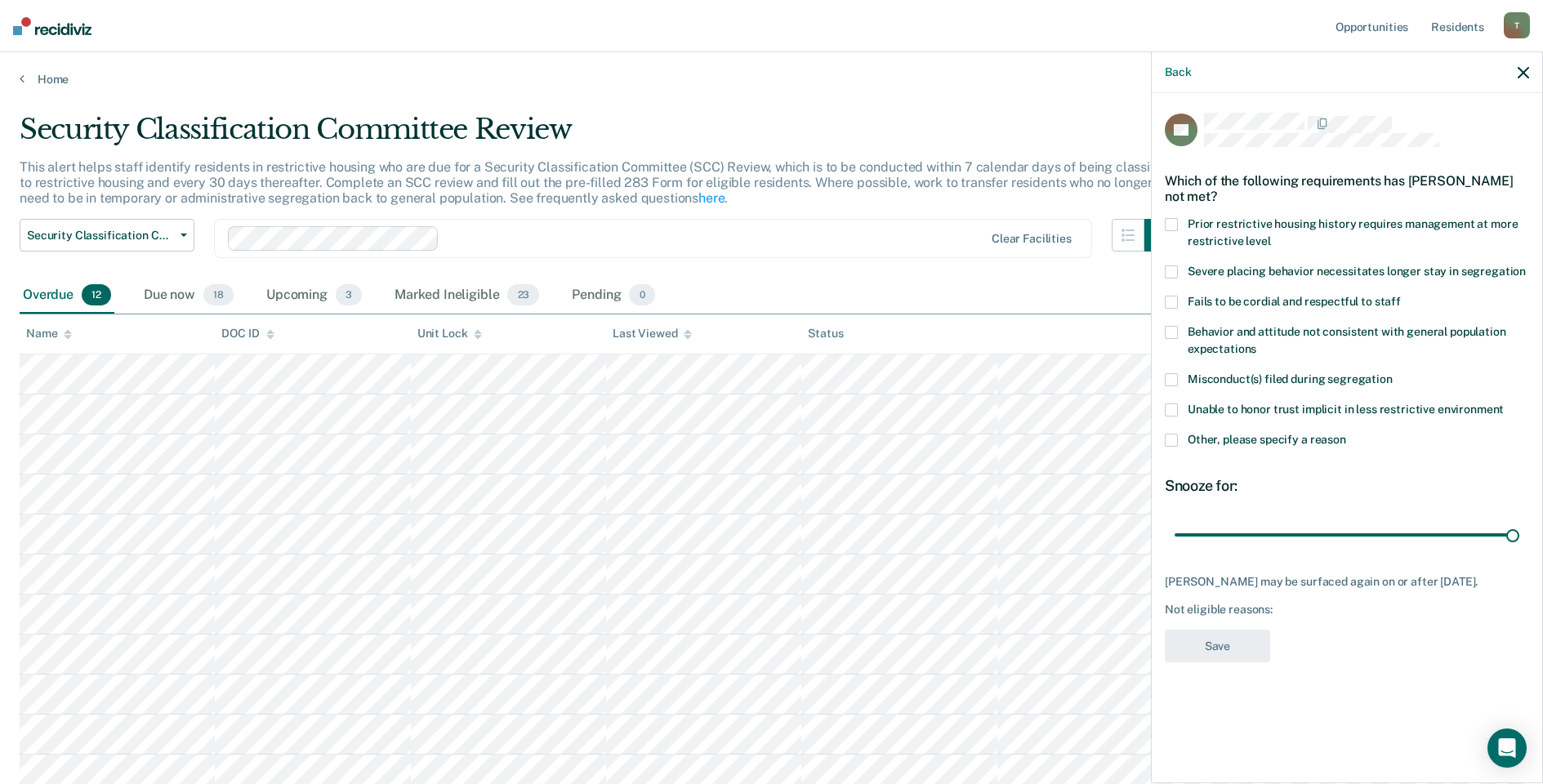
click at [1178, 436] on label "Other, please specify a reason" at bounding box center [1347, 442] width 364 height 17
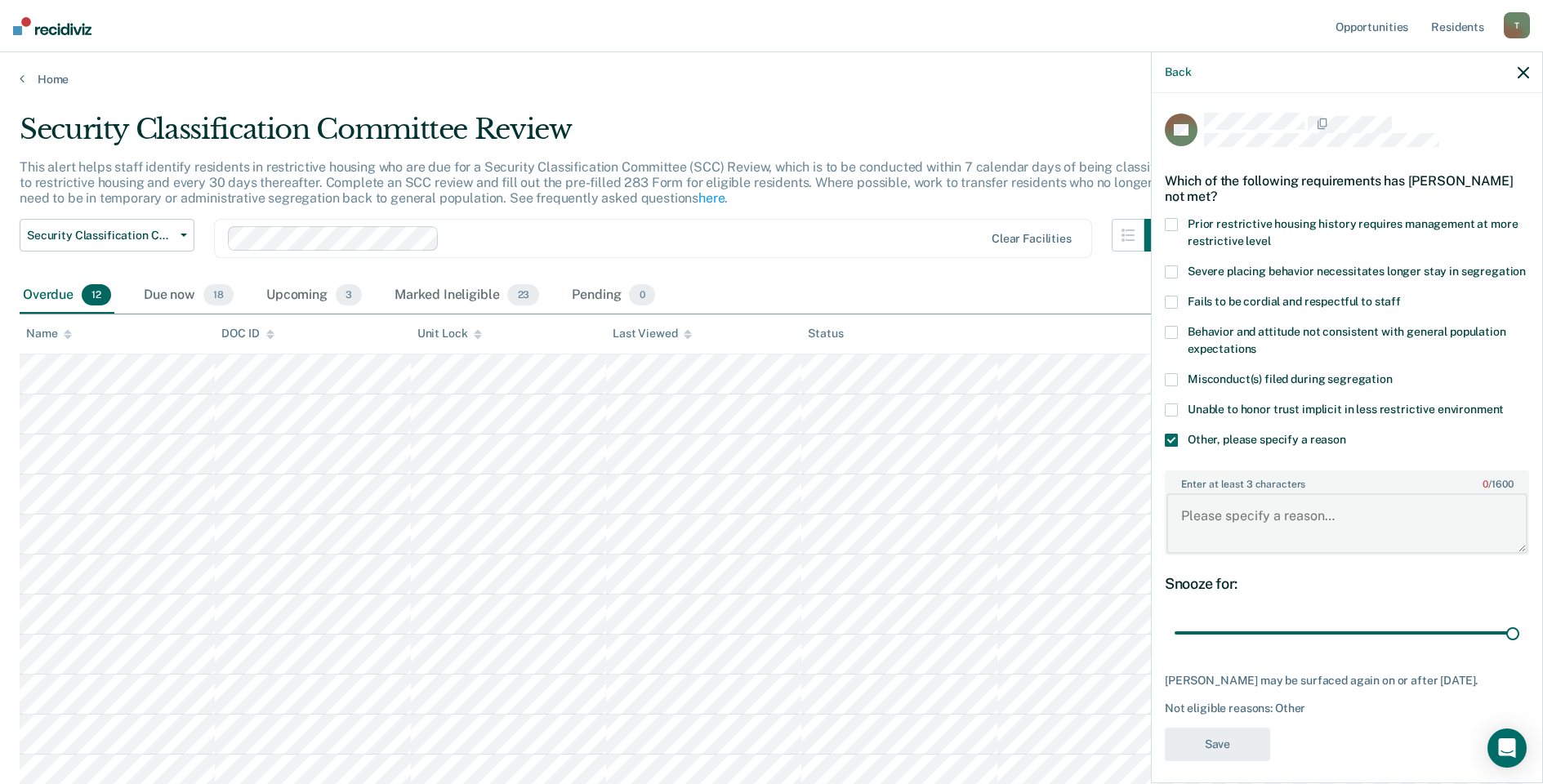
click at [1236, 524] on textarea "Enter at least 3 characters 0 / 1600" at bounding box center [1347, 523] width 361 height 60
type textarea "Detention Status"
click at [1250, 761] on button "Save" at bounding box center [1218, 744] width 106 height 33
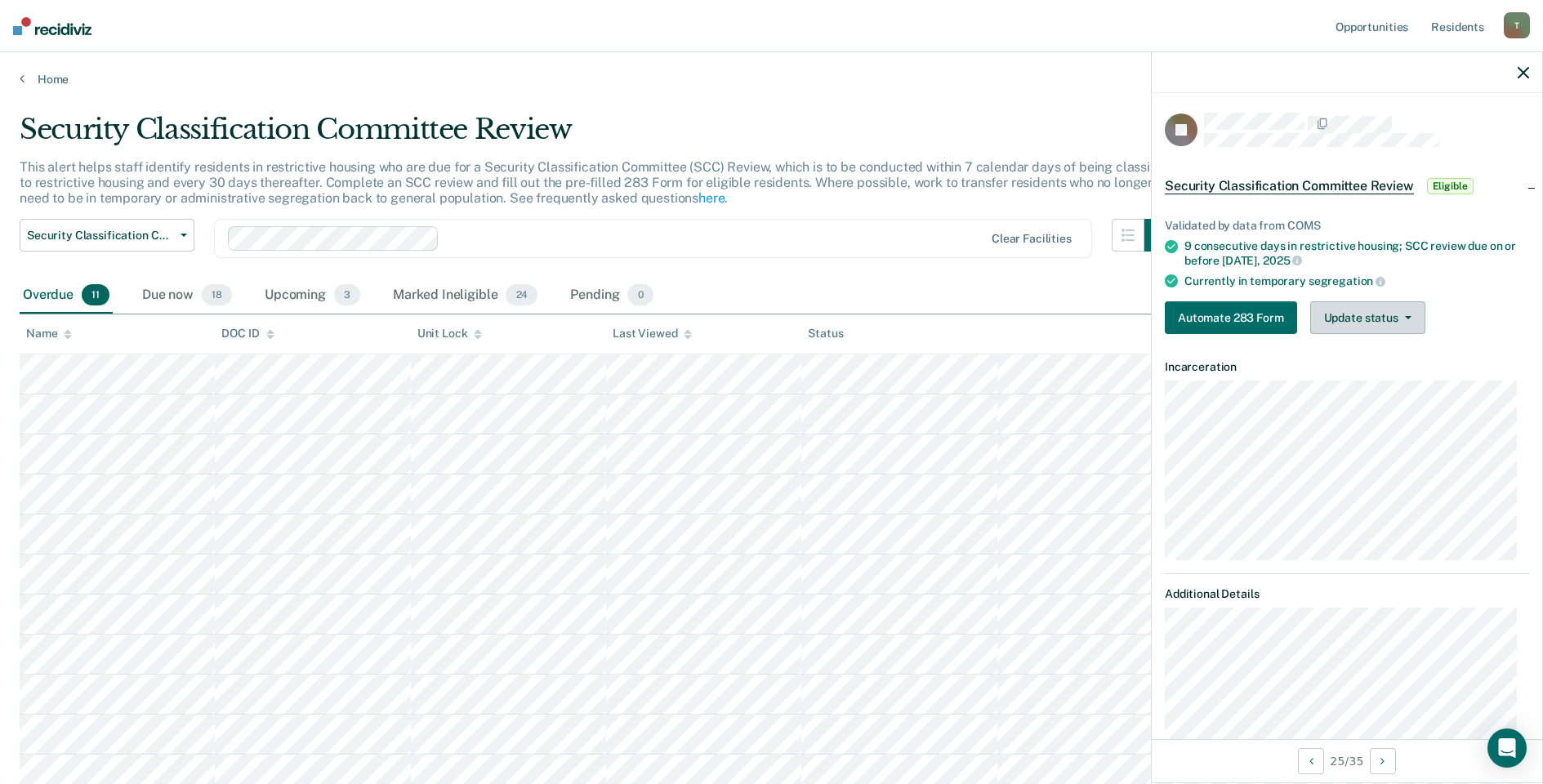
click at [1391, 312] on button "Update status" at bounding box center [1368, 318] width 115 height 32
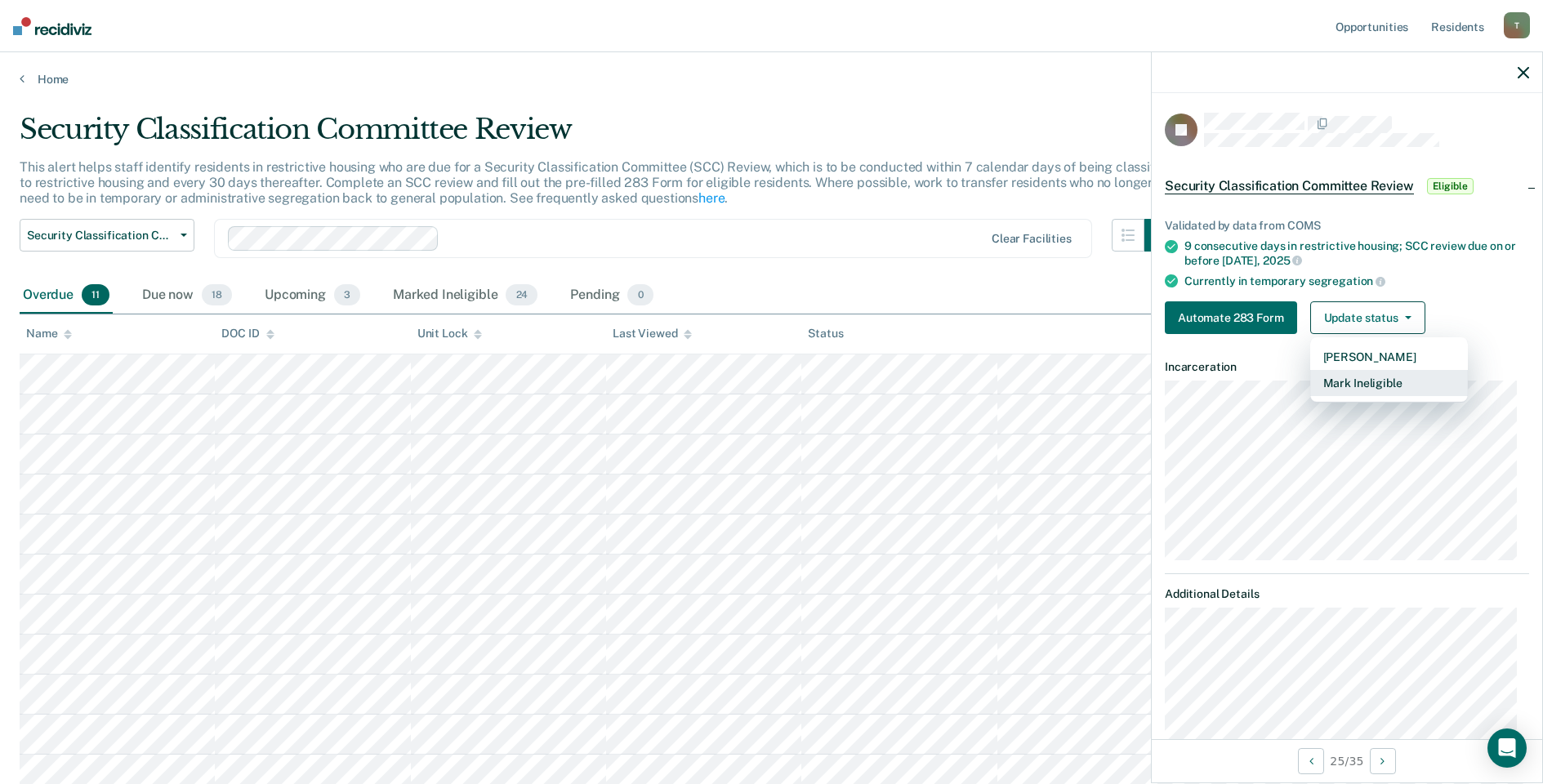
click at [1349, 386] on button "Mark Ineligible" at bounding box center [1389, 383] width 158 height 26
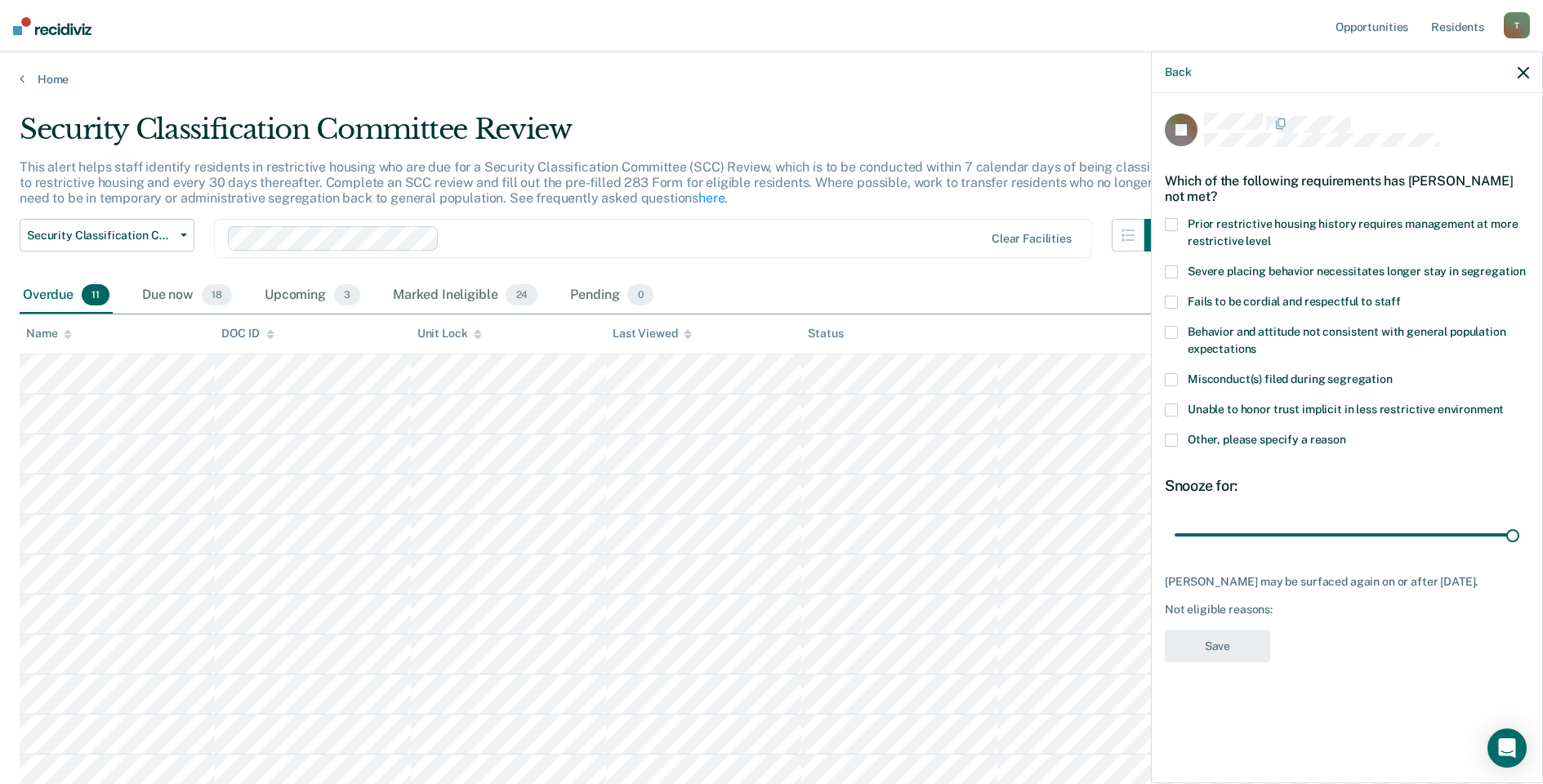
drag, startPoint x: 1173, startPoint y: 422, endPoint x: 1181, endPoint y: 434, distance: 14.4
click at [1173, 433] on span at bounding box center [1171, 439] width 13 height 13
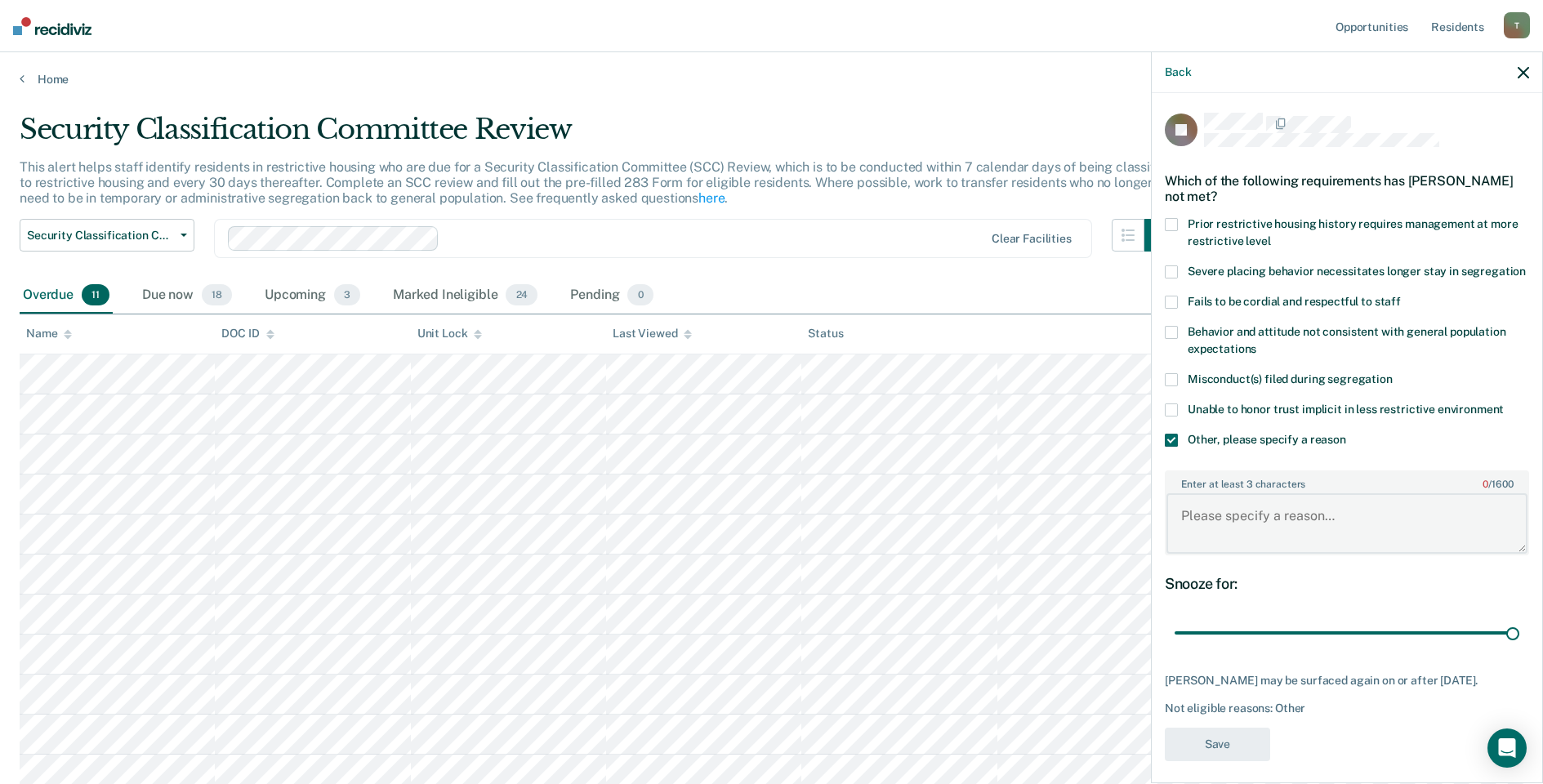
click at [1238, 507] on textarea "Enter at least 3 characters 0 / 1600" at bounding box center [1347, 523] width 361 height 60
type textarea "Released to level IV GP"
click at [1253, 735] on button "Save" at bounding box center [1218, 744] width 106 height 33
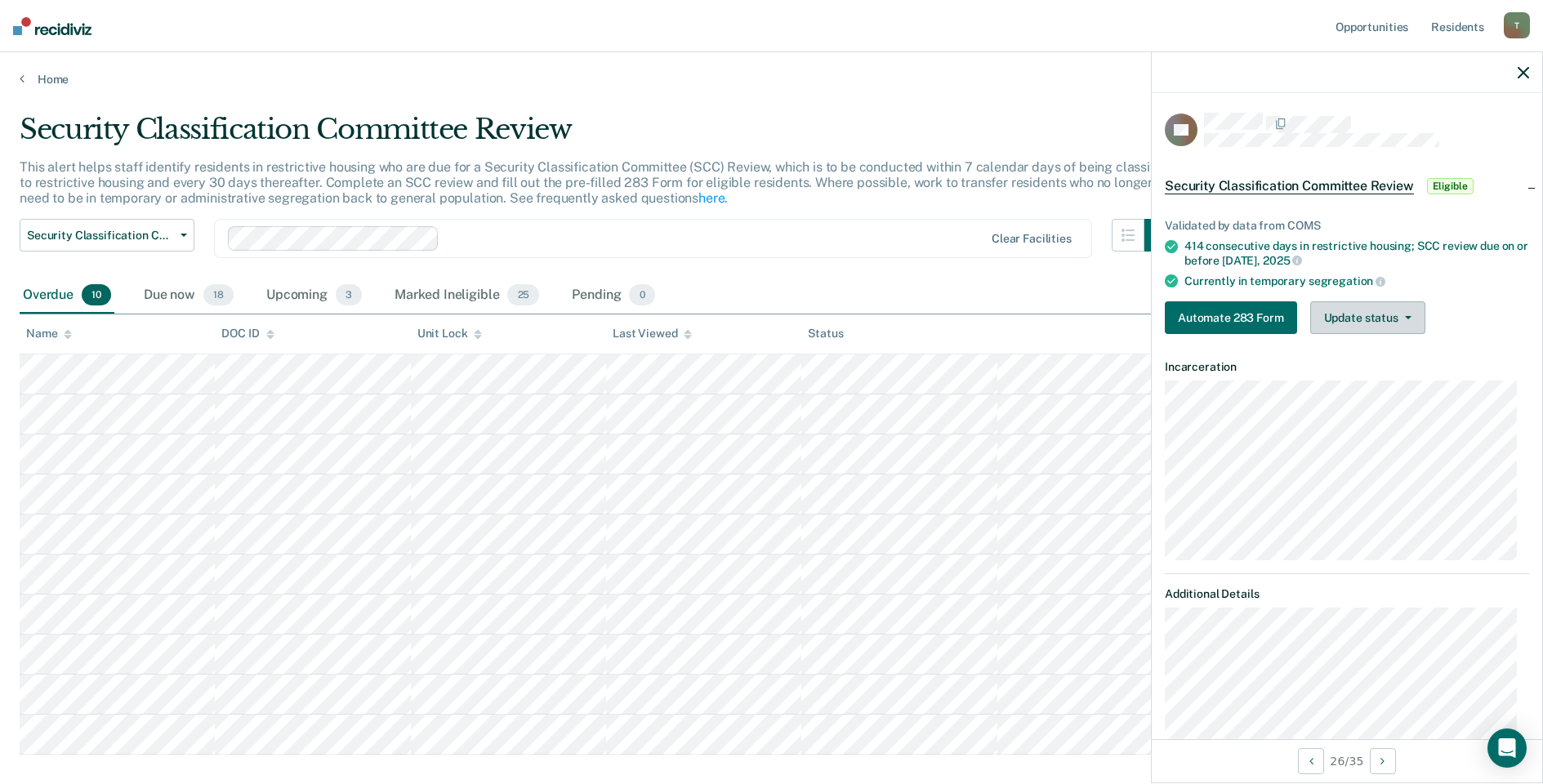
drag, startPoint x: 1402, startPoint y: 313, endPoint x: 1388, endPoint y: 327, distance: 19.8
click at [1405, 316] on icon "button" at bounding box center [1408, 318] width 7 height 3
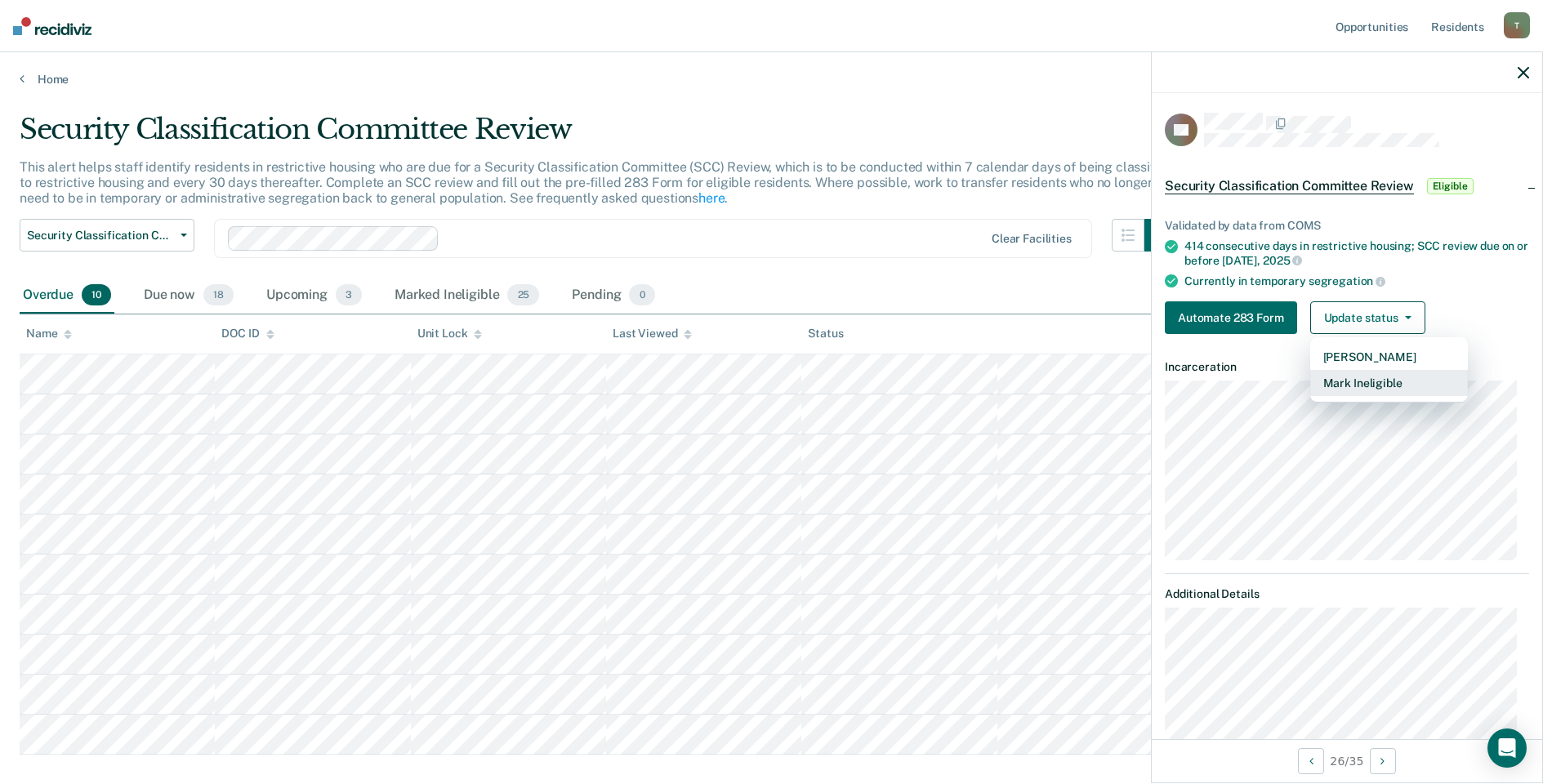
click at [1362, 386] on button "Mark Ineligible" at bounding box center [1389, 383] width 158 height 26
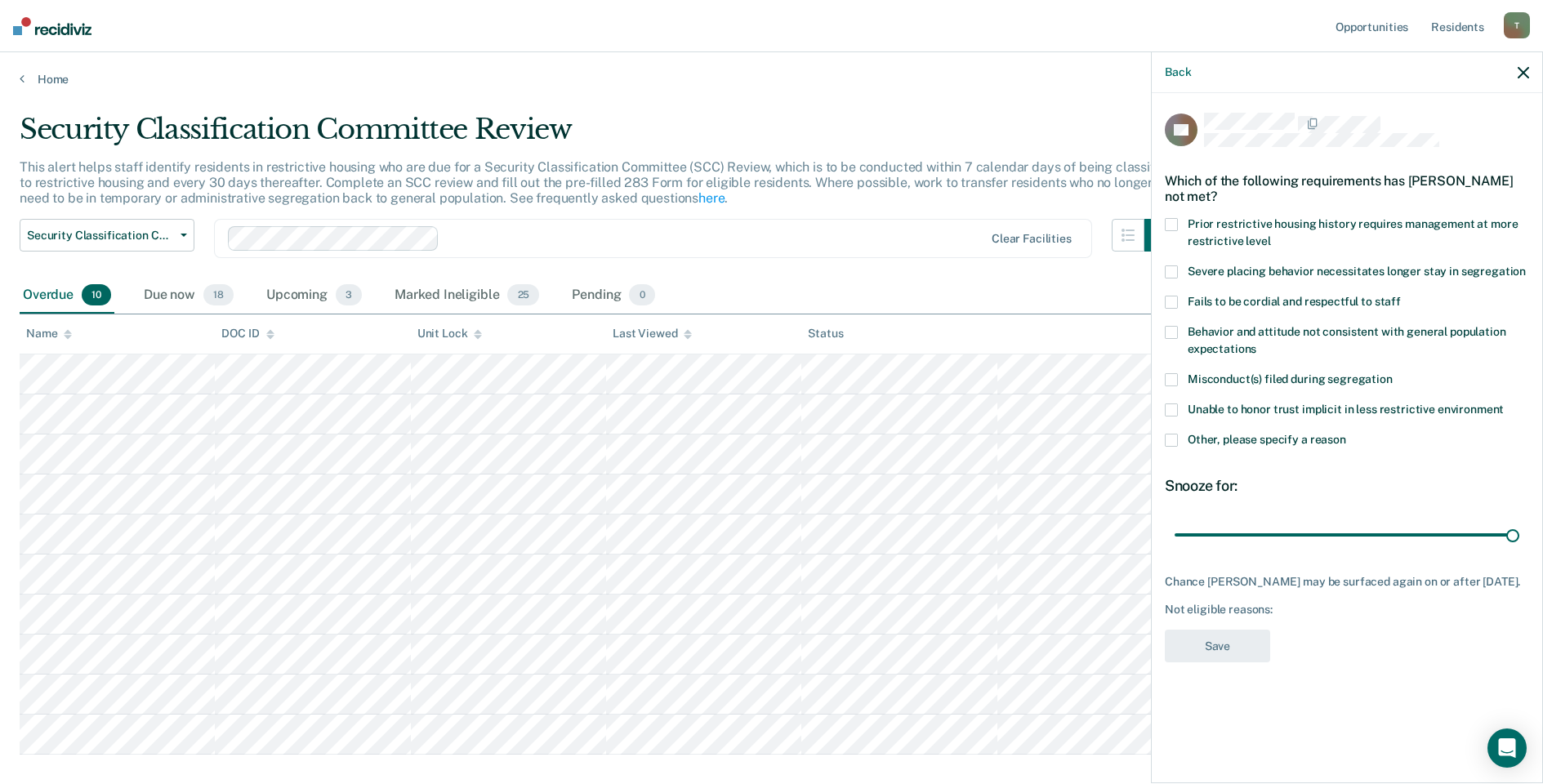
click at [1172, 438] on span at bounding box center [1171, 439] width 13 height 13
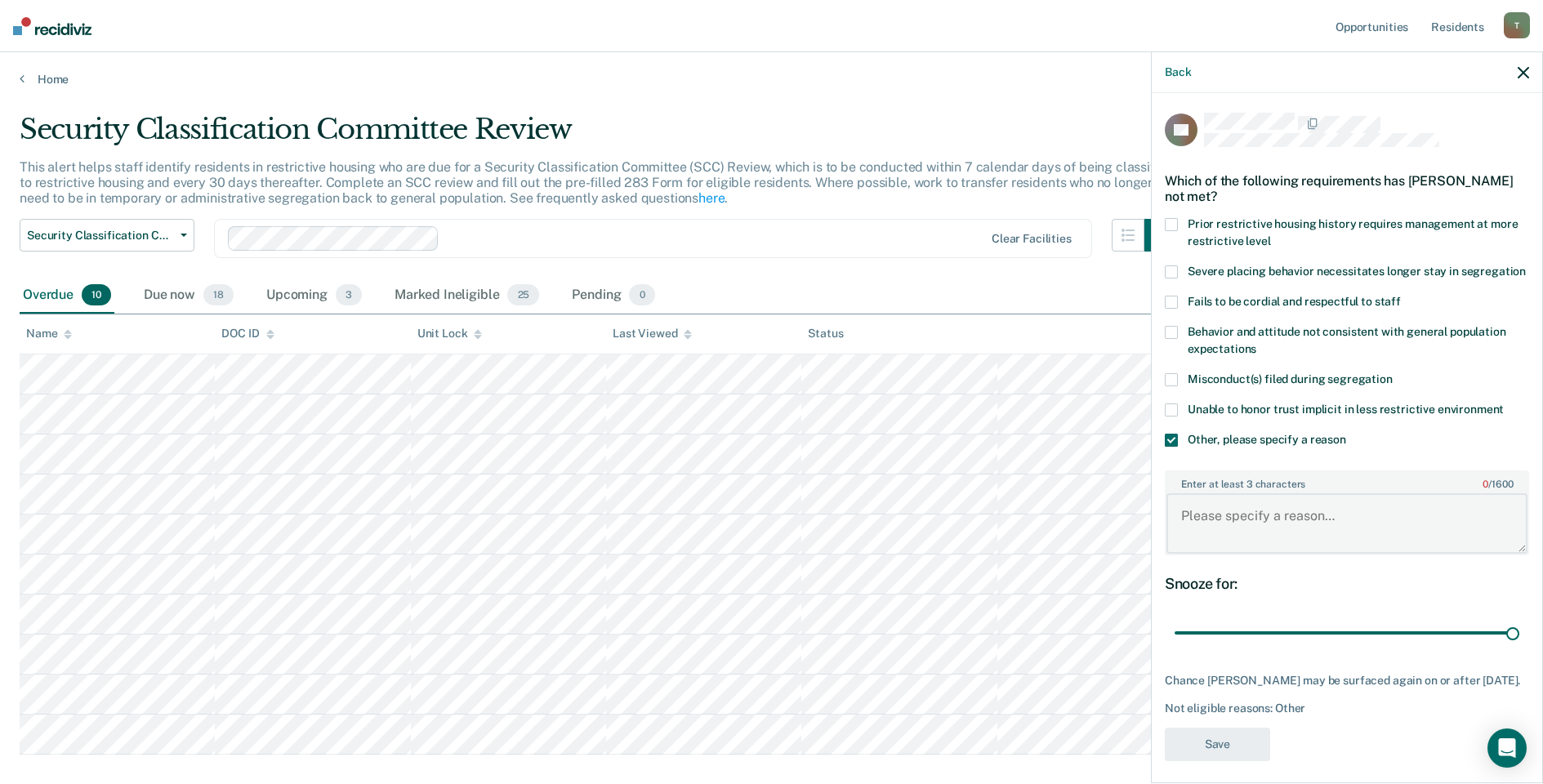
click at [1219, 535] on textarea "Enter at least 3 characters 0 / 1600" at bounding box center [1347, 523] width 361 height 60
type textarea "Detention Status"
click at [1236, 761] on button "Save" at bounding box center [1218, 744] width 106 height 33
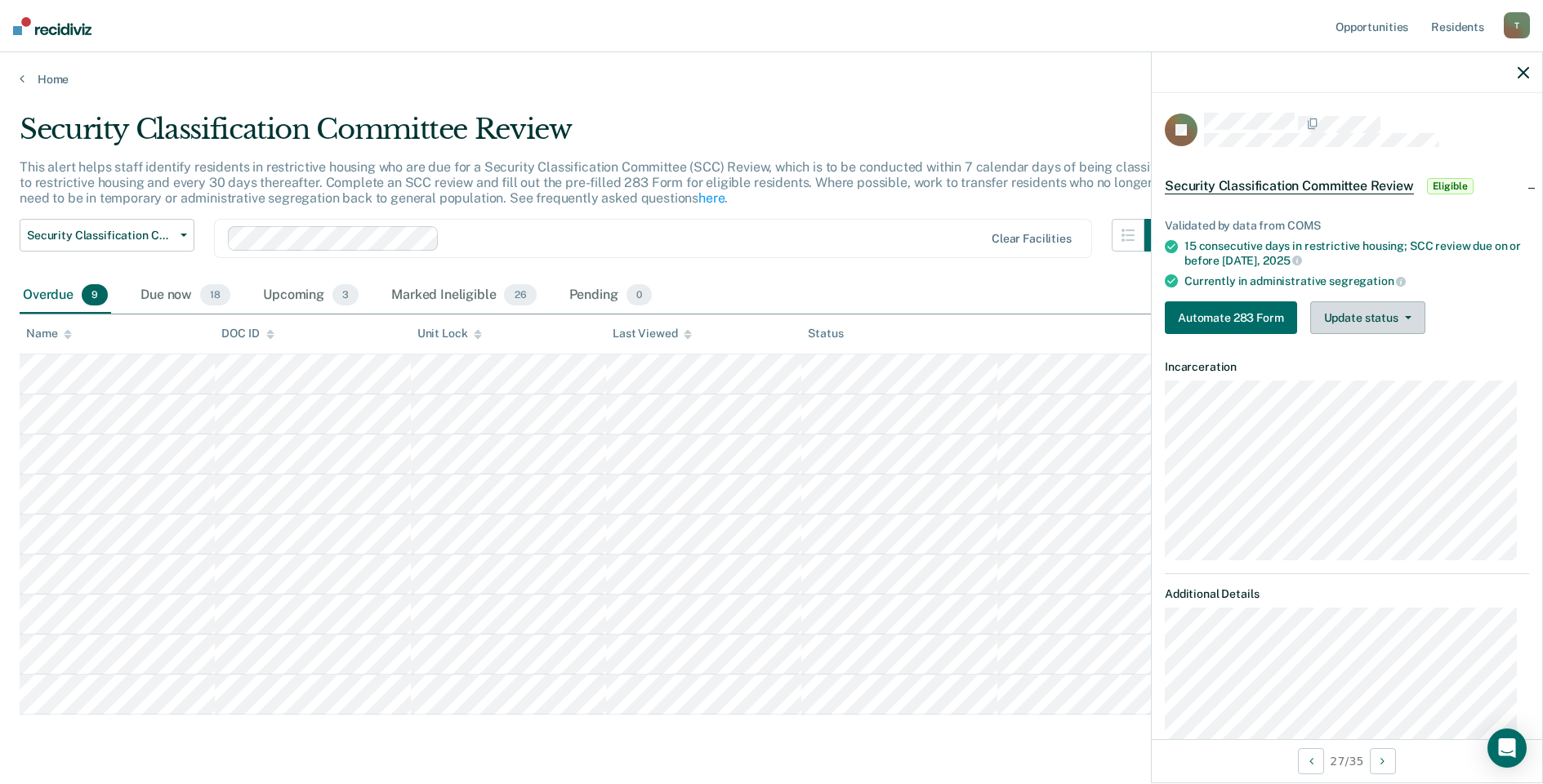
click at [1377, 305] on button "Update status" at bounding box center [1368, 318] width 115 height 32
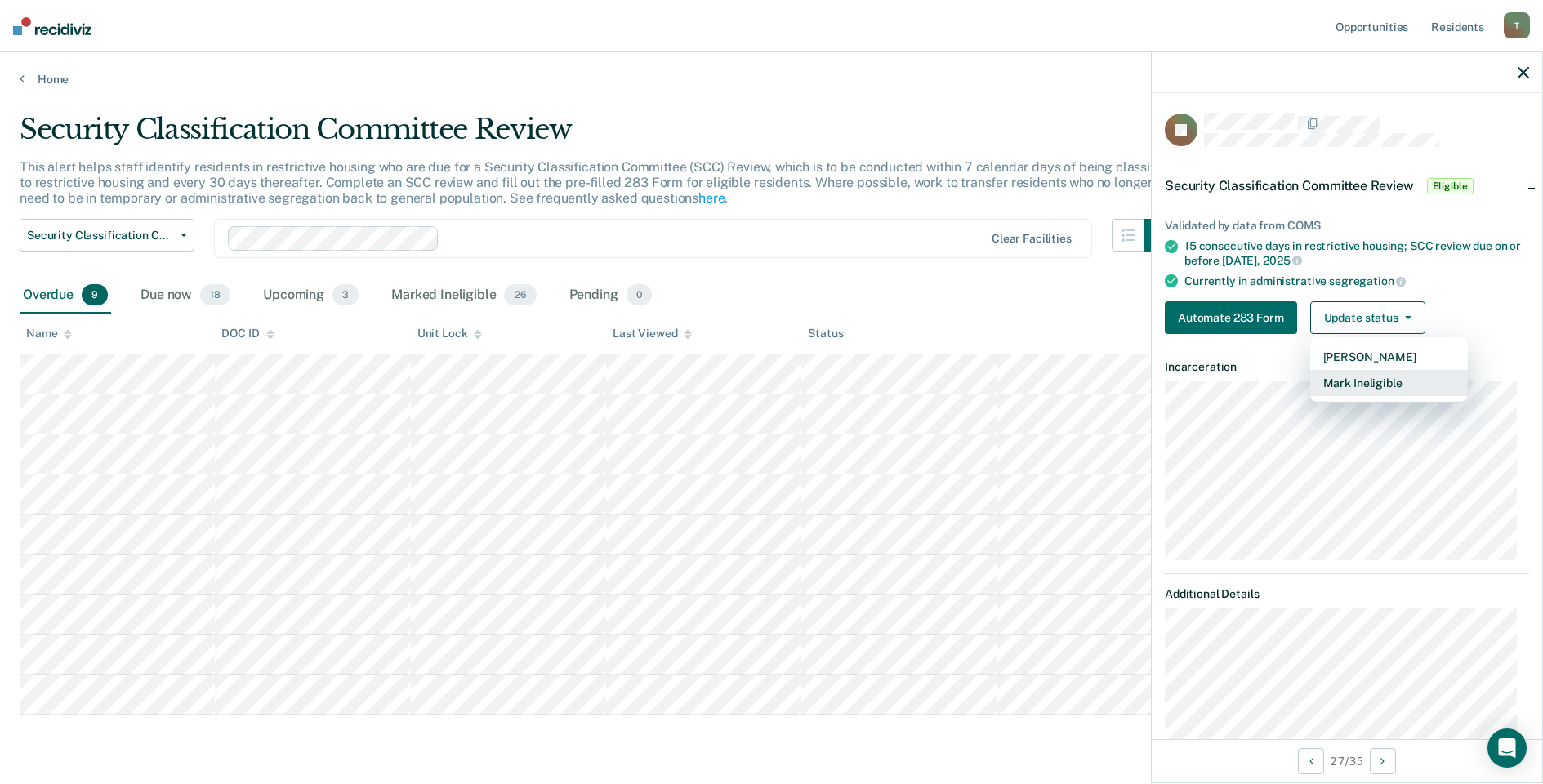
click at [1371, 379] on button "Mark Ineligible" at bounding box center [1389, 383] width 158 height 26
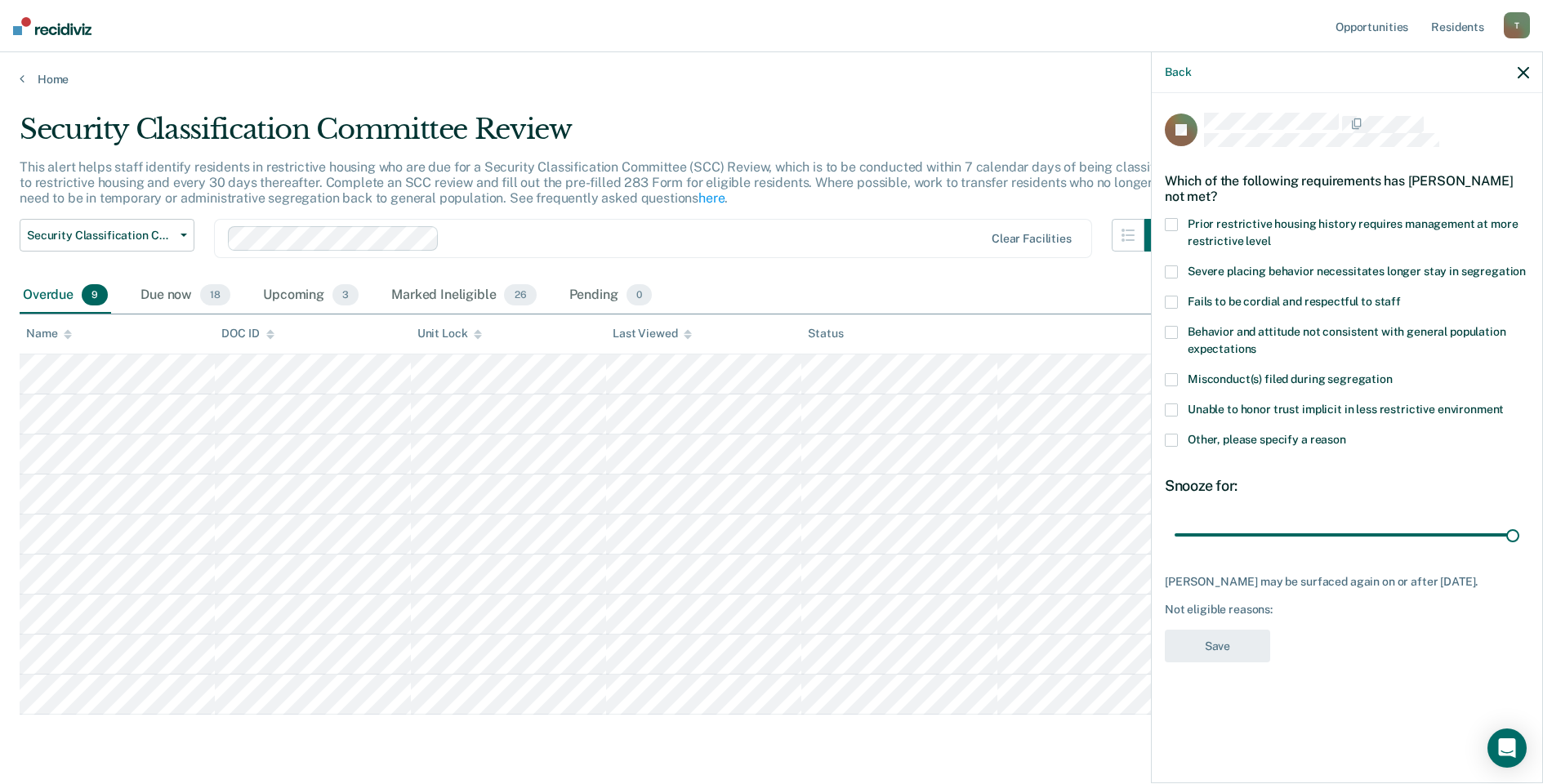
click at [1172, 431] on div "Unable to honor trust implicit in less restrictive environment" at bounding box center [1347, 418] width 364 height 30
click at [1176, 433] on span at bounding box center [1171, 439] width 13 height 13
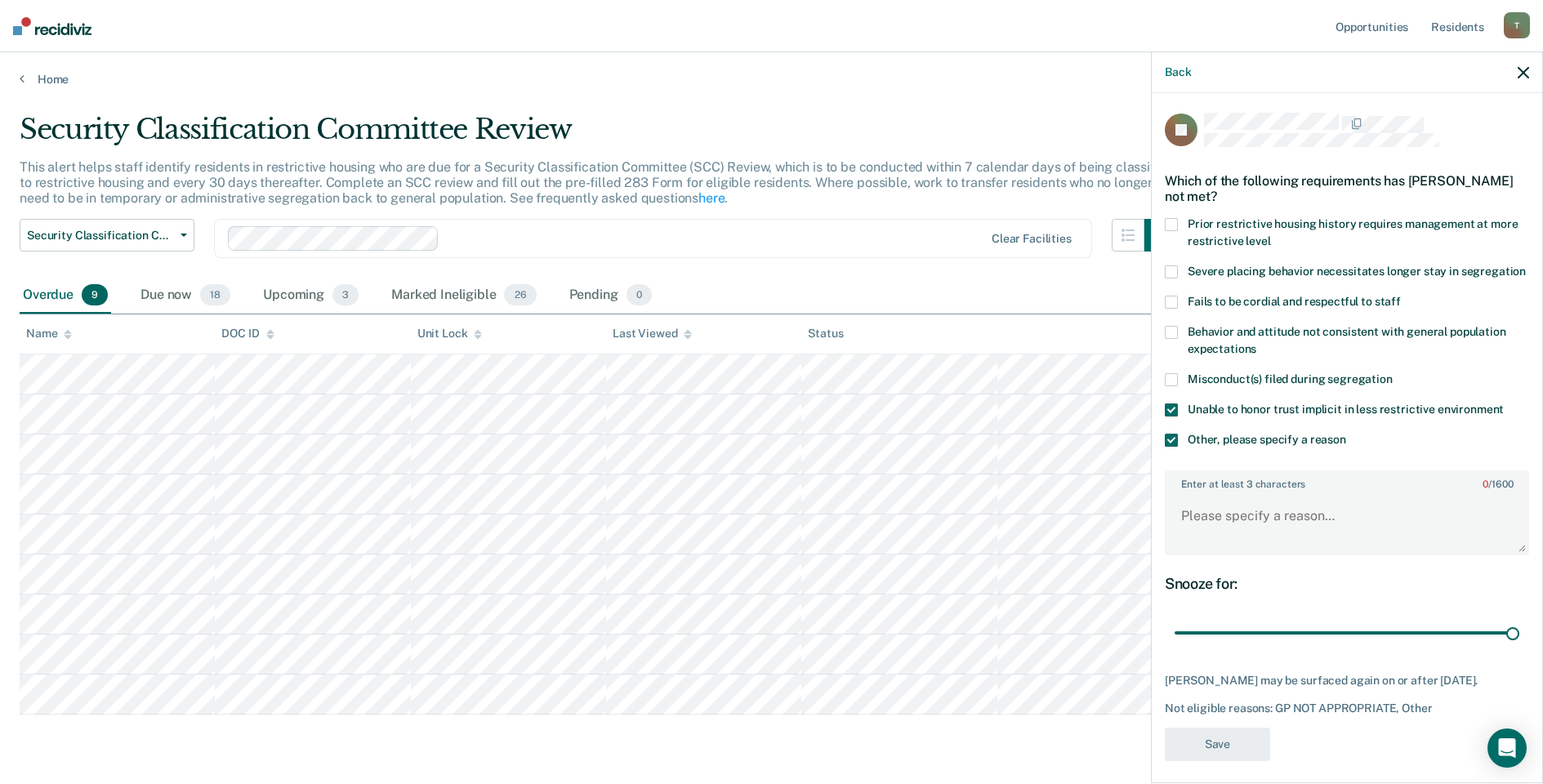
click at [1174, 416] on span at bounding box center [1171, 409] width 13 height 13
click at [1249, 524] on textarea "Enter at least 3 characters 0 / 1600" at bounding box center [1347, 523] width 361 height 60
type textarea "Pending Court"
click at [1204, 761] on button "Save" at bounding box center [1218, 744] width 106 height 33
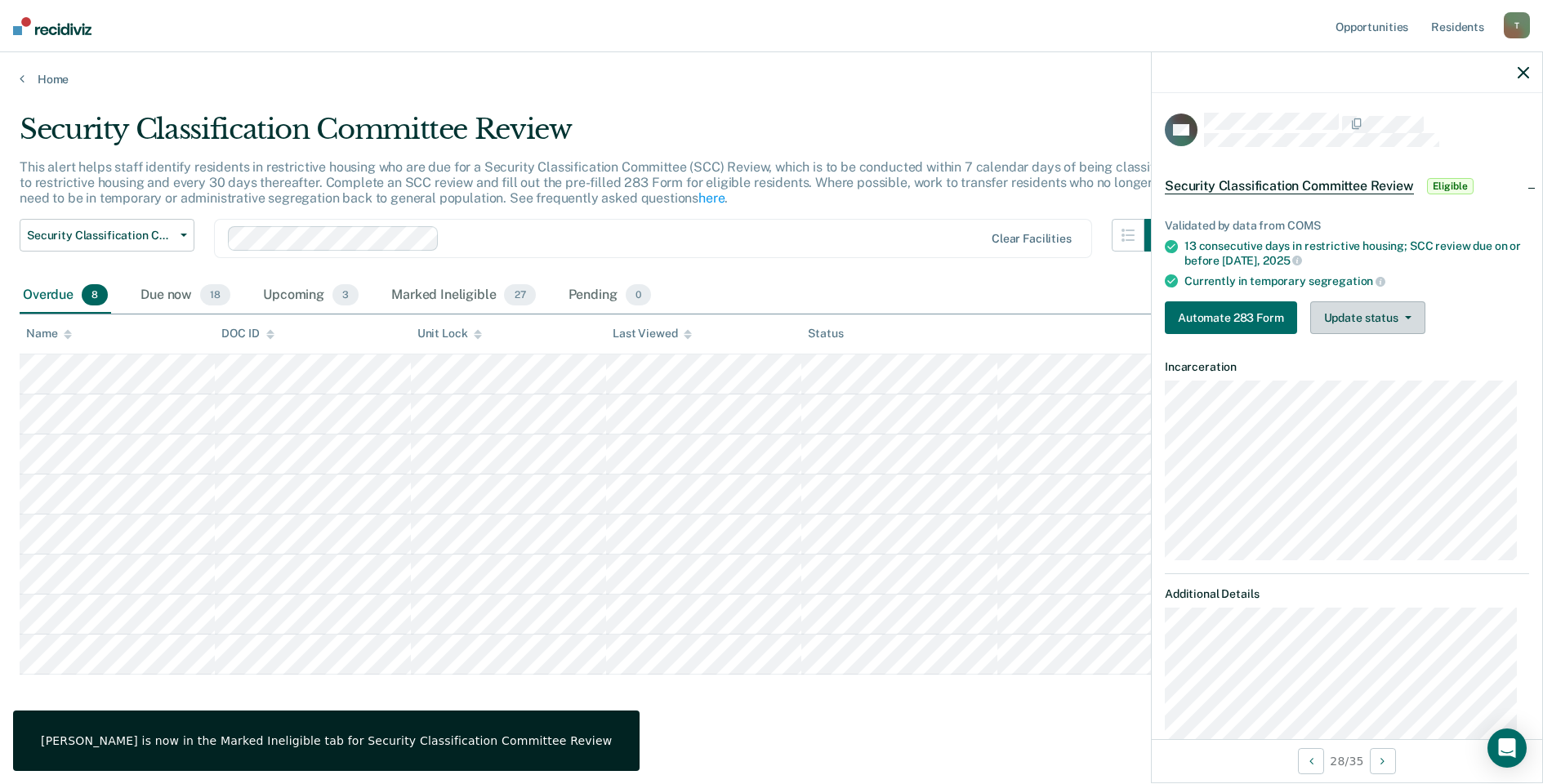
click at [1399, 316] on span "button" at bounding box center [1405, 318] width 13 height 3
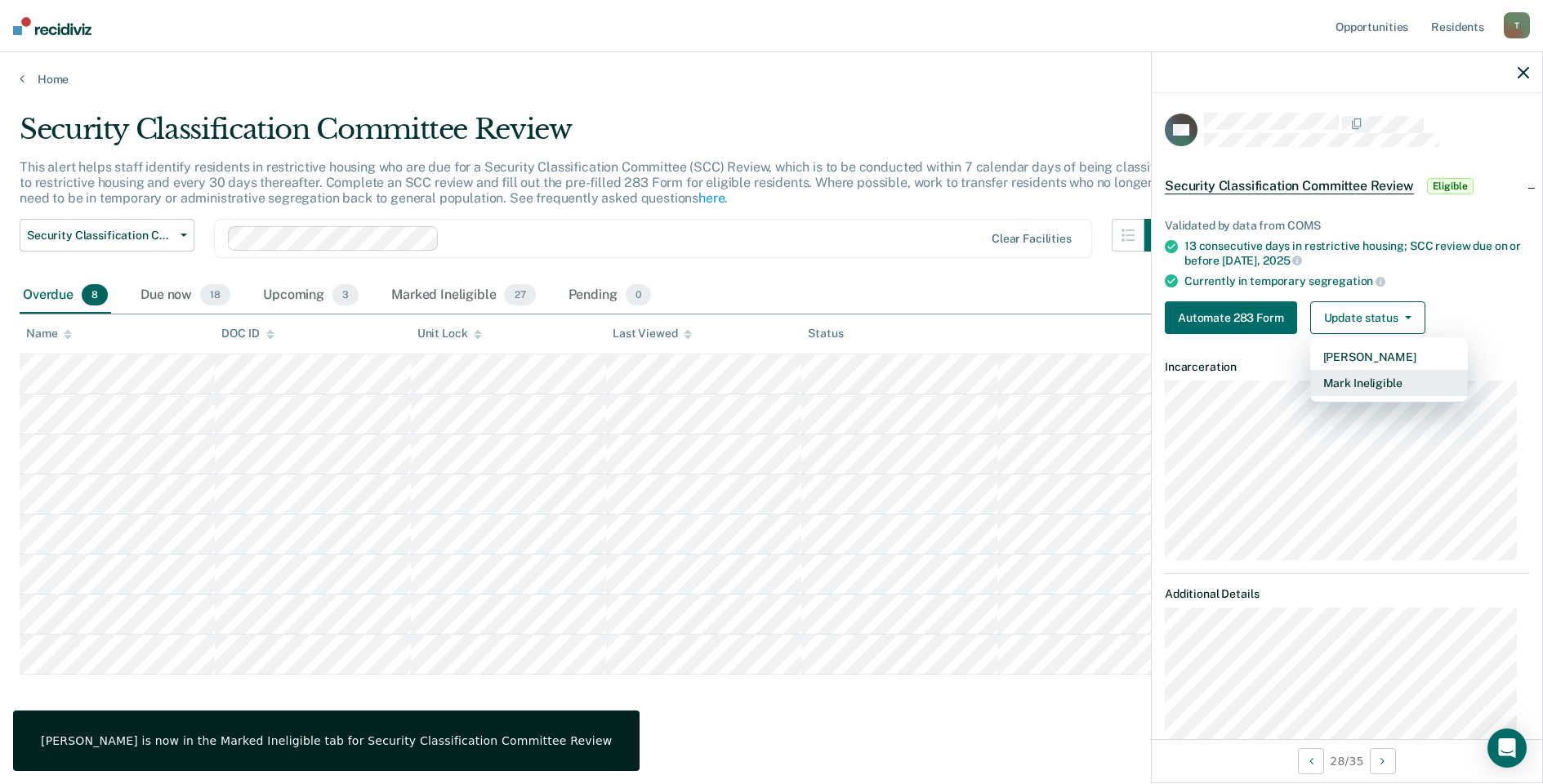
click at [1375, 383] on button "Mark Ineligible" at bounding box center [1389, 383] width 158 height 26
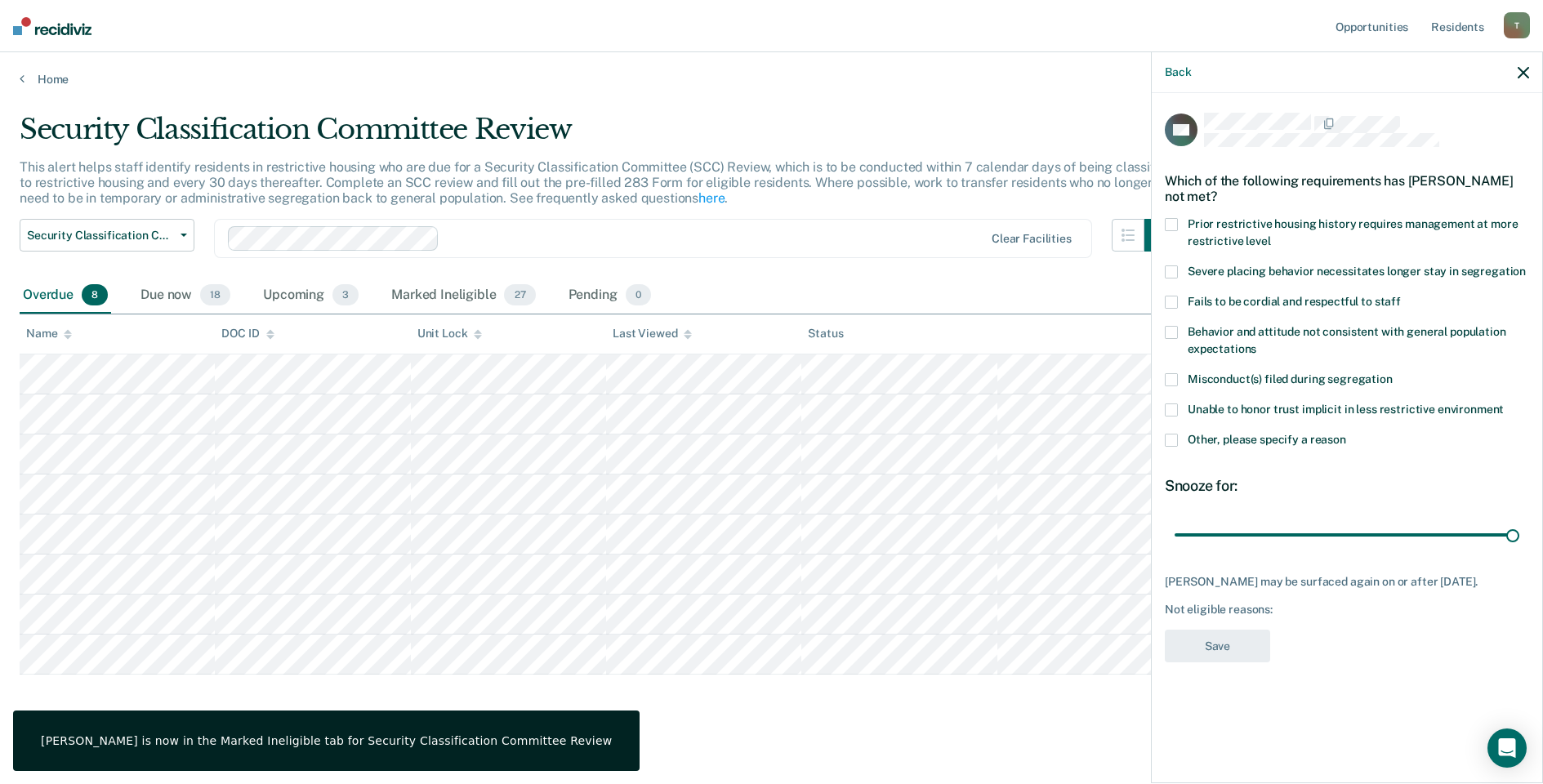
drag, startPoint x: 1176, startPoint y: 436, endPoint x: 1181, endPoint y: 448, distance: 13.0
click at [1176, 437] on span at bounding box center [1171, 439] width 13 height 13
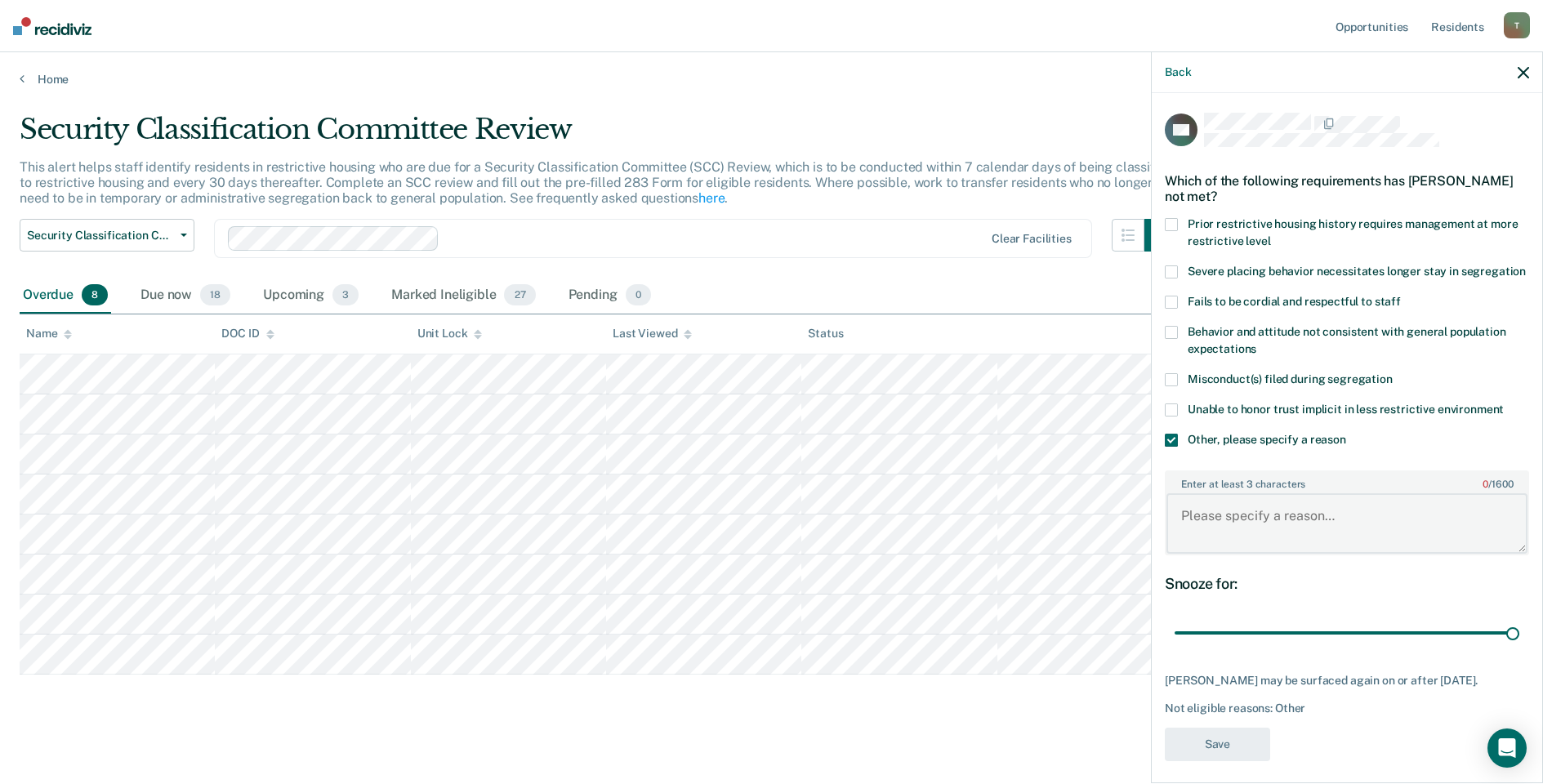
click at [1238, 551] on textarea "Enter at least 3 characters 0 / 1600" at bounding box center [1347, 523] width 361 height 60
type textarea "Detention Status / Ad-Seg Referral"
click at [1208, 761] on button "Save" at bounding box center [1218, 744] width 106 height 33
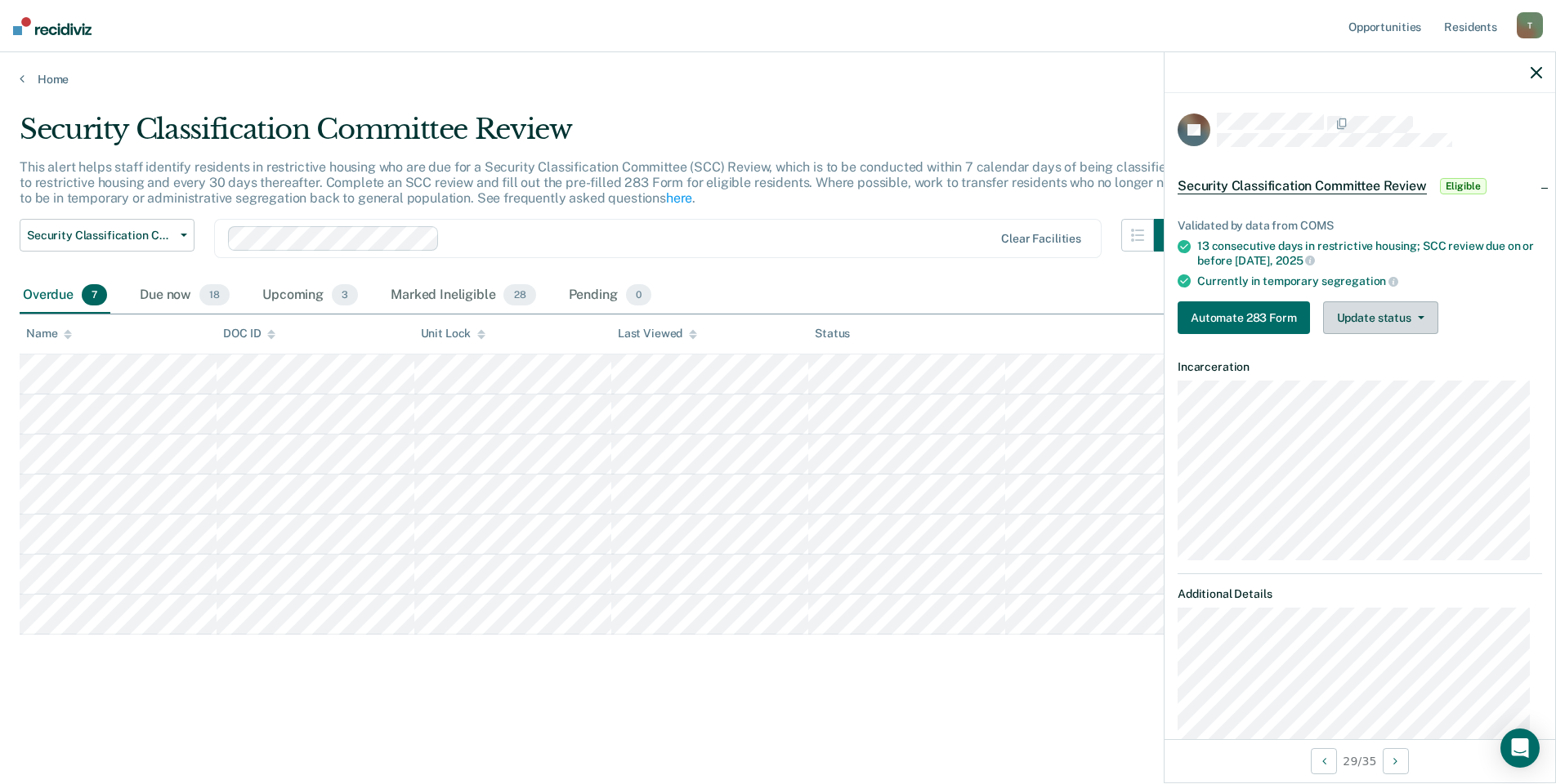
click at [1399, 327] on button "Update status" at bounding box center [1380, 318] width 115 height 32
click at [1383, 381] on button "Mark Ineligible" at bounding box center [1401, 383] width 158 height 26
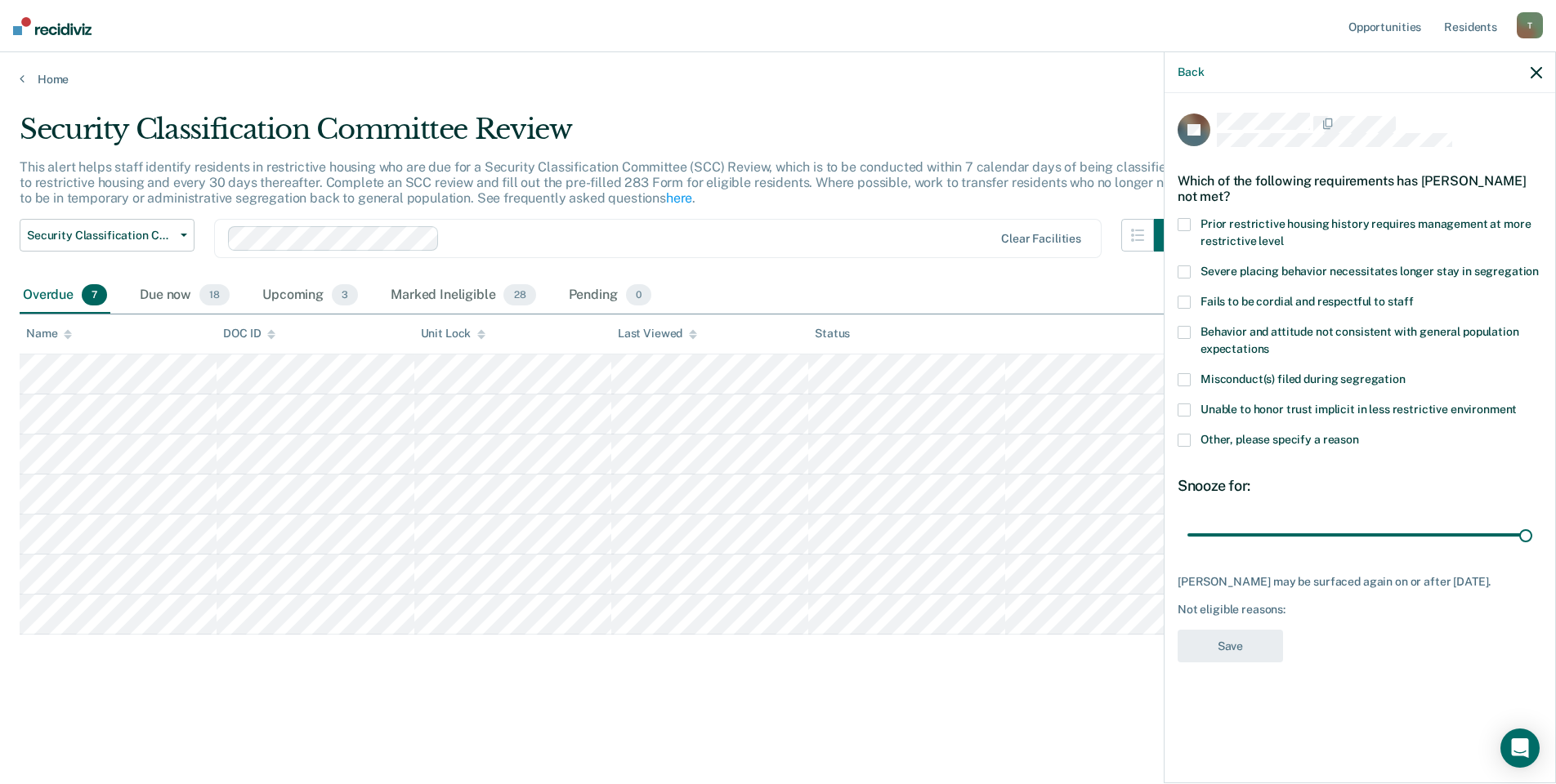
click at [1182, 439] on span at bounding box center [1184, 439] width 13 height 13
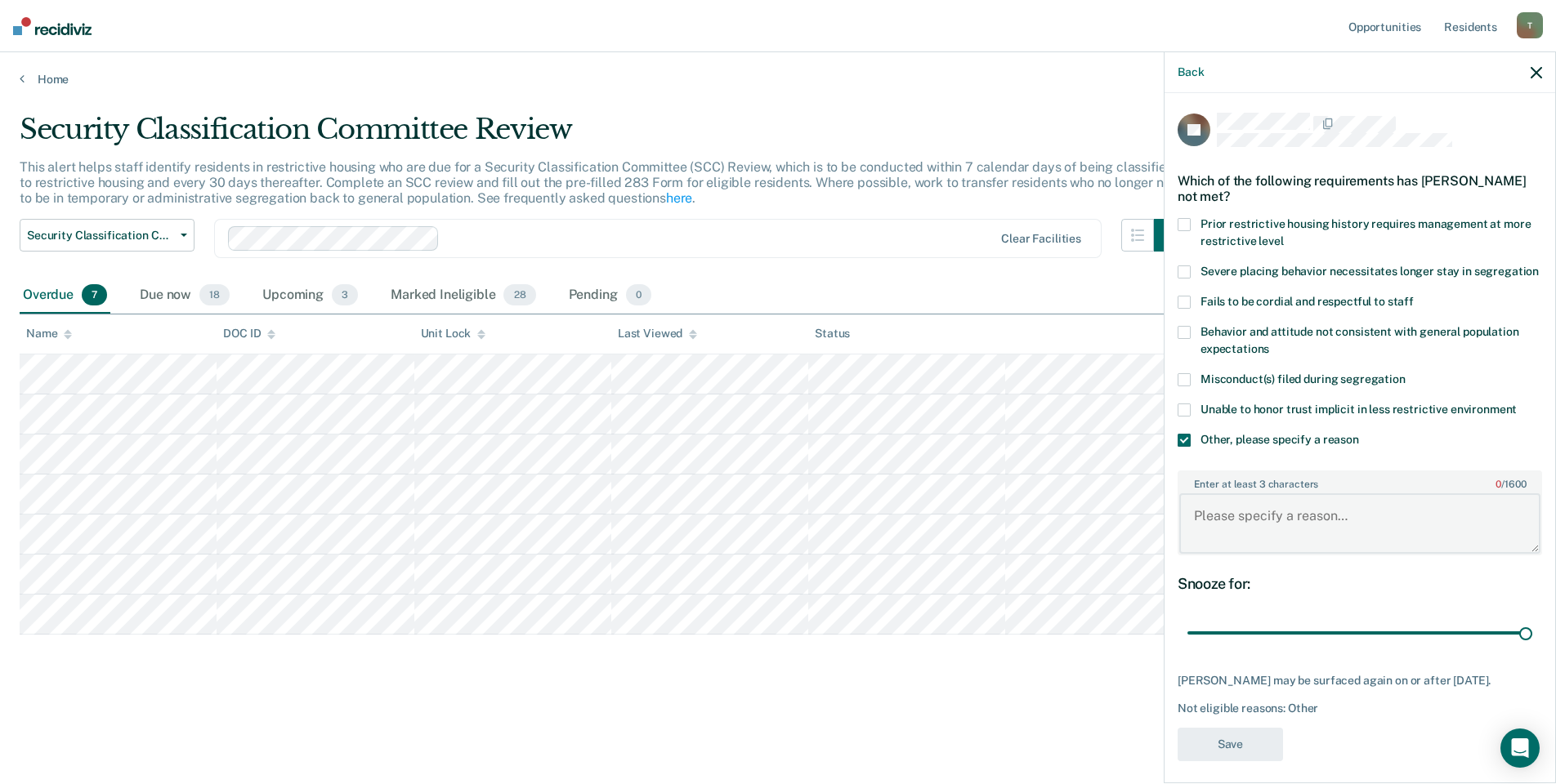
click at [1262, 524] on textarea "Enter at least 3 characters 0 / 1600" at bounding box center [1359, 523] width 361 height 60
type textarea "Released level IV GP"
click at [1240, 761] on button "Save" at bounding box center [1231, 744] width 106 height 33
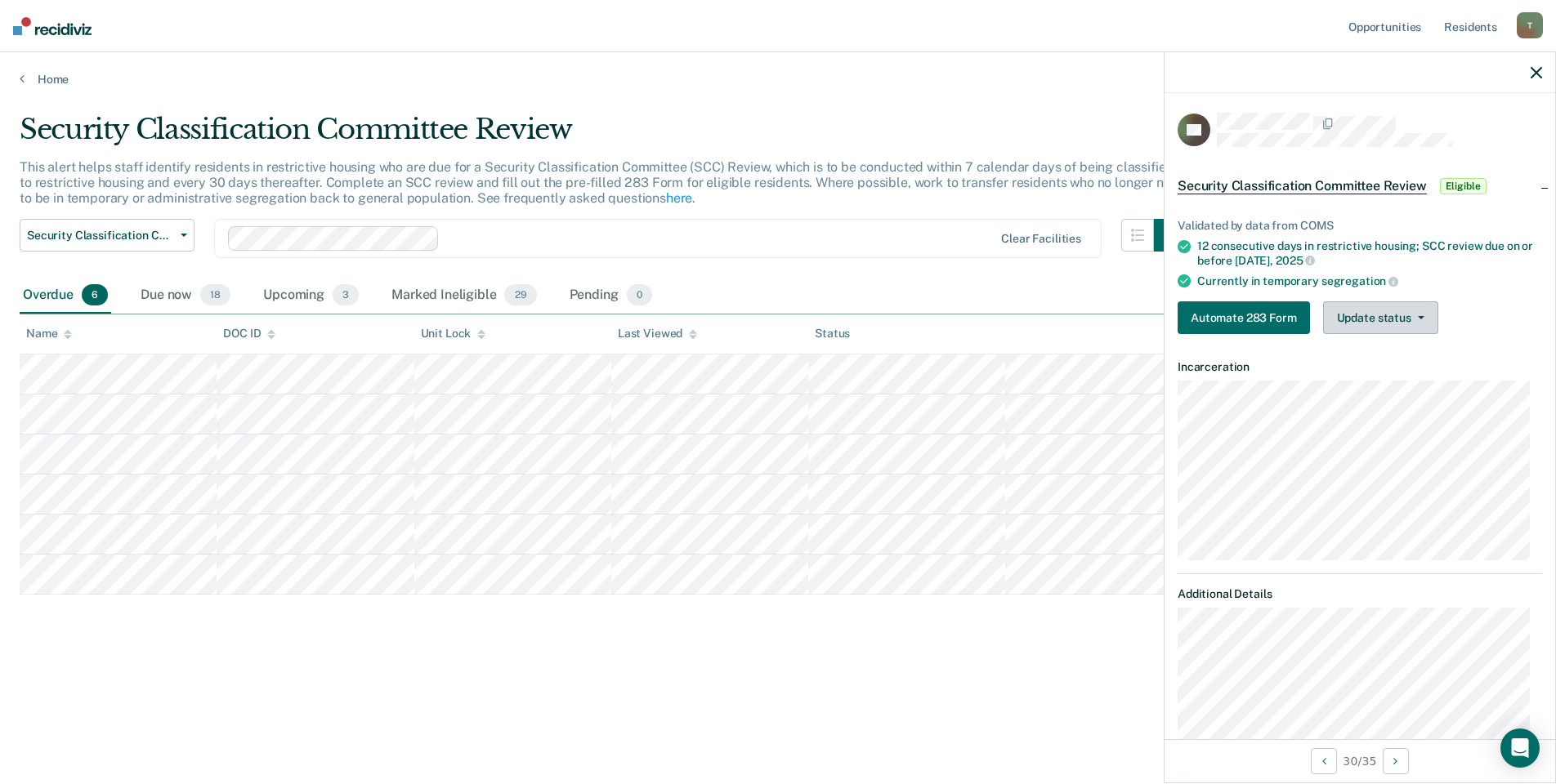
click at [1347, 323] on button "Update status" at bounding box center [1380, 318] width 115 height 32
click at [1354, 381] on button "Mark Ineligible" at bounding box center [1401, 383] width 158 height 26
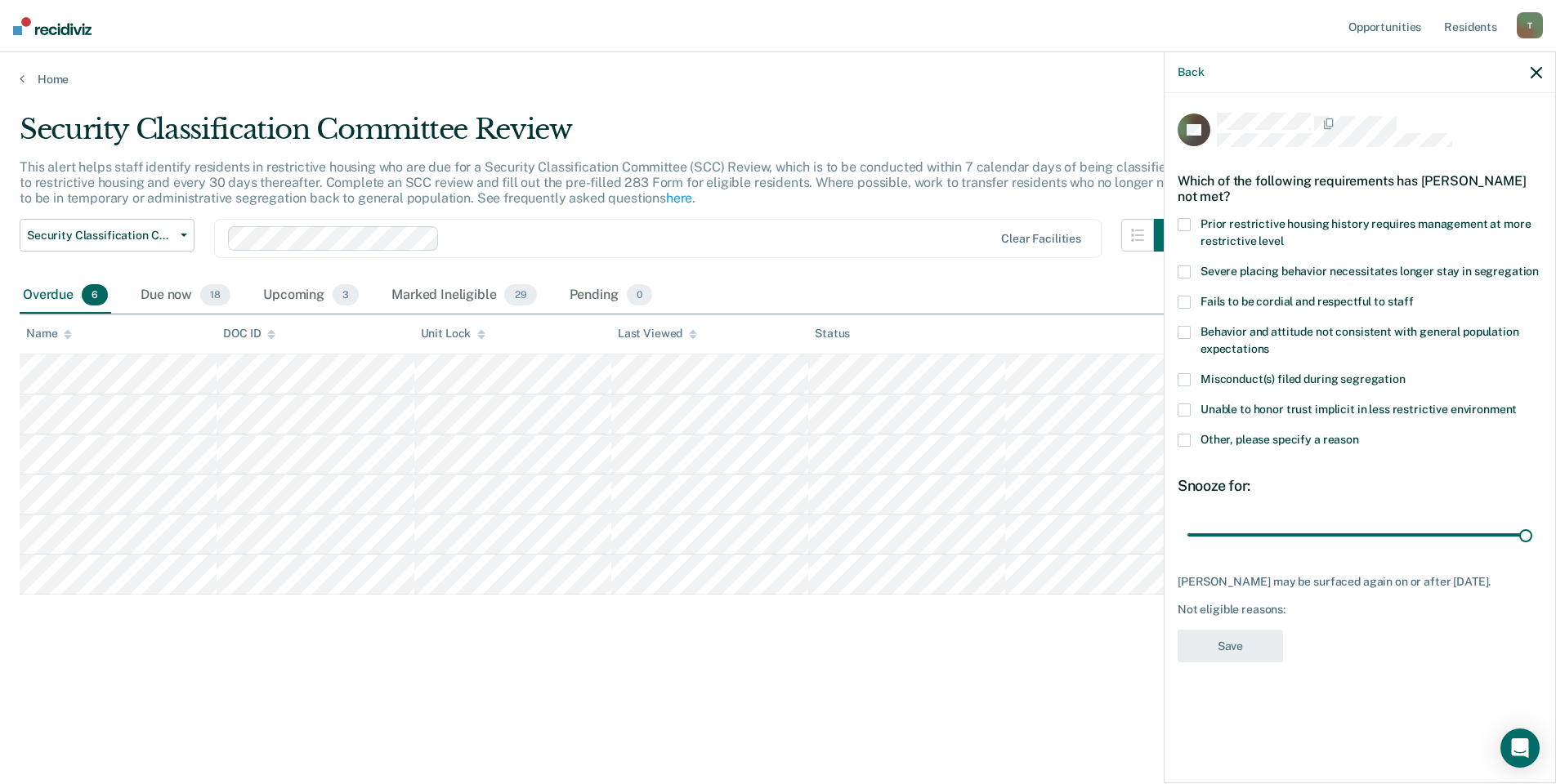
click at [1186, 439] on span at bounding box center [1184, 439] width 13 height 13
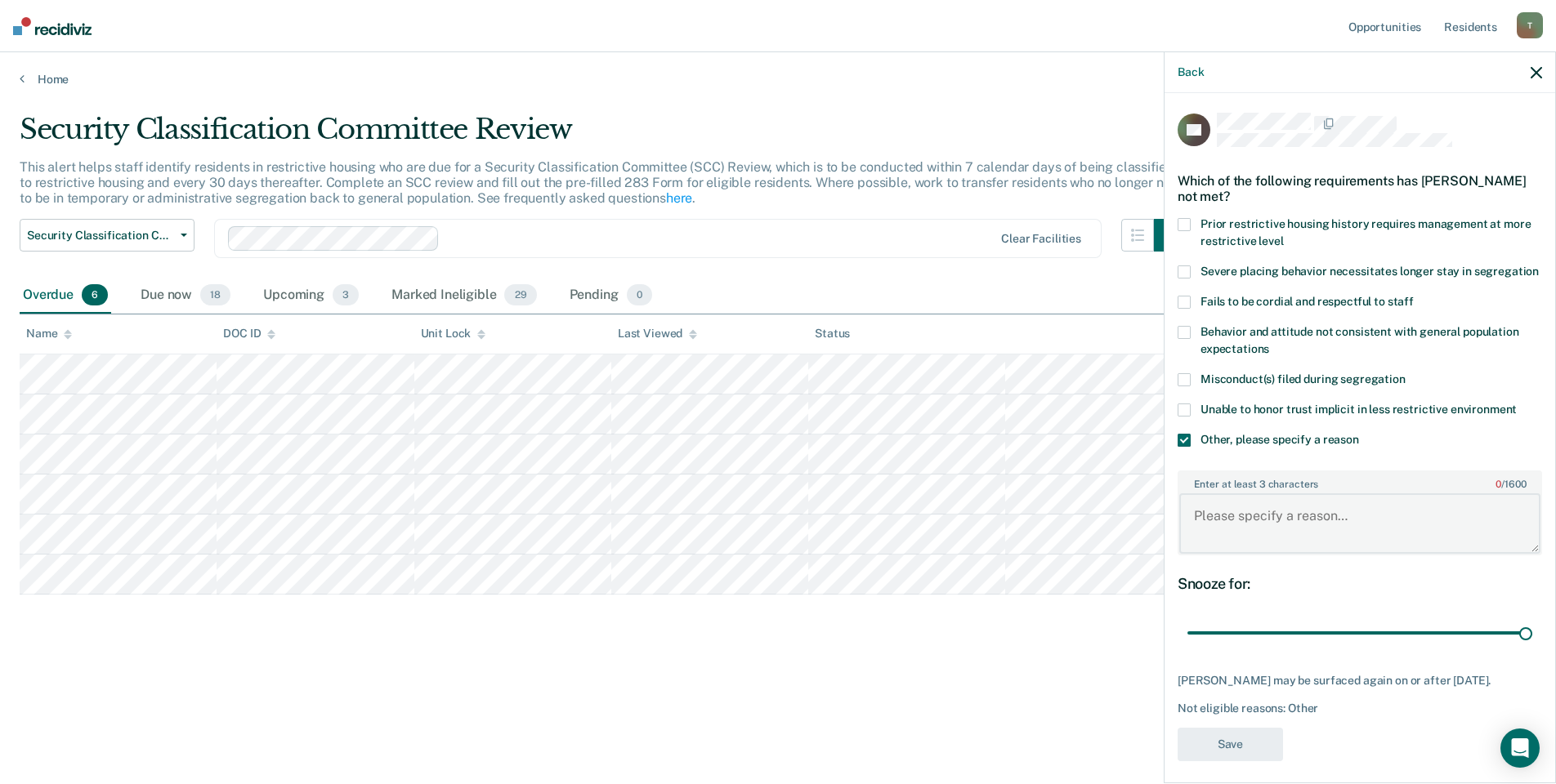
click at [1278, 521] on textarea "Enter at least 3 characters 0 / 1600" at bounding box center [1359, 523] width 361 height 60
type textarea "Detention Status"
click at [1259, 760] on button "Save" at bounding box center [1231, 744] width 106 height 33
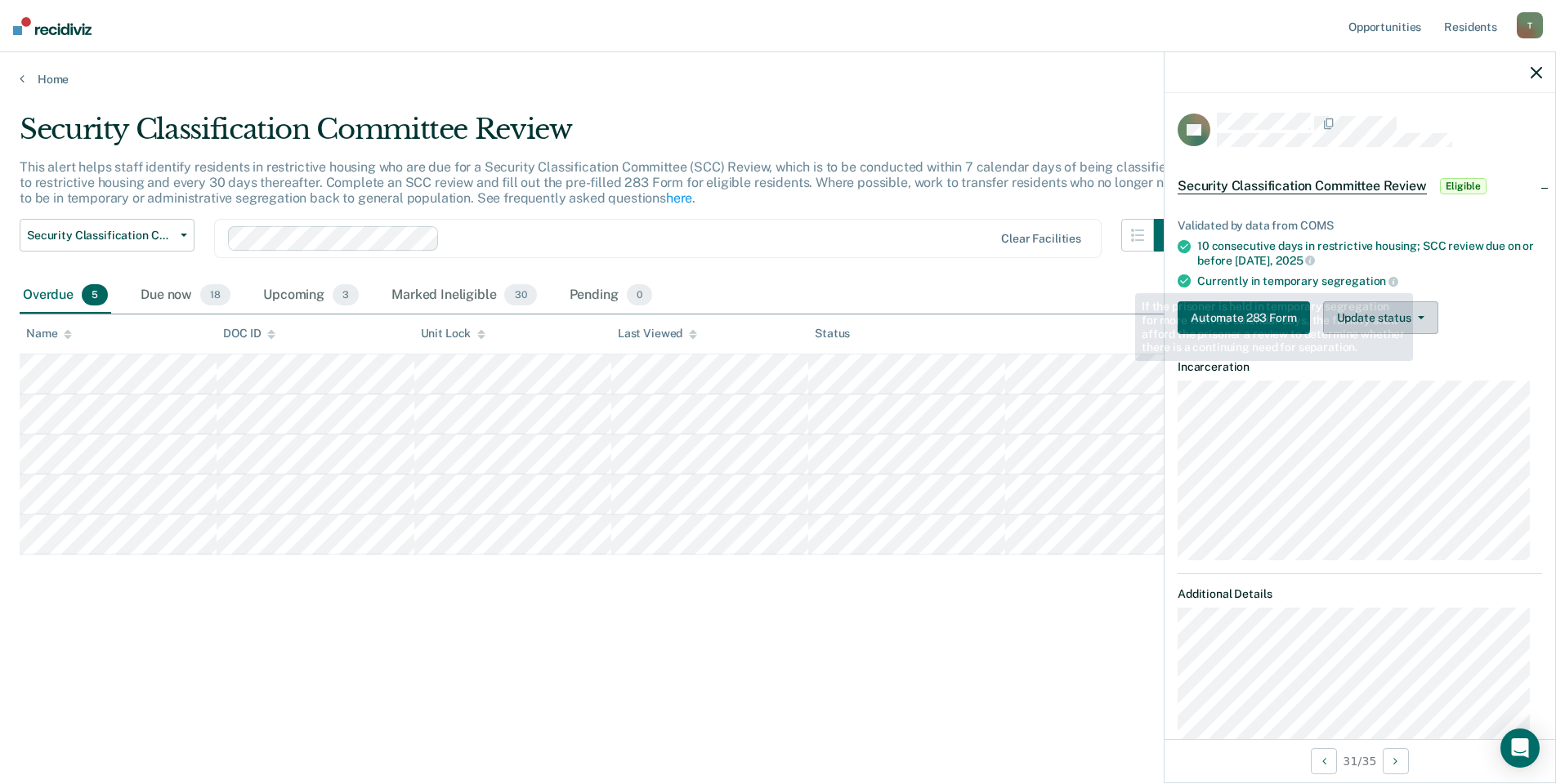
click at [1381, 303] on button "Update status" at bounding box center [1380, 318] width 115 height 32
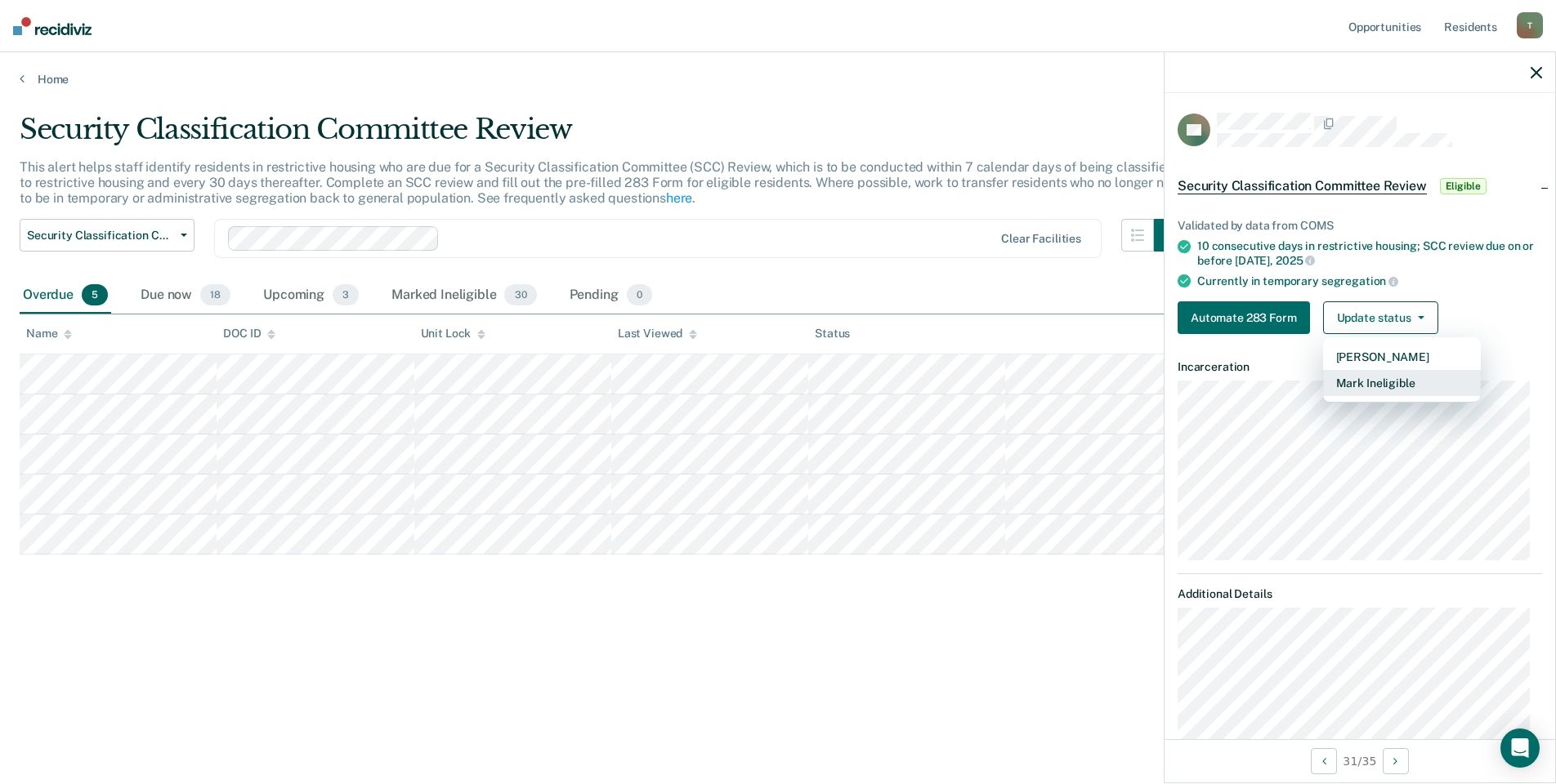
click at [1380, 382] on button "Mark Ineligible" at bounding box center [1401, 383] width 158 height 26
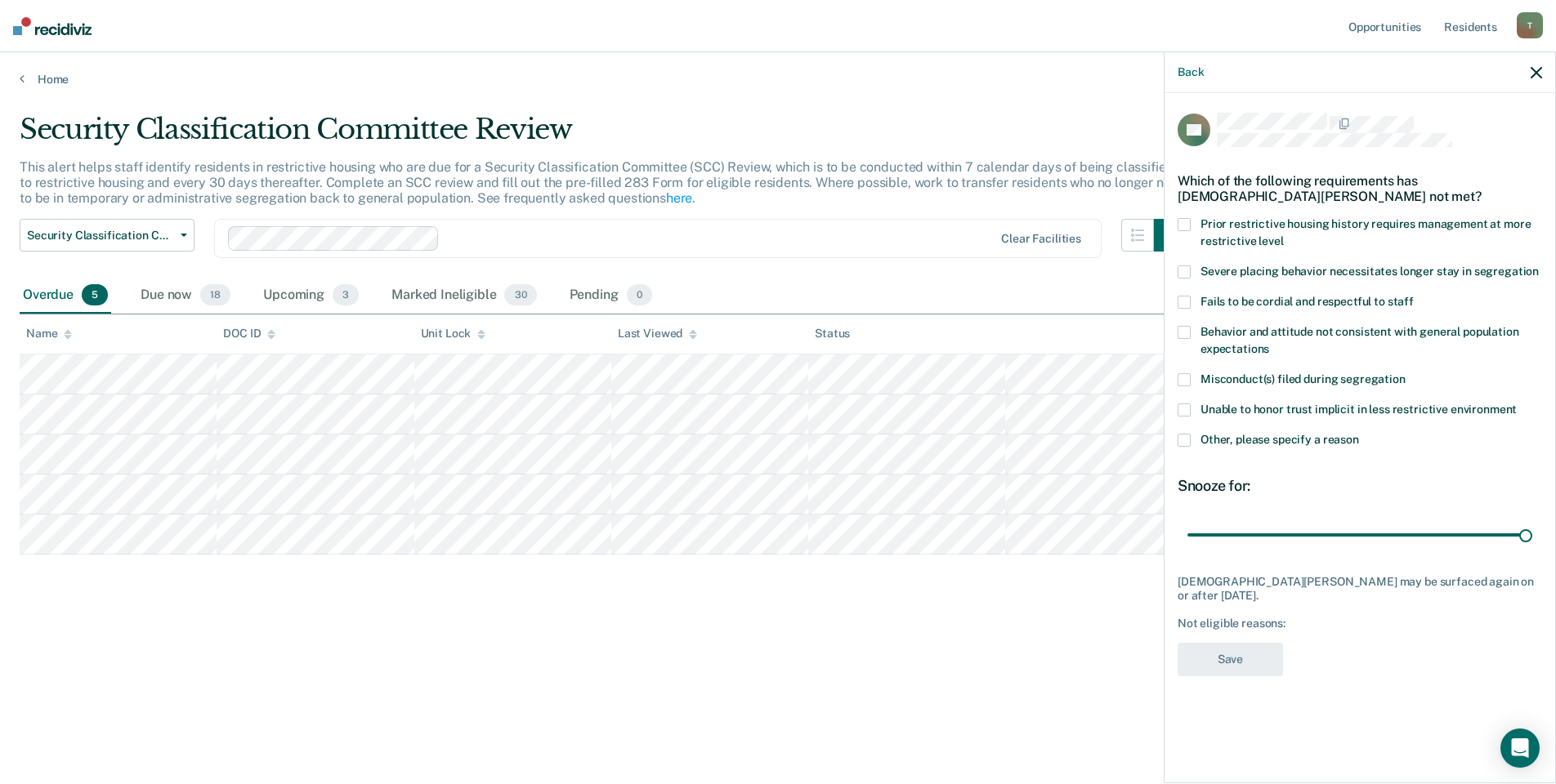
click at [1186, 440] on span at bounding box center [1184, 439] width 13 height 13
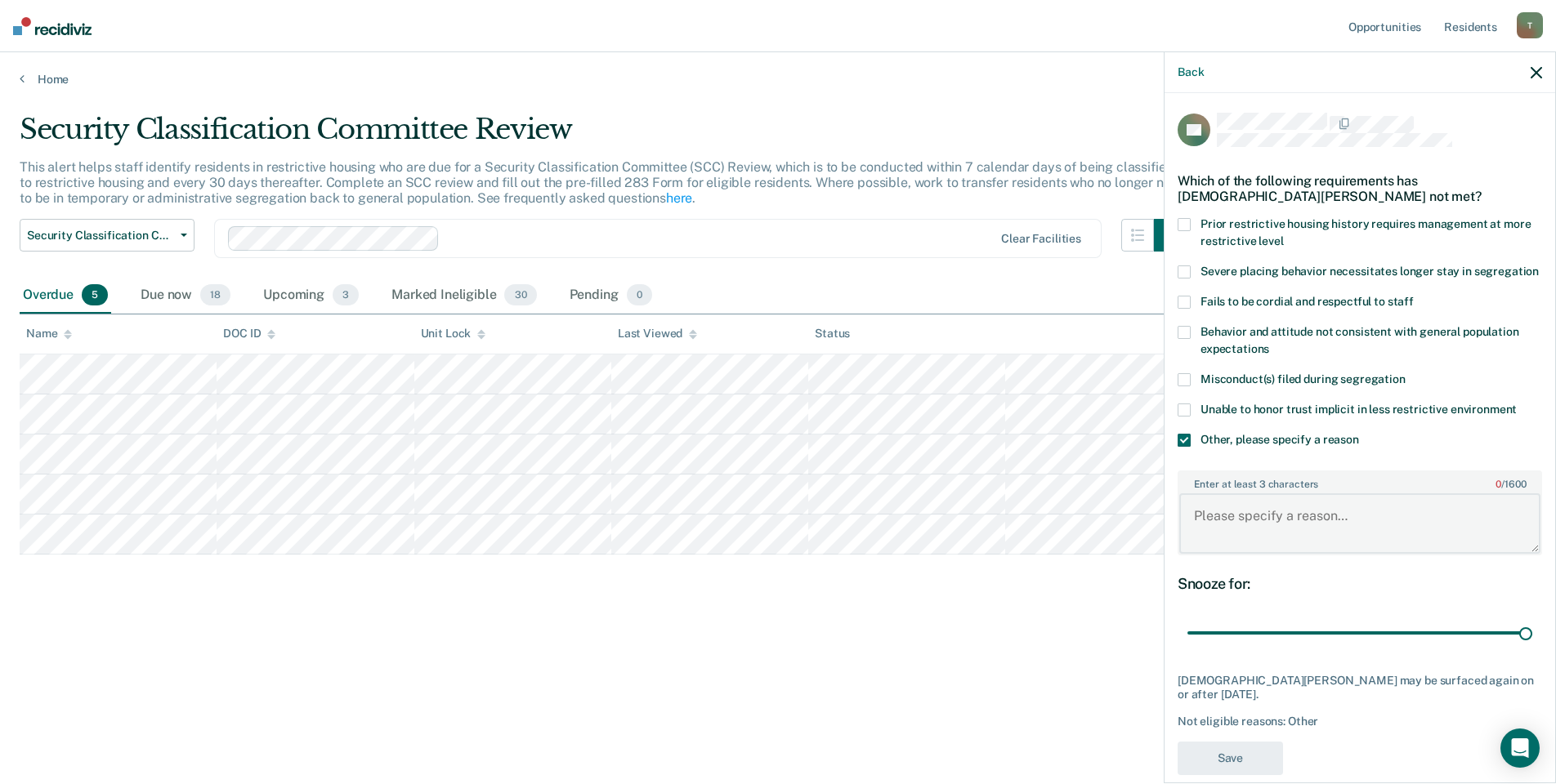
click at [1254, 525] on textarea "Enter at least 3 characters 0 / 1600" at bounding box center [1359, 523] width 361 height 60
type textarea "Detention Status"
click at [1233, 770] on button "Save" at bounding box center [1231, 758] width 106 height 33
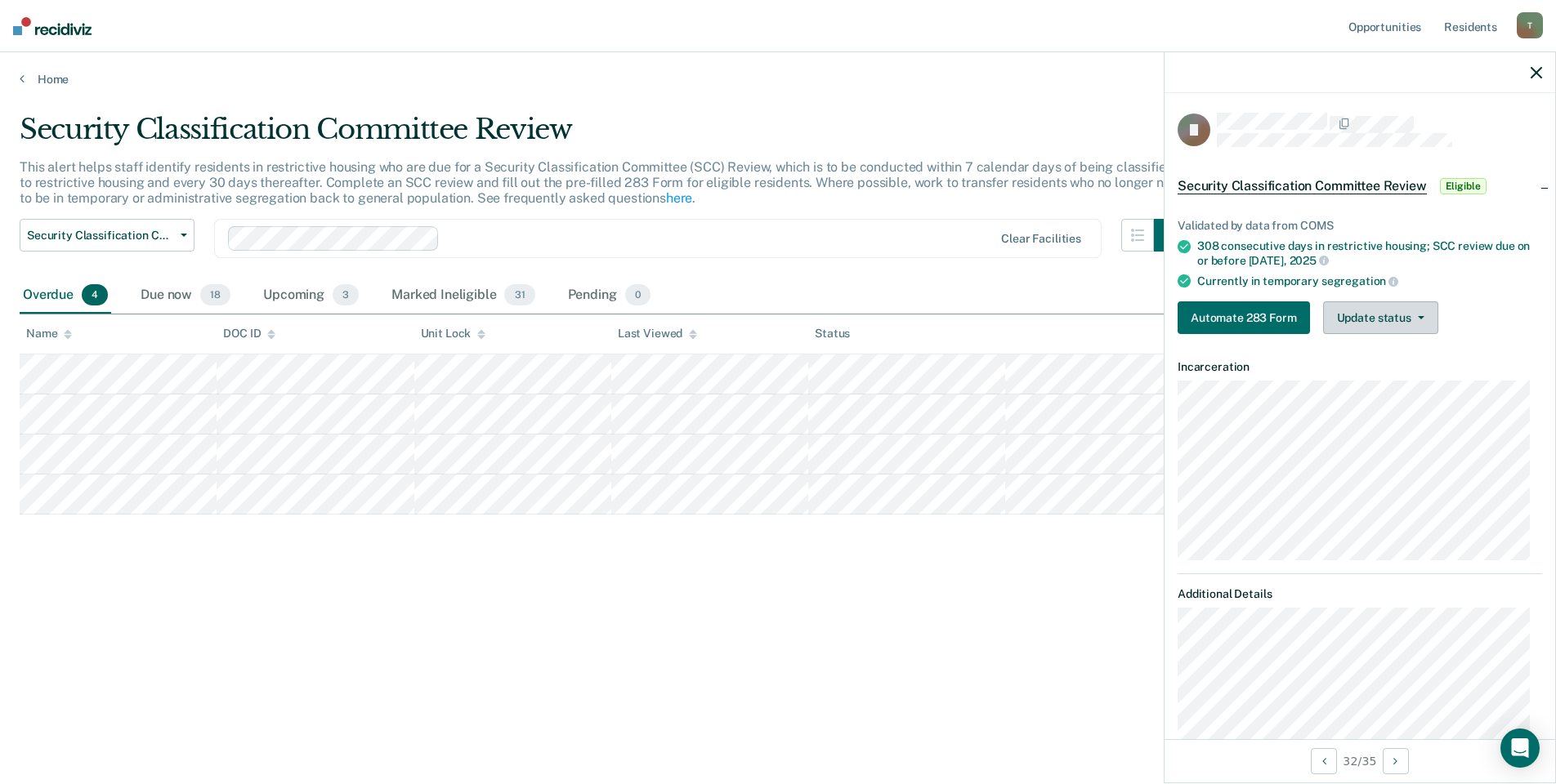
click at [1421, 316] on icon "button" at bounding box center [1421, 318] width 7 height 3
click at [1376, 386] on button "Mark Ineligible" at bounding box center [1401, 383] width 158 height 26
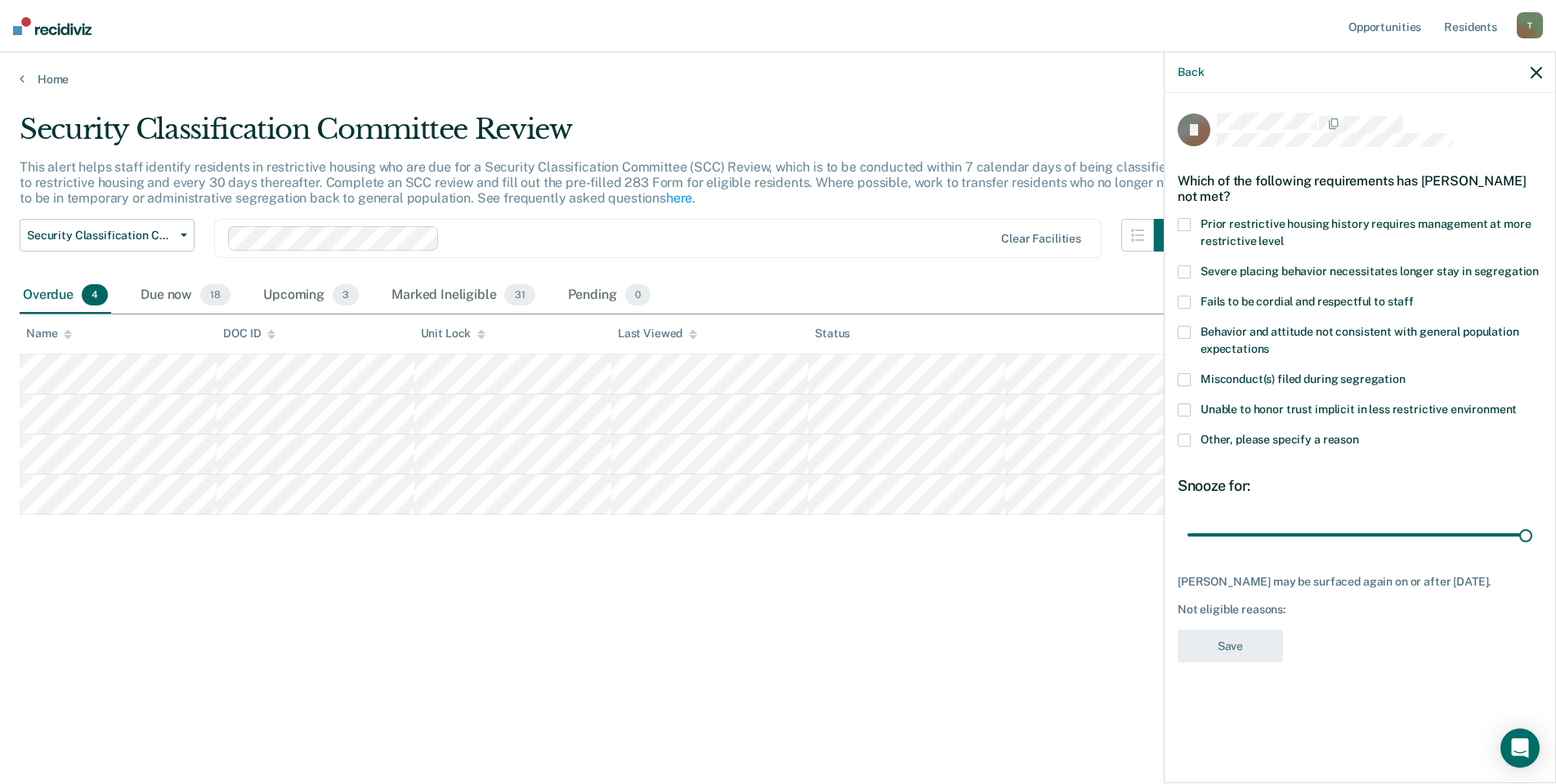
click at [1182, 441] on span at bounding box center [1184, 439] width 13 height 13
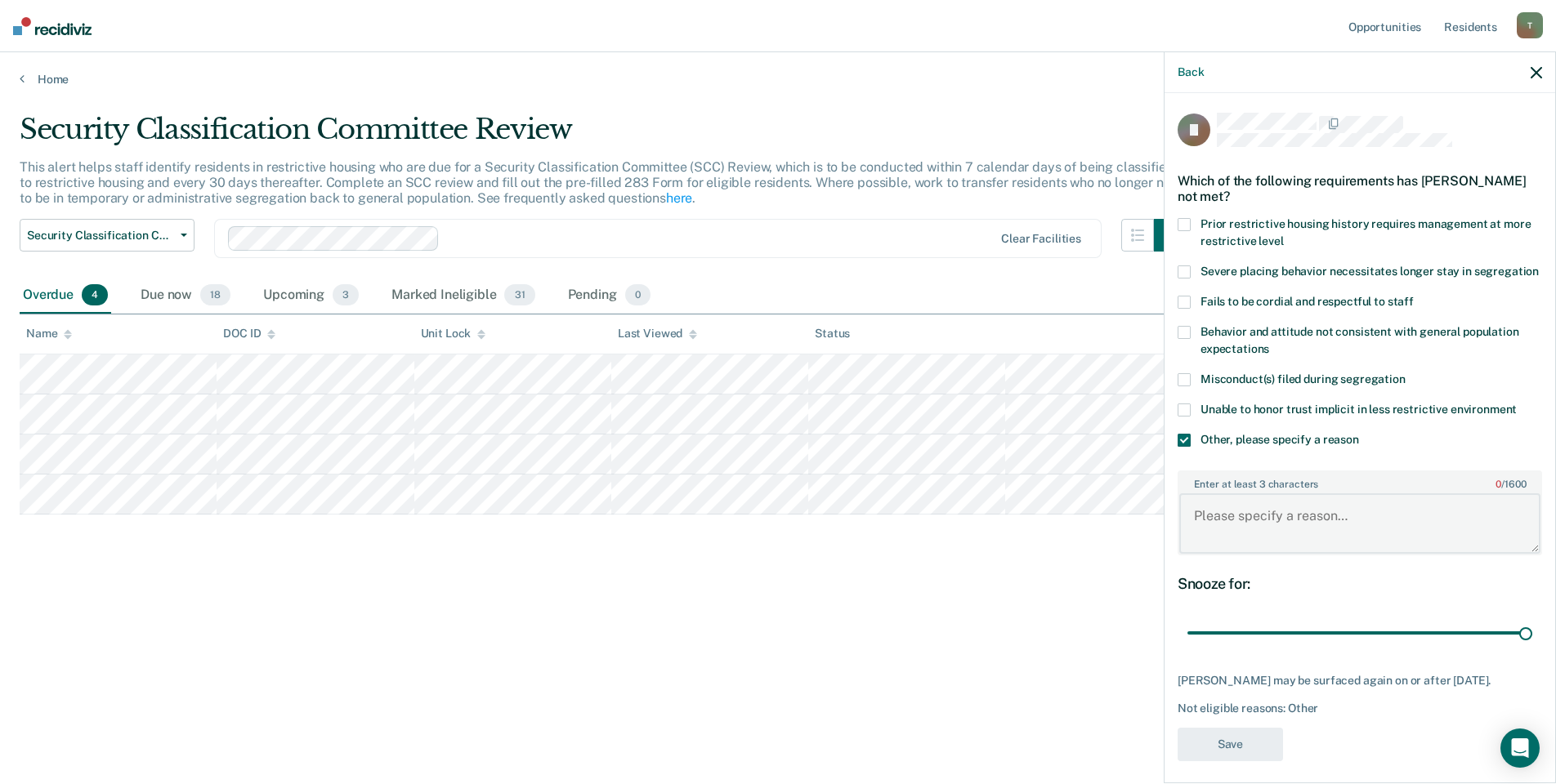
click at [1284, 541] on textarea "Enter at least 3 characters 0 / 1600" at bounding box center [1359, 523] width 361 height 60
type textarea "Detention Status / Pending ECF START bedspace"
click at [1234, 761] on button "Save" at bounding box center [1231, 744] width 106 height 33
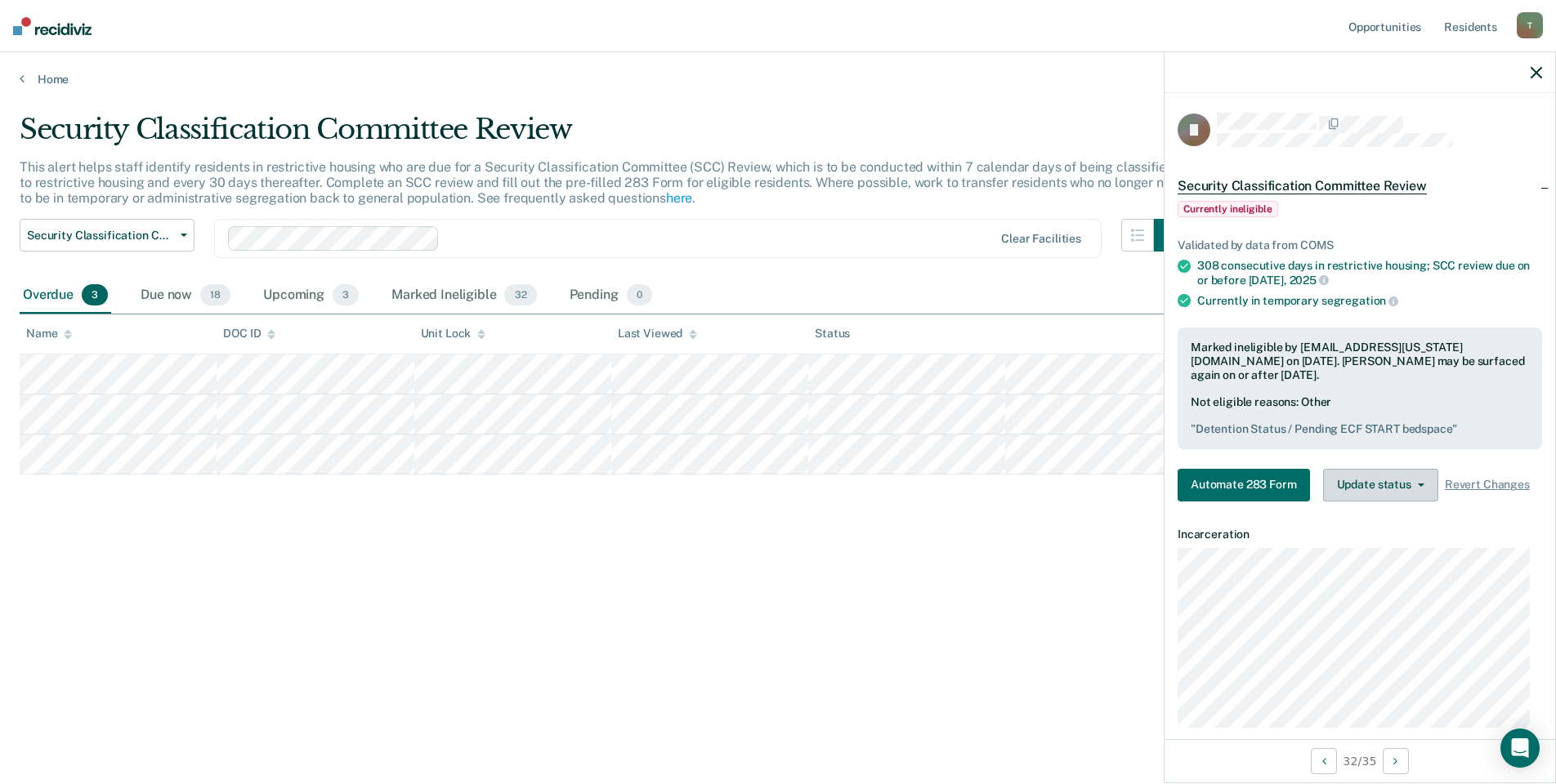
click at [1369, 479] on button "Update status" at bounding box center [1380, 485] width 115 height 32
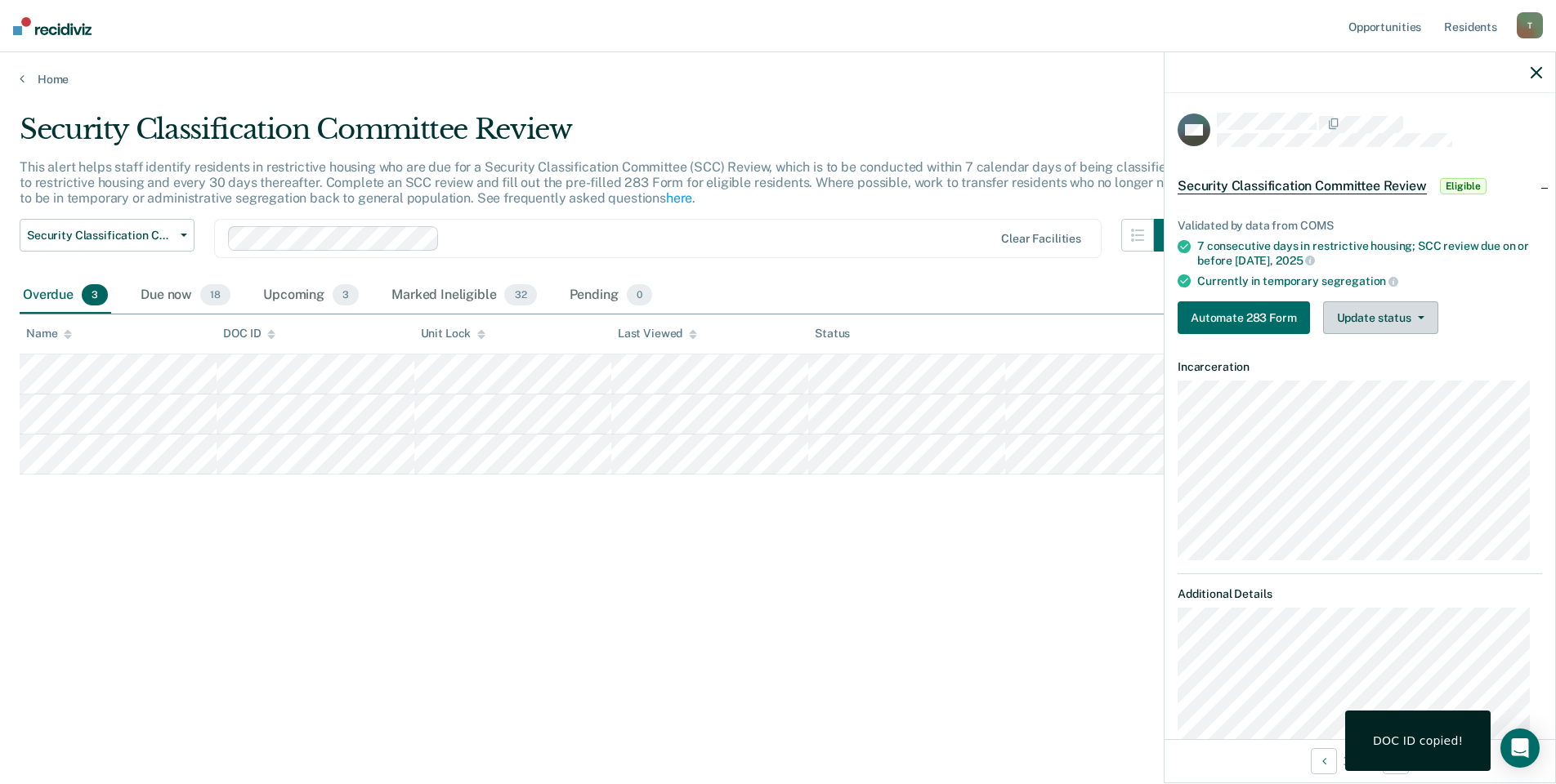
click at [1393, 315] on button "Update status" at bounding box center [1380, 318] width 115 height 32
click at [1384, 384] on button "Mark Ineligible" at bounding box center [1401, 383] width 158 height 26
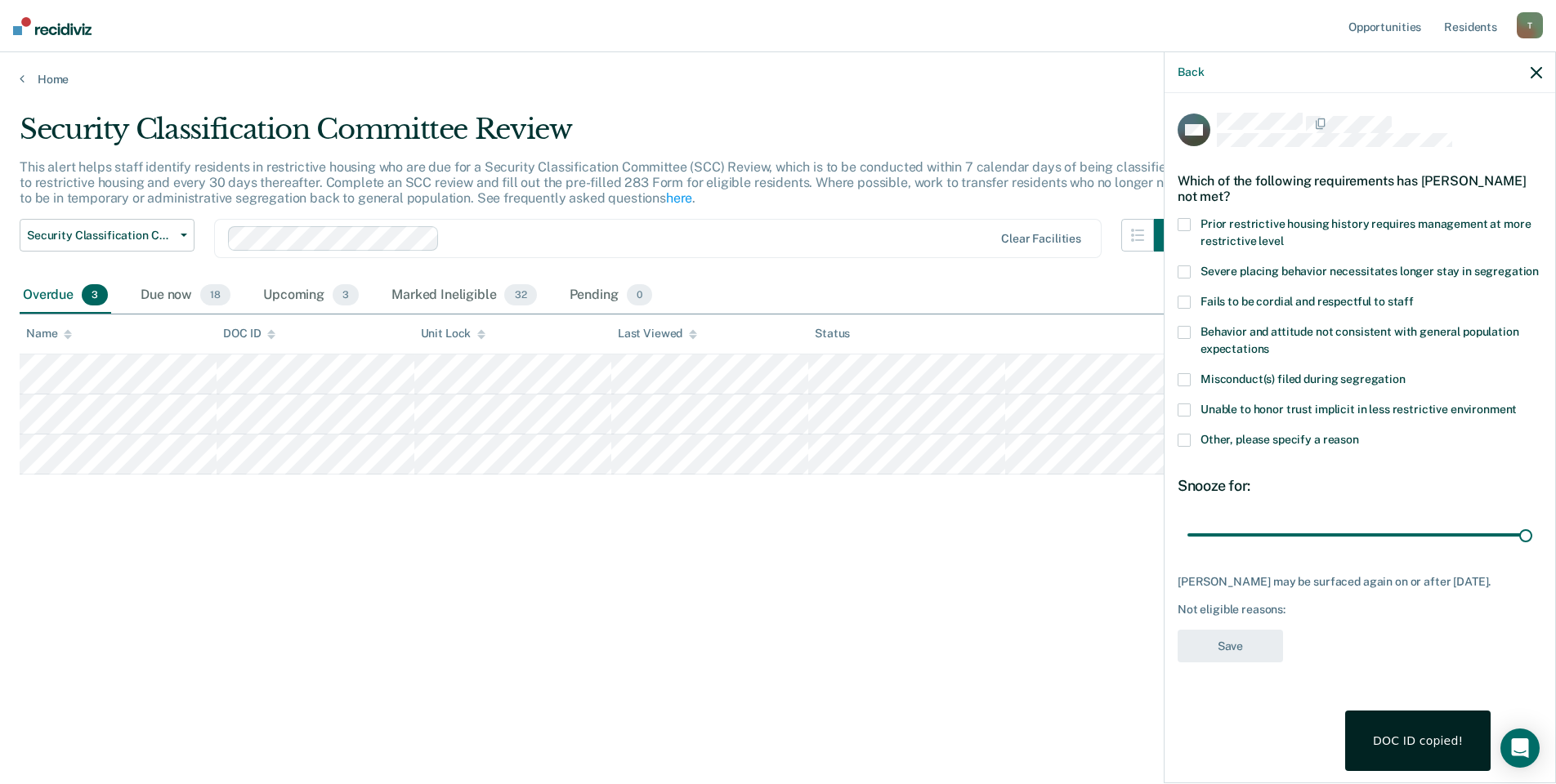
click at [1188, 437] on span at bounding box center [1184, 439] width 13 height 13
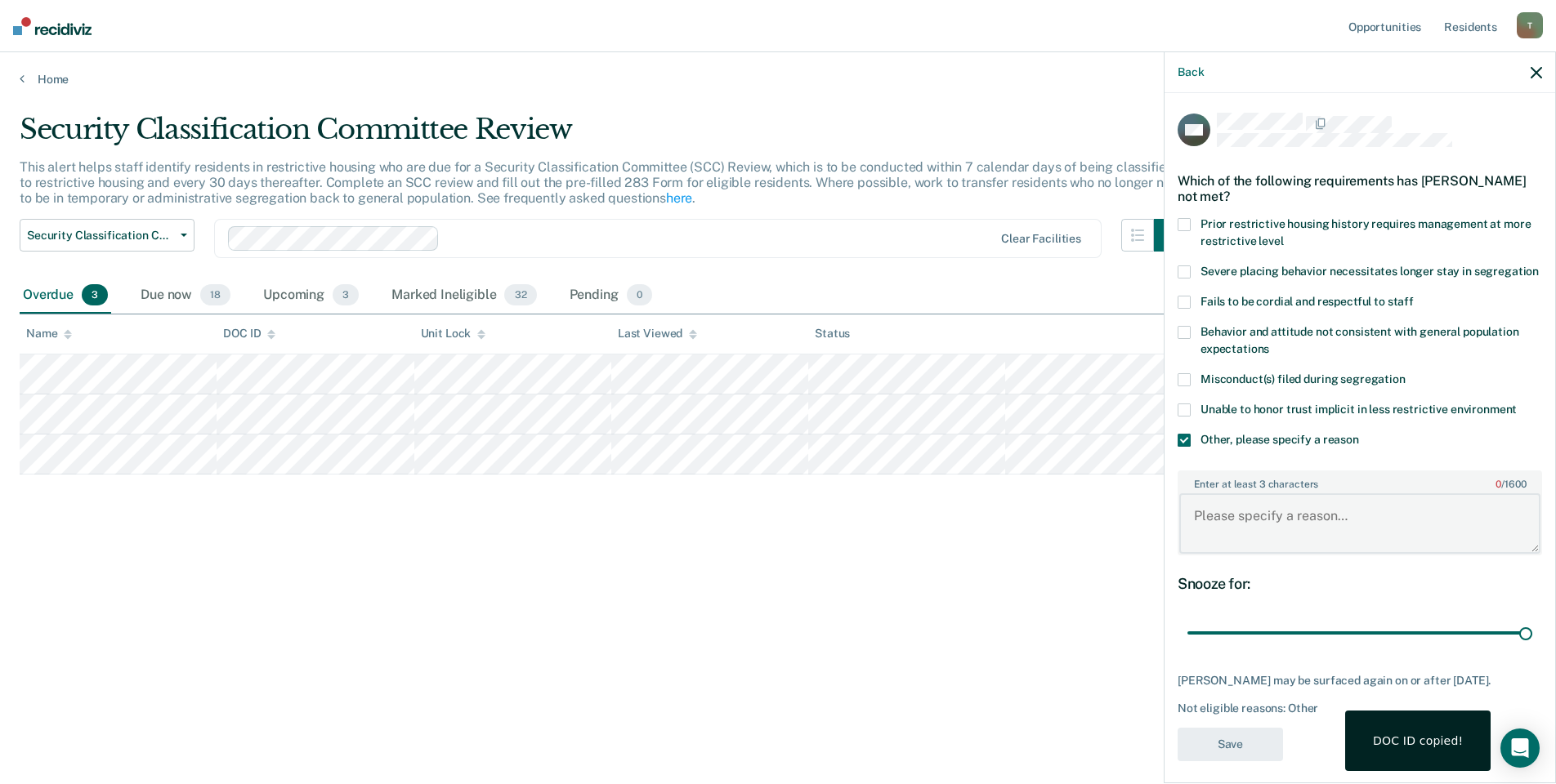
click at [1216, 537] on textarea "Enter at least 3 characters 0 / 1600" at bounding box center [1359, 523] width 361 height 60
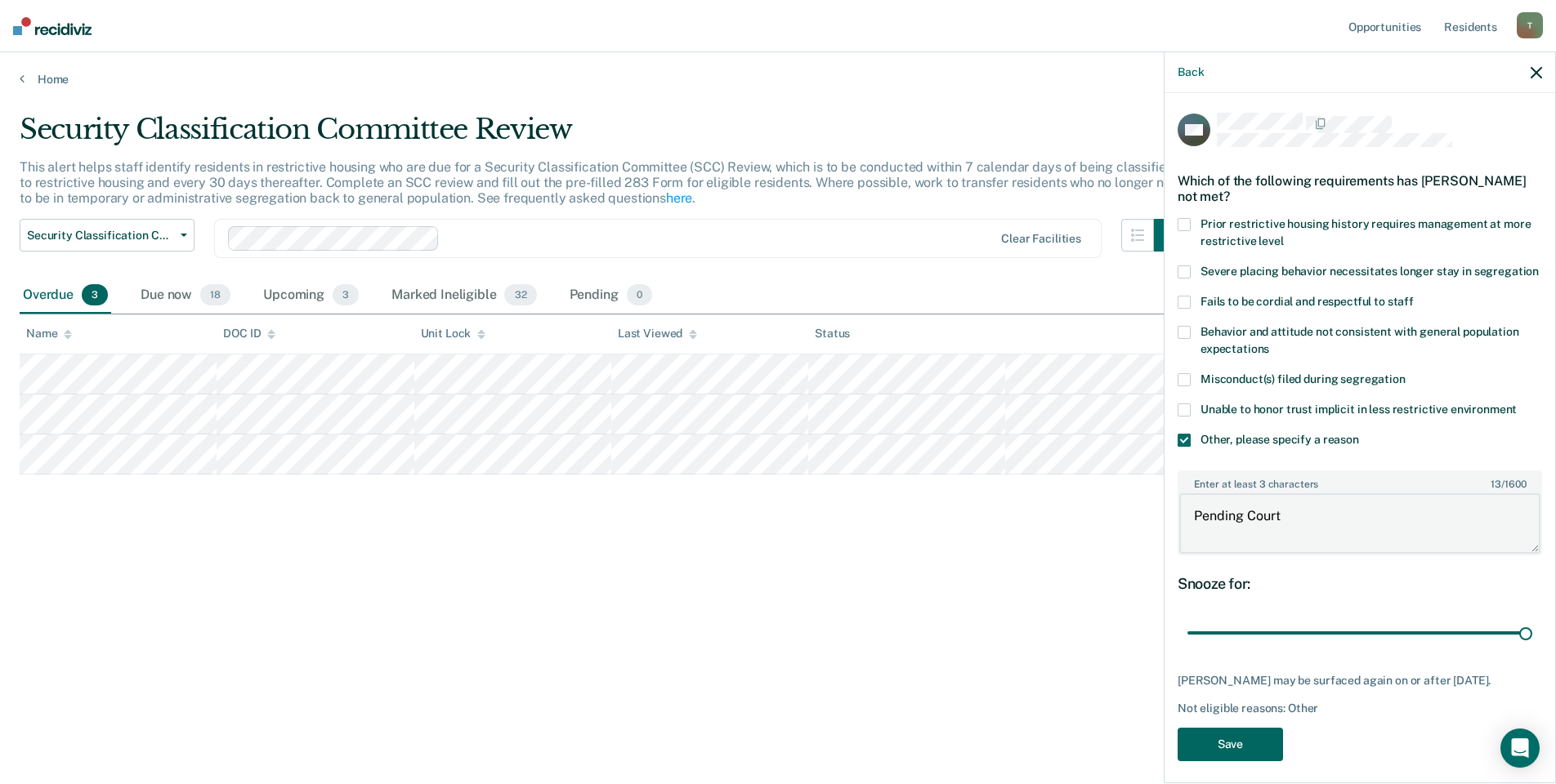
type textarea "Pending Court"
click at [1227, 761] on button "Save" at bounding box center [1231, 744] width 106 height 33
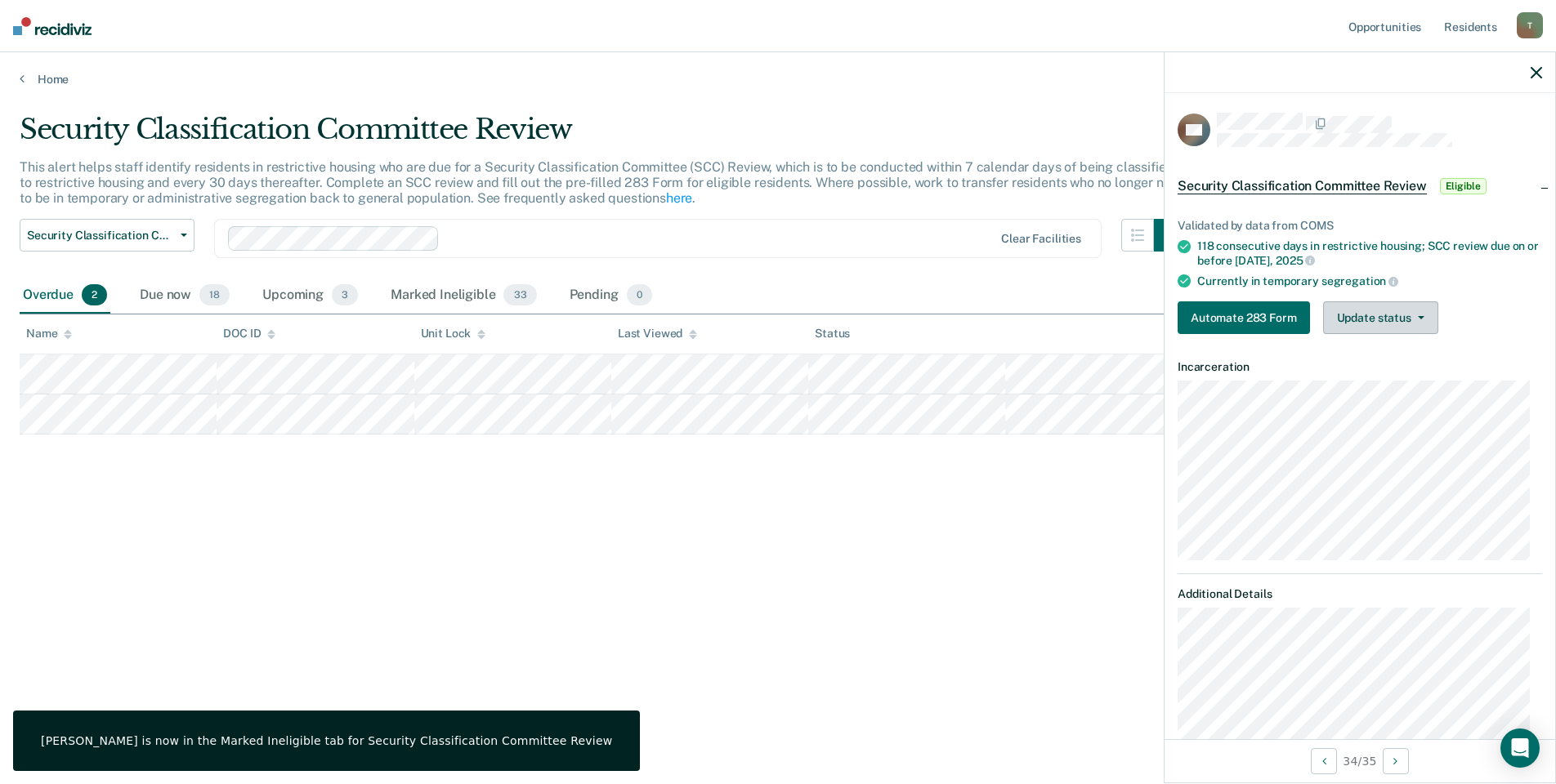
click at [1363, 321] on button "Update status" at bounding box center [1380, 318] width 115 height 32
click at [1364, 378] on button "Mark Ineligible" at bounding box center [1401, 383] width 158 height 26
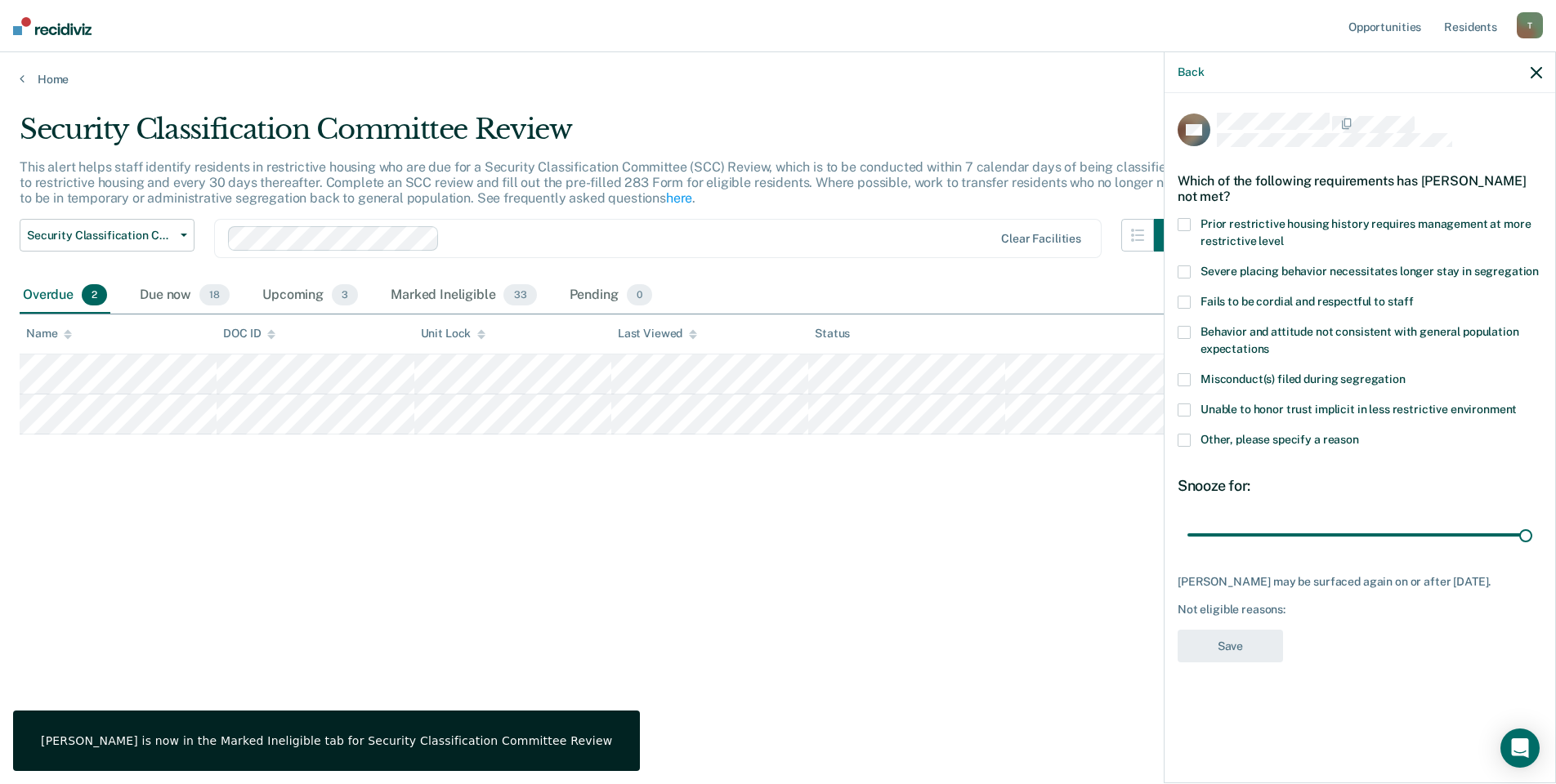
click at [1184, 444] on span at bounding box center [1184, 439] width 13 height 13
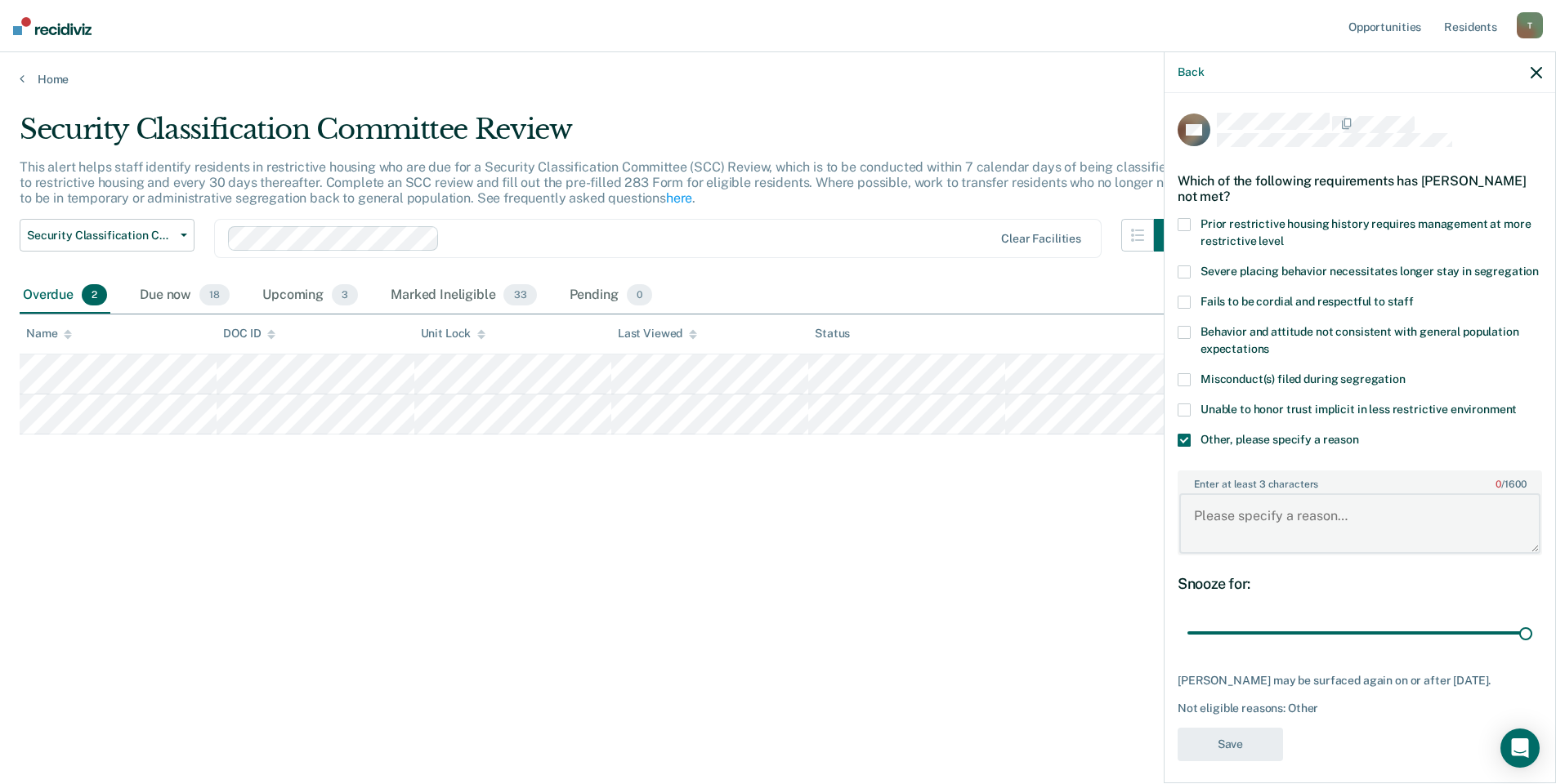
click at [1246, 541] on textarea "Enter at least 3 characters 0 / 1600" at bounding box center [1359, 523] width 361 height 60
type textarea "In ECF START"
click at [1215, 761] on button "Save" at bounding box center [1231, 744] width 106 height 33
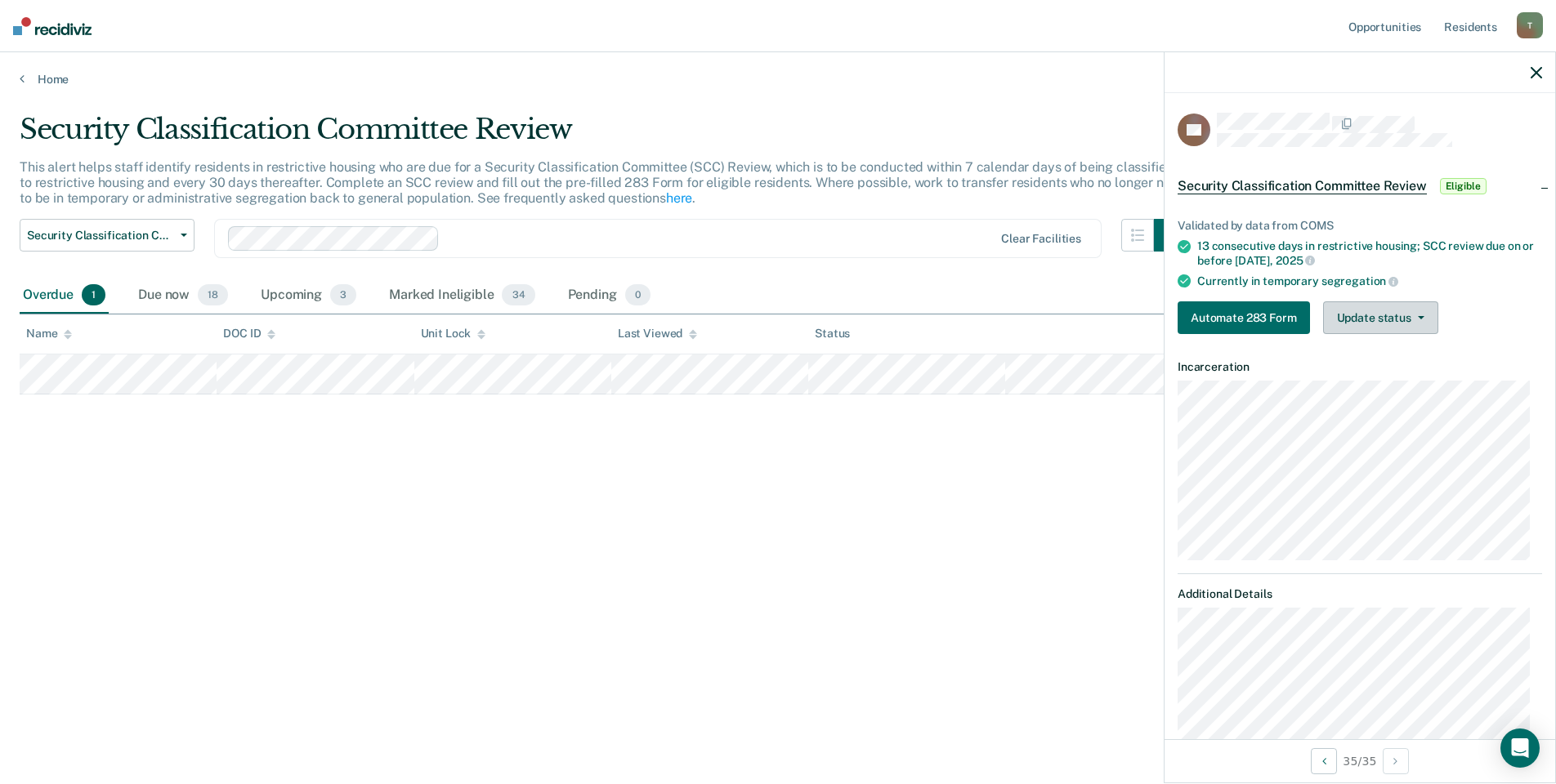
click at [1339, 314] on button "Update status" at bounding box center [1380, 318] width 115 height 32
click at [1380, 384] on button "Mark Ineligible" at bounding box center [1401, 383] width 158 height 26
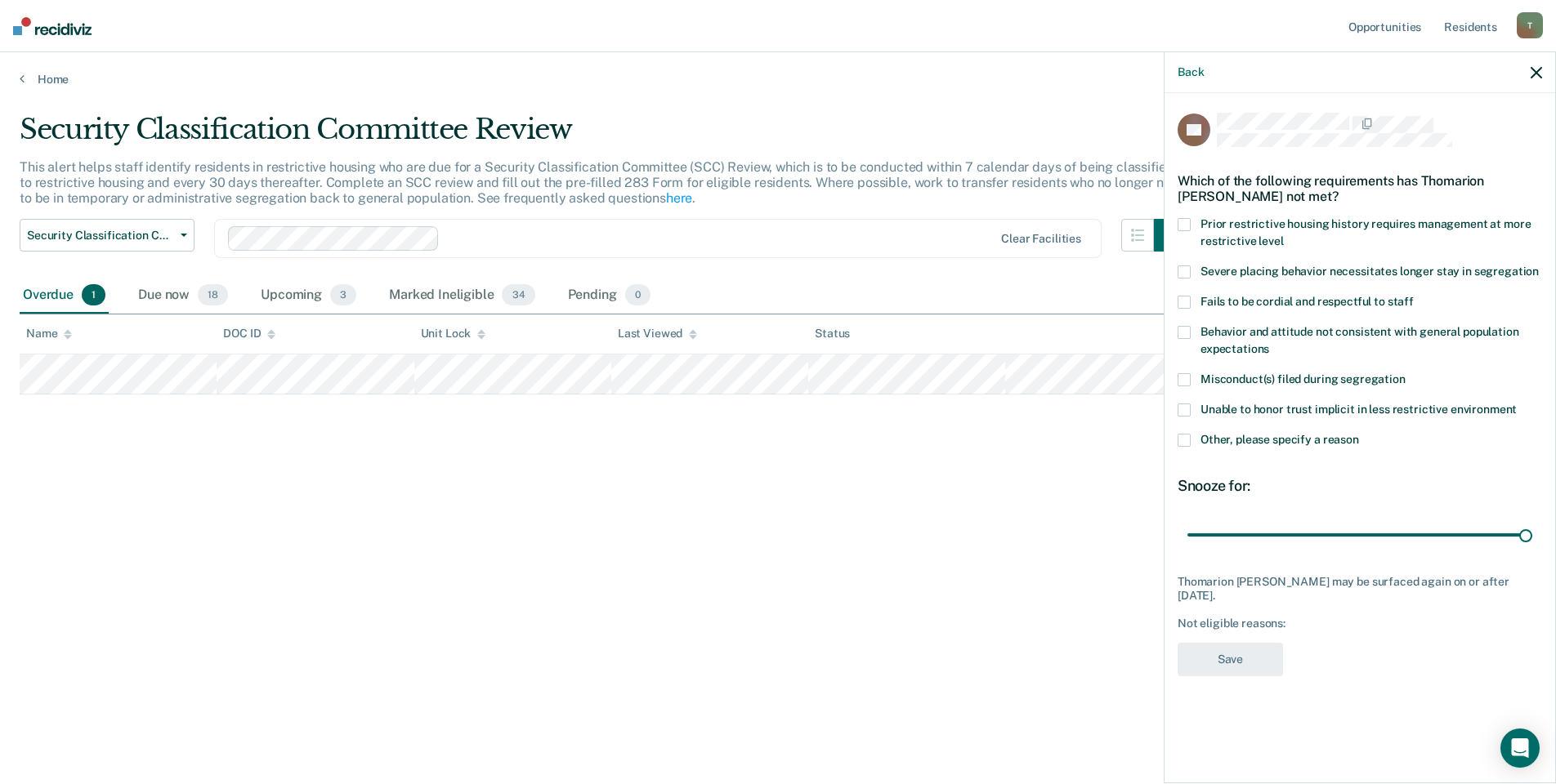
click at [1186, 438] on span at bounding box center [1184, 439] width 13 height 13
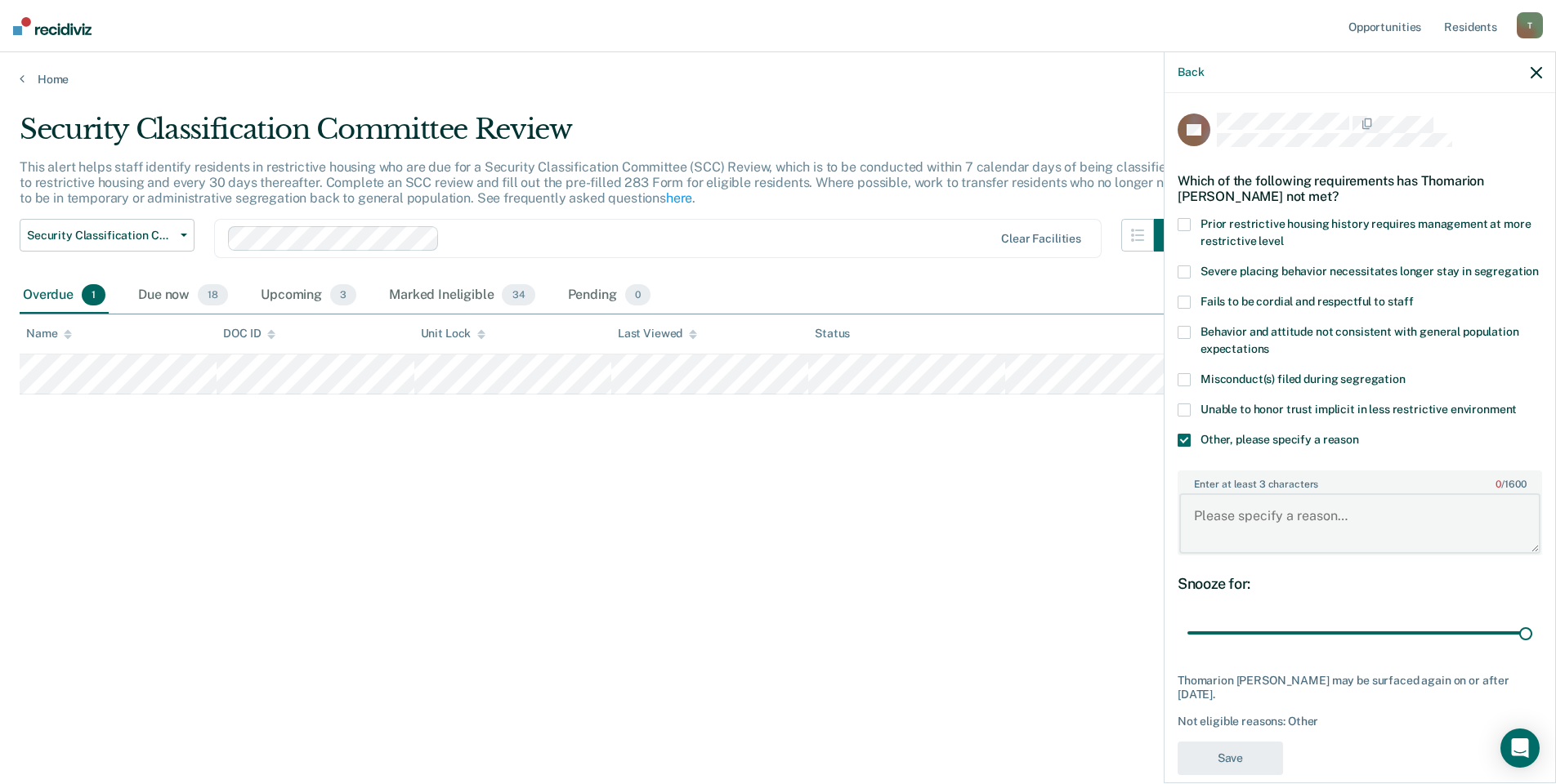
click at [1256, 536] on textarea "Enter at least 3 characters 0 / 1600" at bounding box center [1359, 523] width 361 height 60
type textarea "Released to ECF level IV GP"
click at [1236, 771] on button "Save" at bounding box center [1231, 758] width 106 height 33
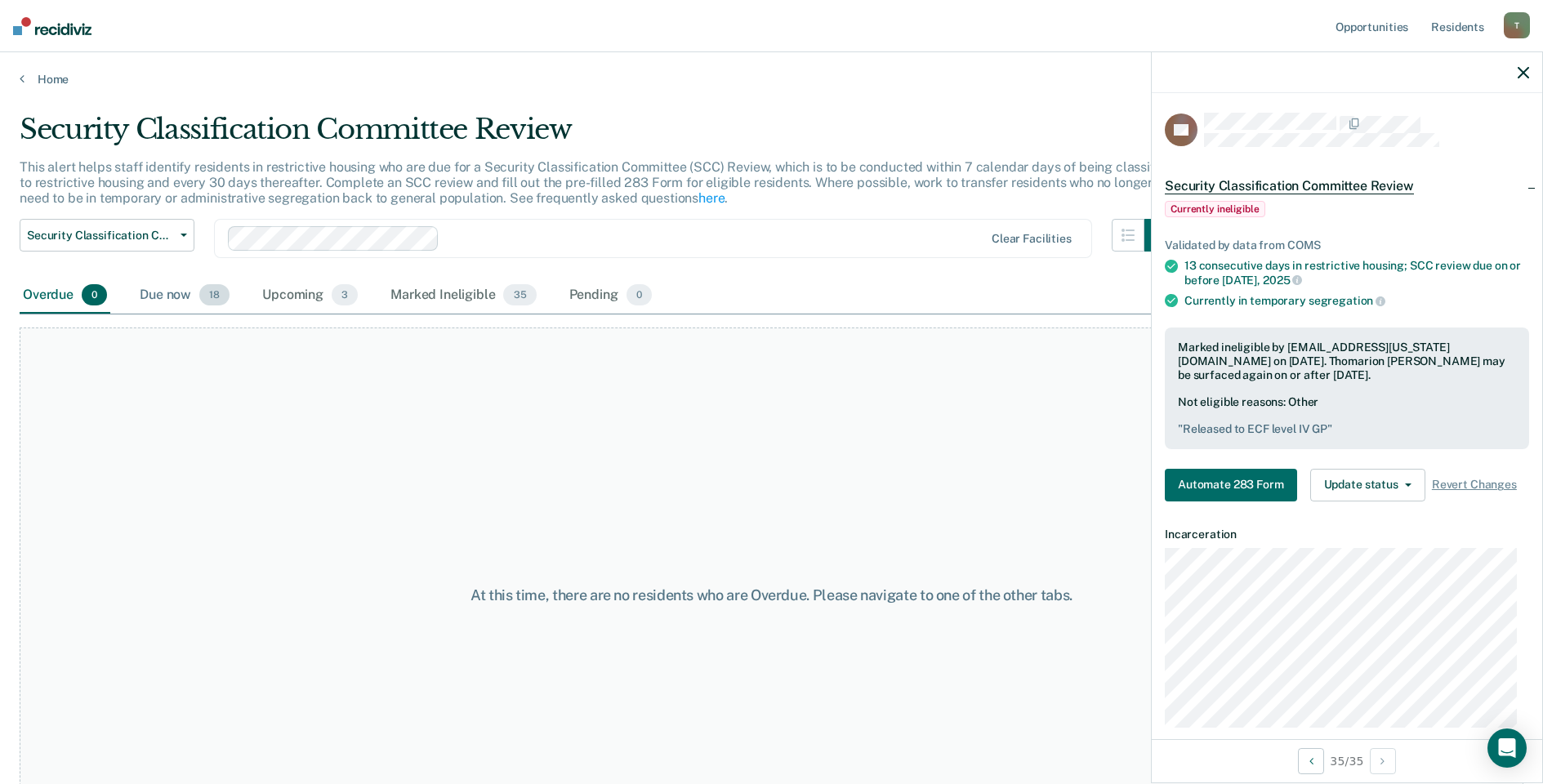
click at [162, 297] on div "Due now 18" at bounding box center [184, 295] width 96 height 36
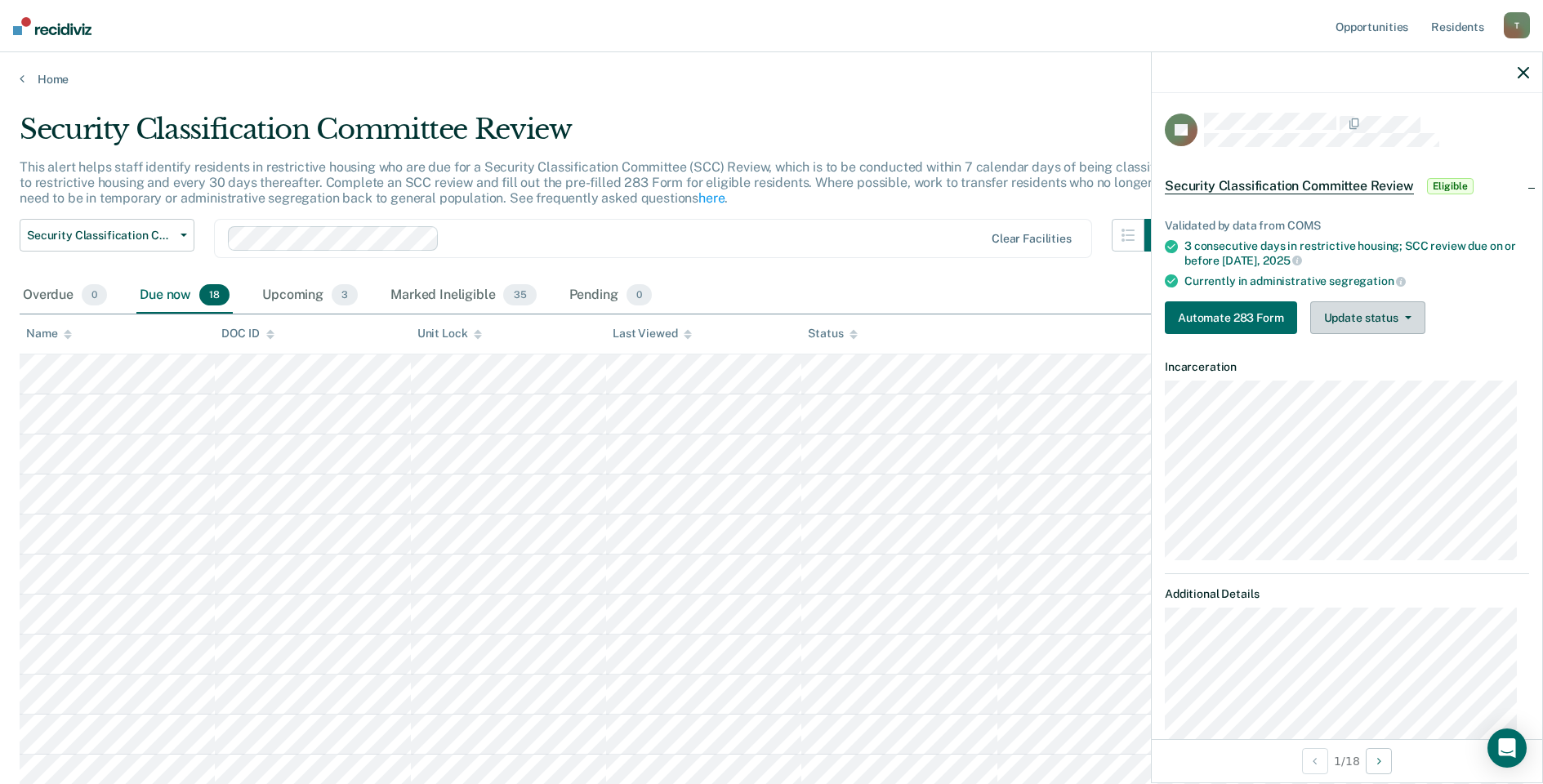
click at [1380, 323] on button "Update status" at bounding box center [1368, 318] width 115 height 32
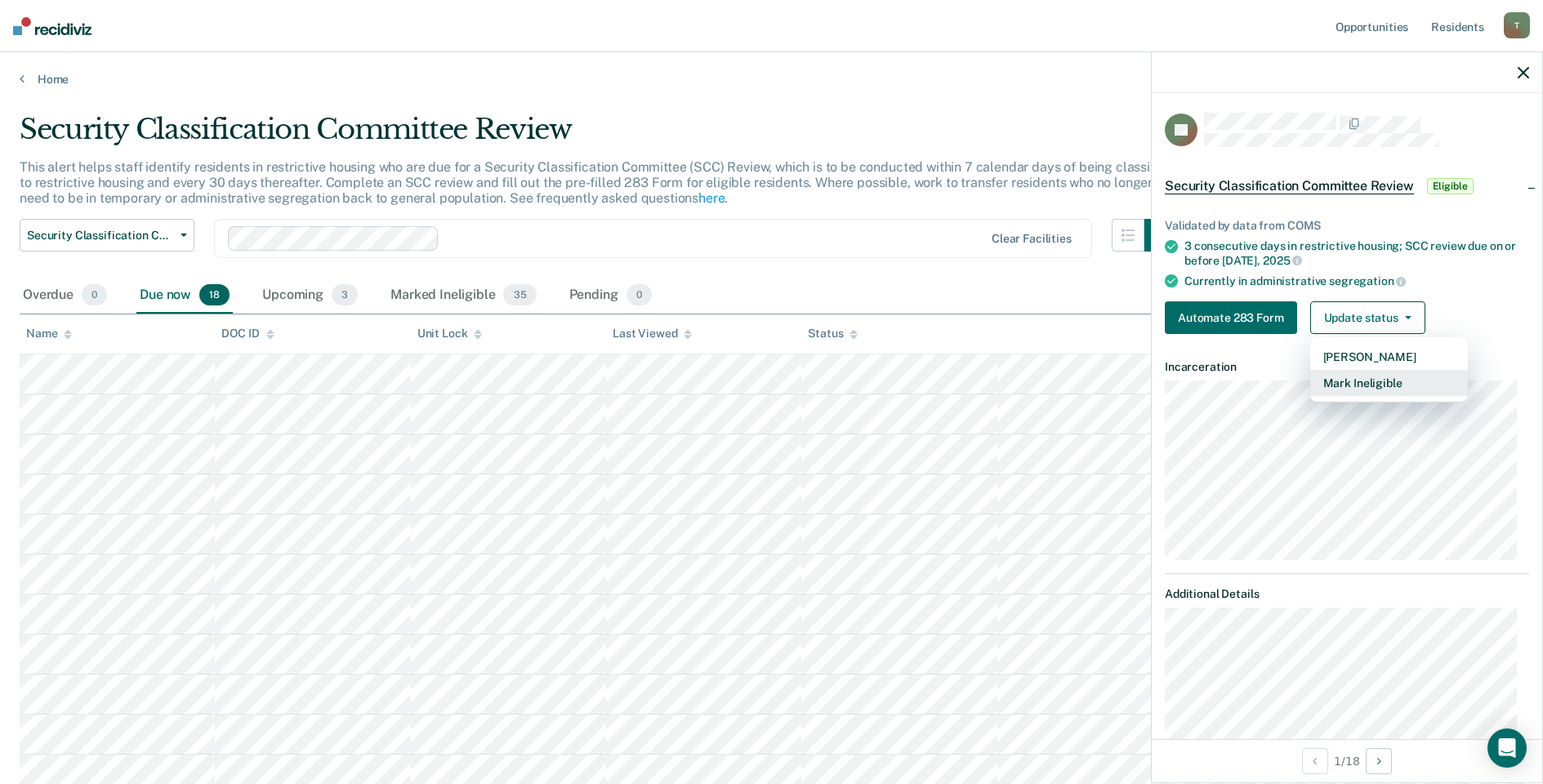
click at [1357, 381] on button "Mark Ineligible" at bounding box center [1389, 383] width 158 height 26
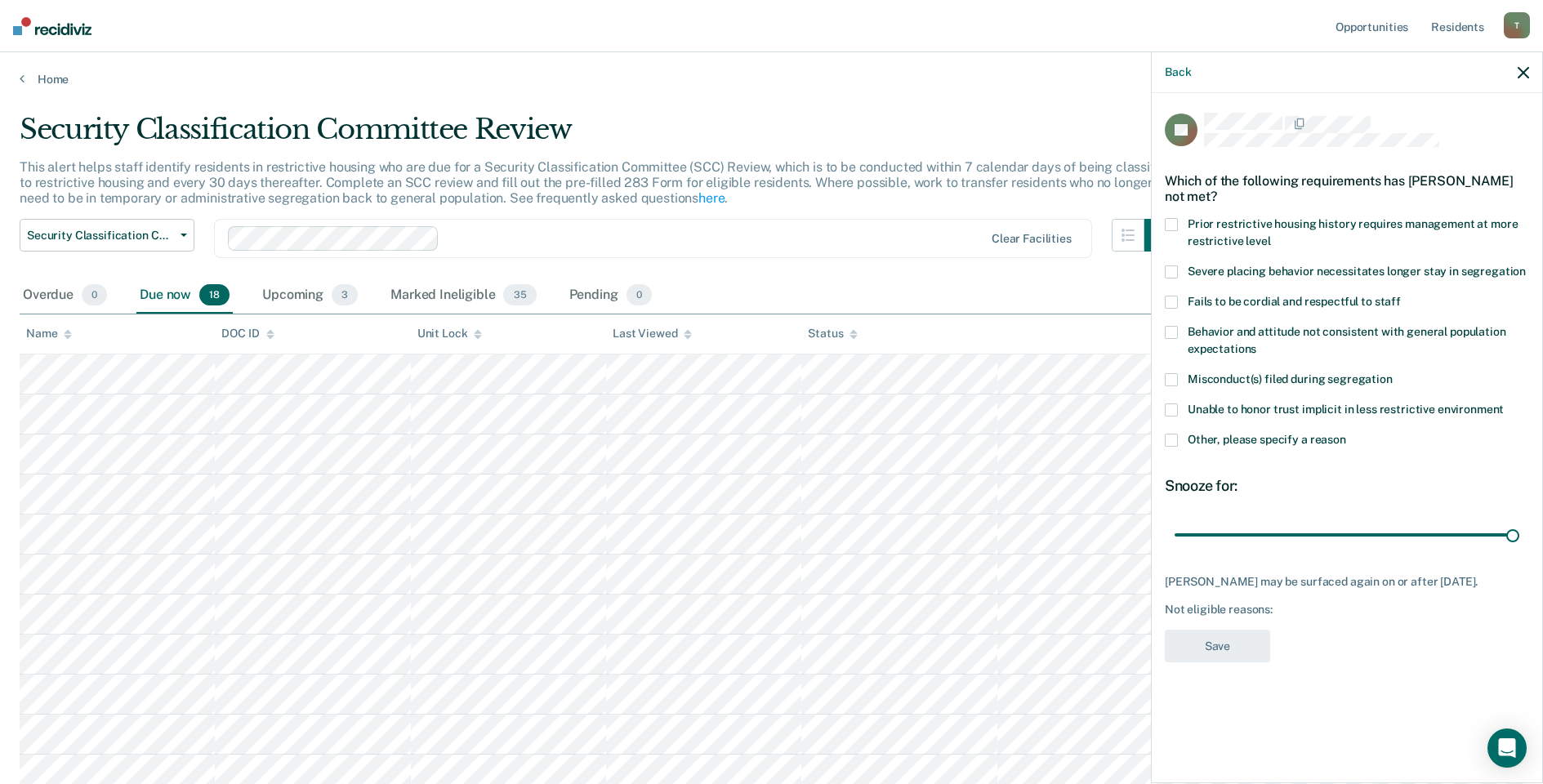
click at [1178, 439] on label "Other, please specify a reason" at bounding box center [1347, 442] width 364 height 17
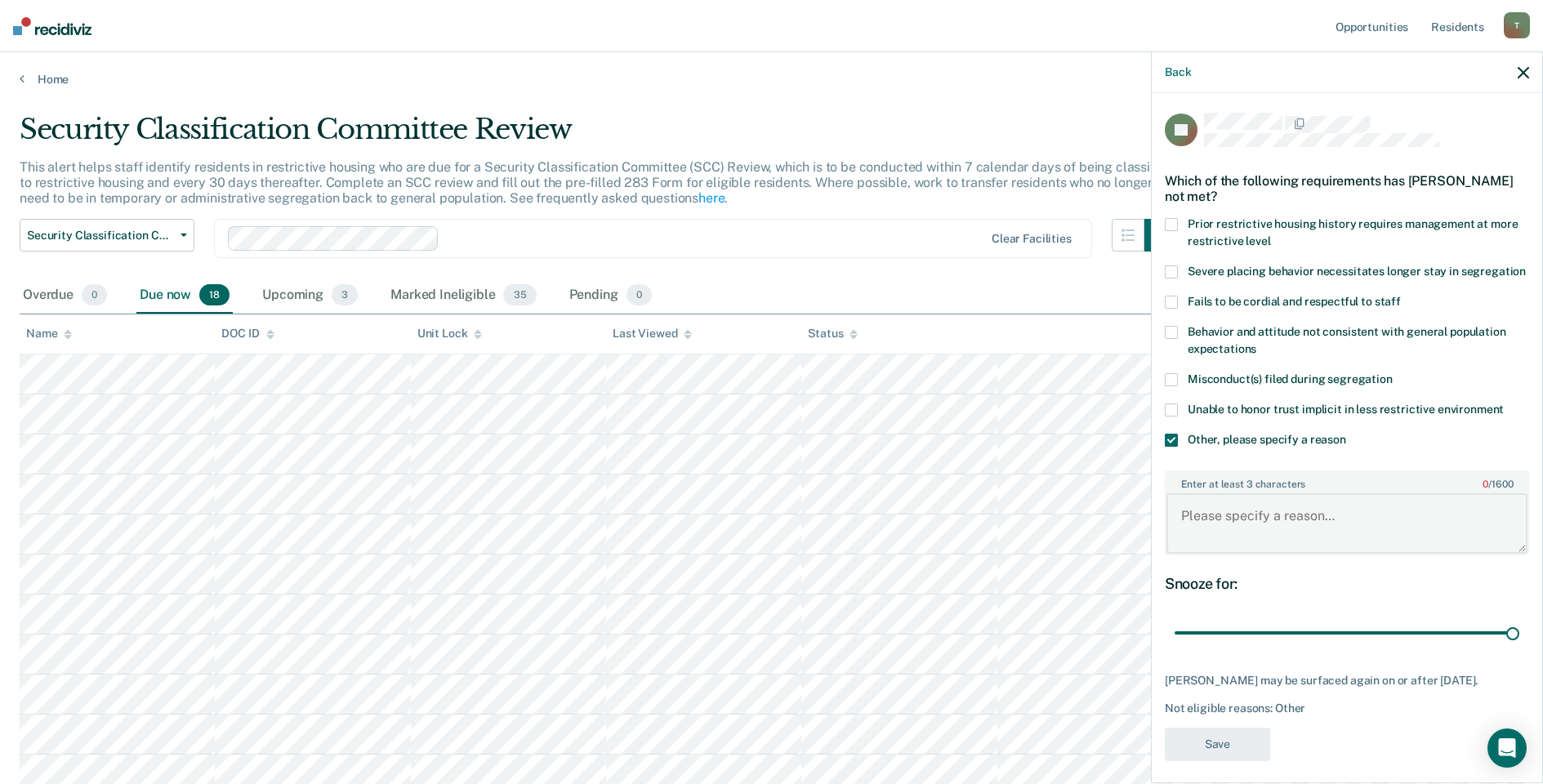
click at [1234, 530] on textarea "Enter at least 3 characters 0 / 1600" at bounding box center [1347, 523] width 361 height 60
type textarea "Pending Court"
click at [1199, 761] on button "Save" at bounding box center [1218, 744] width 106 height 33
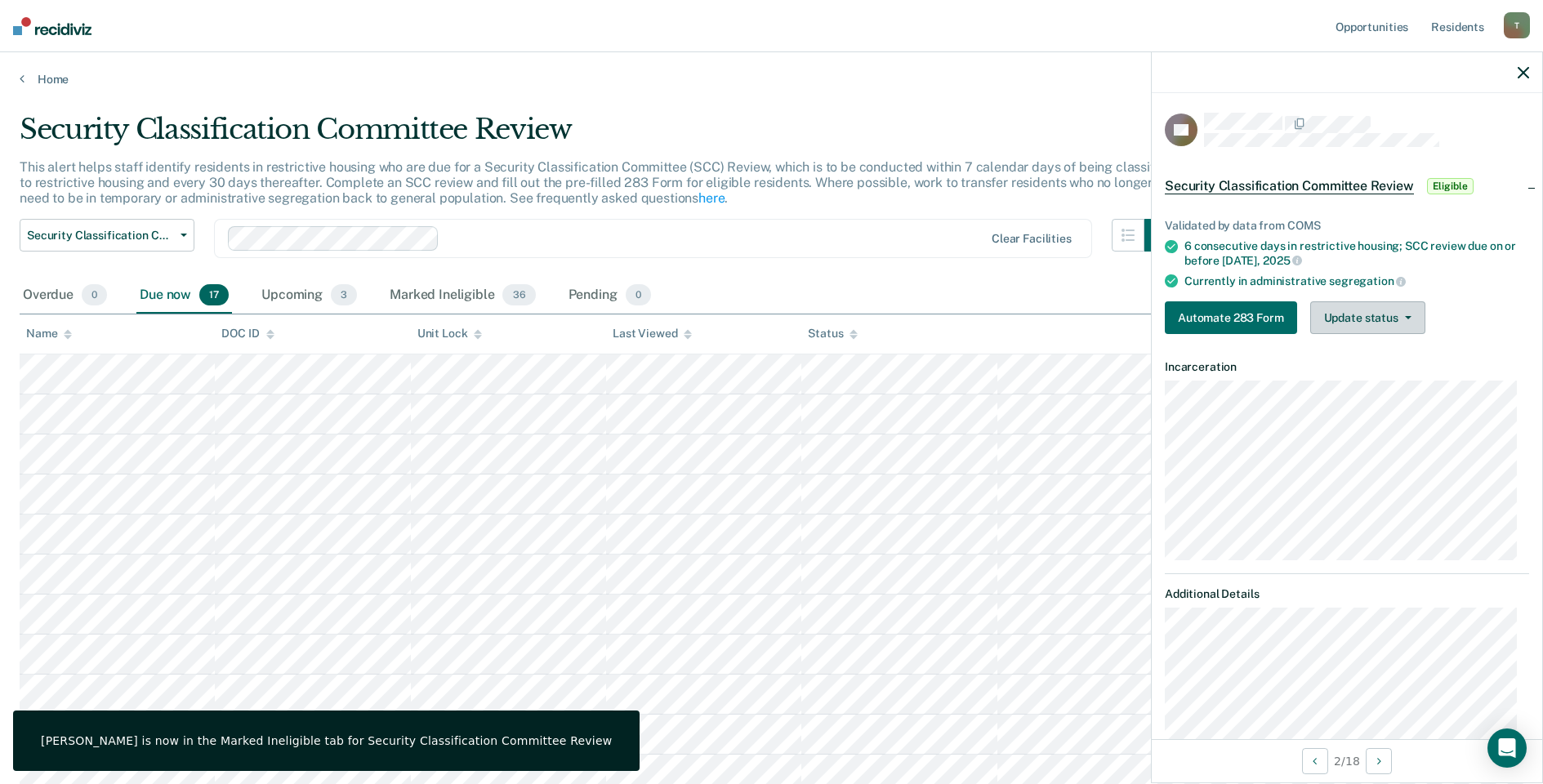
click at [1412, 312] on button "Update status" at bounding box center [1368, 318] width 115 height 32
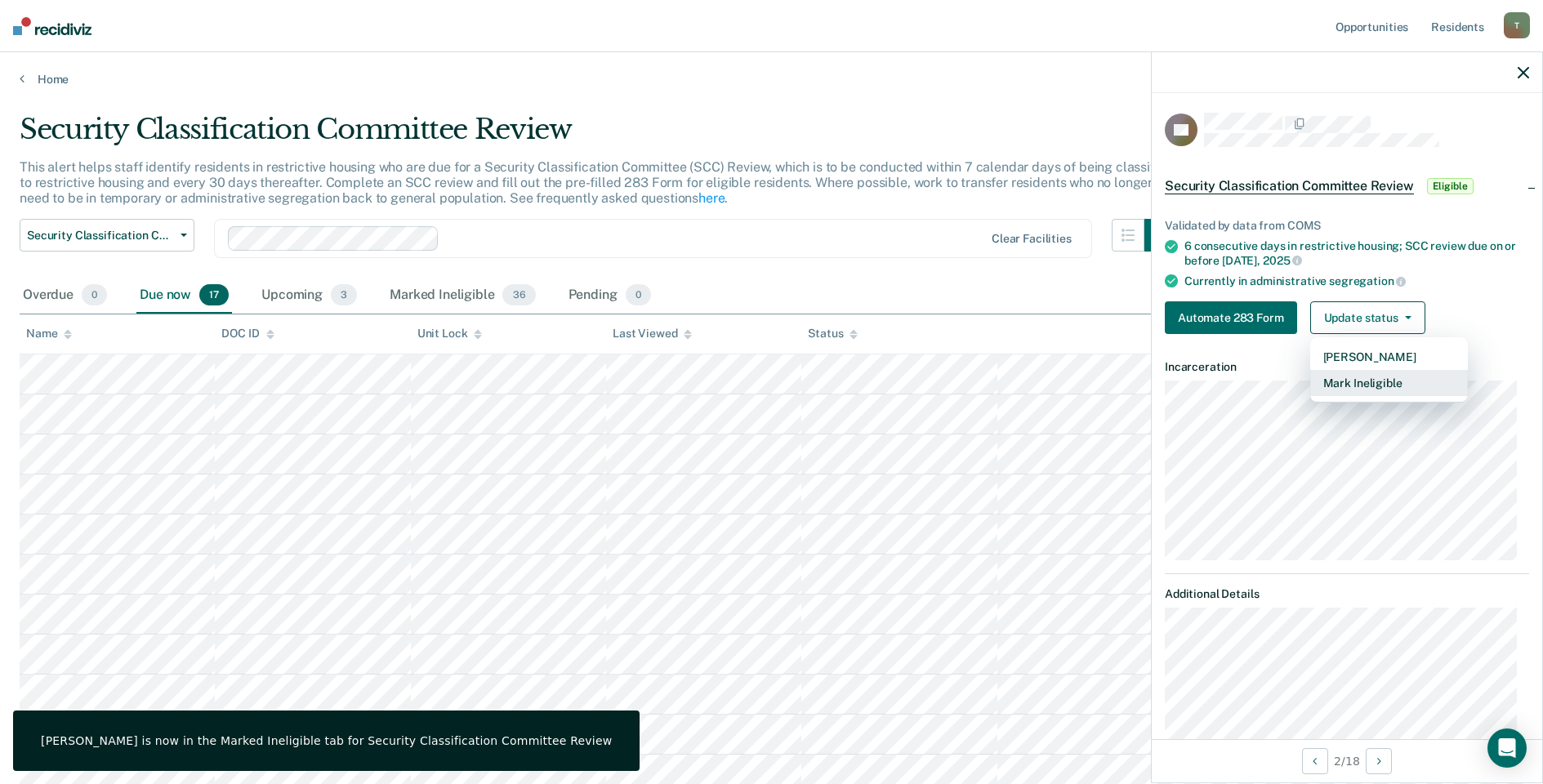
click at [1364, 380] on button "Mark Ineligible" at bounding box center [1389, 383] width 158 height 26
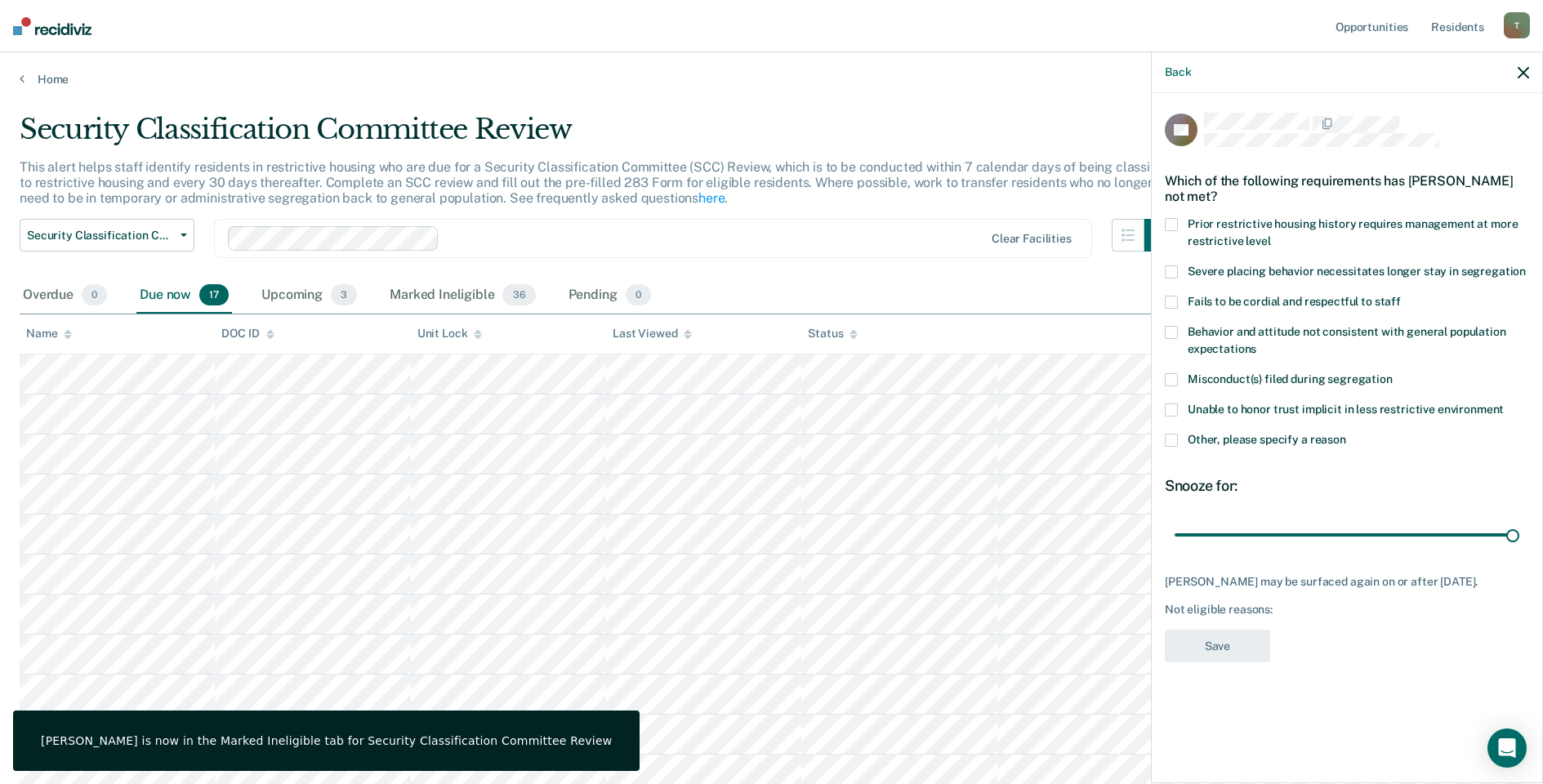
click at [1164, 439] on div "DD Which of the following requirements has [PERSON_NAME] not met? Prior restric…" at bounding box center [1347, 436] width 391 height 687
click at [1167, 438] on span at bounding box center [1171, 439] width 13 height 13
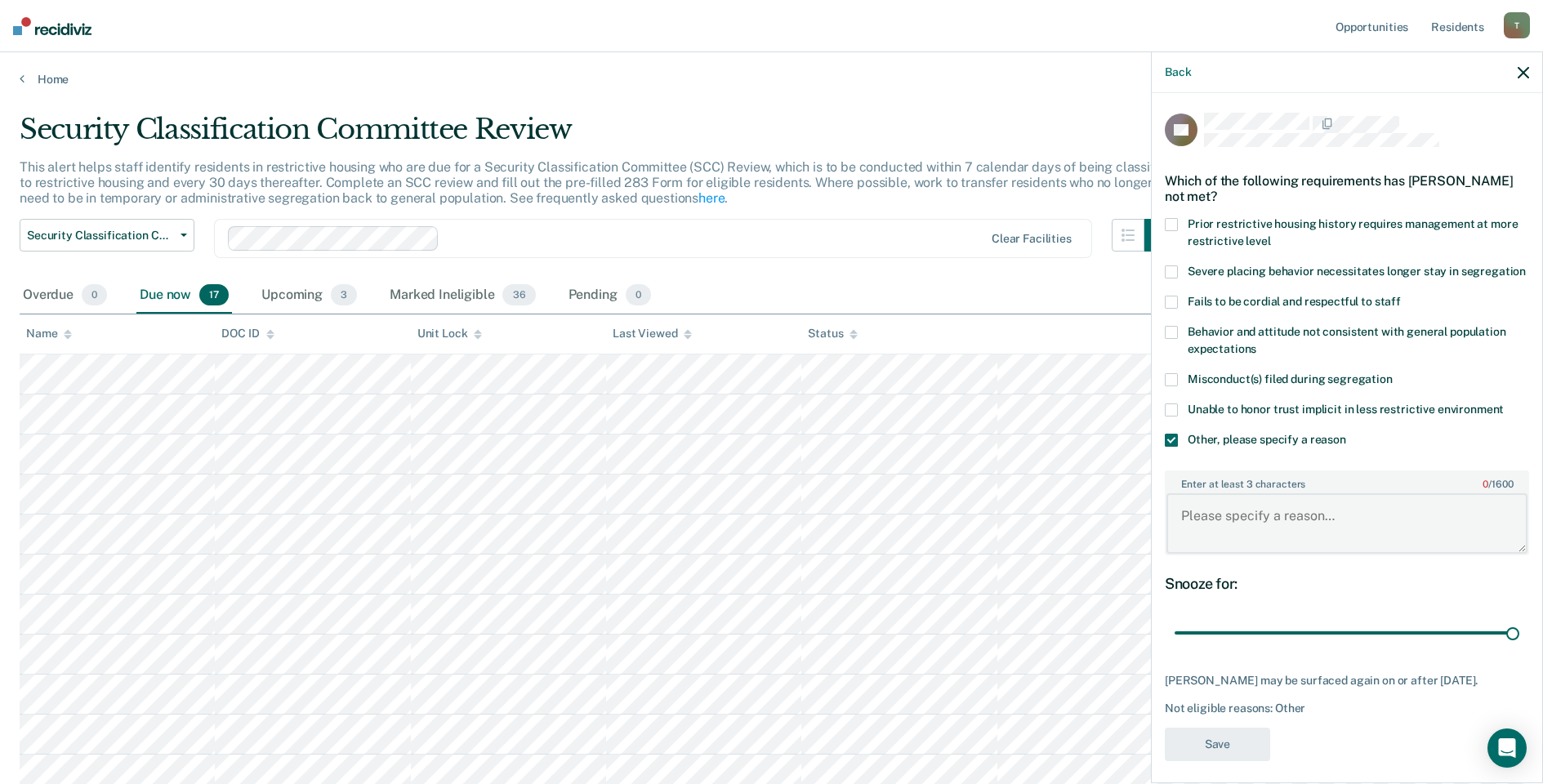
click at [1246, 525] on textarea "Enter at least 3 characters 0 / 1600" at bounding box center [1347, 523] width 361 height 60
type textarea "WRIT Return [DATE]."
click at [1213, 761] on button "Save" at bounding box center [1218, 744] width 106 height 33
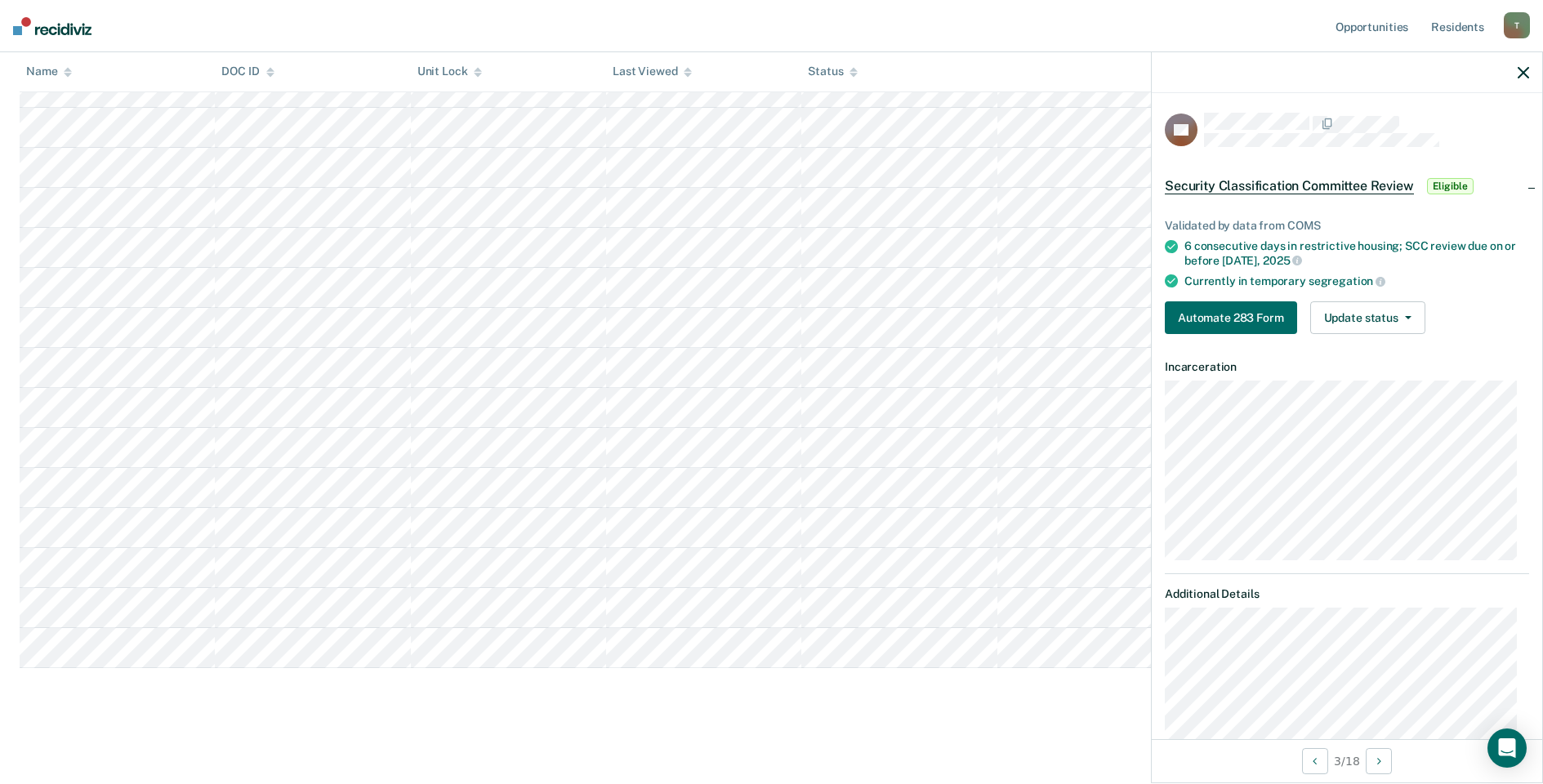
scroll to position [329, 0]
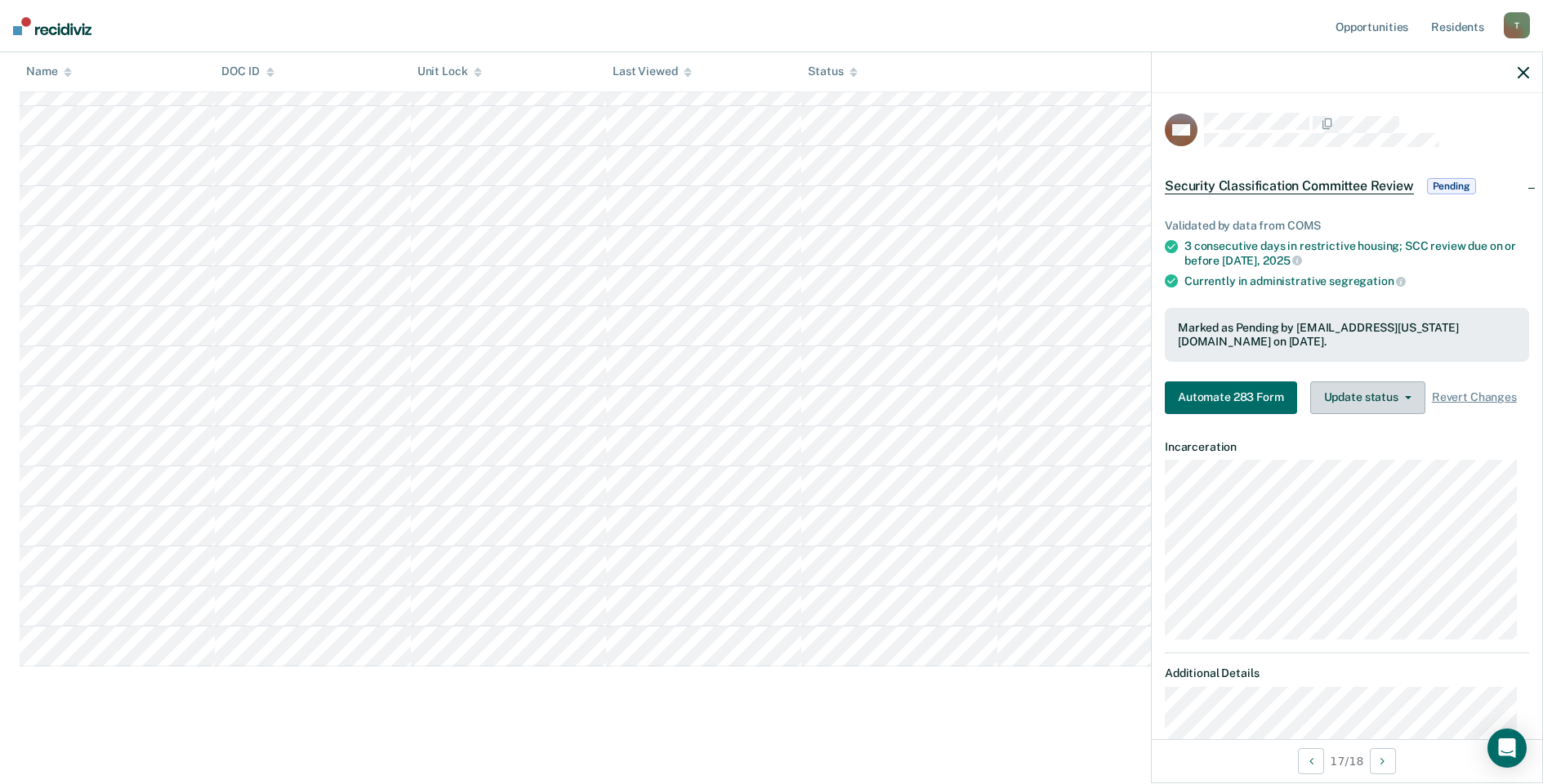
click at [1356, 399] on button "Update status" at bounding box center [1368, 398] width 115 height 32
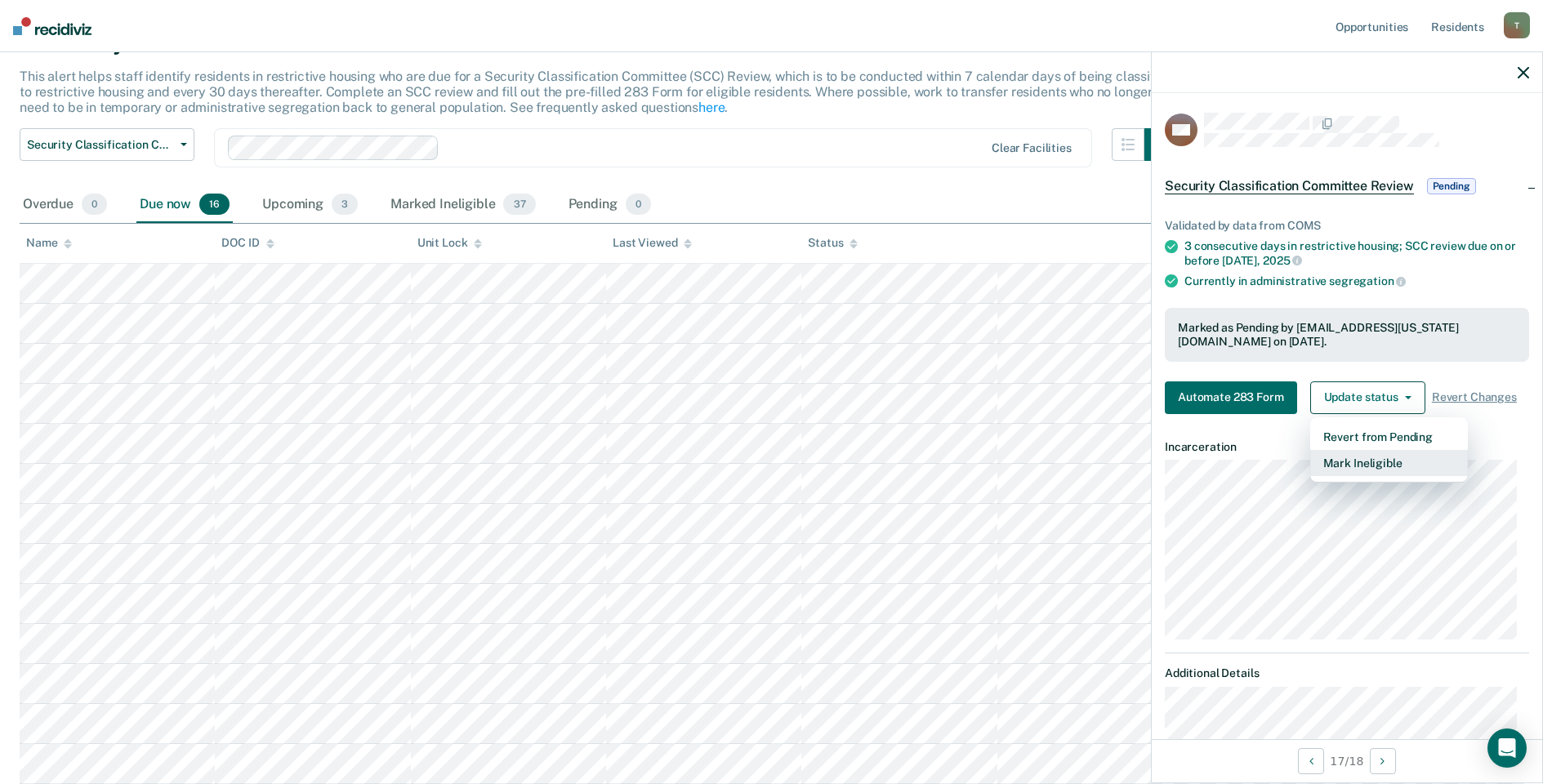
scroll to position [83, 0]
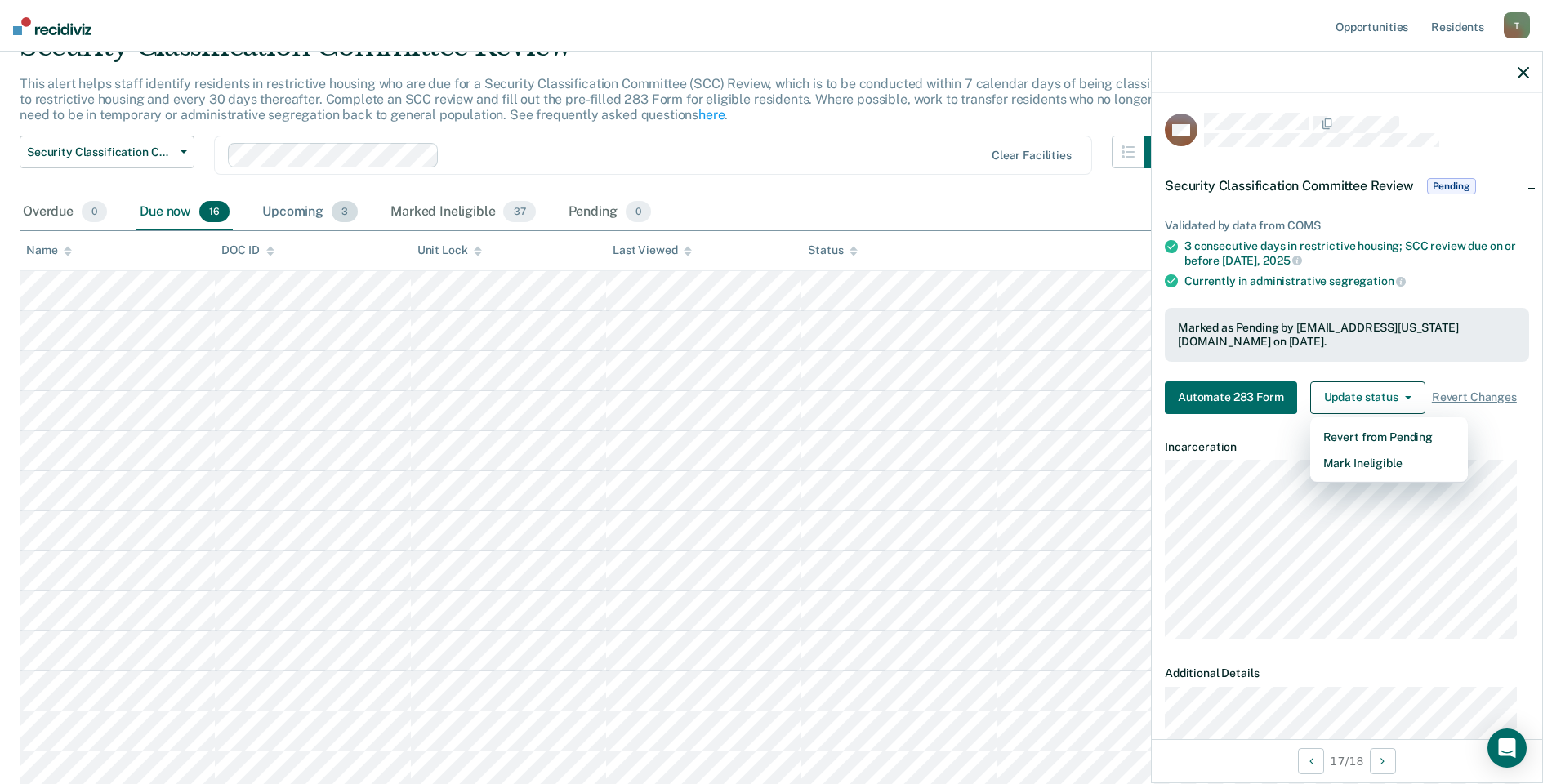
click at [290, 220] on div "Upcoming 3" at bounding box center [310, 212] width 102 height 36
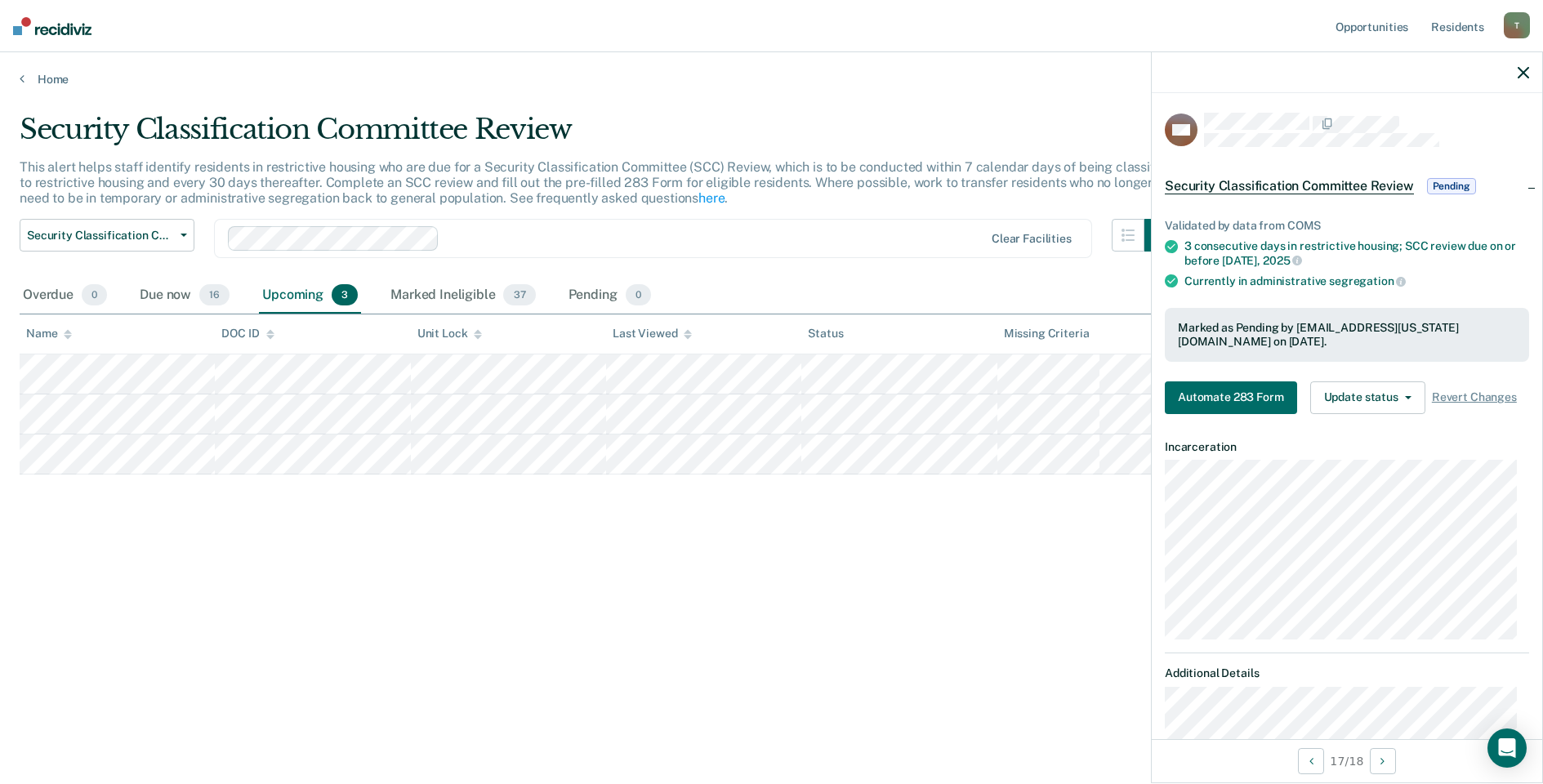
scroll to position [0, 0]
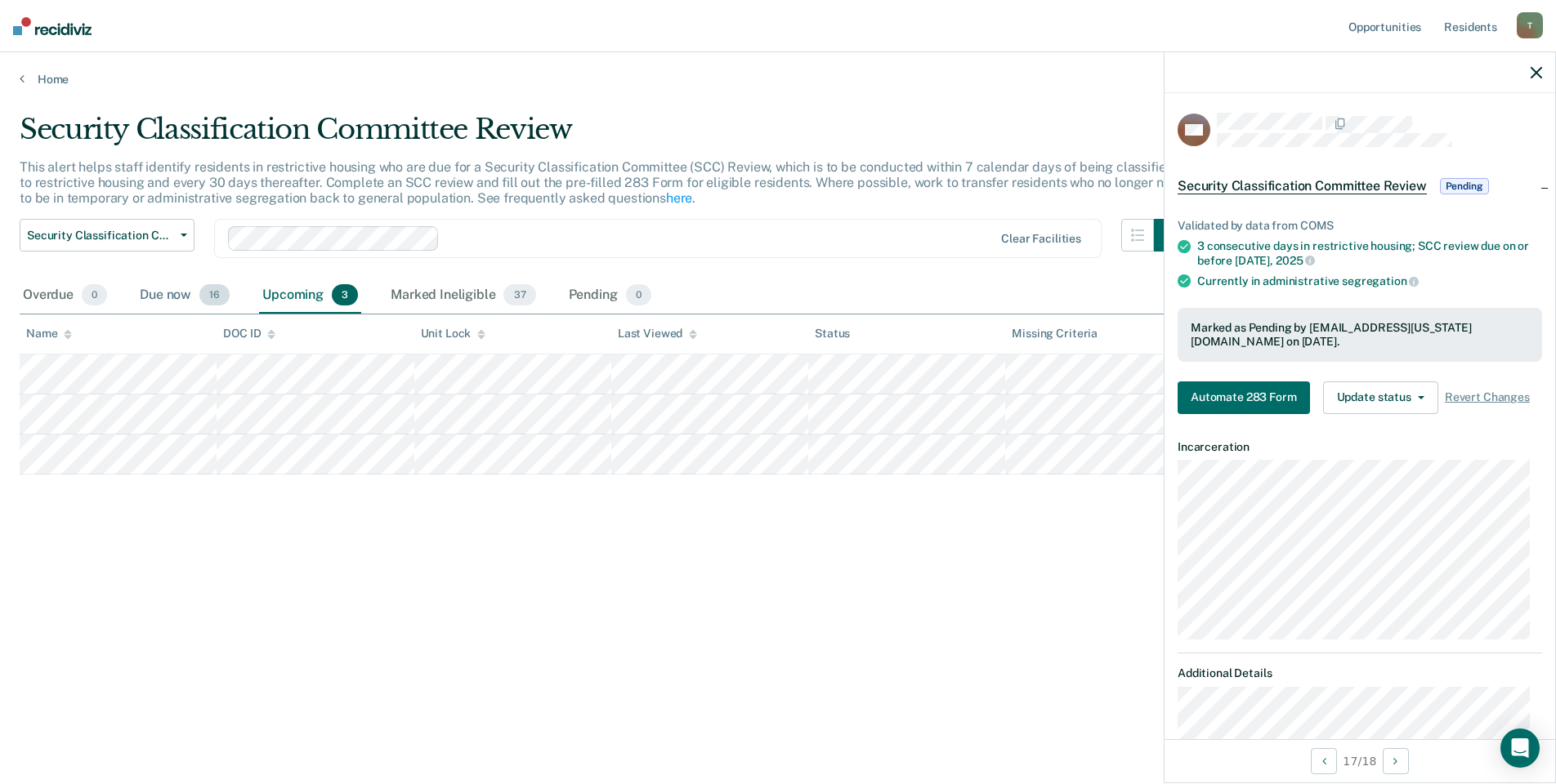
click at [147, 296] on div "Due now 16" at bounding box center [184, 295] width 96 height 36
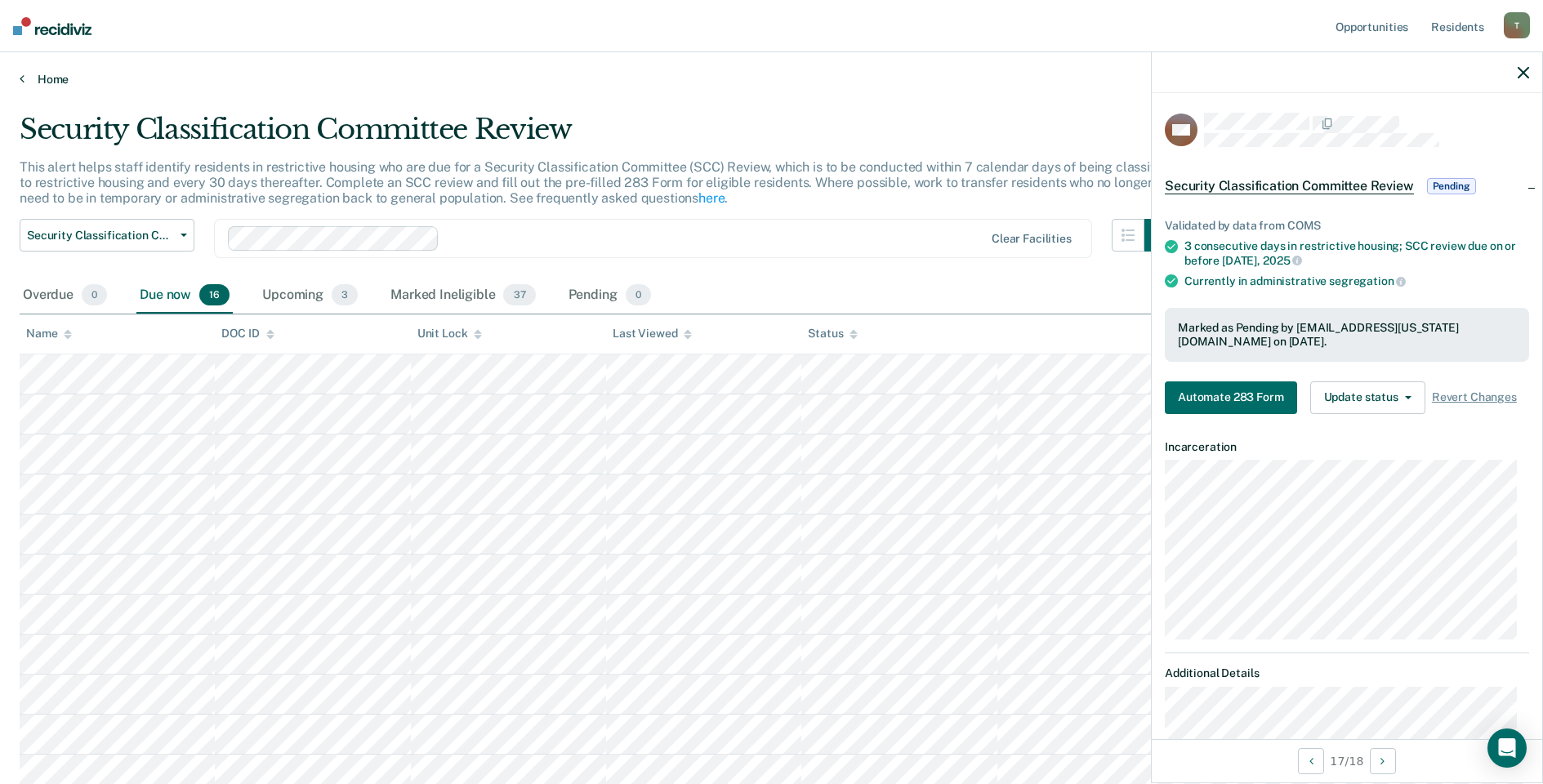
click at [41, 74] on link "Home" at bounding box center [772, 78] width 1504 height 14
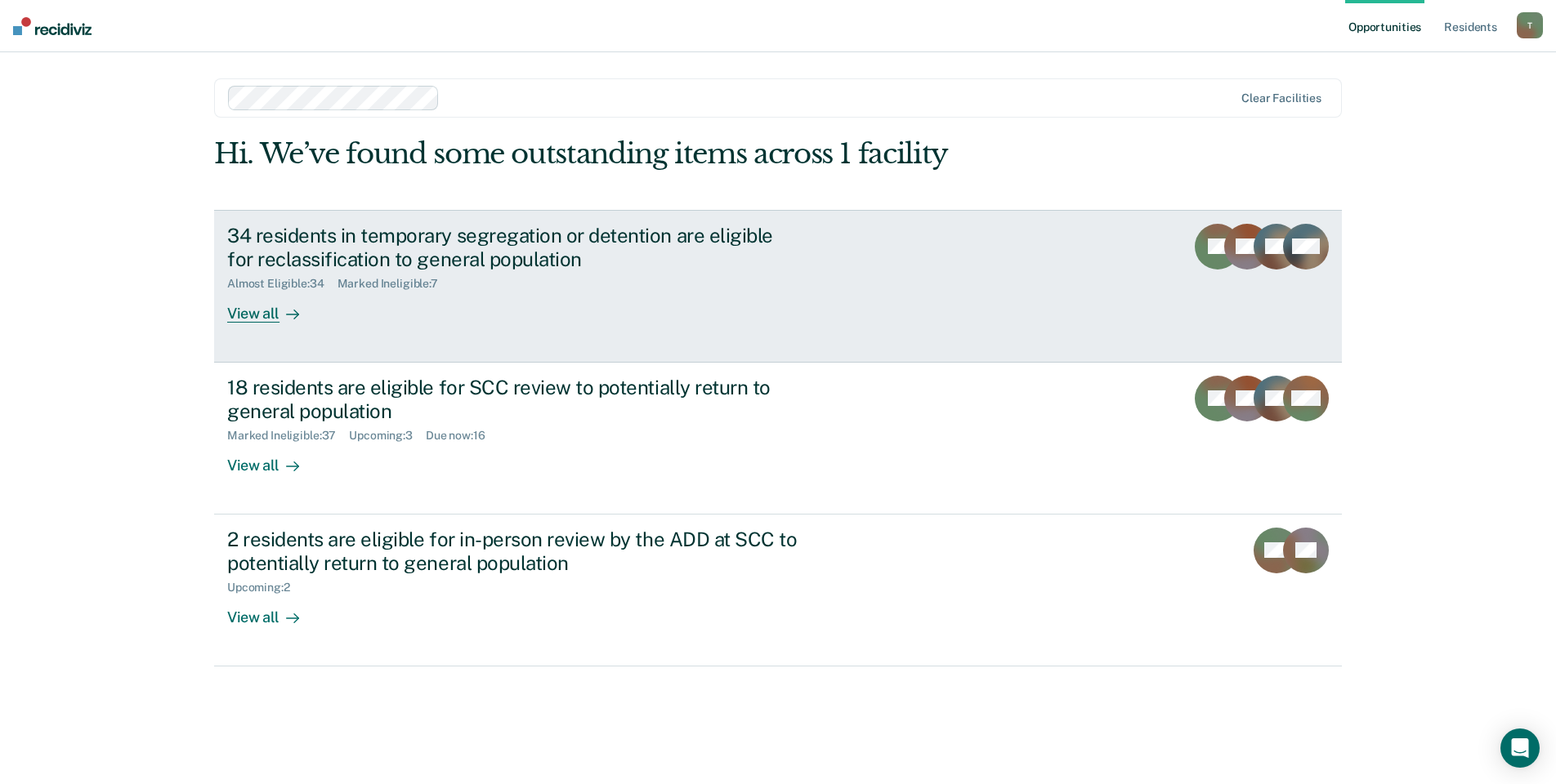
click at [380, 290] on div "Marked Ineligible : 7" at bounding box center [393, 283] width 113 height 14
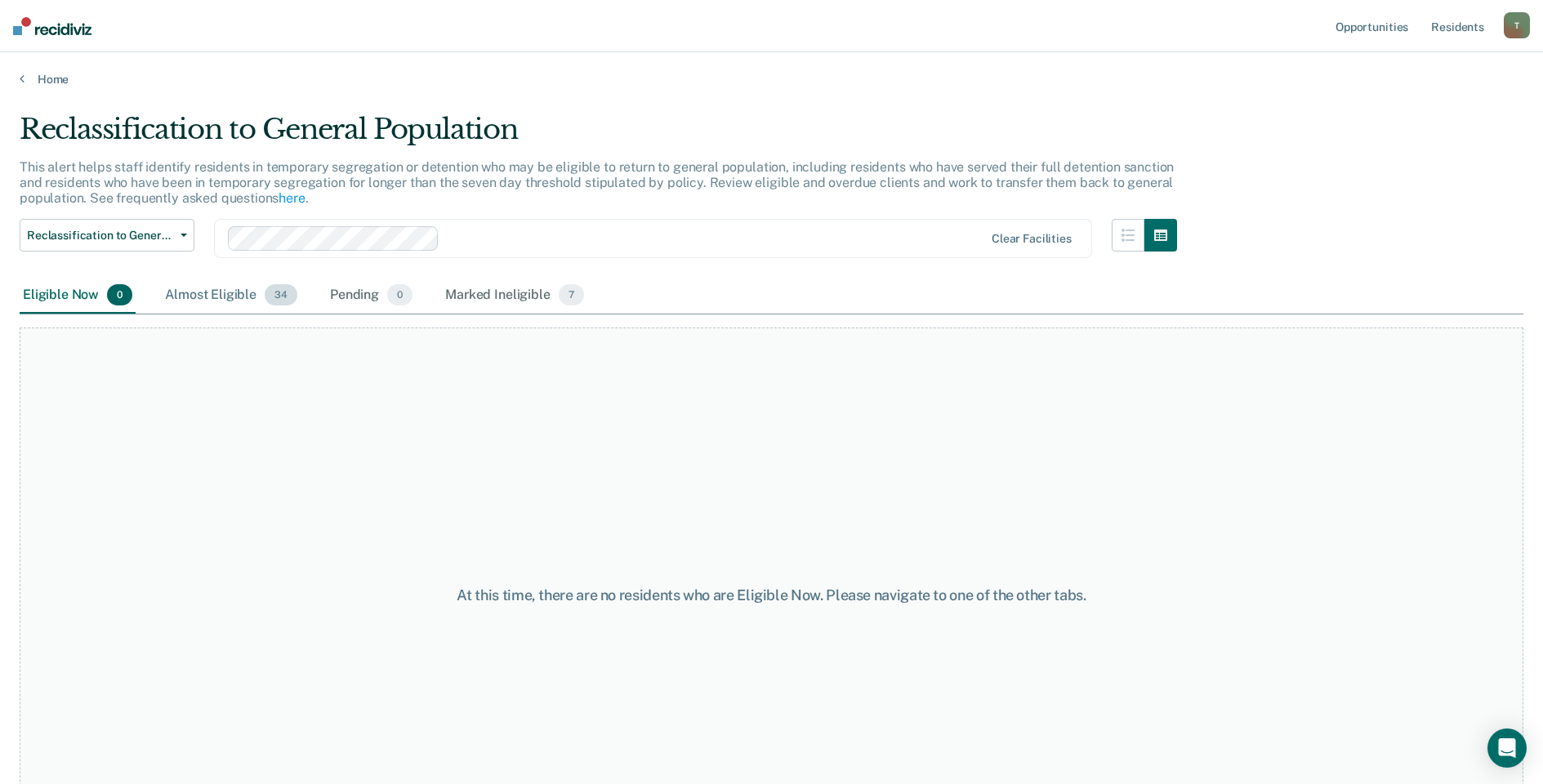
click at [176, 292] on div "Almost Eligible 34" at bounding box center [231, 295] width 139 height 36
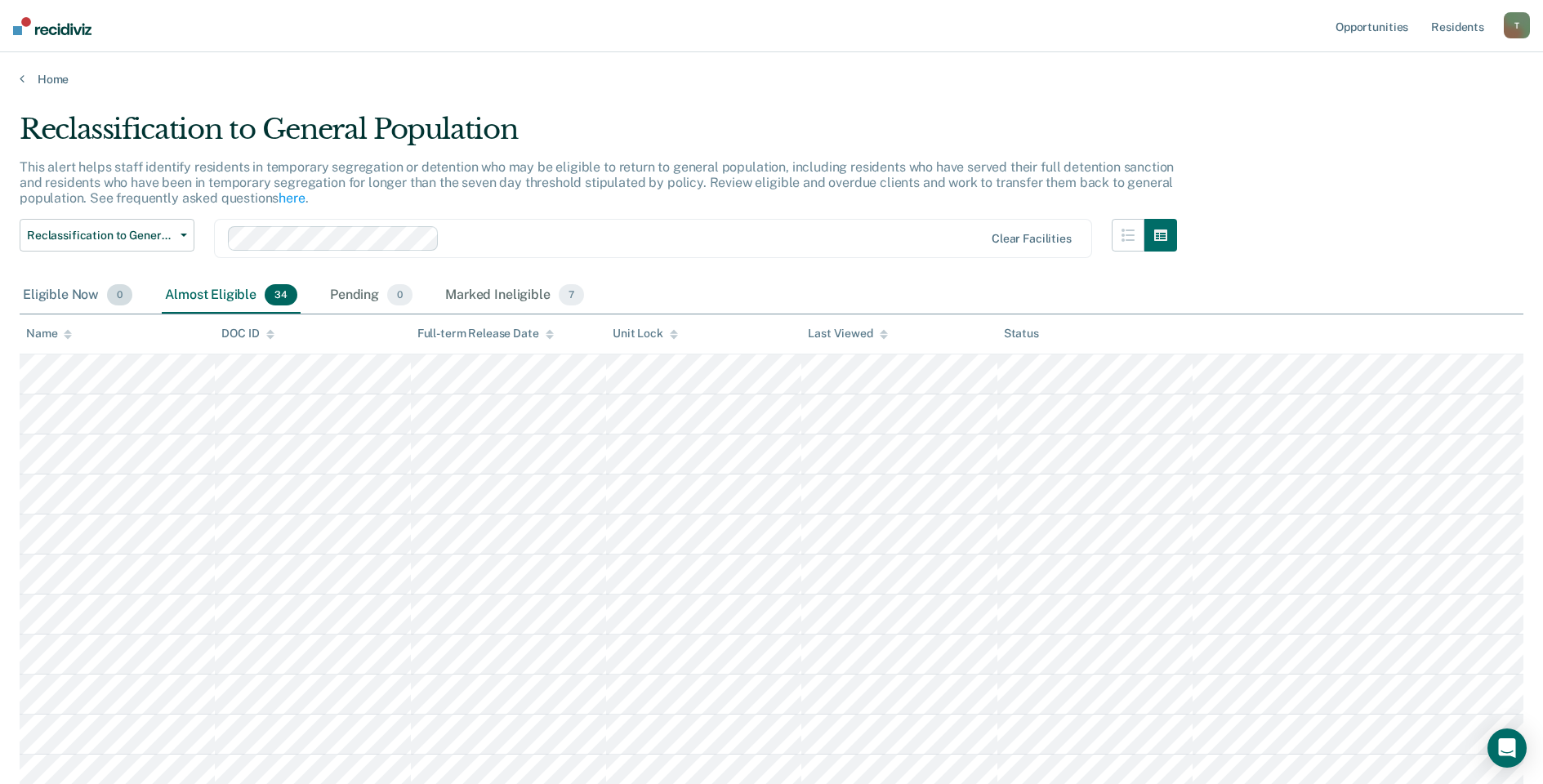
click at [72, 295] on div "Eligible Now 0" at bounding box center [77, 295] width 116 height 36
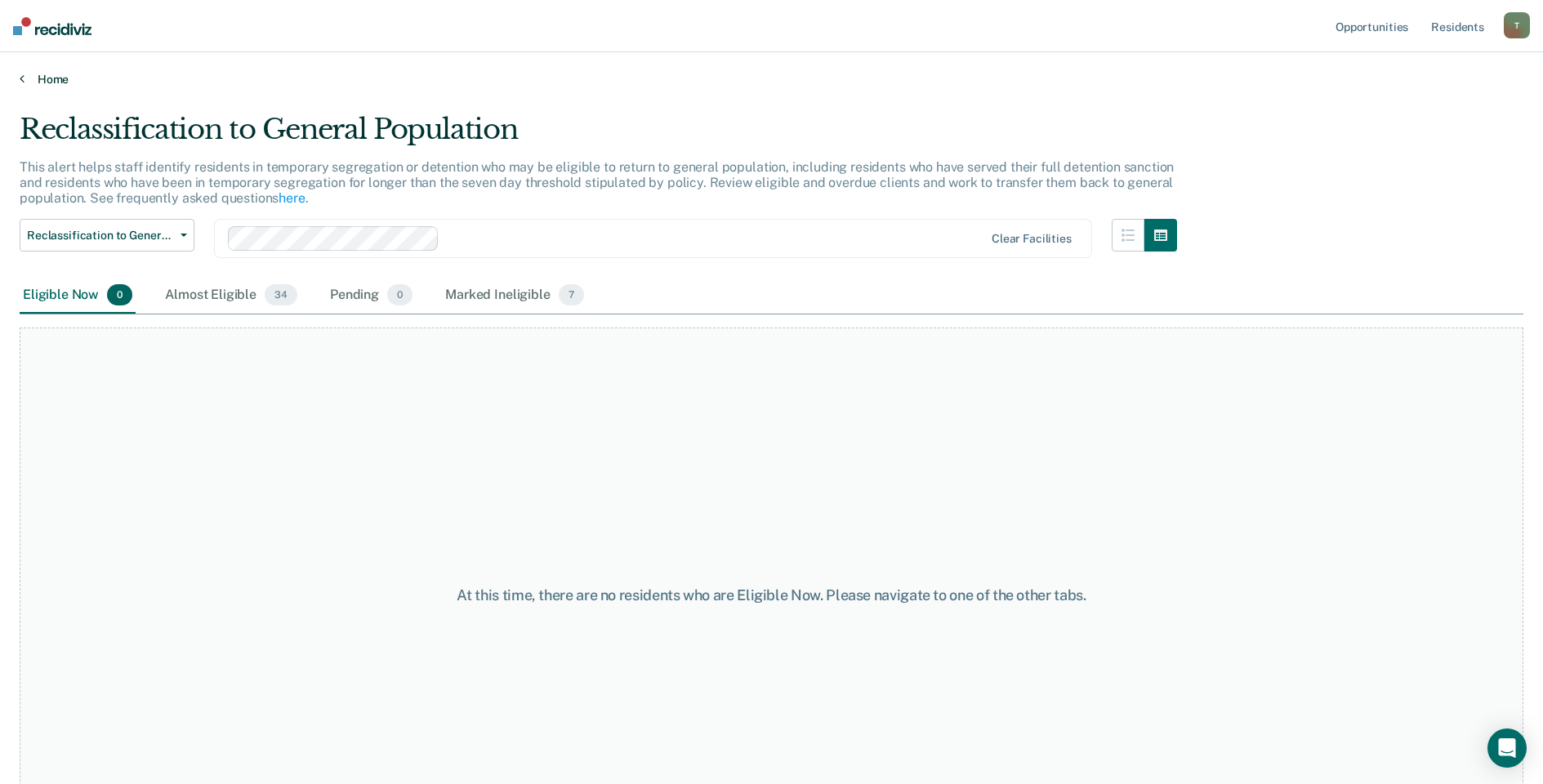
click at [45, 77] on link "Home" at bounding box center [772, 78] width 1504 height 14
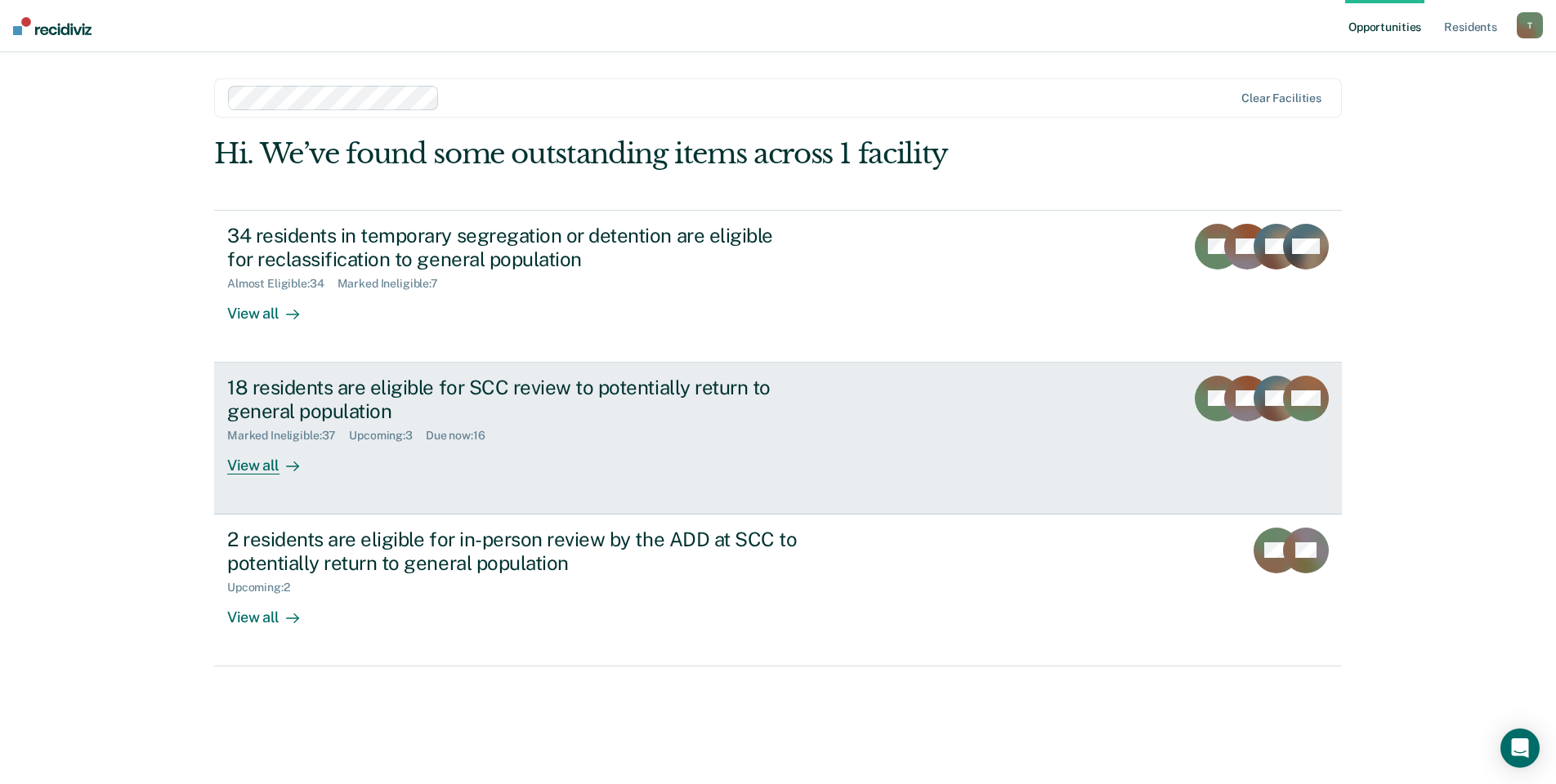
click at [273, 476] on link "18 residents are eligible for SCC review to potentially return to general popul…" at bounding box center [778, 438] width 1128 height 152
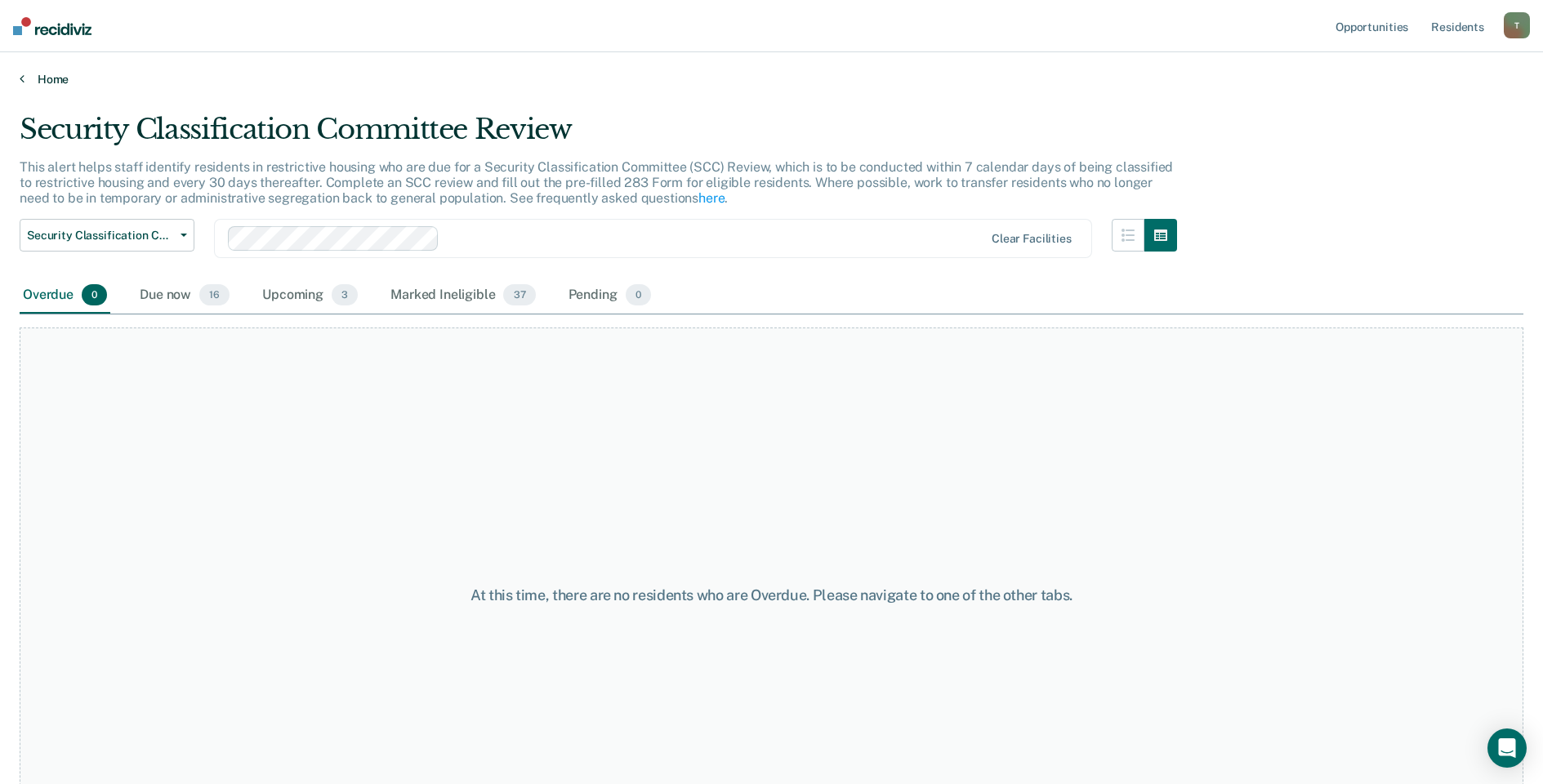
click at [37, 73] on link "Home" at bounding box center [772, 78] width 1504 height 14
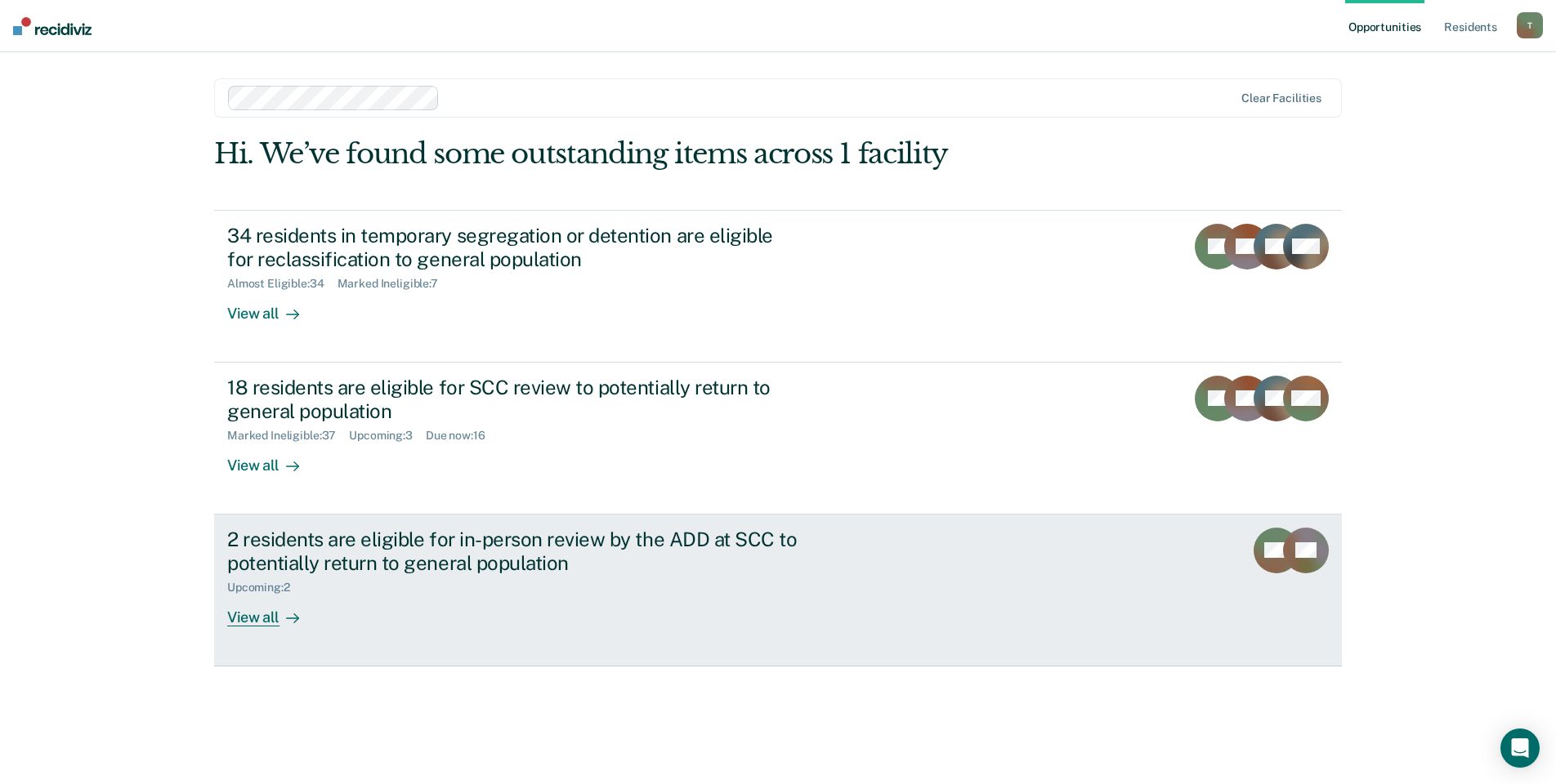
click at [301, 578] on div "Upcoming : 2" at bounding box center [514, 584] width 574 height 20
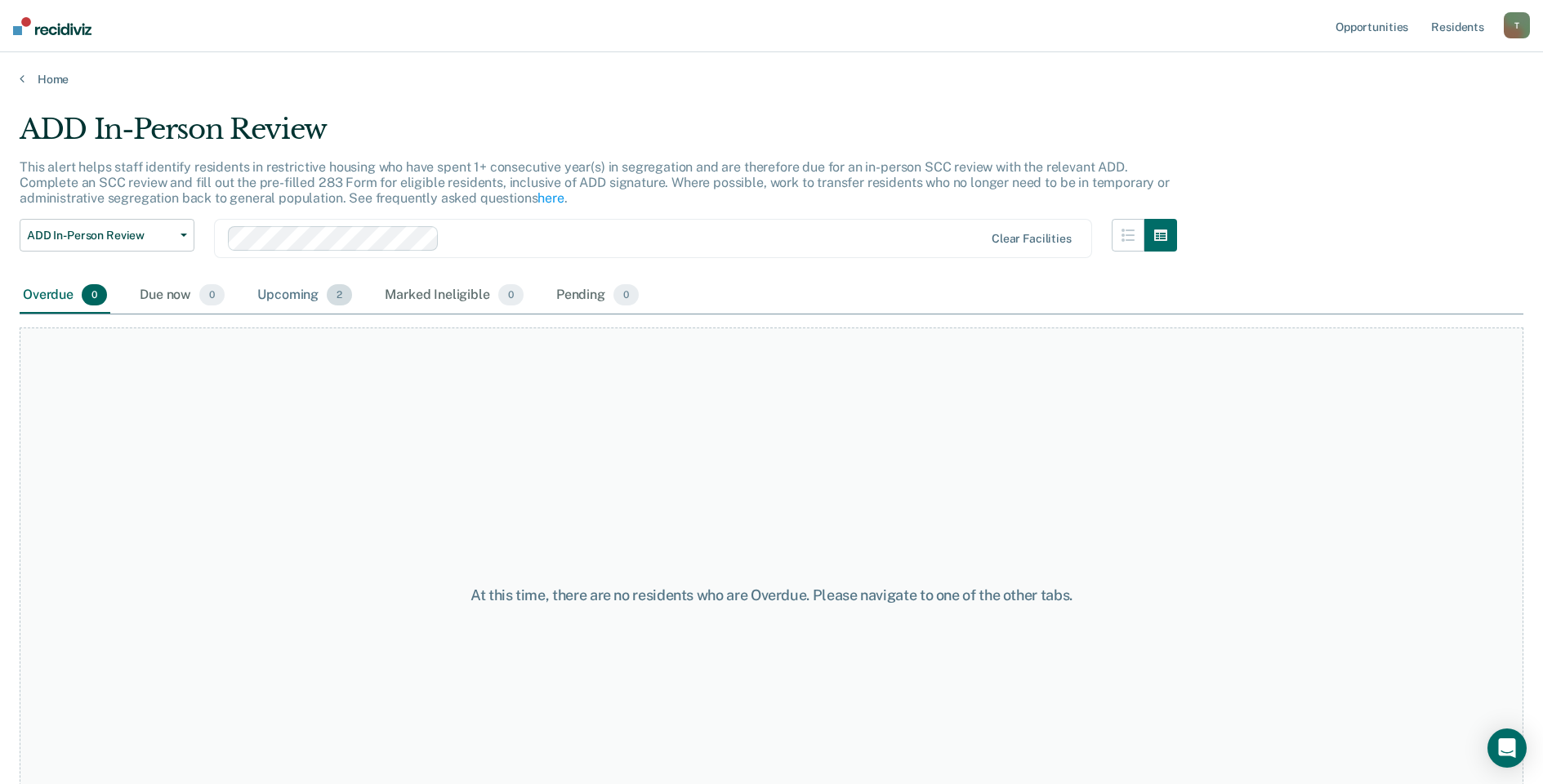
click at [273, 292] on div "Upcoming 2" at bounding box center [304, 295] width 101 height 36
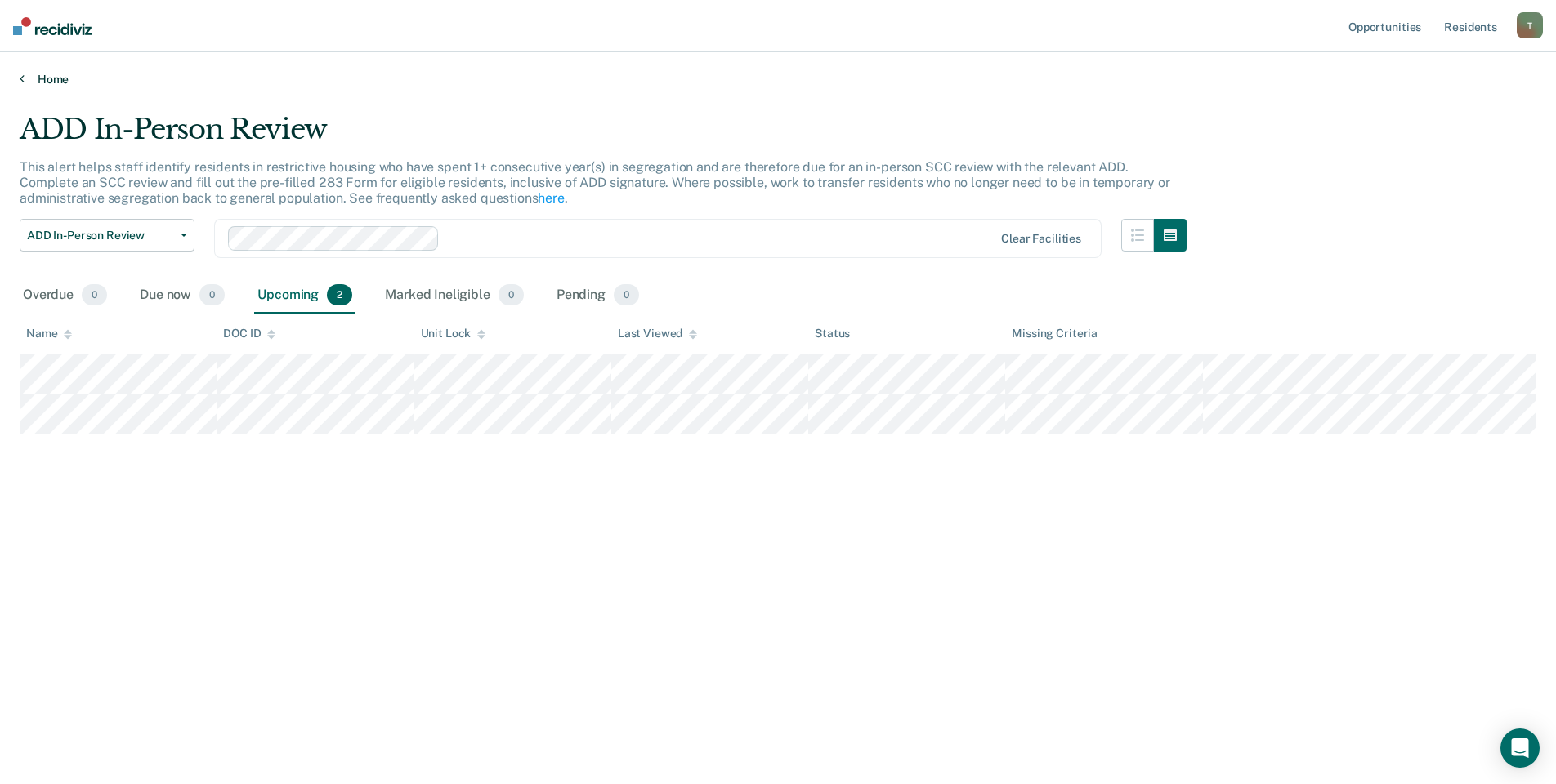
click at [25, 77] on link "Home" at bounding box center [778, 78] width 1517 height 14
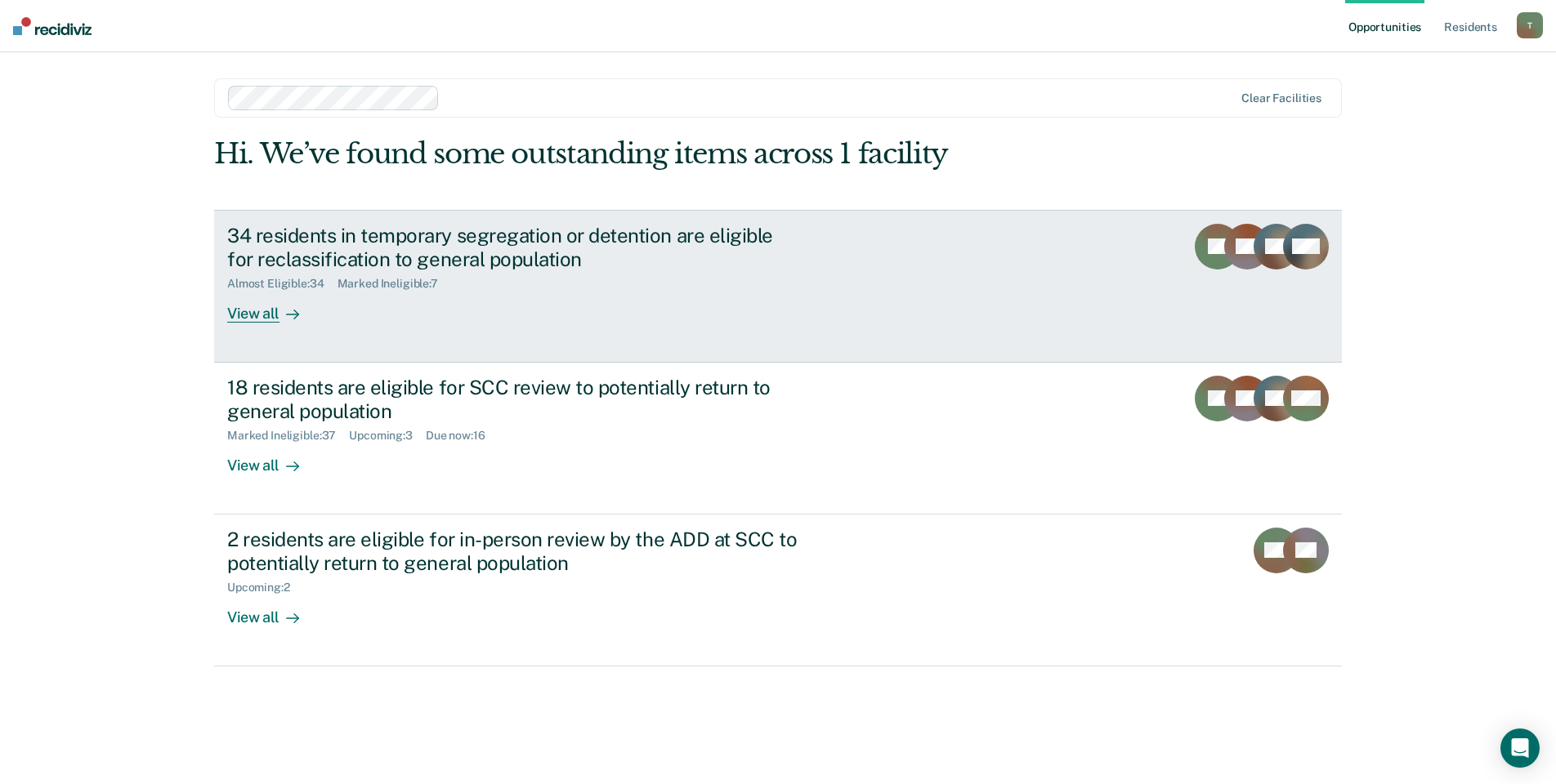
click at [273, 314] on div "View all" at bounding box center [273, 306] width 91 height 31
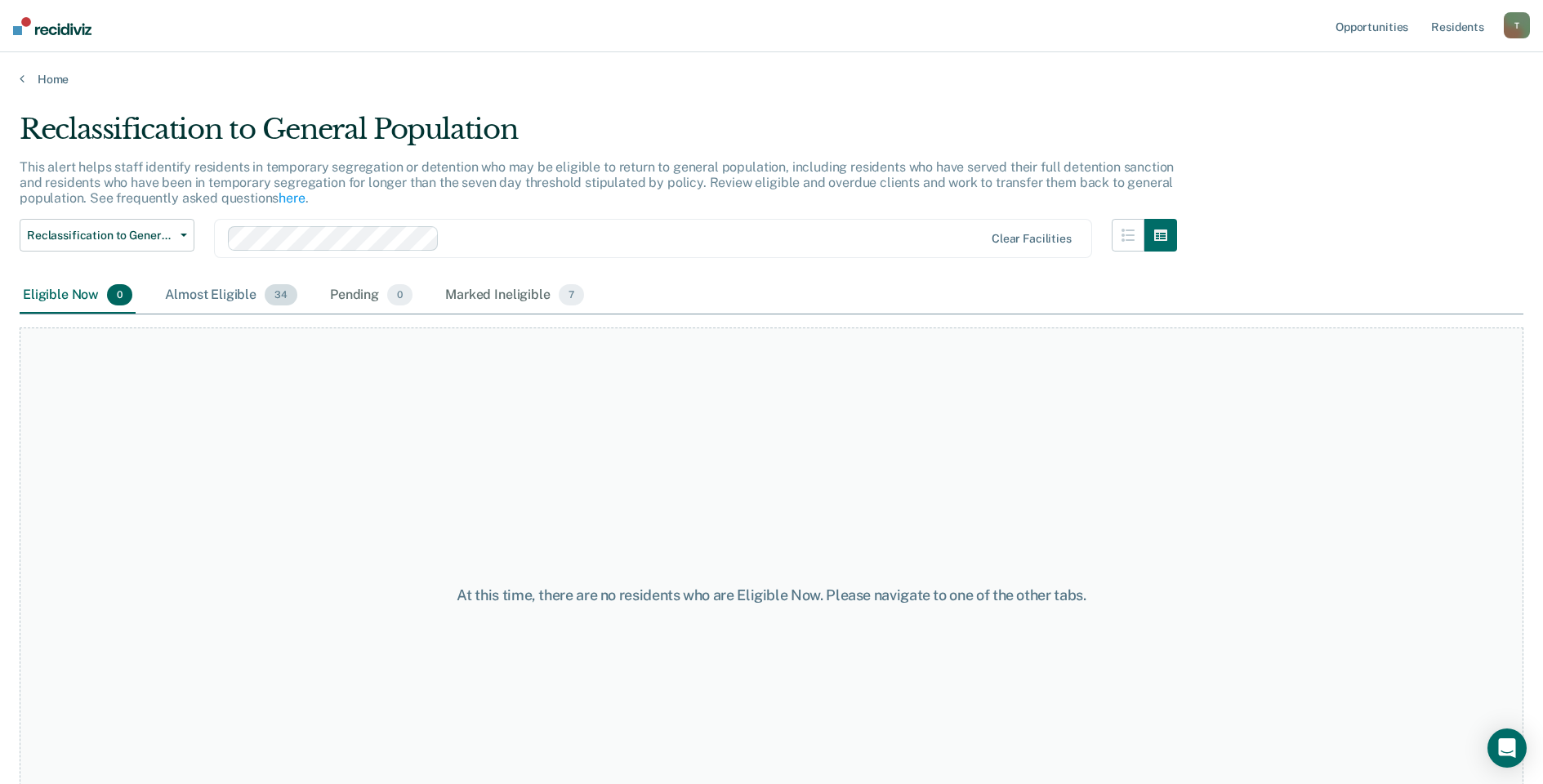
click at [250, 301] on div "Almost Eligible 34" at bounding box center [231, 295] width 139 height 36
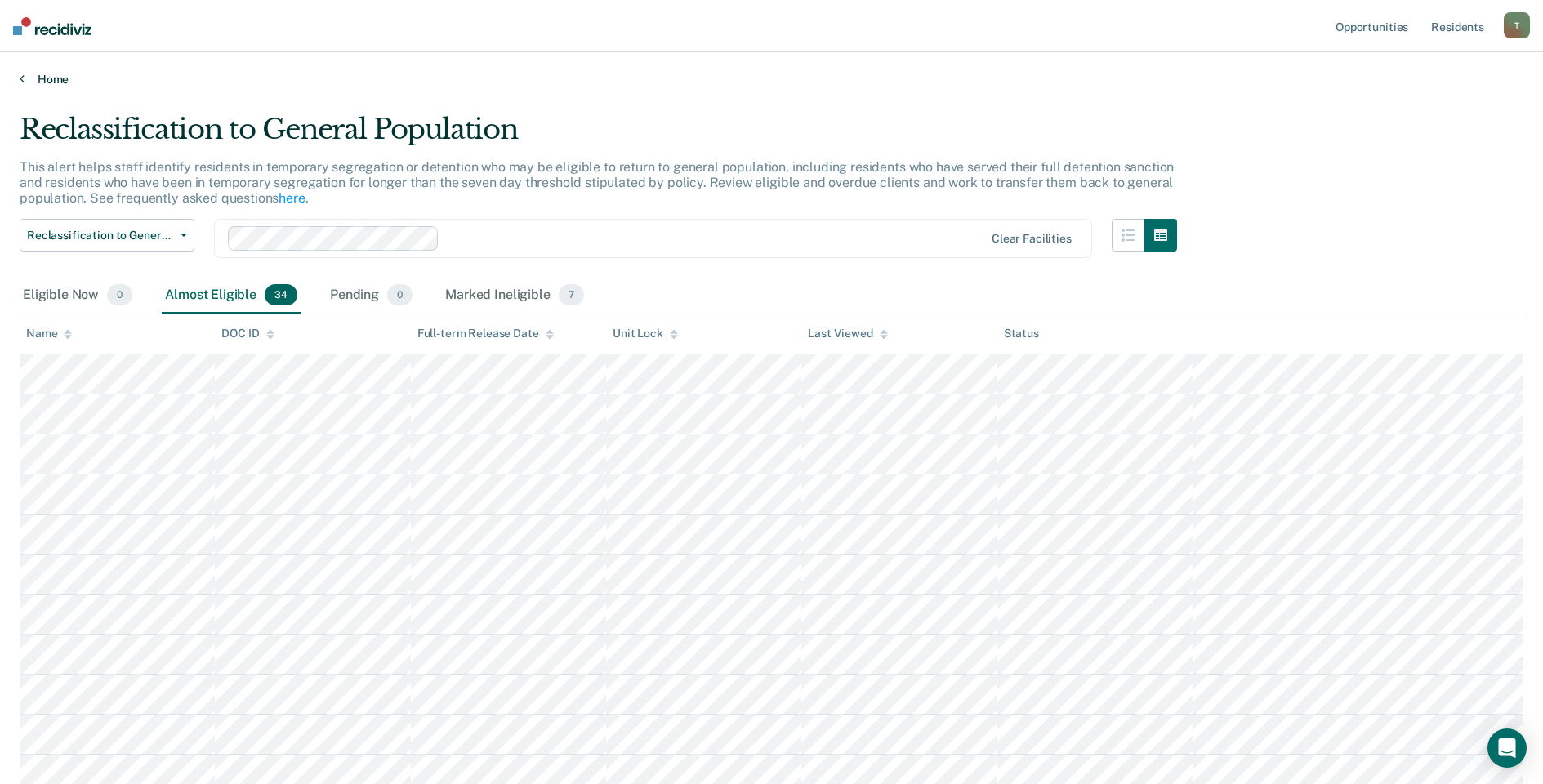
click at [32, 79] on link "Home" at bounding box center [772, 78] width 1504 height 14
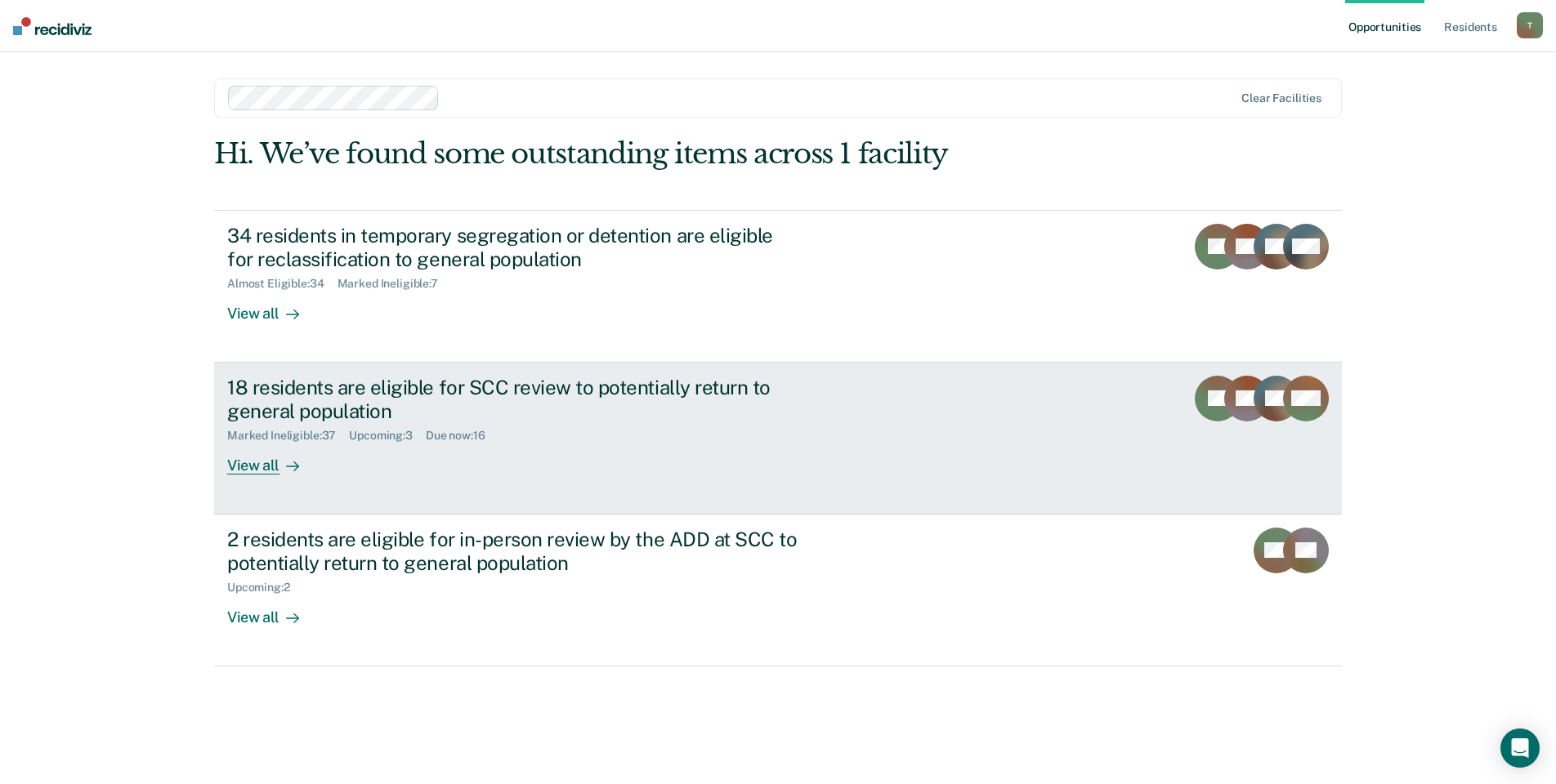
click at [290, 405] on div "18 residents are eligible for SCC review to potentially return to general popul…" at bounding box center [514, 399] width 574 height 48
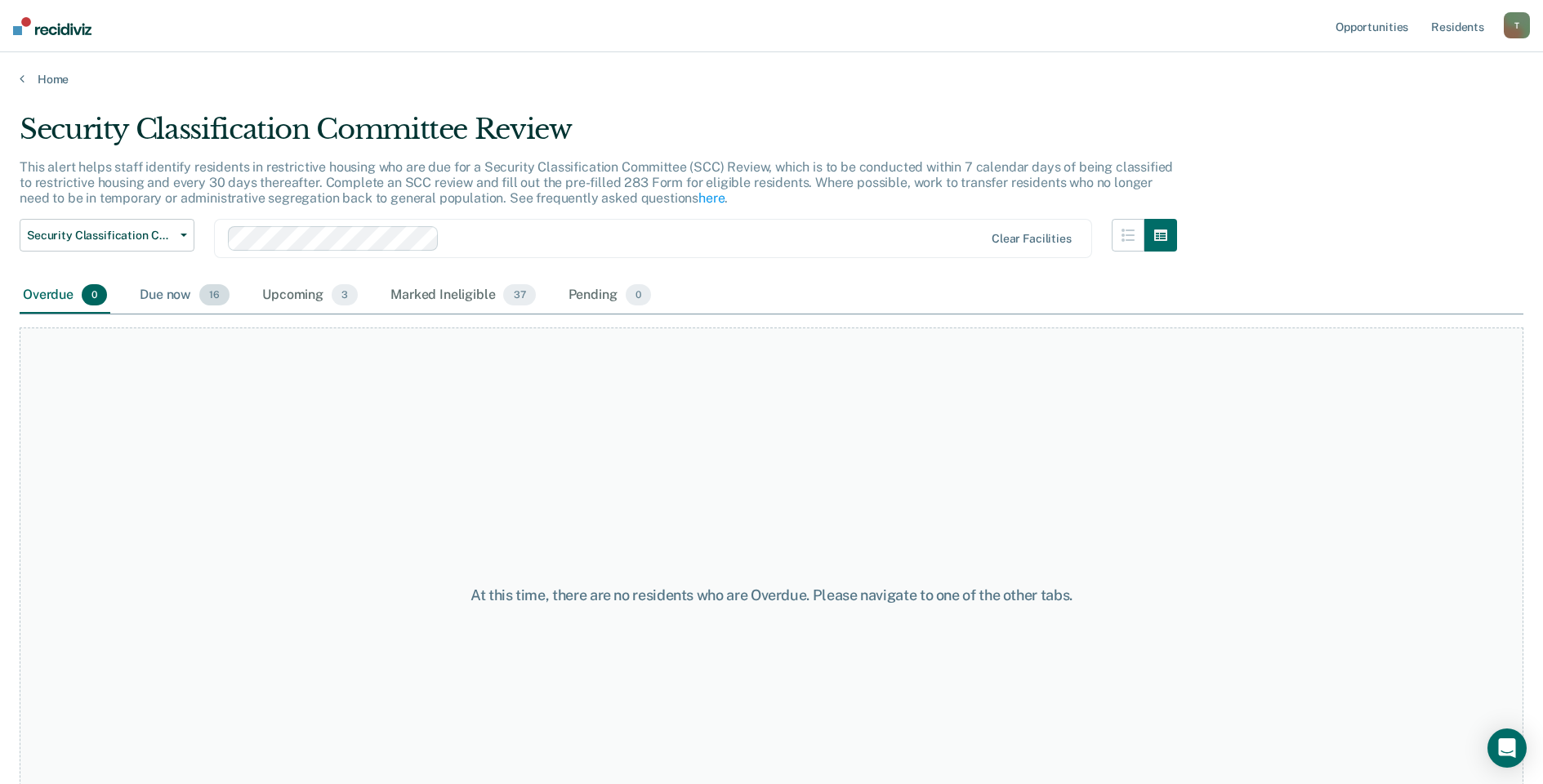
click at [148, 294] on div "Due now 16" at bounding box center [184, 295] width 96 height 36
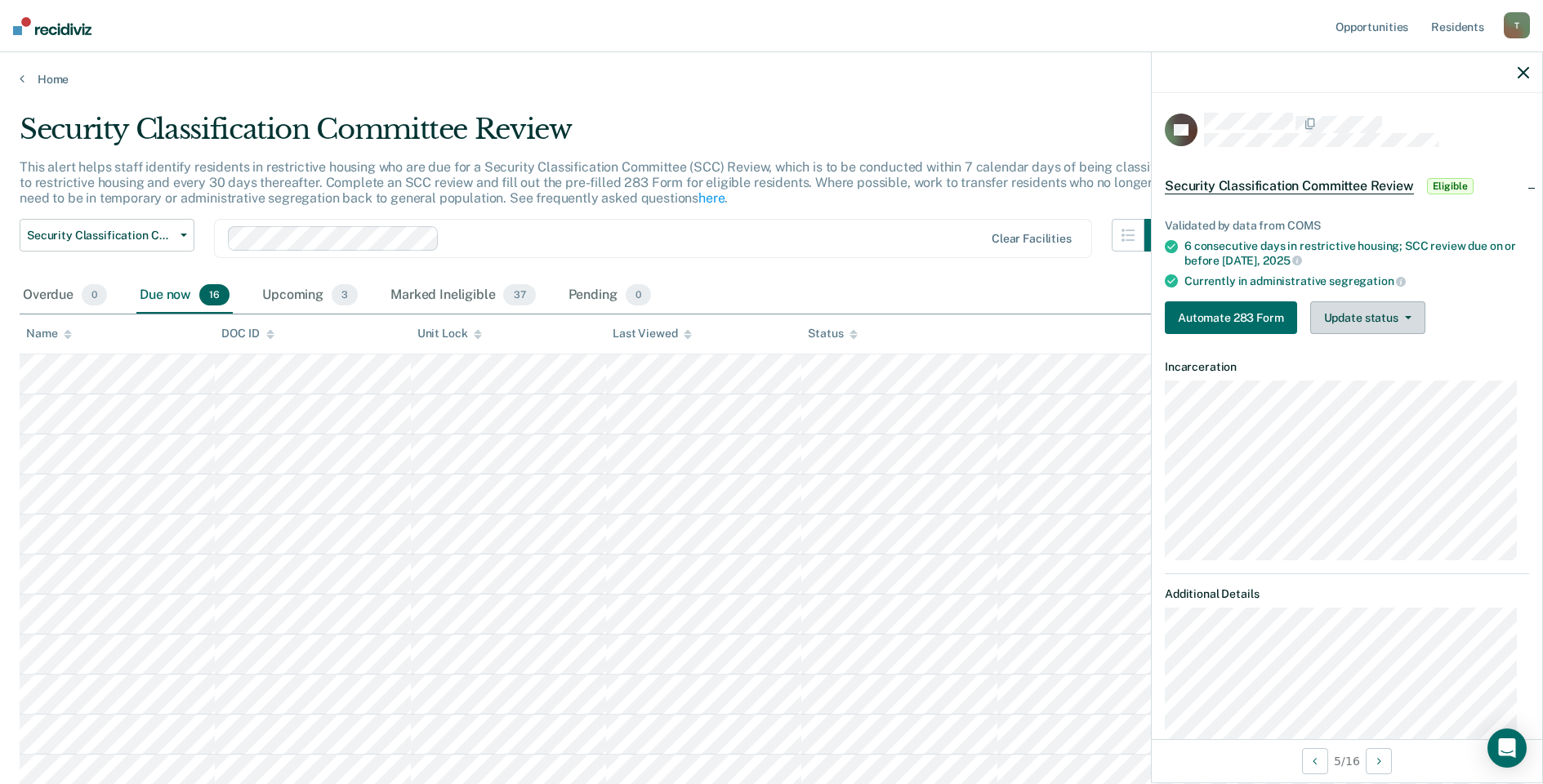
click at [1403, 323] on button "Update status" at bounding box center [1368, 318] width 115 height 32
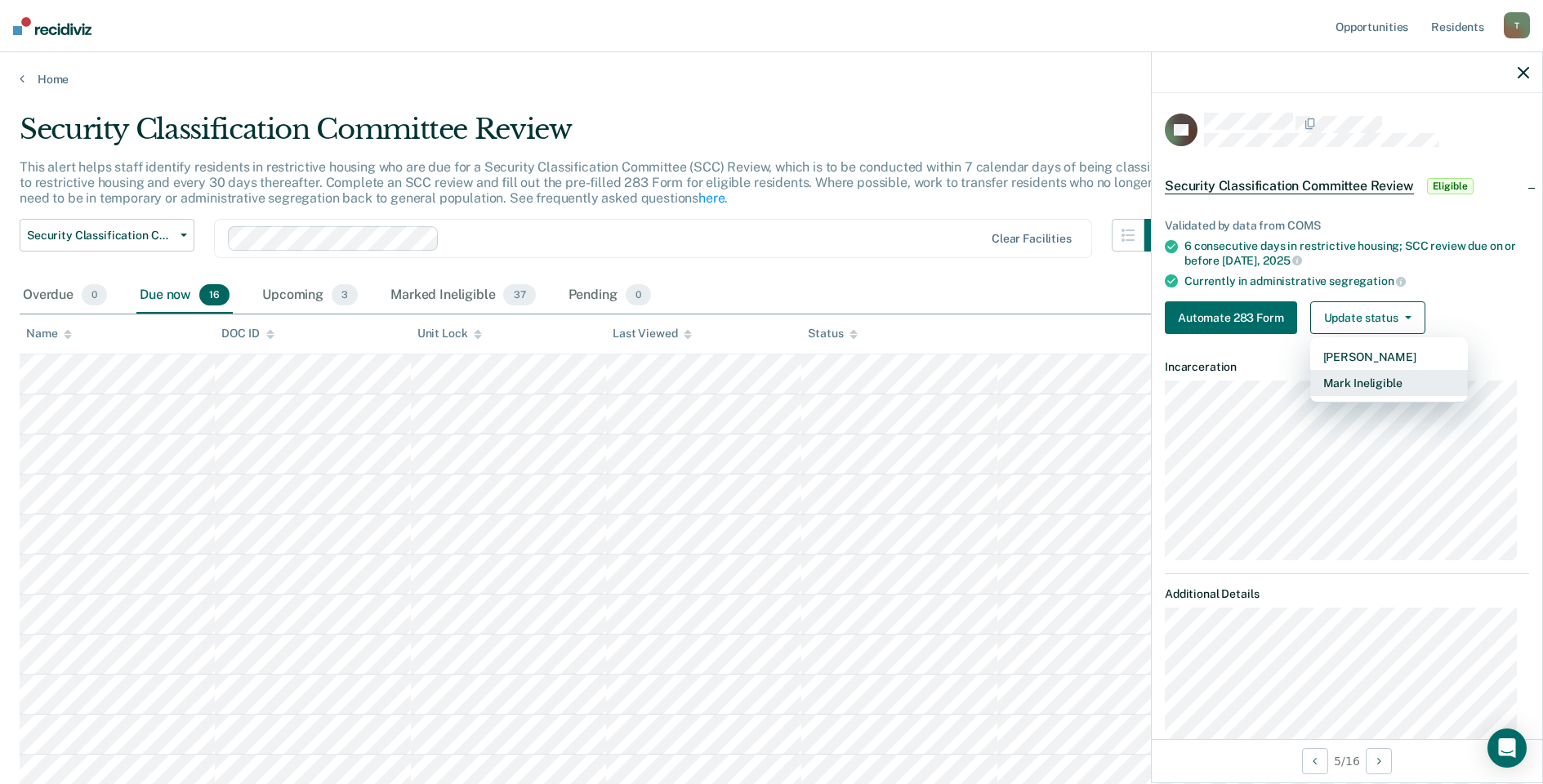
click at [1385, 379] on button "Mark Ineligible" at bounding box center [1389, 383] width 158 height 26
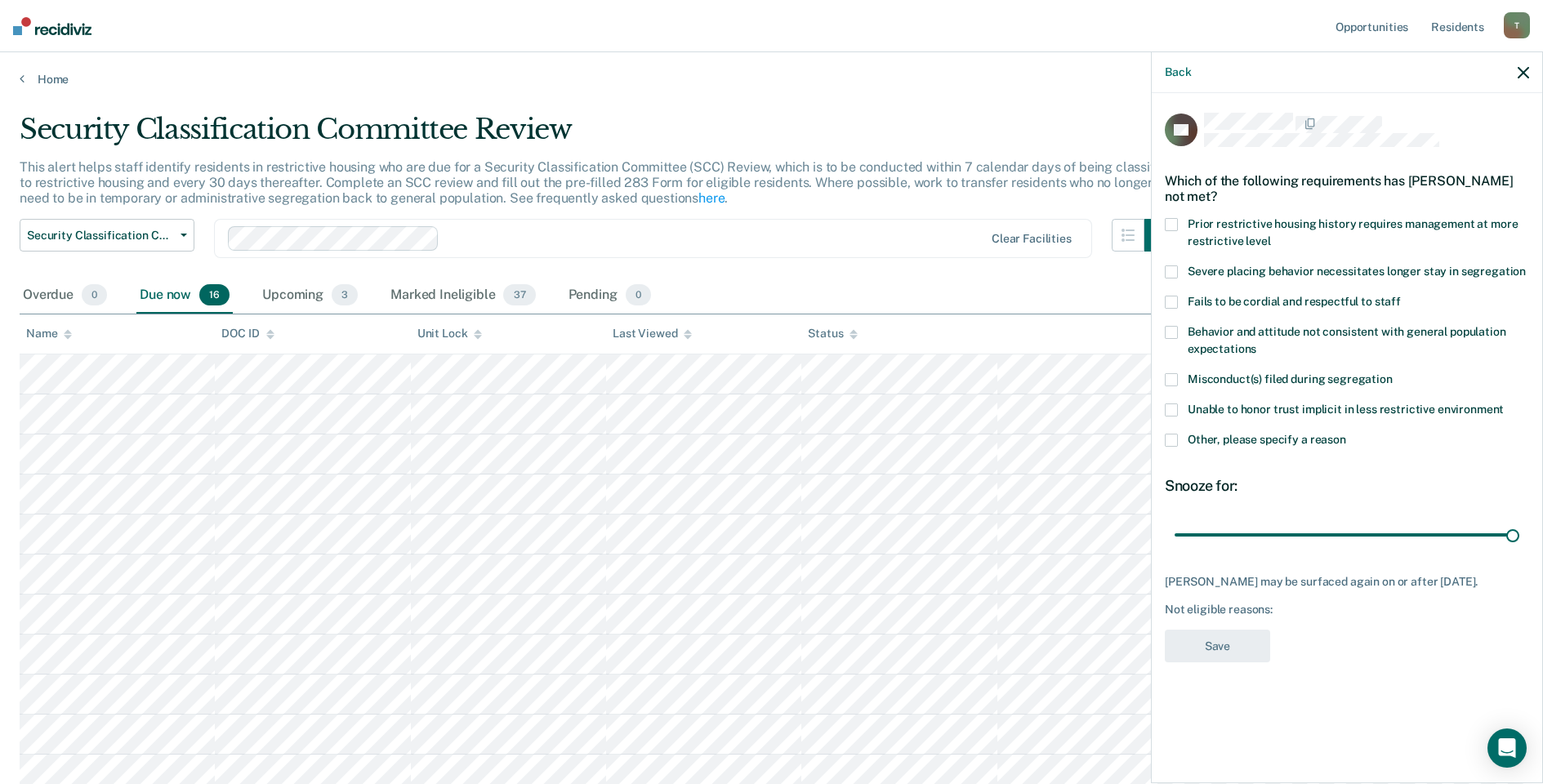
click at [1177, 438] on span at bounding box center [1171, 439] width 13 height 13
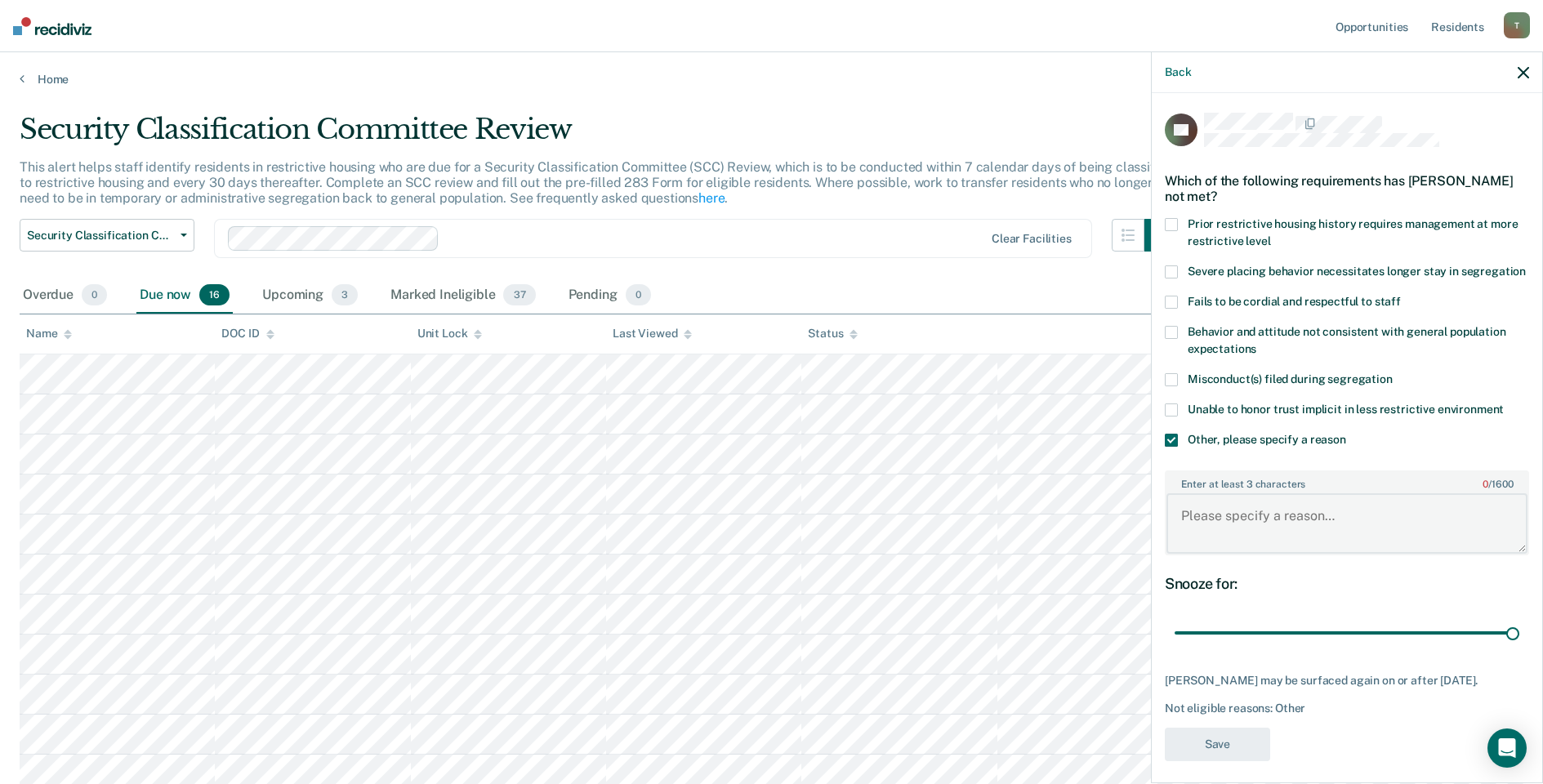
click at [1222, 533] on textarea "Enter at least 3 characters 0 / 1600" at bounding box center [1347, 523] width 361 height 60
type textarea "Detention Status / Ad-Sef Referral."
click at [1216, 760] on button "Save" at bounding box center [1218, 744] width 106 height 33
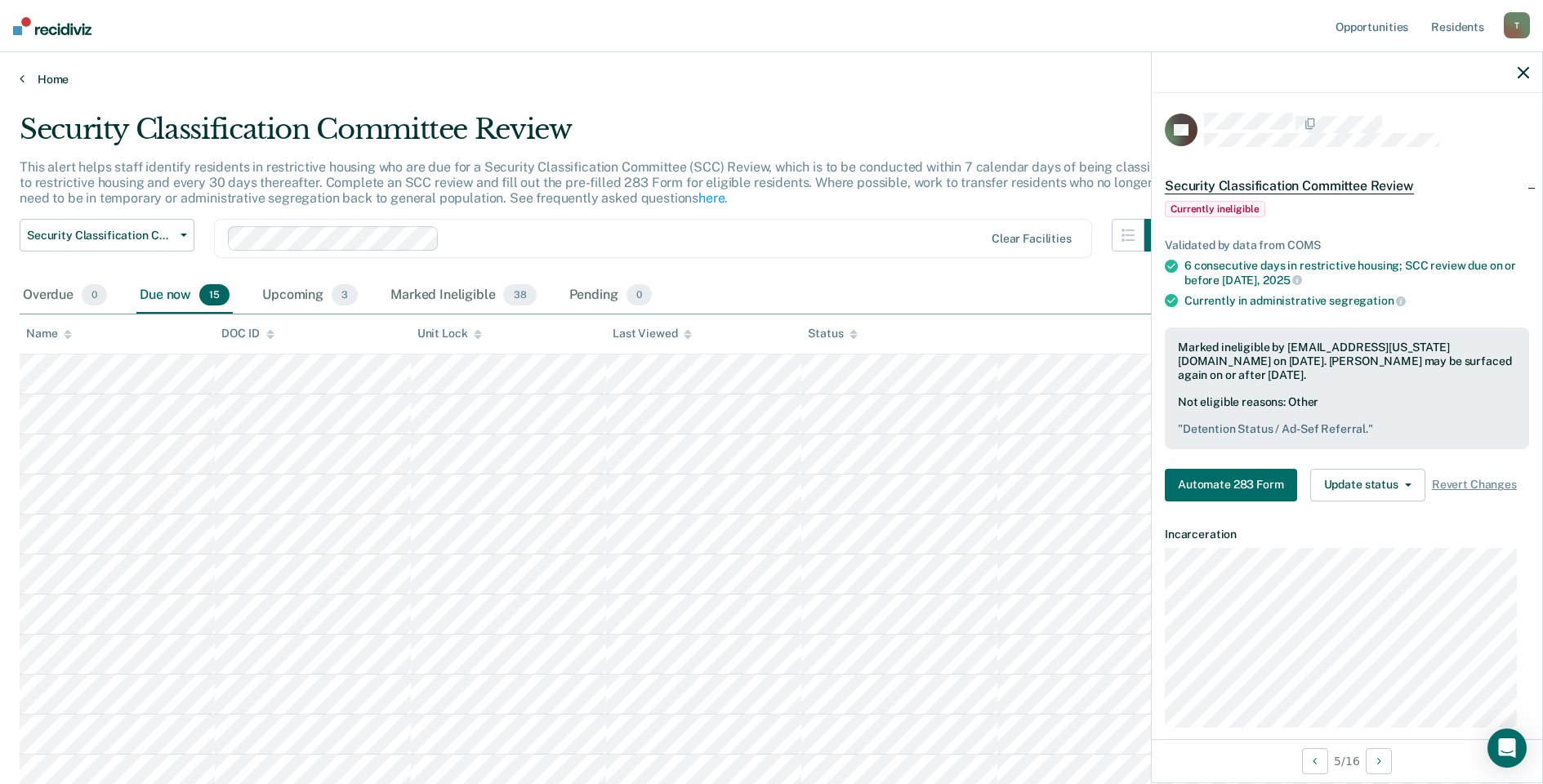
click at [20, 77] on icon at bounding box center [22, 77] width 5 height 13
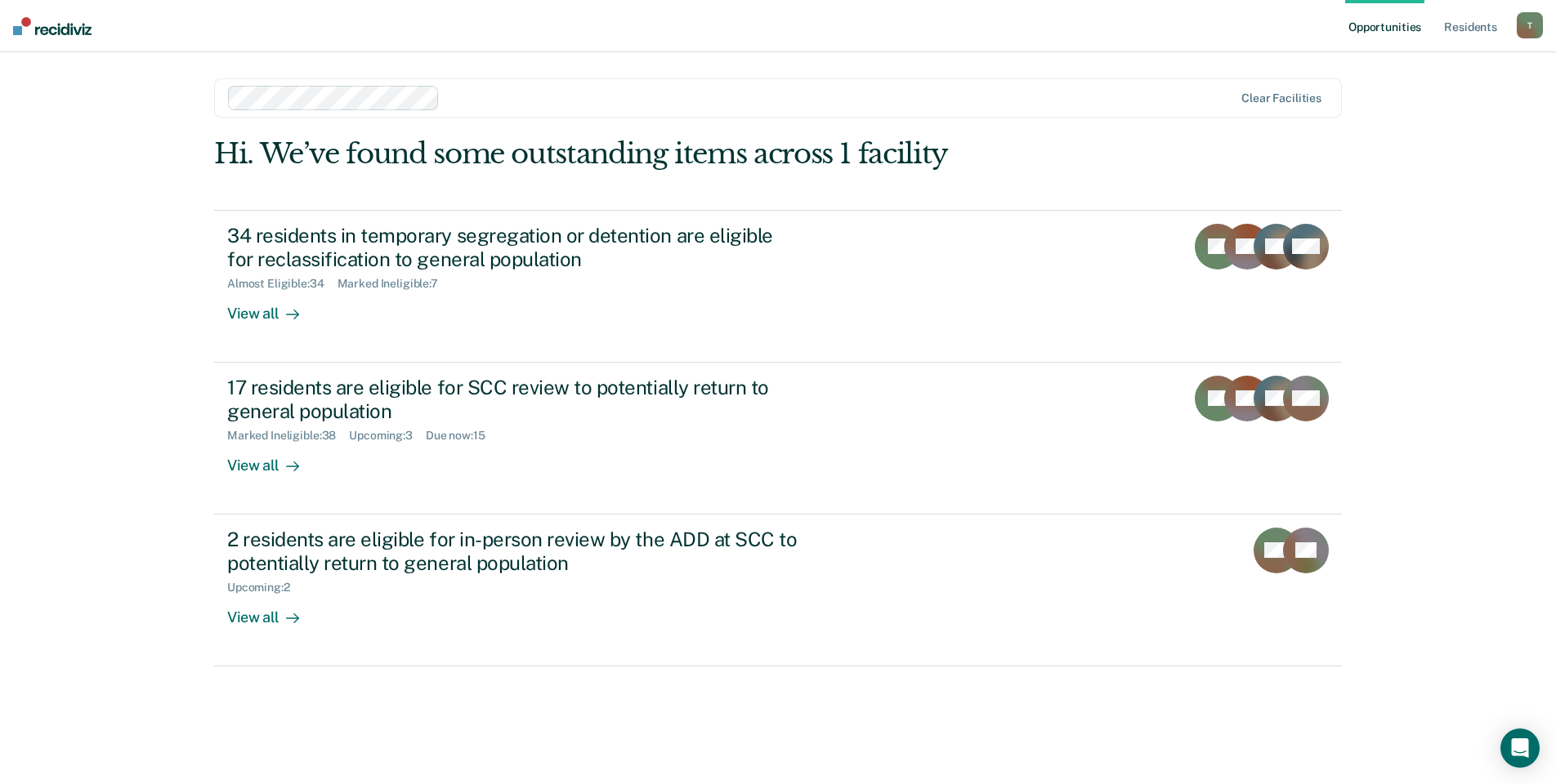
click at [1373, 33] on link "Opportunities" at bounding box center [1384, 26] width 79 height 52
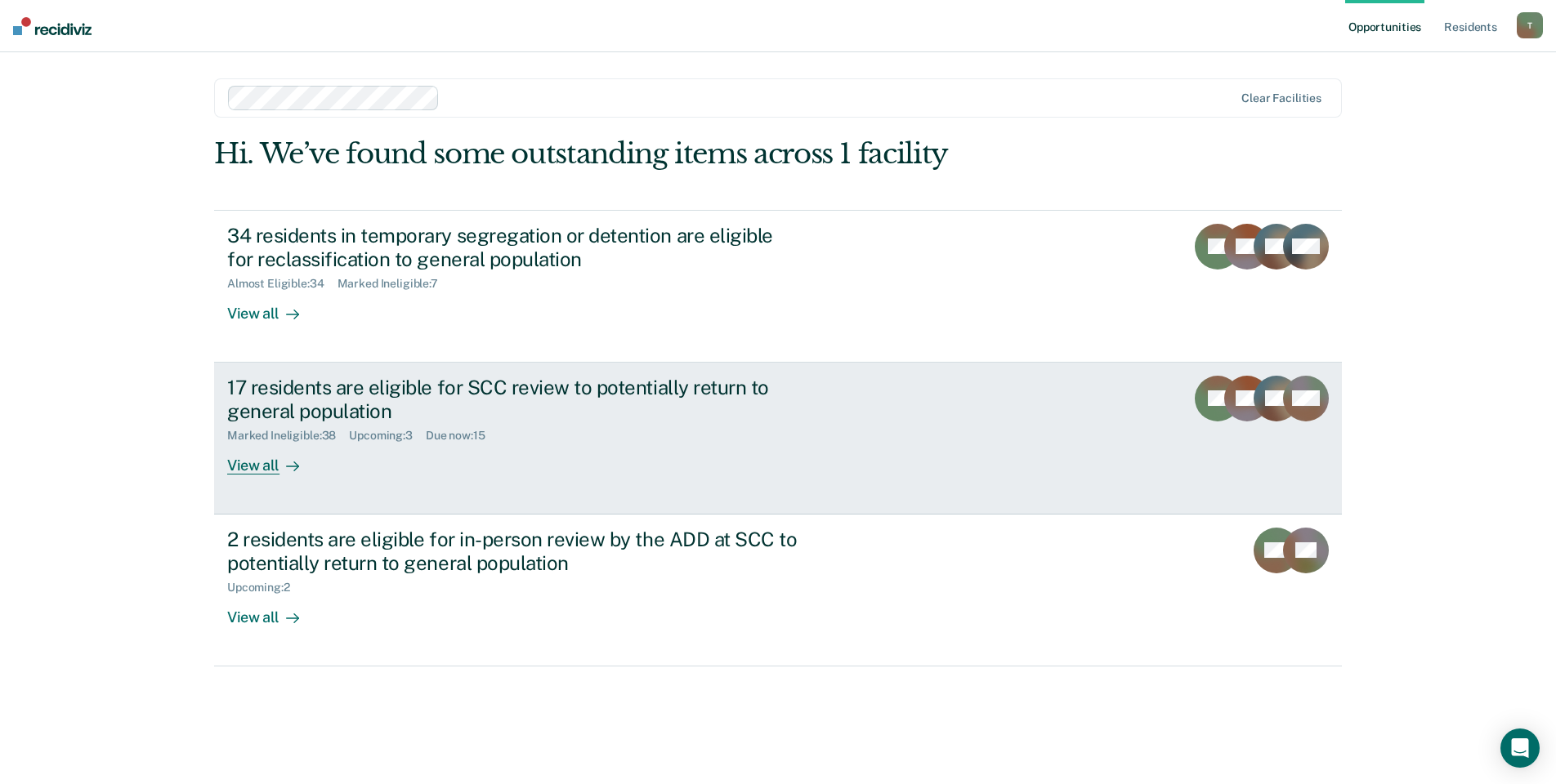
click at [347, 450] on div "17 residents are eligible for SCC review to potentially return to general popul…" at bounding box center [534, 425] width 613 height 99
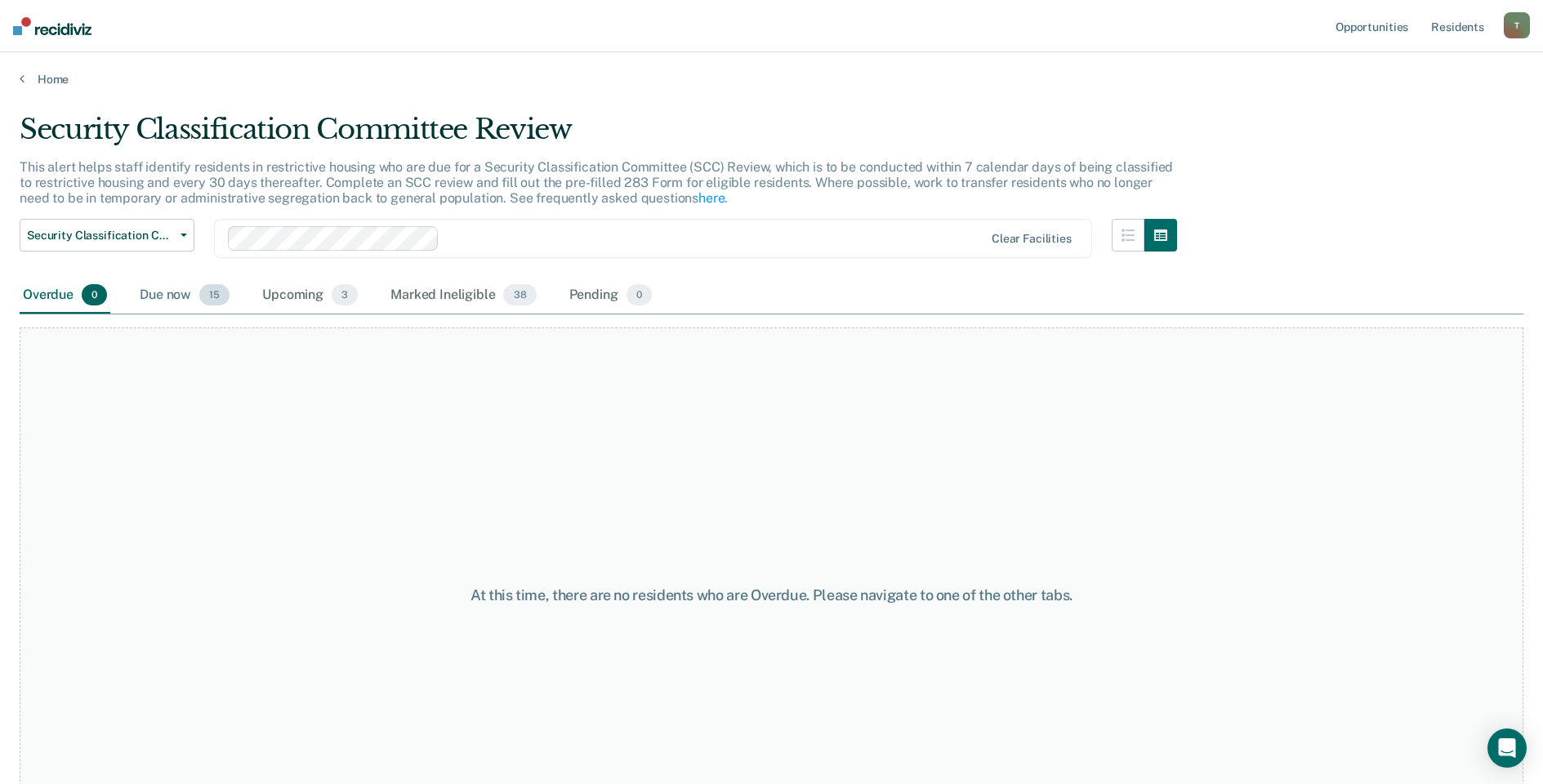
click at [174, 295] on div "Due now 15" at bounding box center [184, 295] width 96 height 36
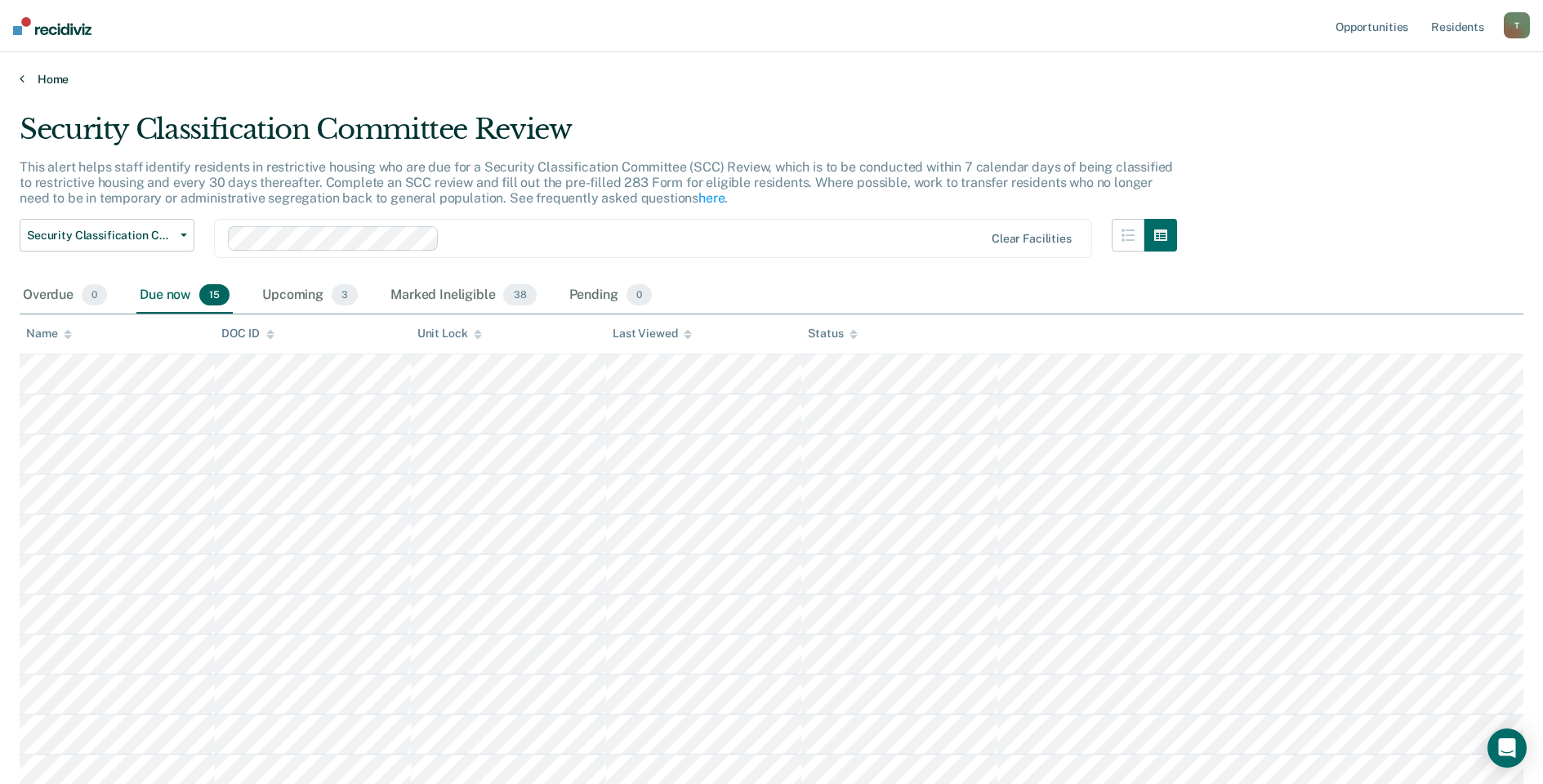
click at [23, 80] on icon at bounding box center [22, 77] width 5 height 13
